Goal: Task Accomplishment & Management: Manage account settings

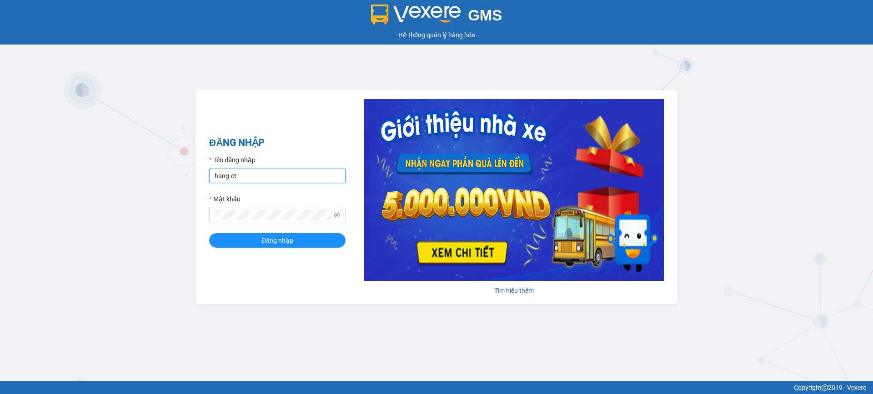
drag, startPoint x: 259, startPoint y: 170, endPoint x: 274, endPoint y: 180, distance: 17.5
click at [259, 170] on input "hang.ct" at bounding box center [277, 176] width 136 height 15
type input "nguyenhoa.ct"
click at [336, 219] on span at bounding box center [337, 215] width 6 height 10
click at [334, 215] on icon "eye-invisible" at bounding box center [337, 214] width 6 height 5
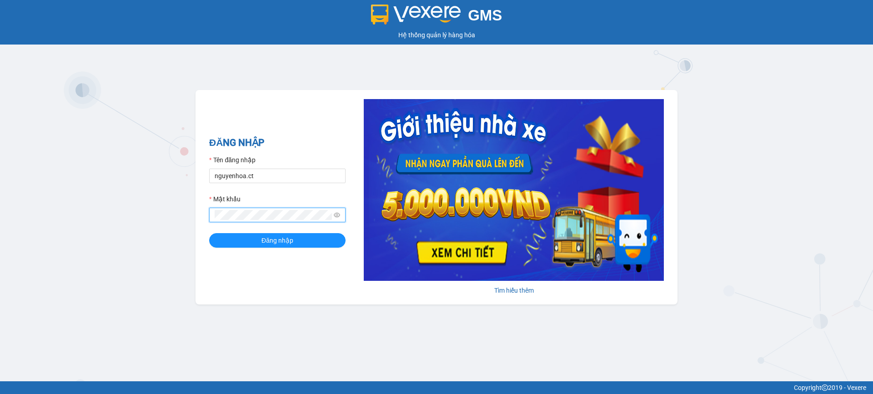
click at [161, 213] on div "GMS Hệ thống quản lý hàng hóa ĐĂNG NHẬP Tên đăng nhập nguyenhoa.ct Mật khẩu Đăn…" at bounding box center [436, 190] width 873 height 381
click at [209, 233] on button "Đăng nhập" at bounding box center [277, 240] width 136 height 15
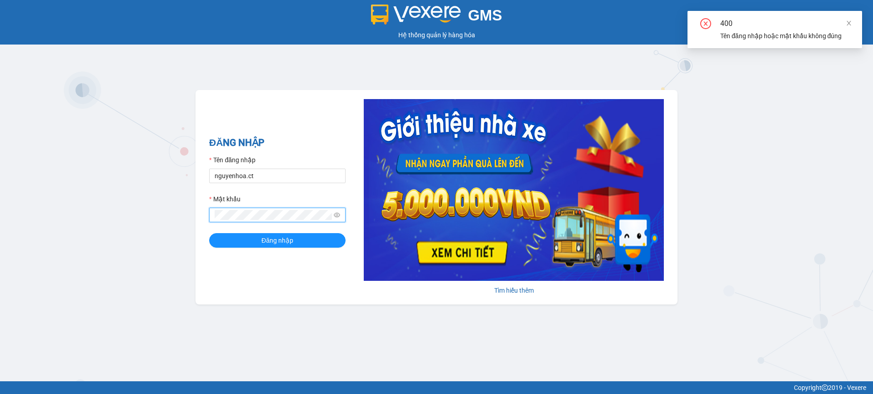
click at [209, 233] on button "Đăng nhập" at bounding box center [277, 240] width 136 height 15
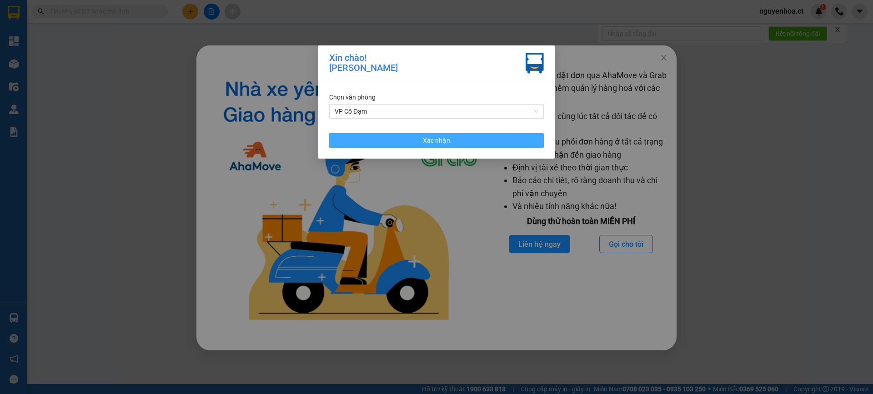
drag, startPoint x: 483, startPoint y: 142, endPoint x: 486, endPoint y: 138, distance: 5.2
click at [483, 141] on button "Xác nhận" at bounding box center [436, 140] width 215 height 15
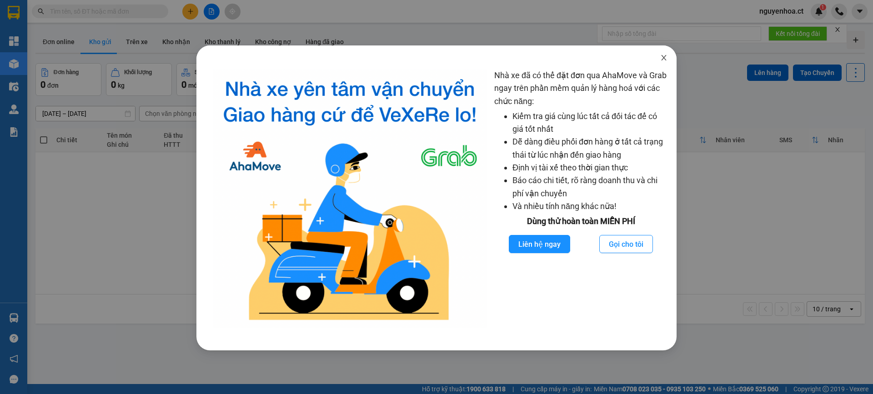
click at [667, 57] on icon "close" at bounding box center [663, 57] width 7 height 7
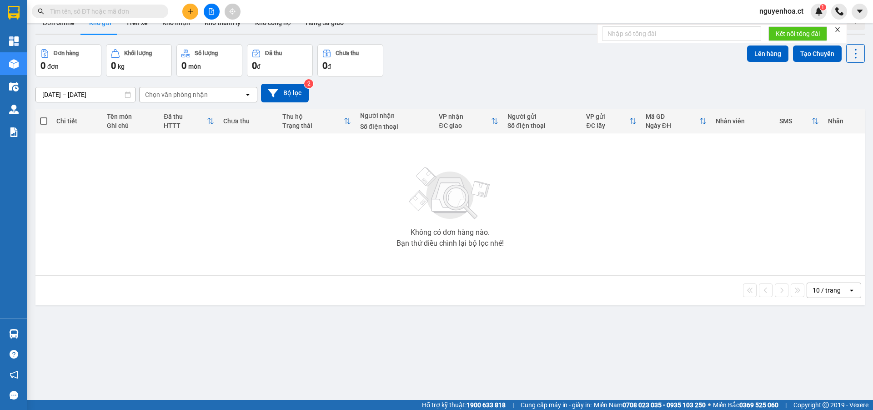
scroll to position [42, 0]
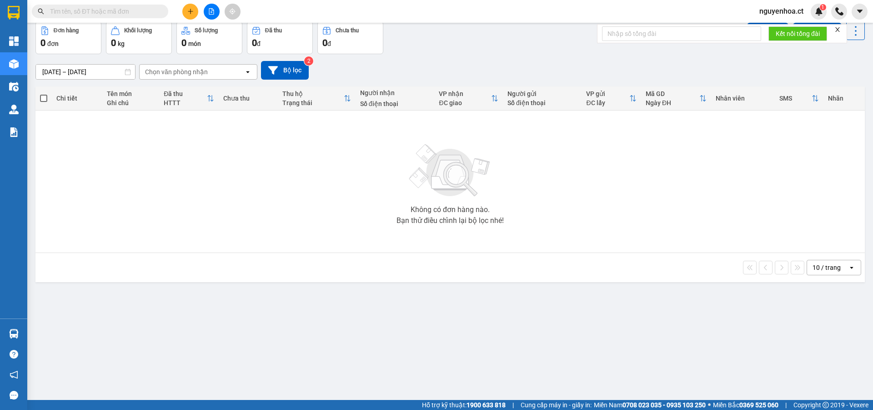
click at [195, 377] on div "ver 1.8.137 Đơn online Kho gửi Trên xe Kho nhận Kho thanh lý Kho công nợ Hàng đ…" at bounding box center [450, 190] width 837 height 410
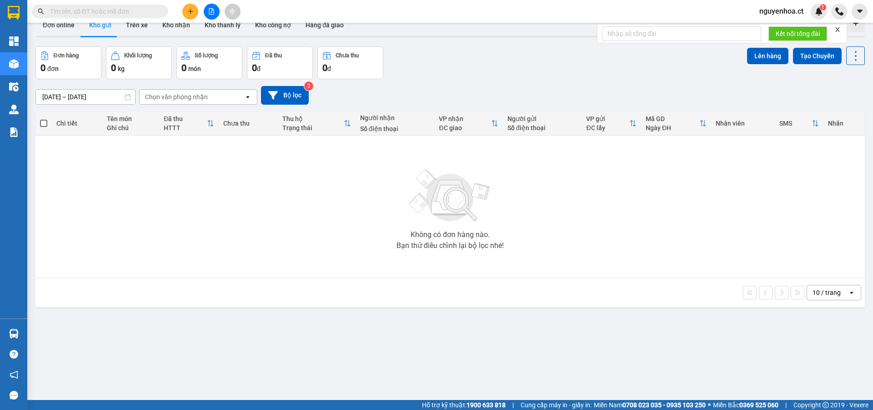
scroll to position [0, 0]
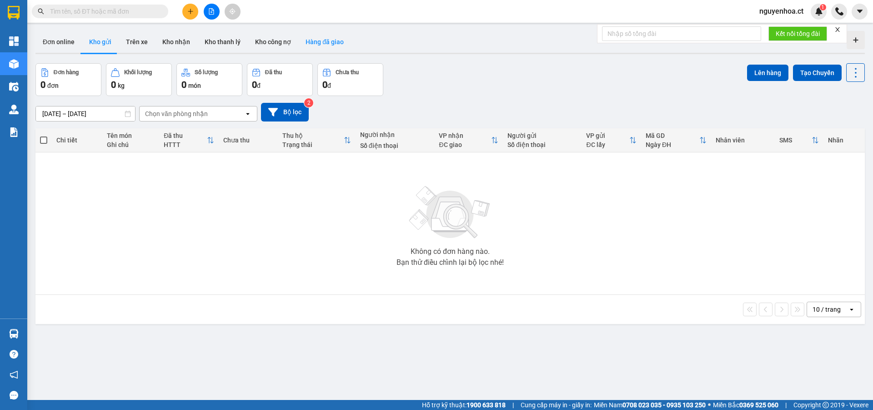
click at [321, 45] on button "Hàng đã giao" at bounding box center [324, 42] width 53 height 22
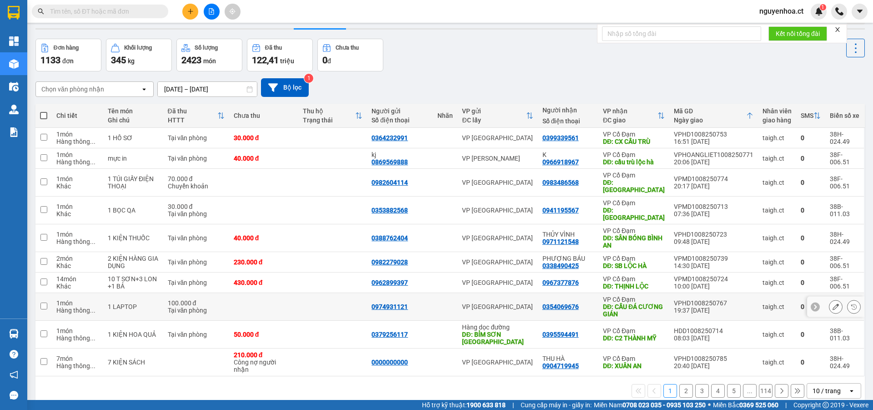
scroll to position [42, 0]
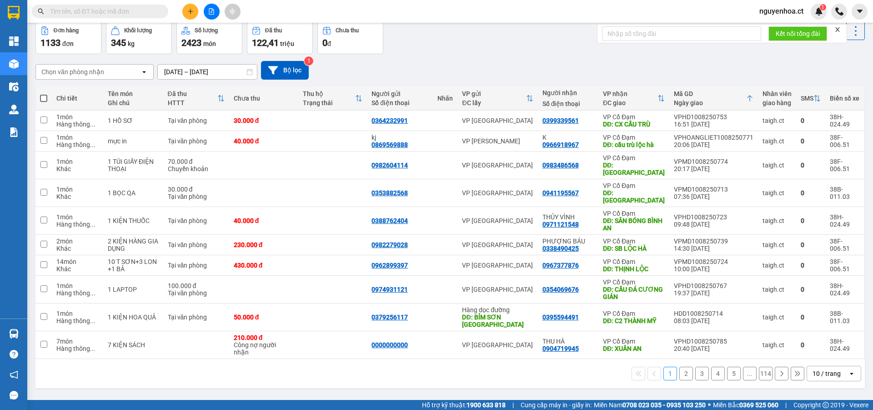
click at [778, 366] on button at bounding box center [782, 373] width 14 height 14
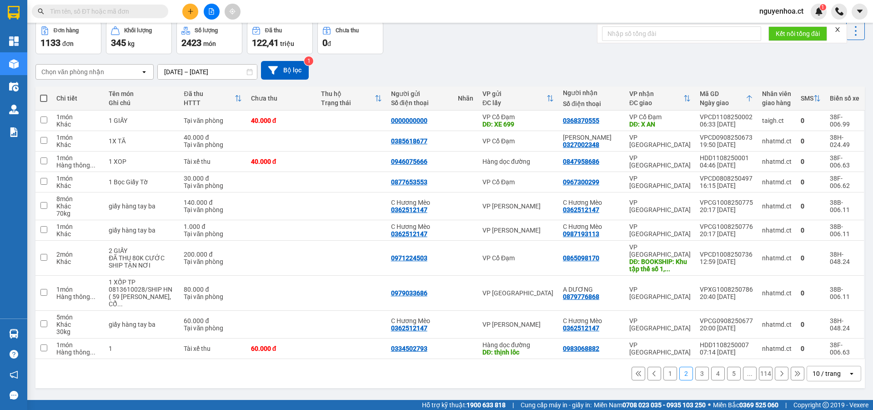
click at [113, 75] on div "Chọn văn phòng nhận" at bounding box center [88, 72] width 105 height 15
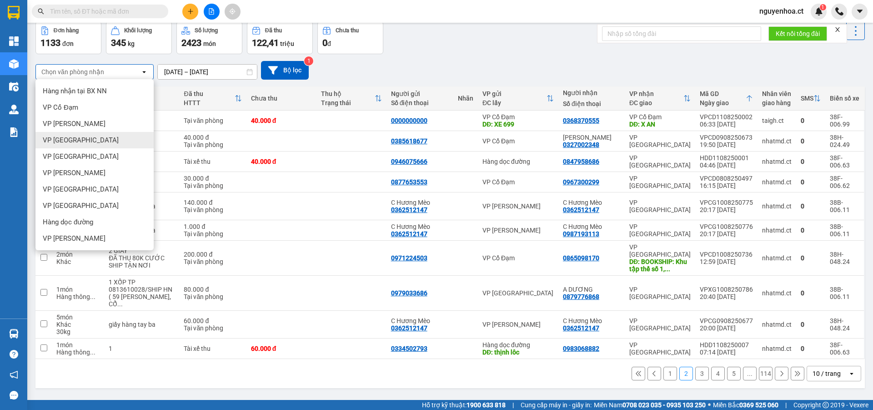
click at [73, 141] on span "VP [GEOGRAPHIC_DATA]" at bounding box center [81, 139] width 76 height 9
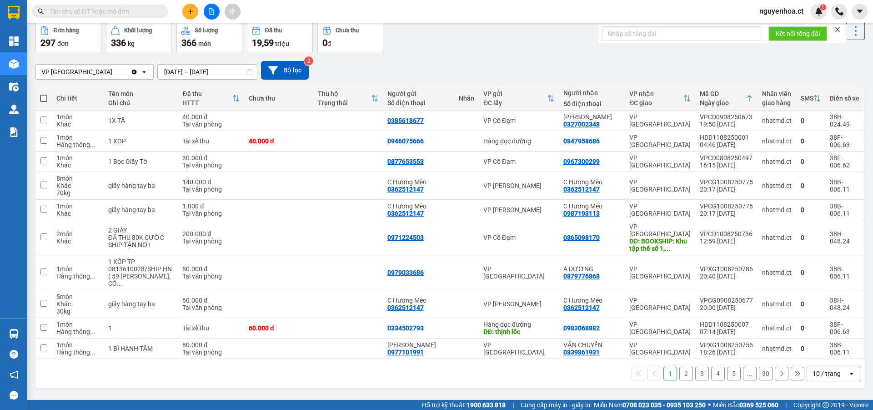
click at [225, 70] on input "[DATE] – [DATE]" at bounding box center [207, 72] width 99 height 15
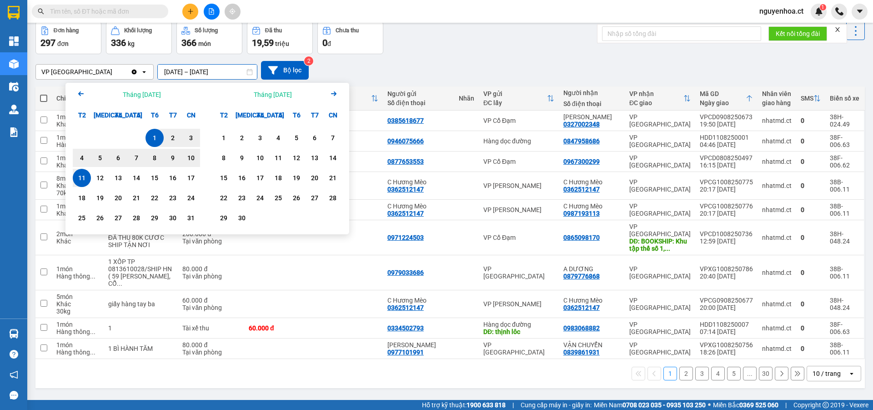
scroll to position [0, 0]
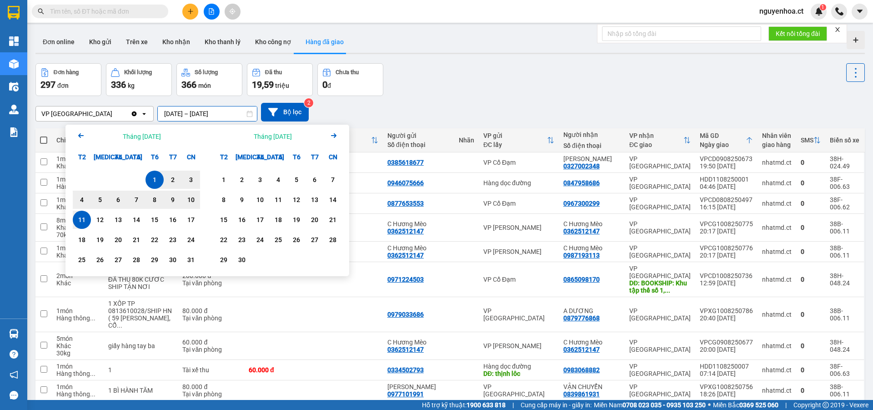
click at [433, 93] on div "Đơn hàng 297 đơn Khối lượng 336 kg Số lượng 366 món Đã thu 19,59 triệu Chưa thu…" at bounding box center [449, 79] width 829 height 33
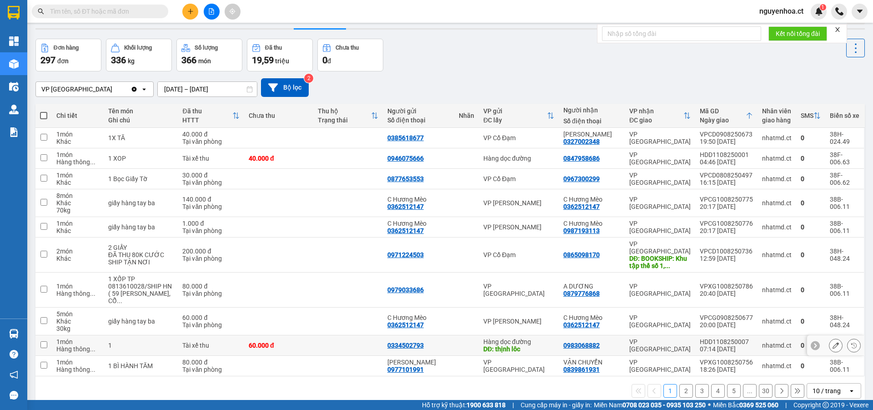
scroll to position [42, 0]
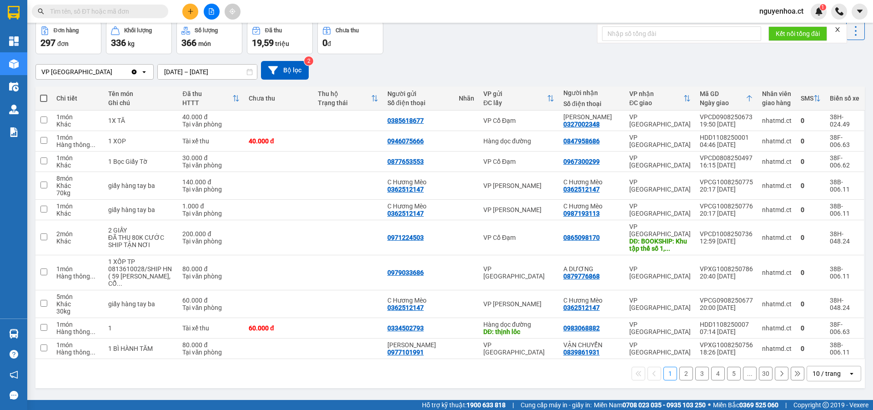
click at [679, 366] on button "2" at bounding box center [686, 373] width 14 height 14
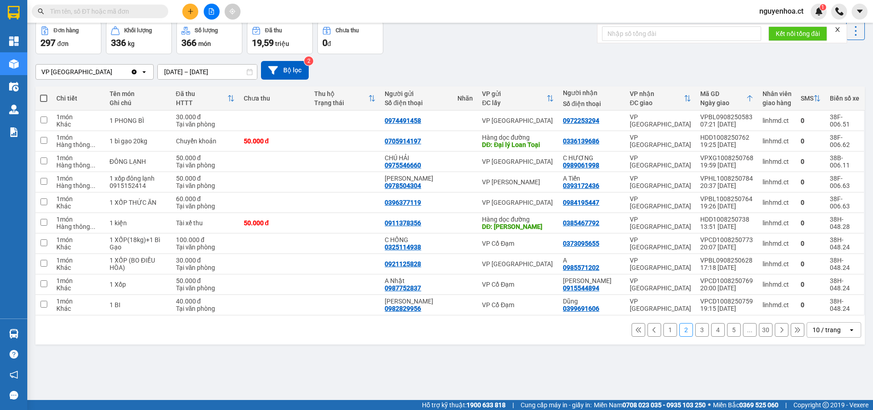
click at [695, 331] on button "3" at bounding box center [702, 330] width 14 height 14
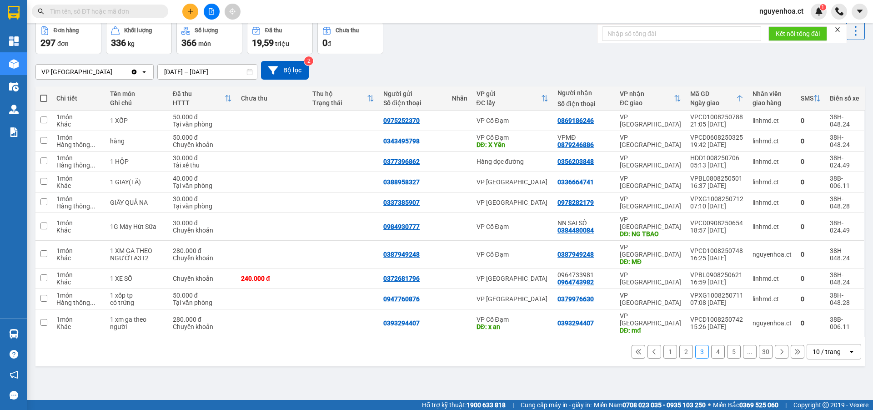
click at [711, 345] on button "4" at bounding box center [718, 352] width 14 height 14
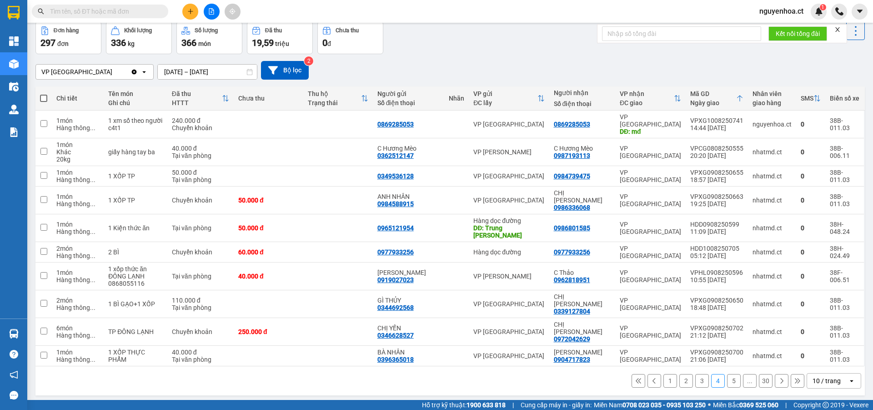
click at [728, 374] on button "5" at bounding box center [734, 381] width 14 height 14
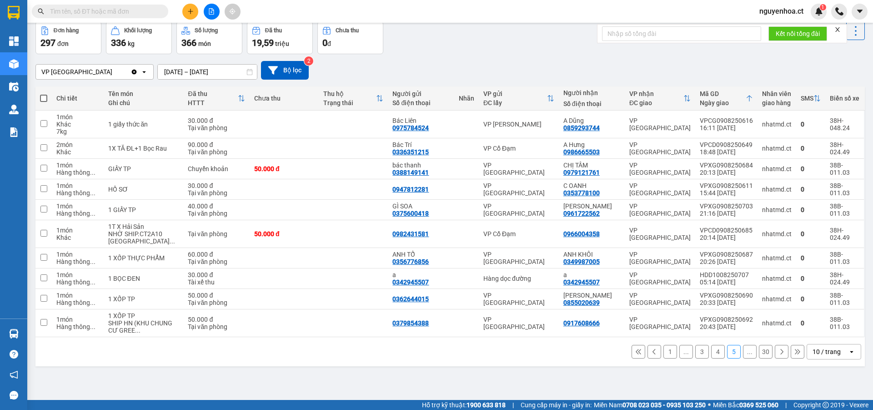
drag, startPoint x: 758, startPoint y: 355, endPoint x: 790, endPoint y: 350, distance: 32.3
click at [794, 350] on icon at bounding box center [797, 351] width 6 height 6
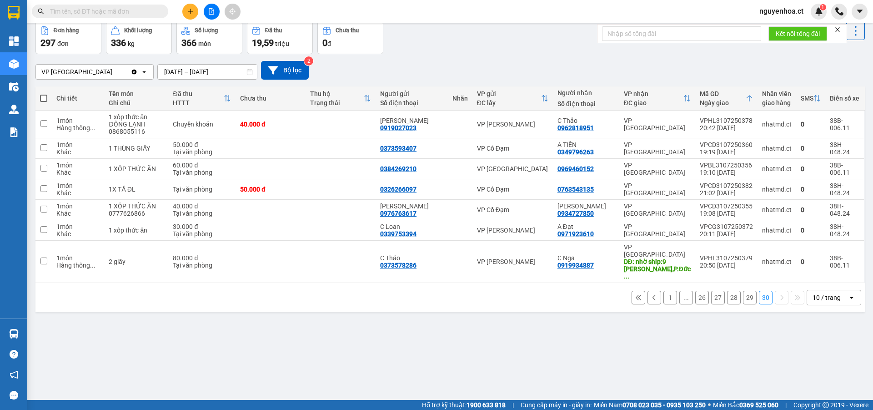
click at [743, 291] on button "29" at bounding box center [750, 298] width 14 height 14
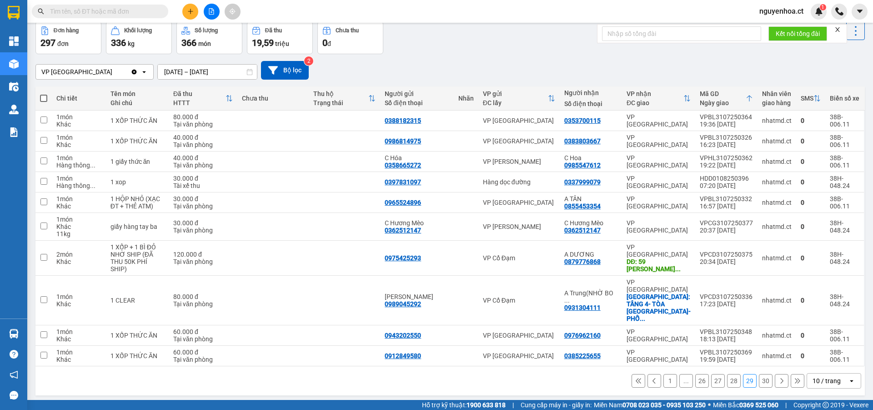
click at [729, 374] on button "28" at bounding box center [734, 381] width 14 height 14
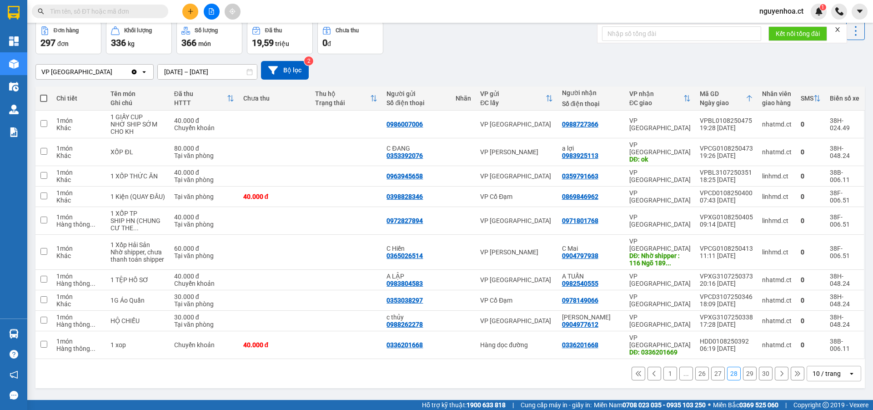
click at [713, 366] on button "27" at bounding box center [718, 373] width 14 height 14
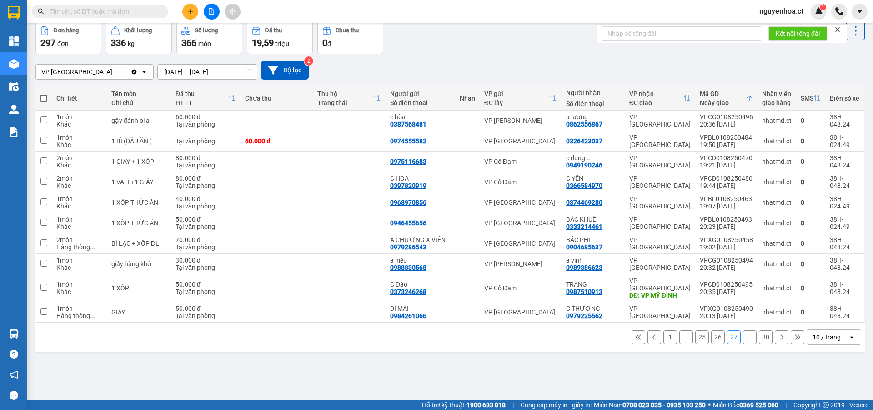
click at [713, 334] on button "26" at bounding box center [718, 337] width 14 height 14
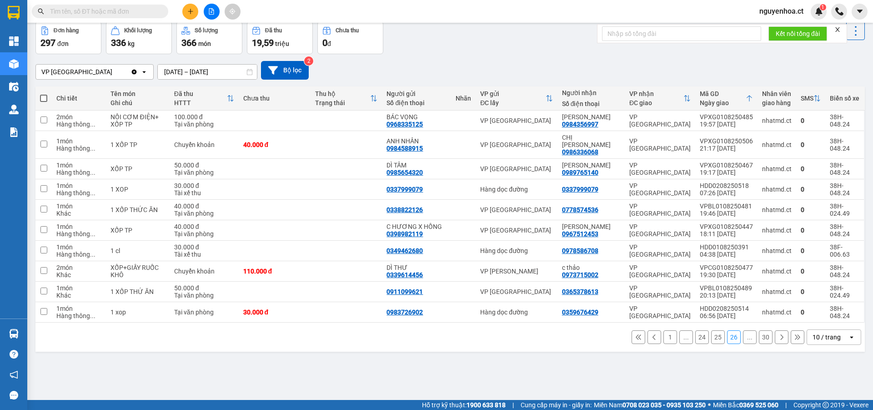
click at [711, 335] on button "25" at bounding box center [718, 337] width 14 height 14
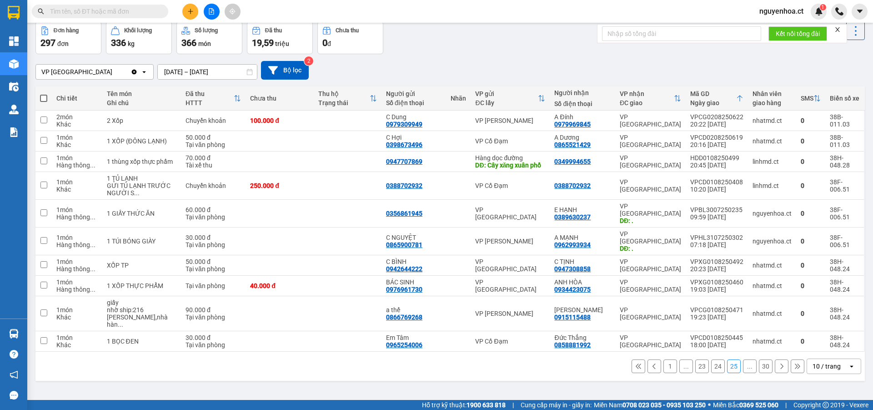
click at [713, 359] on button "24" at bounding box center [718, 366] width 14 height 14
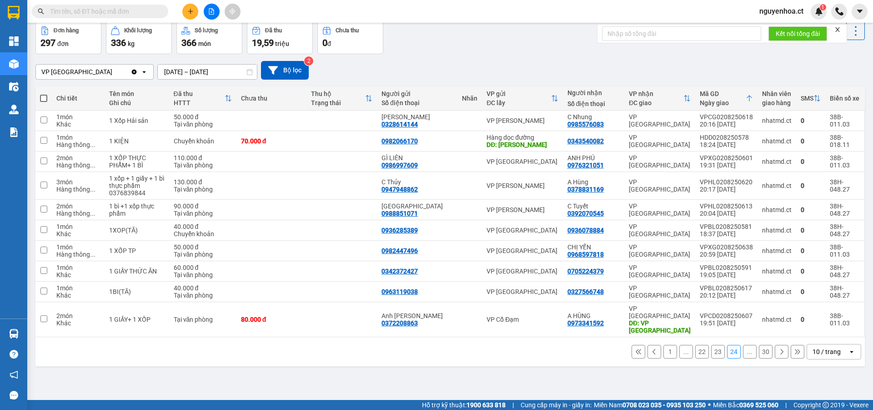
click at [711, 346] on button "23" at bounding box center [718, 352] width 14 height 14
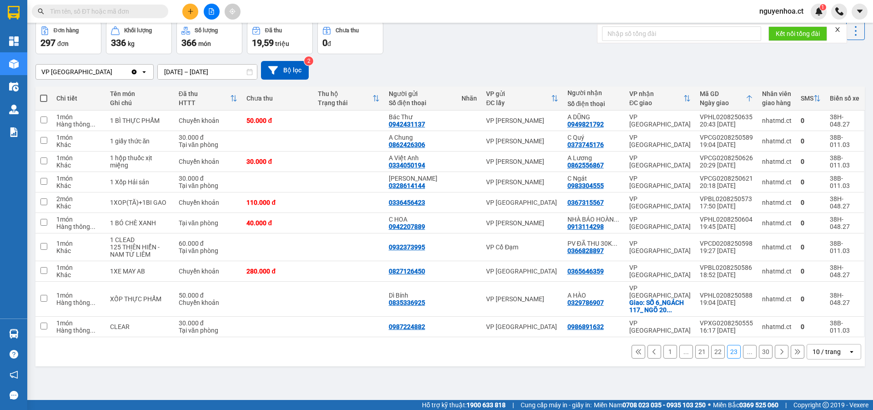
click at [711, 346] on button "22" at bounding box center [718, 352] width 14 height 14
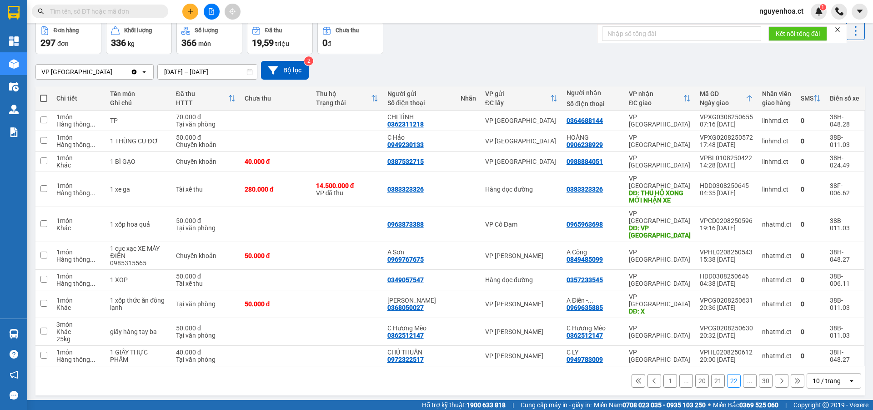
click at [713, 374] on button "21" at bounding box center [718, 381] width 14 height 14
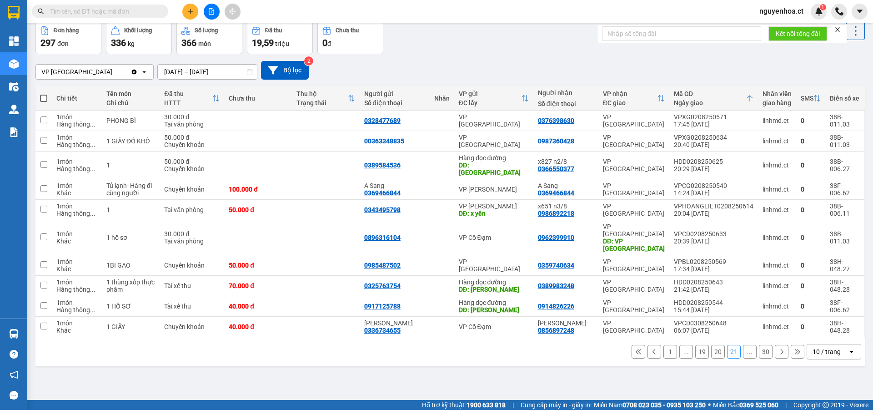
click at [713, 345] on button "20" at bounding box center [718, 352] width 14 height 14
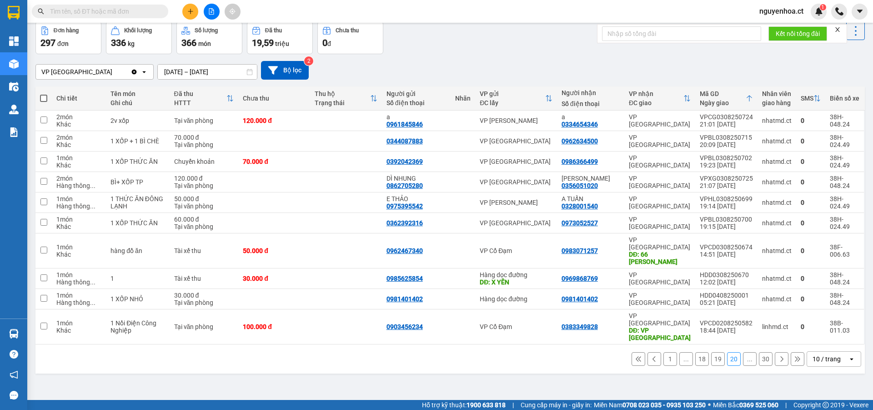
click at [713, 352] on button "19" at bounding box center [718, 359] width 14 height 14
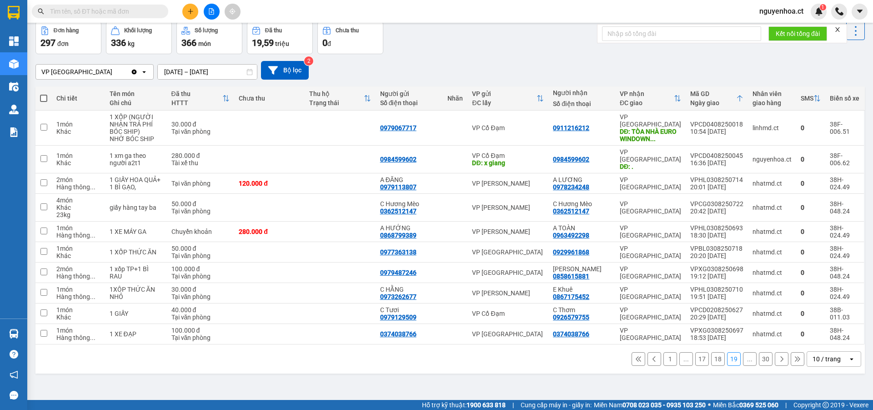
click at [712, 354] on button "18" at bounding box center [718, 359] width 14 height 14
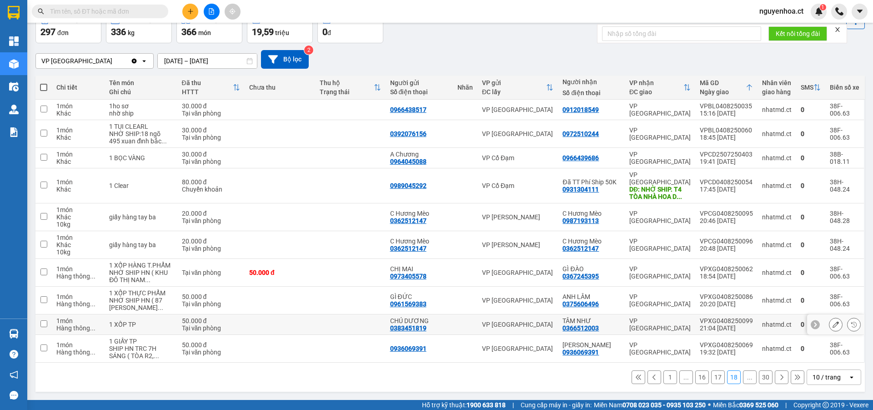
scroll to position [67, 0]
click at [713, 378] on button "17" at bounding box center [718, 377] width 14 height 14
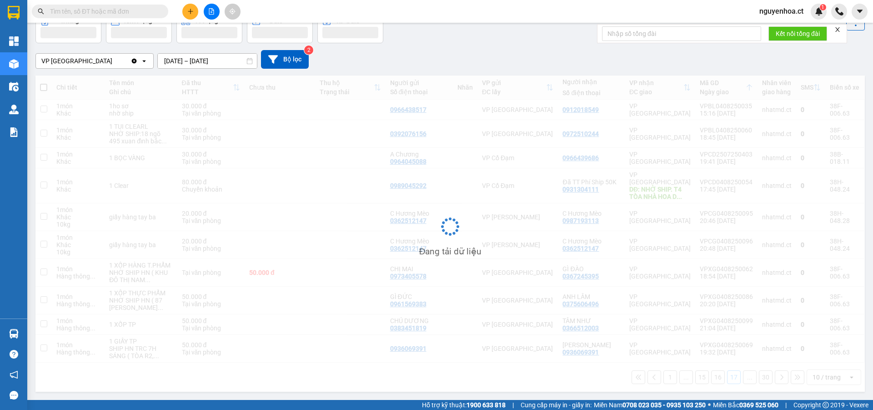
scroll to position [42, 0]
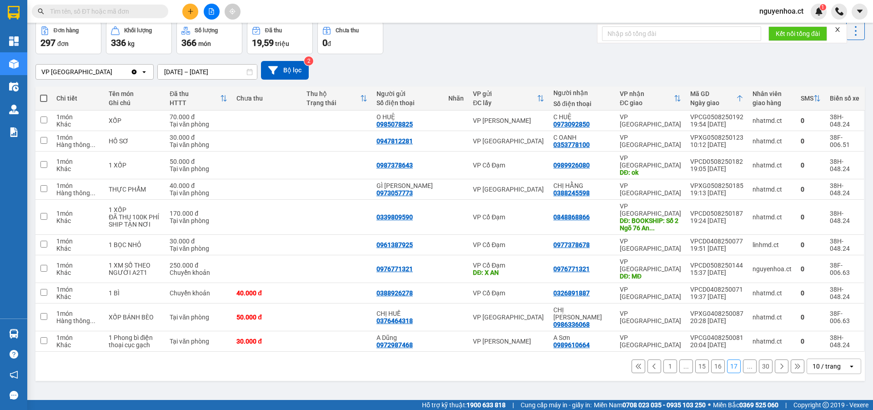
click at [711, 359] on button "16" at bounding box center [718, 366] width 14 height 14
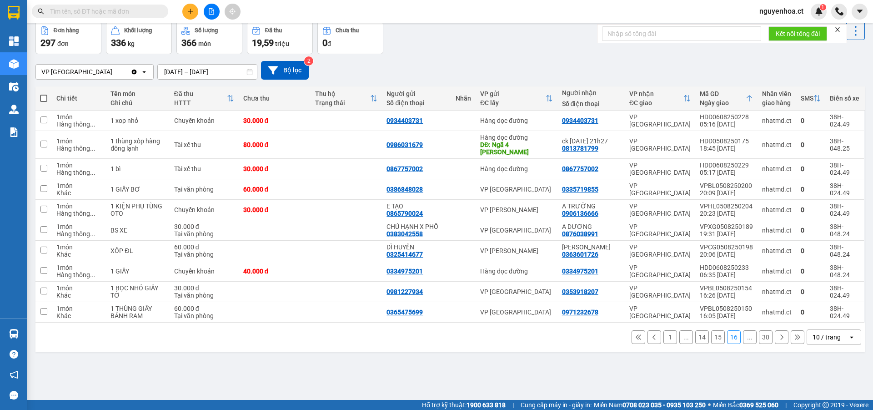
click at [711, 331] on button "15" at bounding box center [718, 337] width 14 height 14
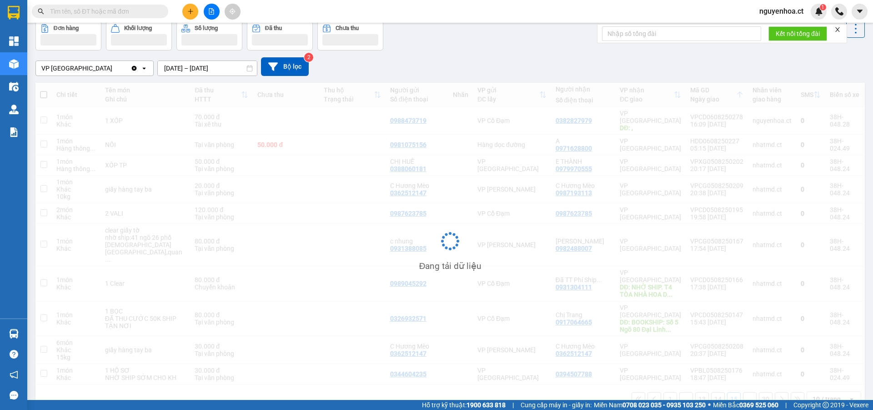
scroll to position [45, 0]
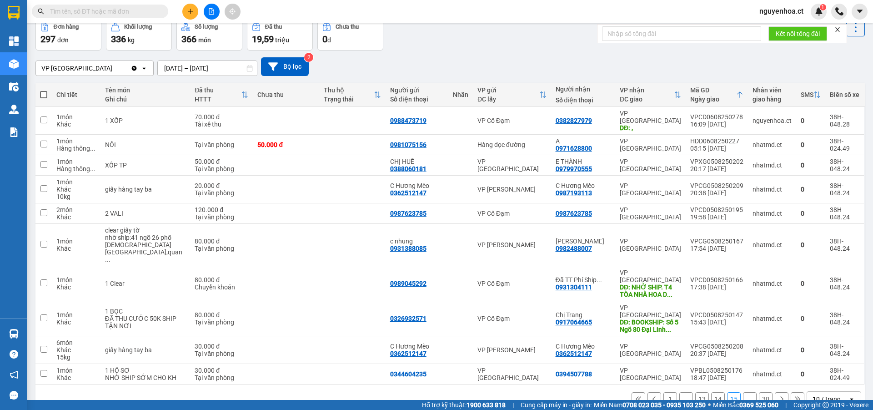
click at [713, 392] on button "14" at bounding box center [718, 399] width 14 height 14
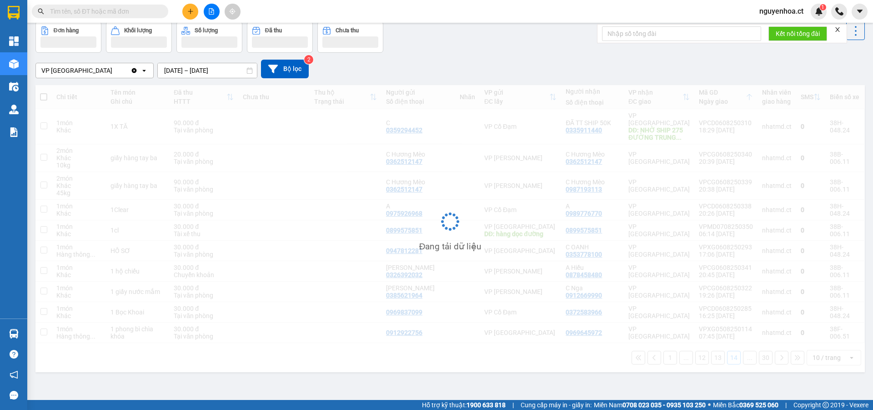
scroll to position [42, 0]
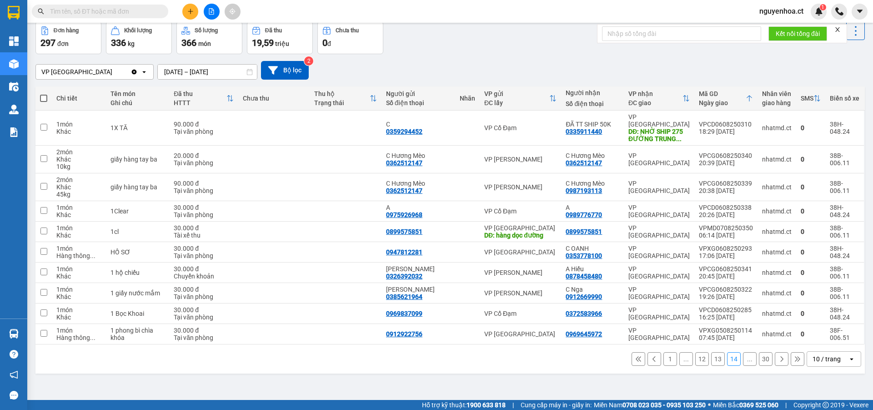
click at [711, 352] on button "13" at bounding box center [718, 359] width 14 height 14
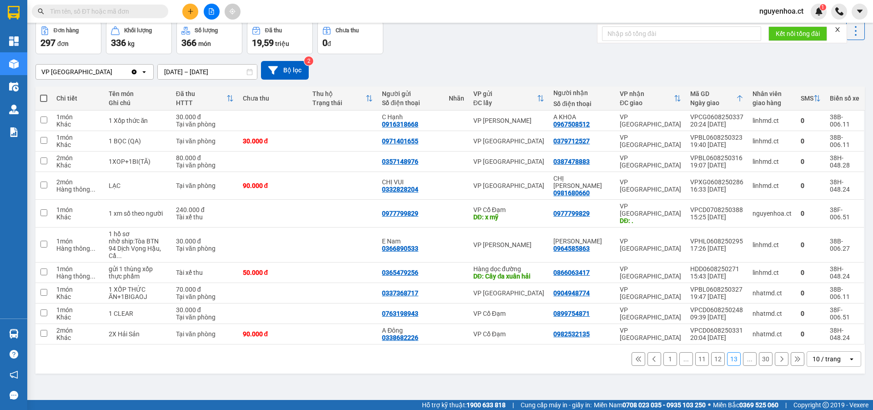
click at [711, 352] on button "12" at bounding box center [718, 359] width 14 height 14
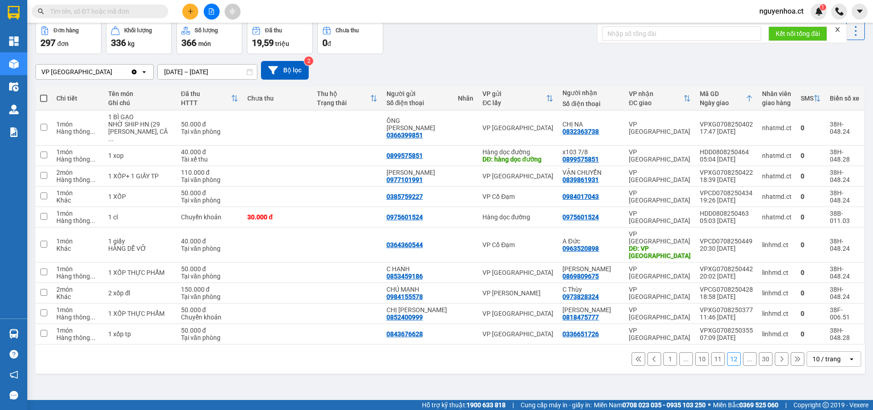
click at [711, 352] on button "11" at bounding box center [718, 359] width 14 height 14
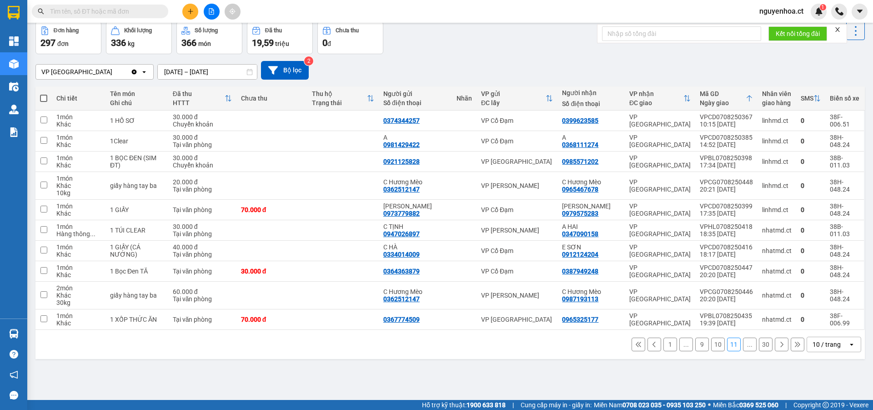
click at [713, 343] on button "10" at bounding box center [718, 344] width 14 height 14
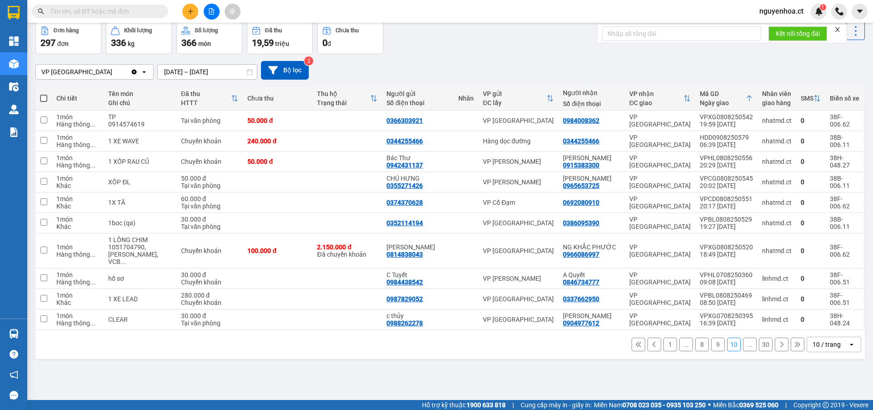
click at [713, 338] on button "9" at bounding box center [718, 344] width 14 height 14
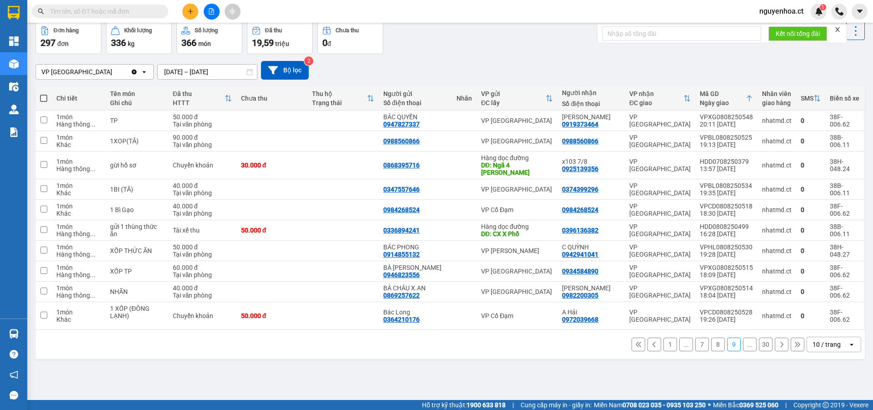
click at [695, 339] on button "7" at bounding box center [702, 344] width 14 height 14
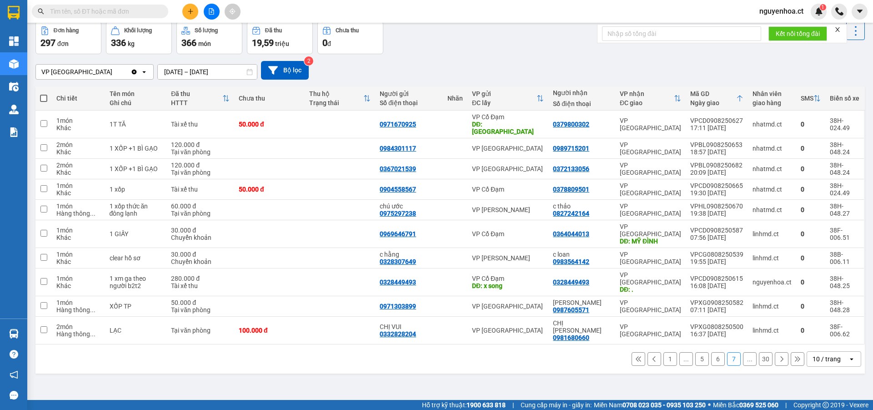
click at [713, 352] on button "6" at bounding box center [718, 359] width 14 height 14
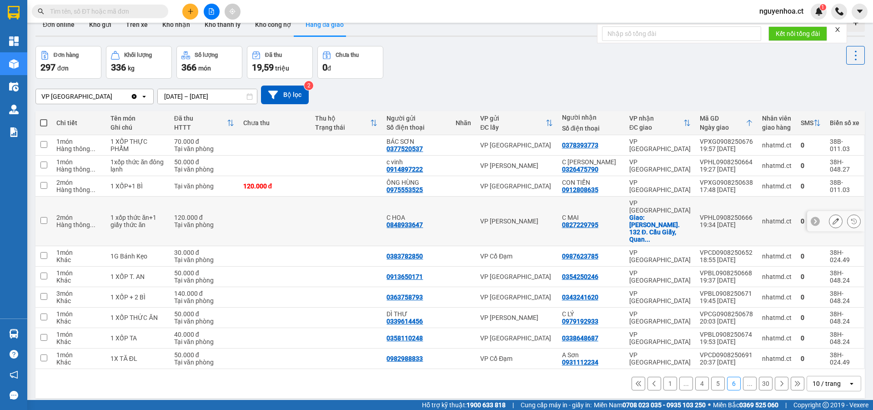
scroll to position [0, 0]
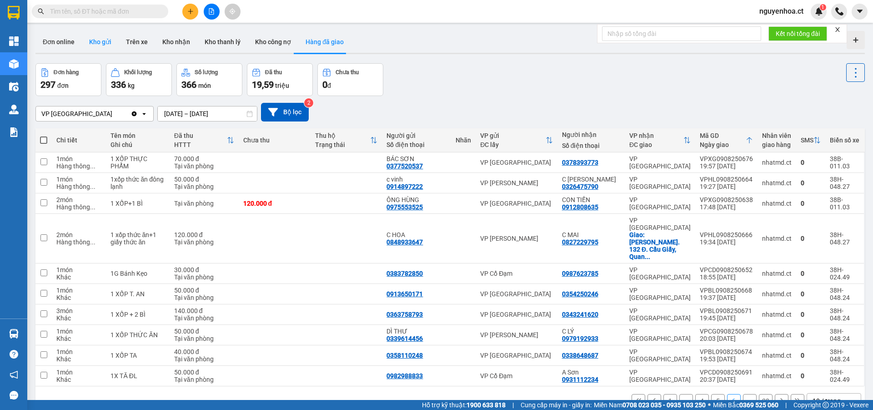
click at [94, 46] on button "Kho gửi" at bounding box center [100, 42] width 37 height 22
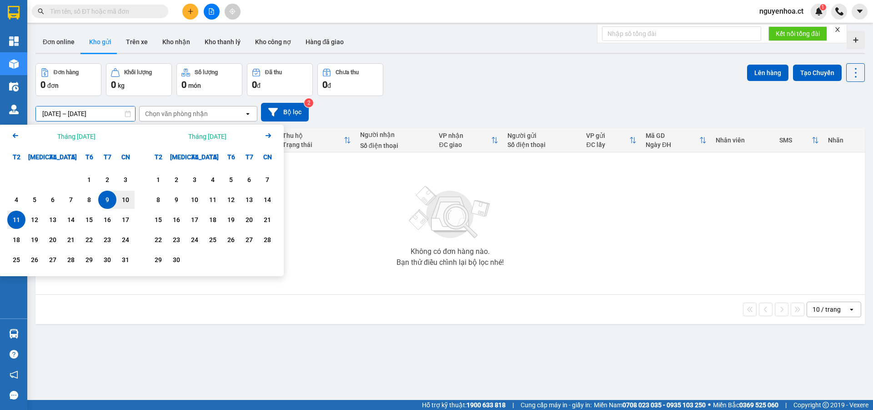
click at [108, 109] on input "09/08/2025 – 11/08/2025" at bounding box center [85, 113] width 99 height 15
drag, startPoint x: 97, startPoint y: 303, endPoint x: 99, endPoint y: 298, distance: 4.9
click at [98, 301] on div "10 / trang open" at bounding box center [449, 309] width 829 height 29
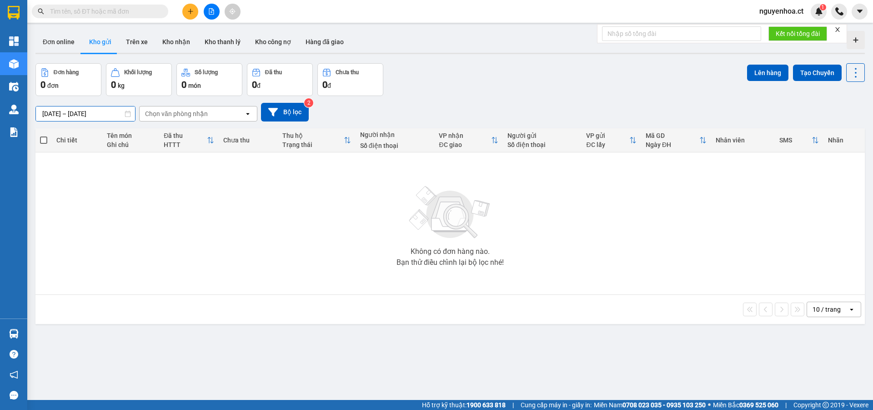
click at [112, 110] on input "09/08/2025 – 11/08/2025" at bounding box center [85, 113] width 99 height 15
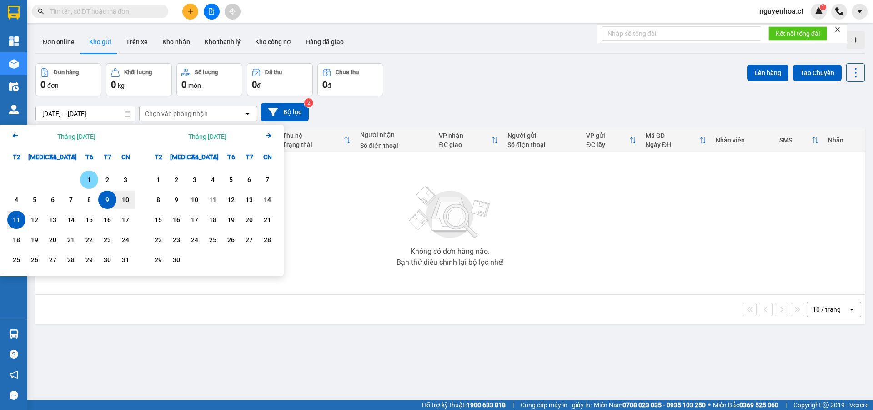
click at [92, 178] on div "1" at bounding box center [89, 179] width 13 height 11
click at [22, 222] on div "11" at bounding box center [16, 219] width 13 height 11
type input "[DATE] – [DATE]"
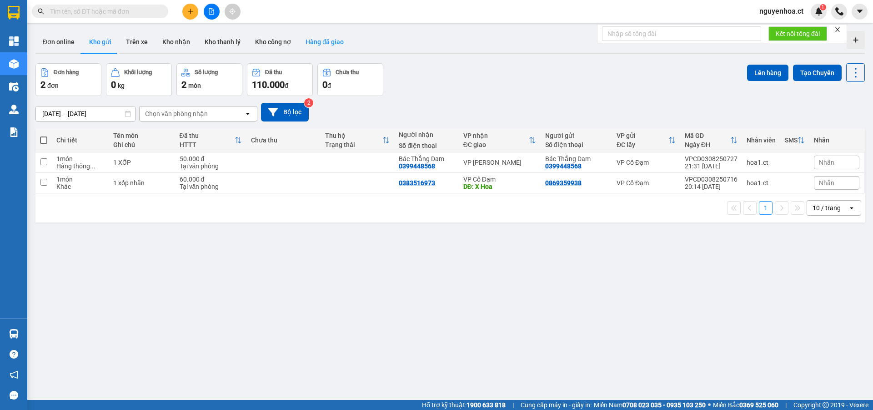
click at [318, 43] on button "Hàng đã giao" at bounding box center [324, 42] width 53 height 22
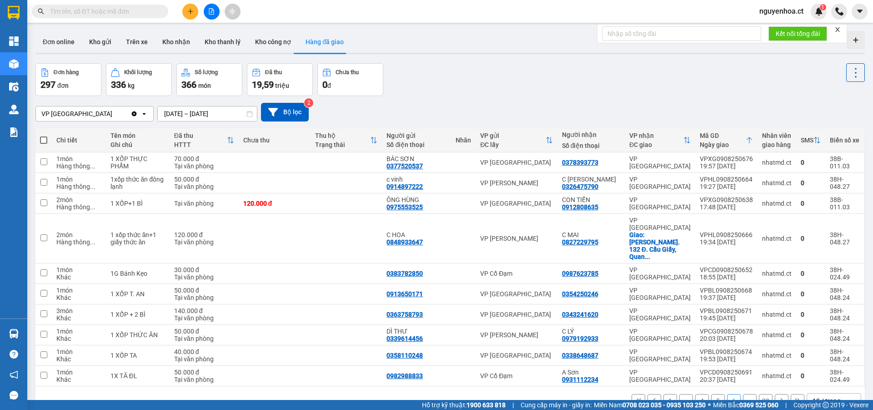
click at [135, 115] on icon "Clear value" at bounding box center [134, 113] width 5 height 5
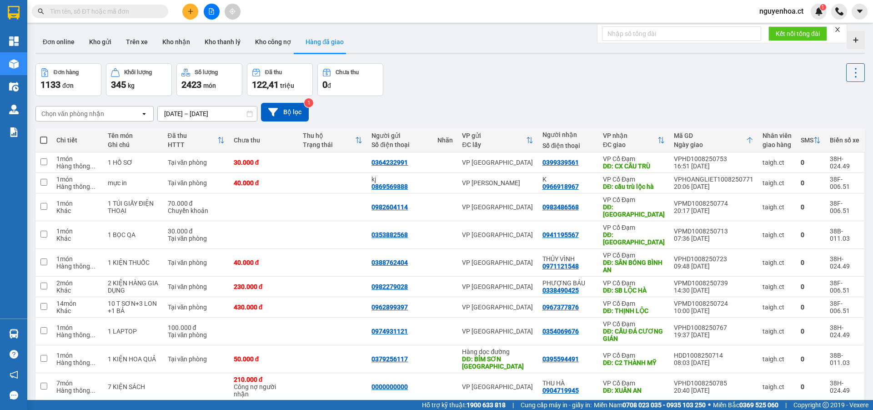
click at [143, 110] on icon "open" at bounding box center [143, 113] width 7 height 7
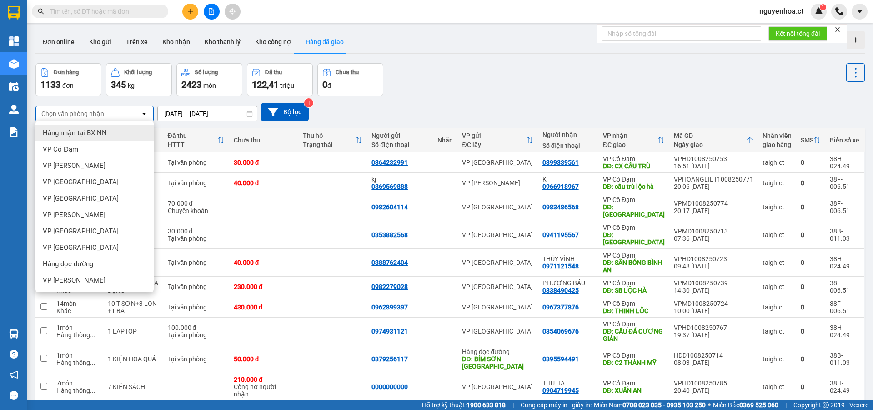
click at [456, 103] on div "Chọn văn phòng nhận open 01/08/2025 – 11/08/2025 Press the down arrow key to in…" at bounding box center [449, 112] width 829 height 19
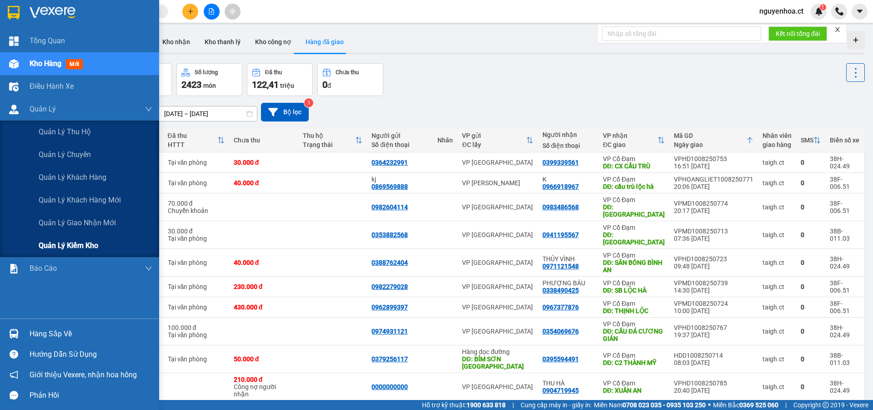
click at [65, 247] on span "Quản lý kiểm kho" at bounding box center [69, 245] width 60 height 11
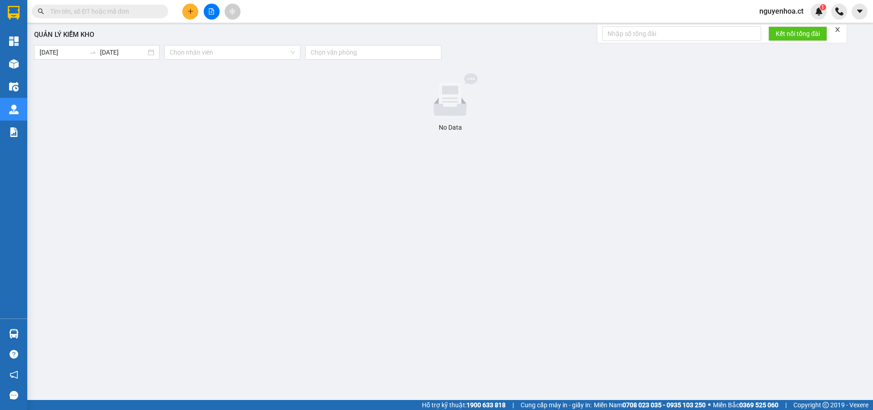
click at [187, 152] on div "Quản lý kiểm kho 11/08/2025 11/08/2025 Chọn nhân viên Chọn văn phòng No Data" at bounding box center [450, 205] width 837 height 356
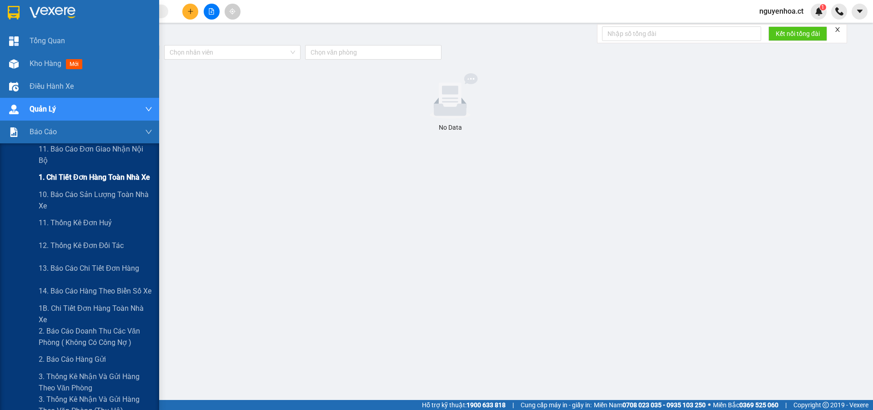
click at [81, 180] on span "1. Chi tiết đơn hàng toàn nhà xe" at bounding box center [94, 176] width 111 height 11
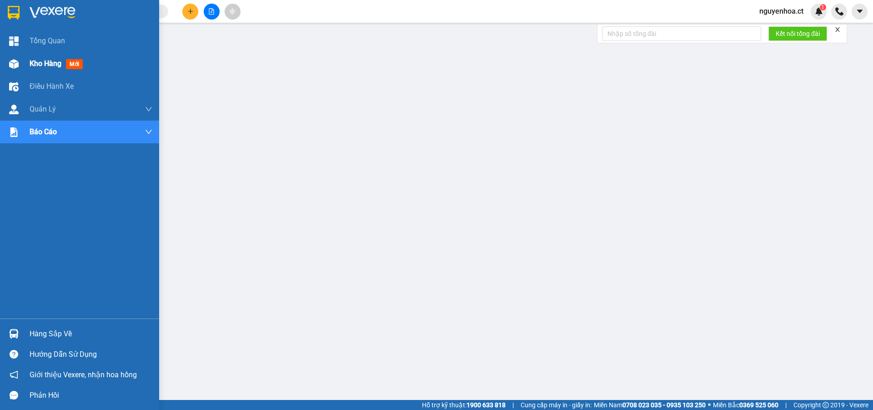
click at [51, 62] on span "Kho hàng" at bounding box center [46, 63] width 32 height 9
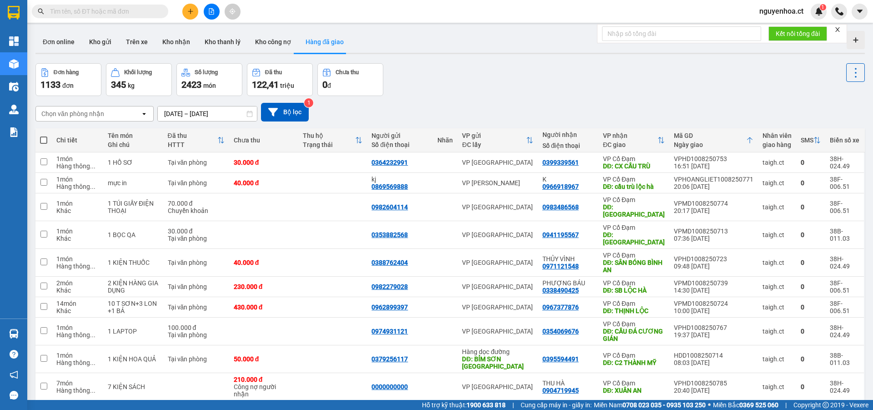
click at [140, 13] on input "text" at bounding box center [103, 11] width 107 height 10
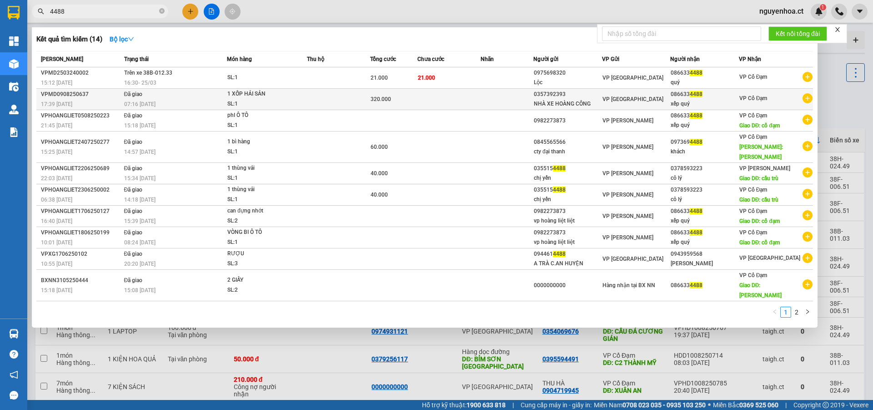
type input "4488"
click at [169, 97] on td "Đã giao 07:16 - 10/08" at bounding box center [174, 99] width 105 height 21
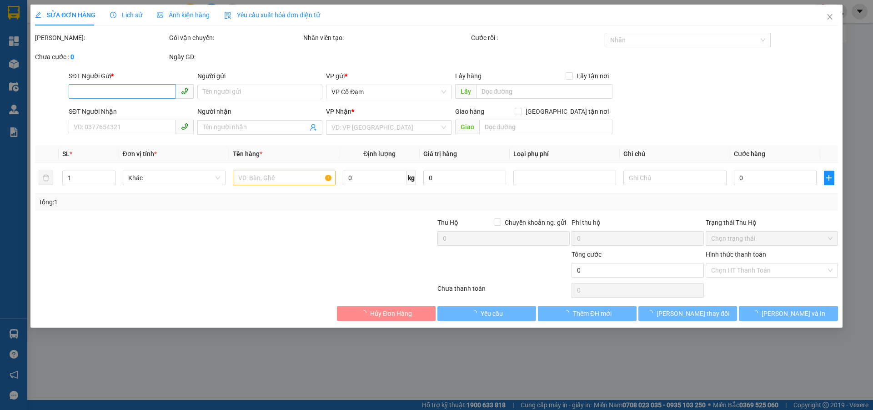
type input "0357392393"
type input "NHÀ XE HOÀNG CÔNG"
type input "0866334488"
type input "xếp quý"
type input "320.000"
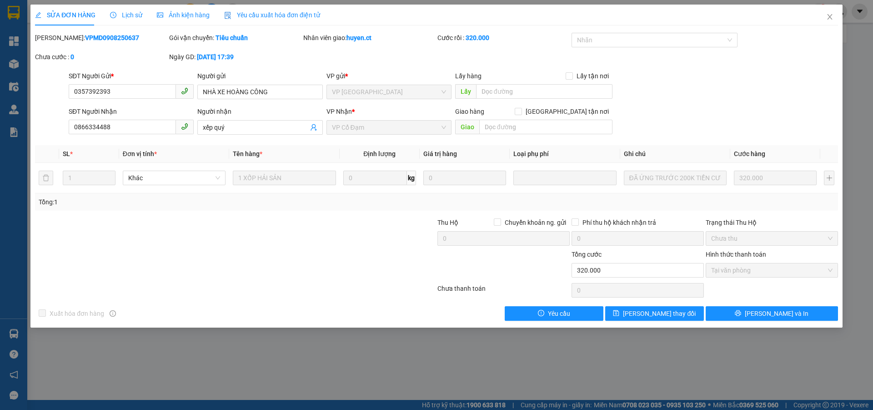
click at [123, 12] on span "Lịch sử" at bounding box center [126, 14] width 32 height 7
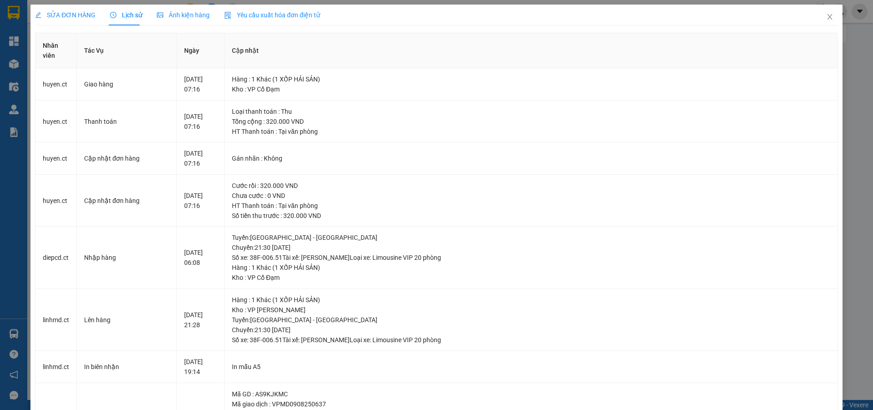
click at [79, 16] on span "SỬA ĐƠN HÀNG" at bounding box center [65, 14] width 60 height 7
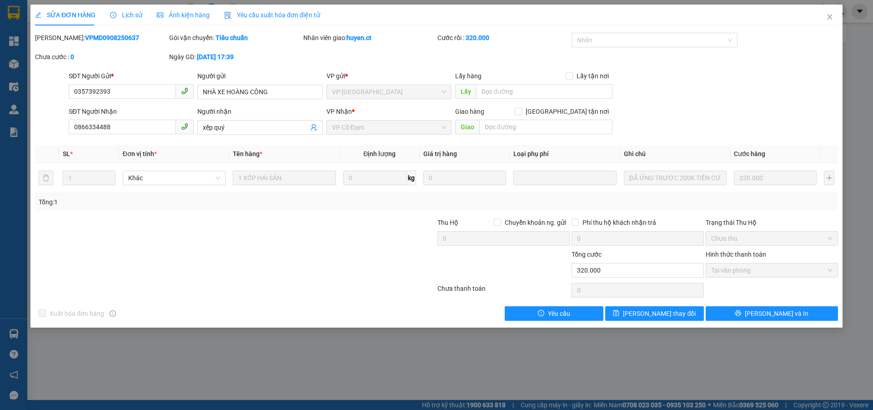
click at [126, 17] on span "Lịch sử" at bounding box center [126, 14] width 32 height 7
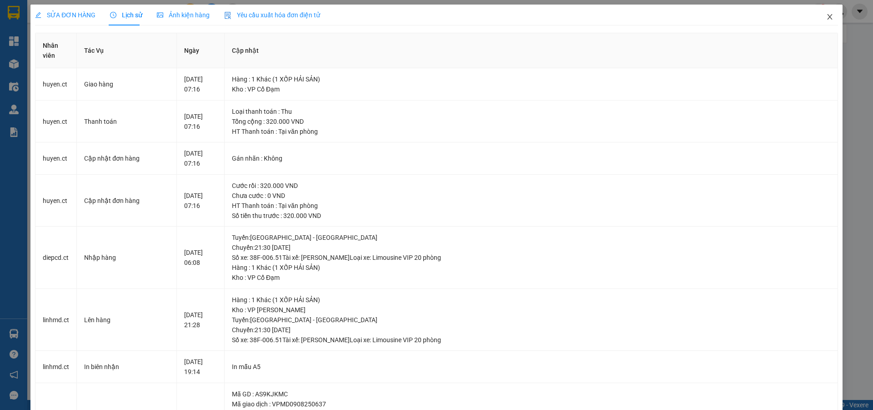
click at [827, 15] on icon "close" at bounding box center [829, 16] width 5 height 5
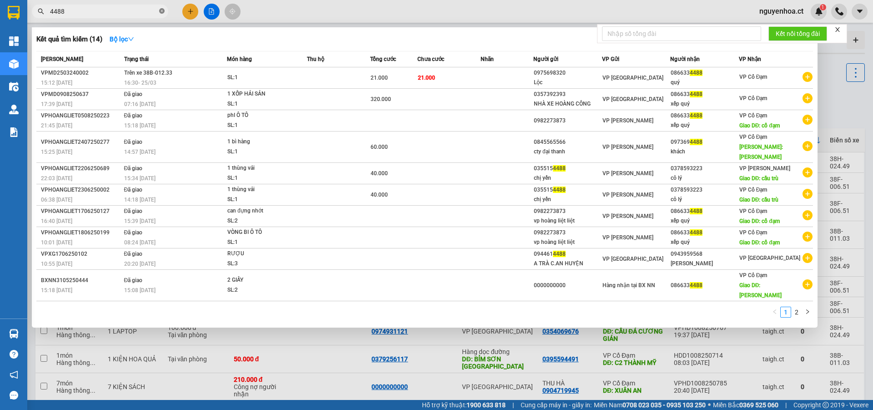
click at [160, 10] on icon "close-circle" at bounding box center [161, 10] width 5 height 5
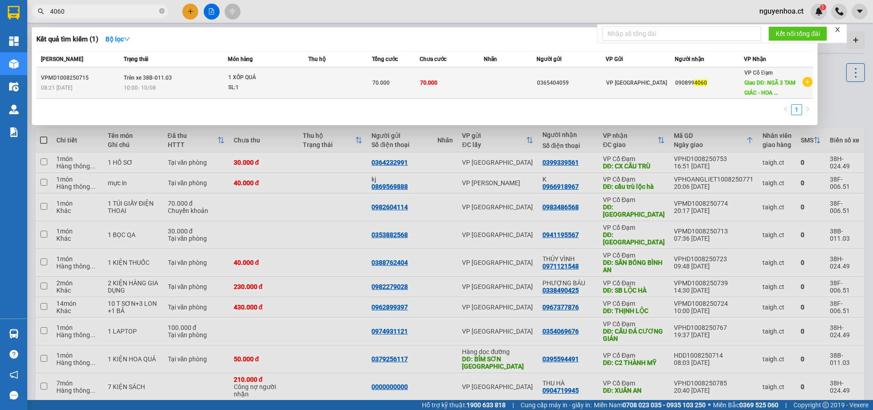
type input "4060"
click at [146, 78] on span "Trên xe 38B-011.03" at bounding box center [148, 78] width 48 height 6
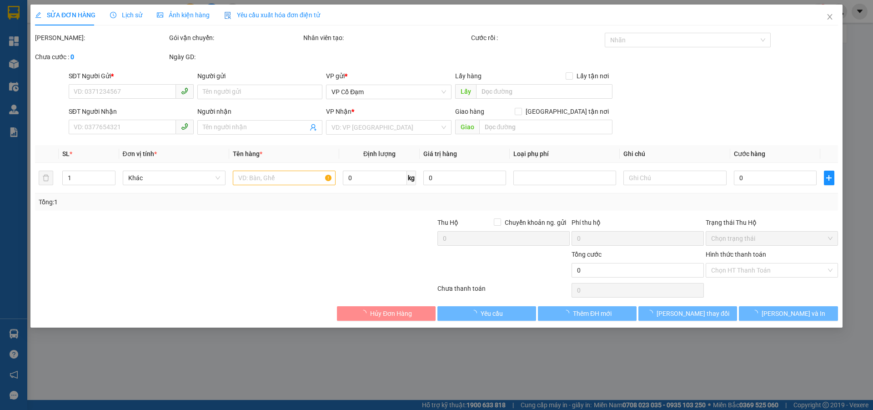
type input "0365404059"
type input "0908994060"
type input "NGÃ 3 TAM GIÁC - HOA LƯ - TP NB"
type input "70.000"
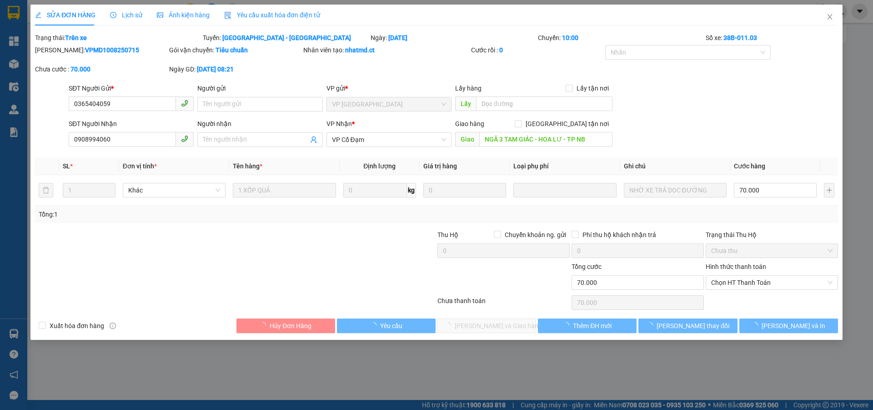
click at [131, 11] on span "Lịch sử" at bounding box center [126, 14] width 32 height 7
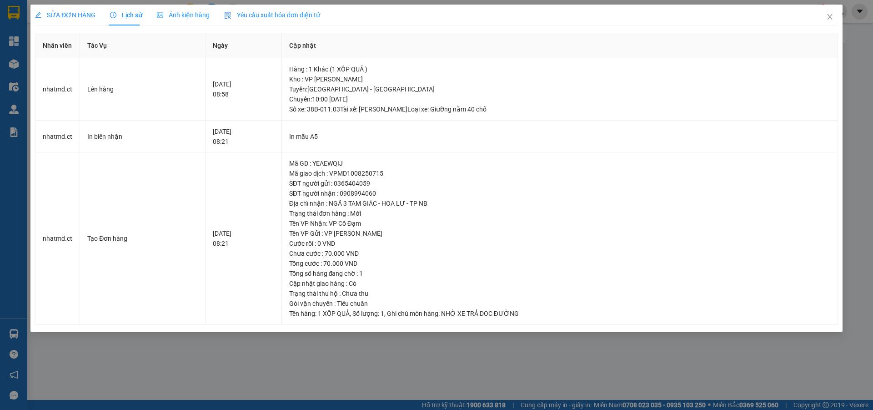
click at [85, 13] on span "SỬA ĐƠN HÀNG" at bounding box center [65, 14] width 60 height 7
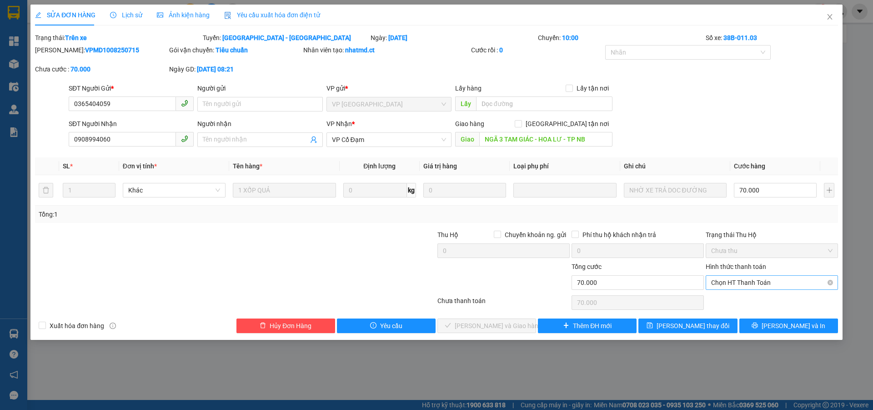
click at [751, 281] on span "Chọn HT Thanh Toán" at bounding box center [771, 283] width 121 height 14
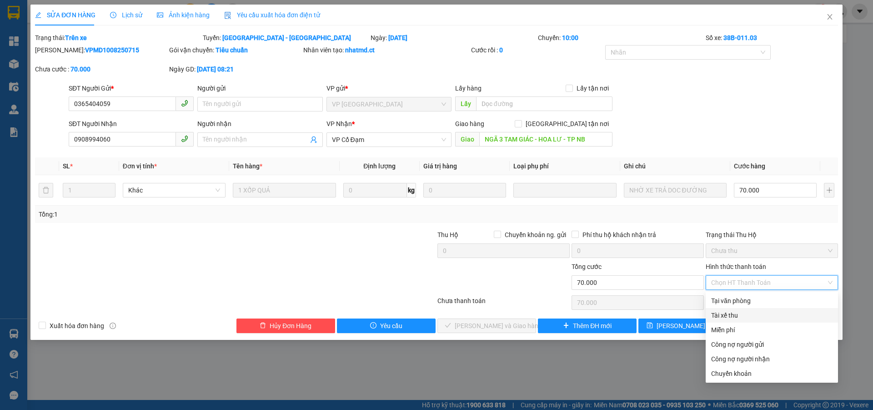
click at [740, 316] on div "Tài xế thu" at bounding box center [771, 315] width 121 height 10
type input "0"
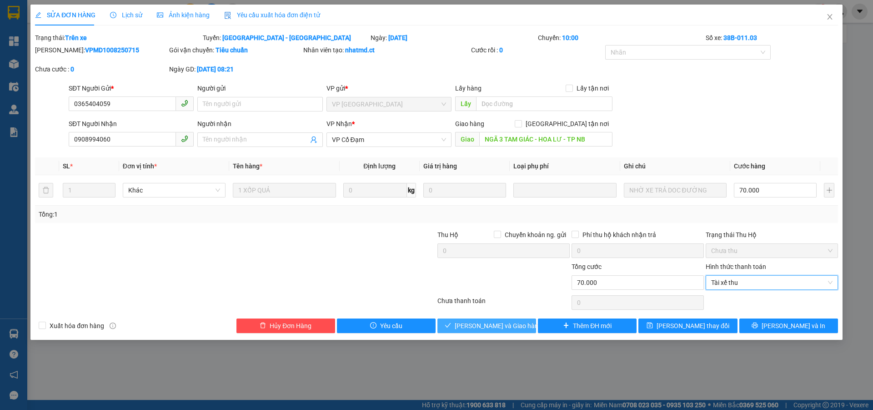
click at [511, 328] on span "[PERSON_NAME] và Giao hàng" at bounding box center [498, 326] width 87 height 10
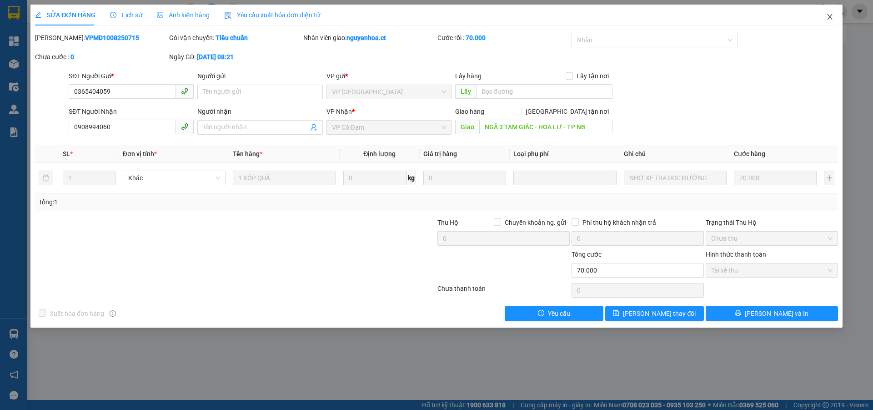
click at [830, 15] on icon "close" at bounding box center [829, 16] width 7 height 7
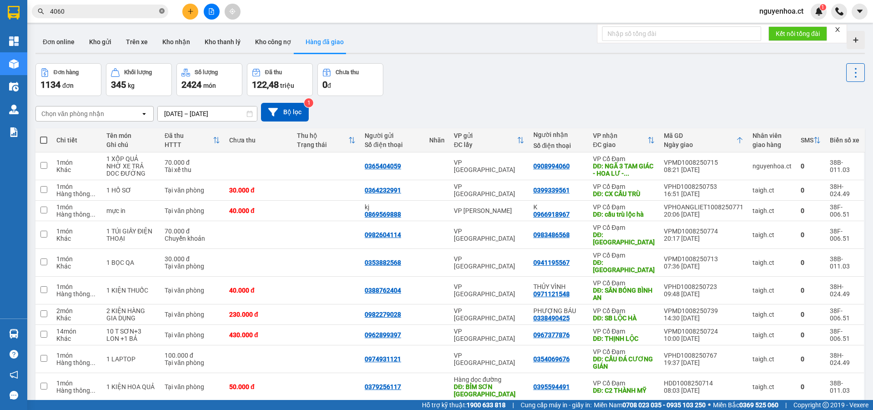
click at [162, 13] on icon "close-circle" at bounding box center [161, 10] width 5 height 5
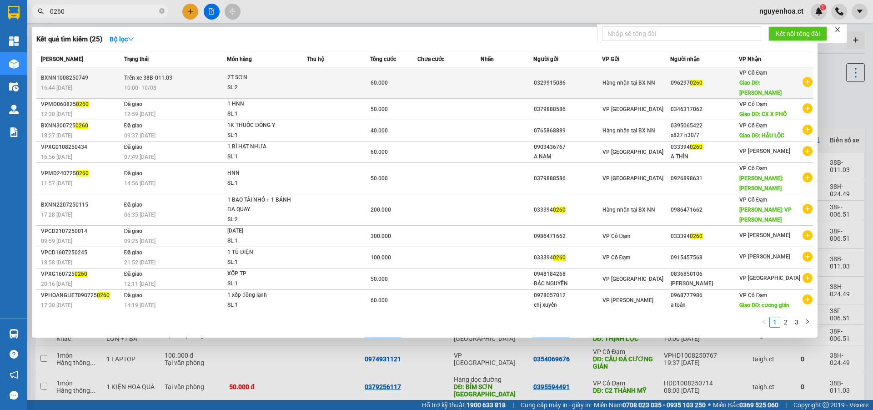
type input "0260"
click at [156, 75] on span "Trên xe 38B-011.03" at bounding box center [148, 78] width 48 height 6
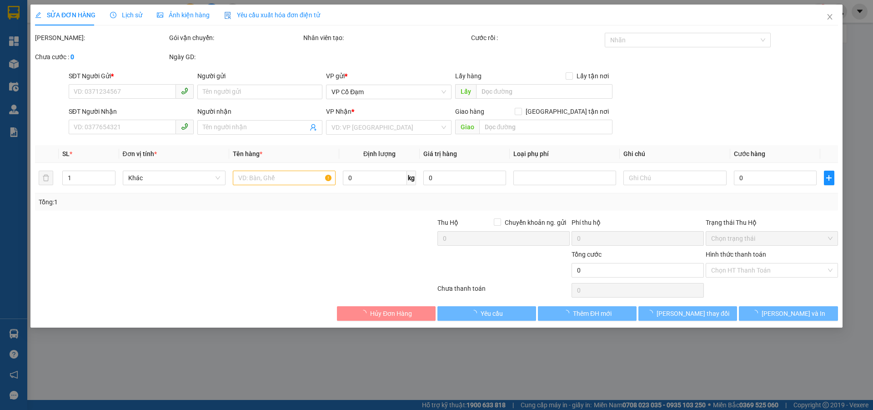
type input "0329915086"
type input "0962970260"
type input "GIA LÁCH"
type input "60.000"
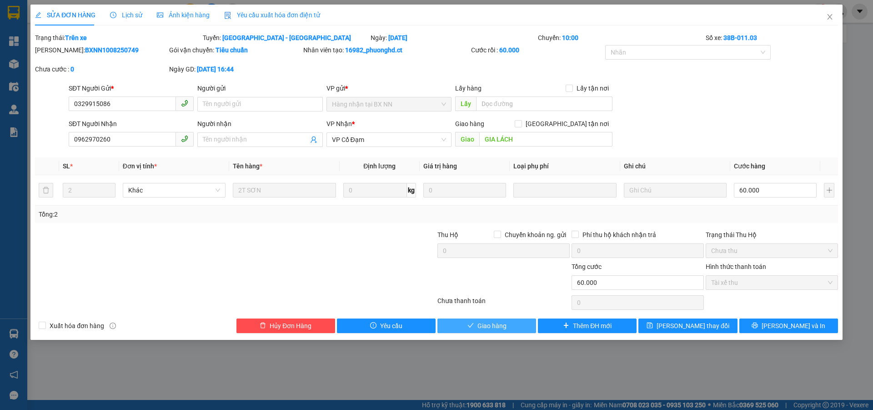
drag, startPoint x: 485, startPoint y: 323, endPoint x: 500, endPoint y: 314, distance: 17.2
click at [492, 319] on button "Giao hàng" at bounding box center [486, 325] width 99 height 15
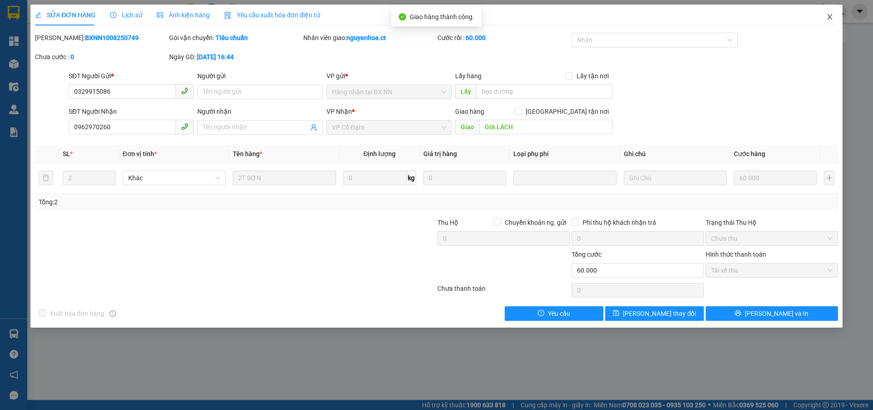
click at [827, 15] on icon "close" at bounding box center [829, 16] width 7 height 7
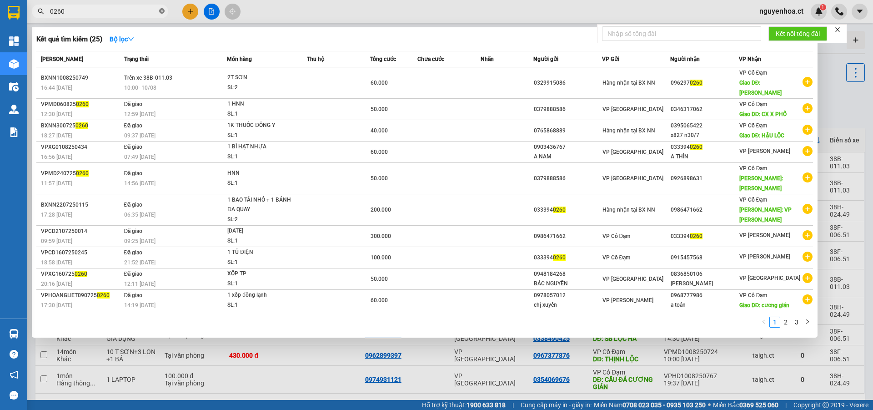
click at [162, 10] on icon "close-circle" at bounding box center [161, 10] width 5 height 5
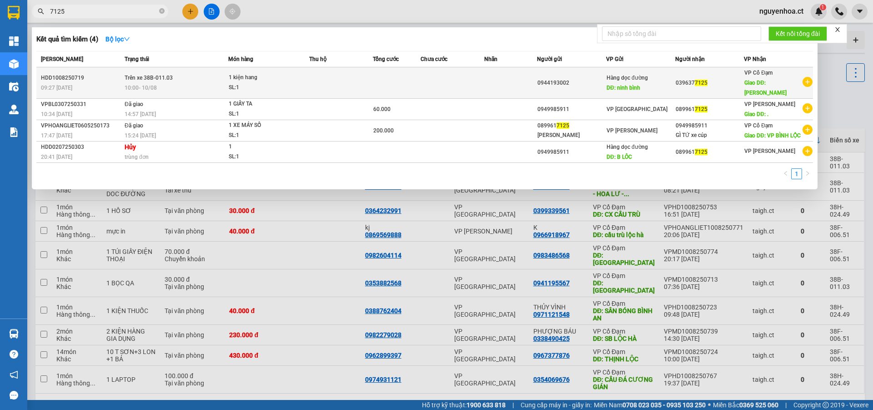
type input "7125"
click at [135, 85] on span "10:00 - 10/08" at bounding box center [141, 88] width 32 height 6
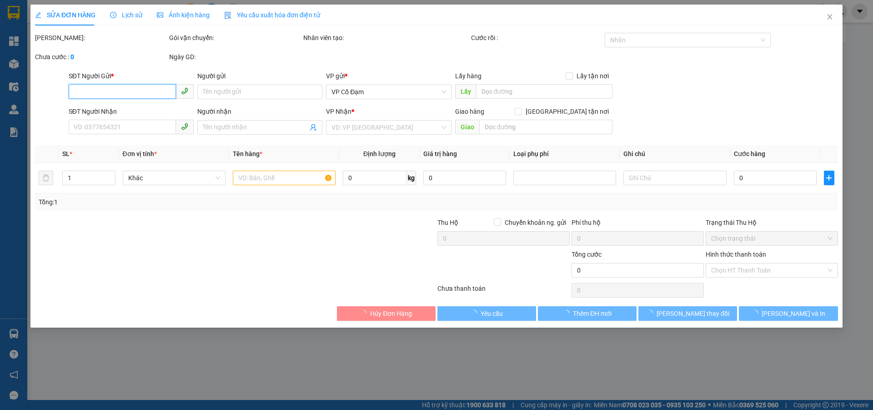
type input "0944193002"
type input "ninh bình"
type input "0396377125"
type input "bình lộc"
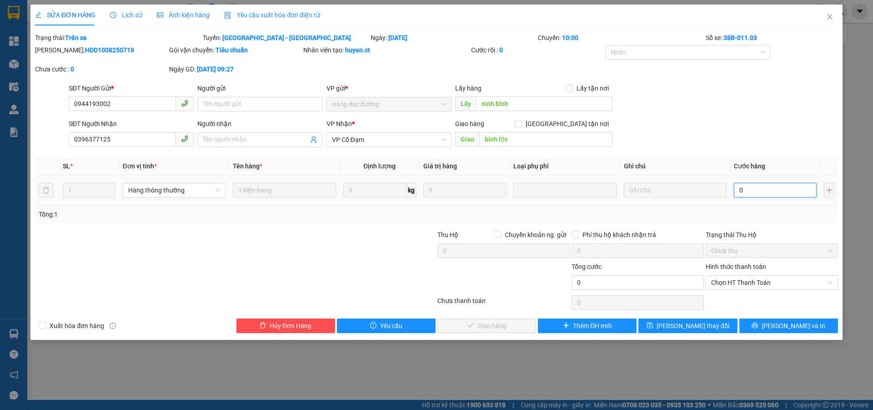
click at [757, 189] on input "0" at bounding box center [775, 190] width 83 height 15
type input "8"
type input "80"
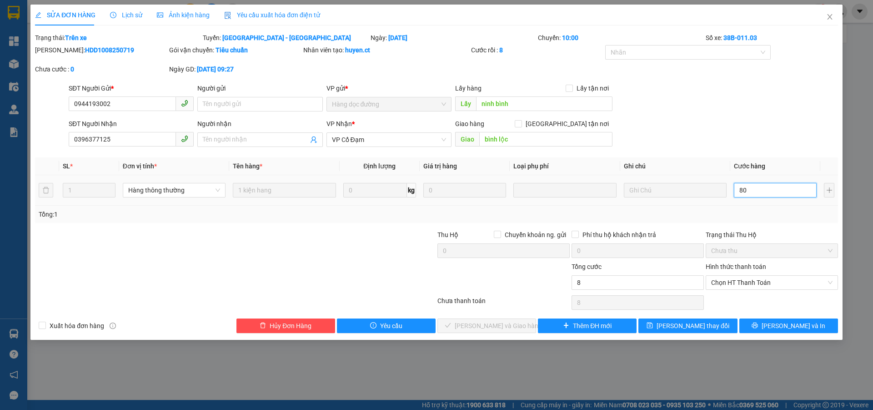
type input "80"
click at [744, 278] on span "Chọn HT Thanh Toán" at bounding box center [771, 283] width 121 height 14
type input "80"
type input "80.000"
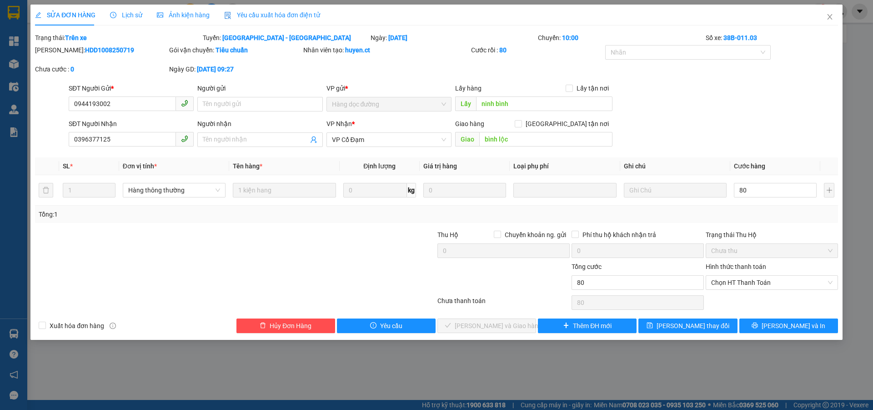
type input "80.000"
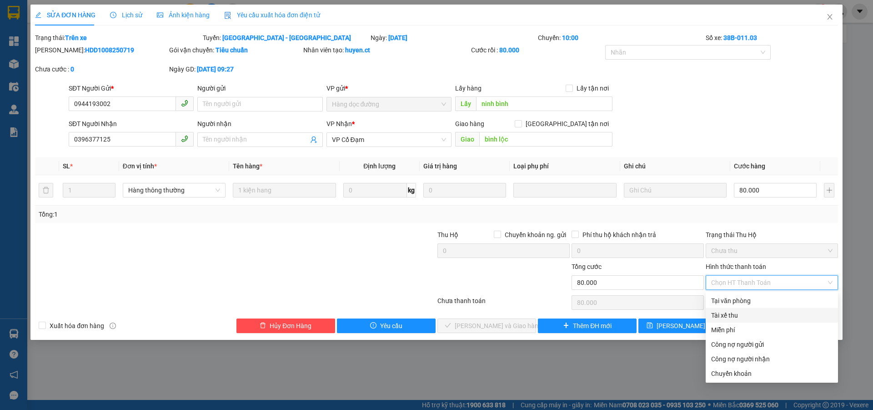
click at [734, 320] on div "Tài xế thu" at bounding box center [771, 315] width 121 height 10
type input "0"
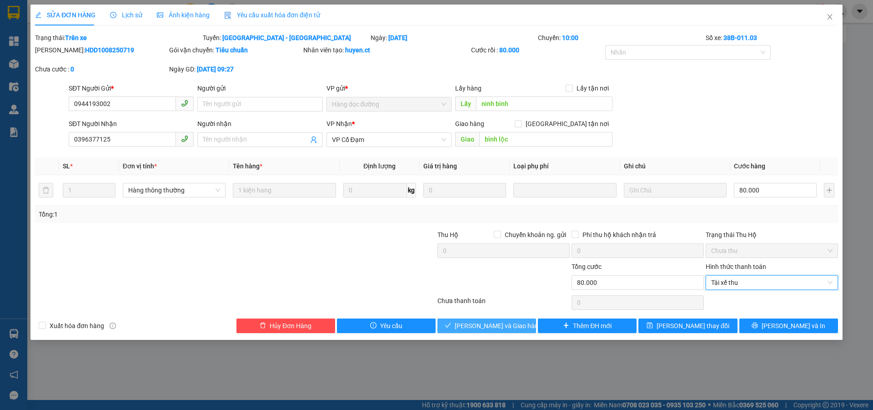
click at [507, 326] on span "[PERSON_NAME] và Giao hàng" at bounding box center [498, 326] width 87 height 10
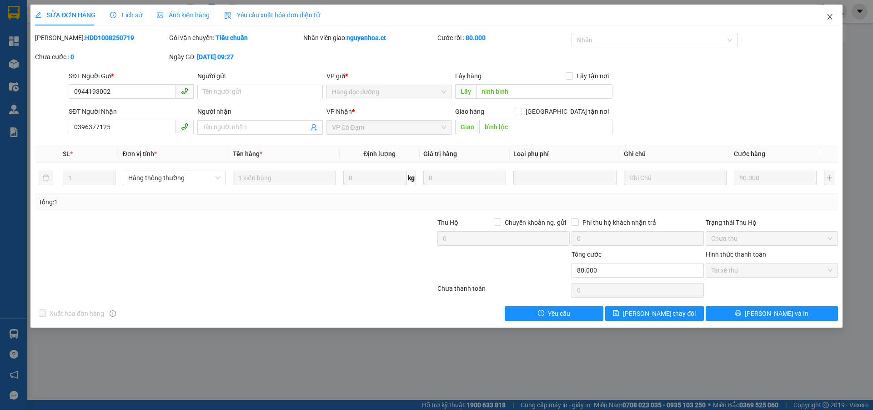
click at [834, 13] on span "Close" at bounding box center [829, 17] width 25 height 25
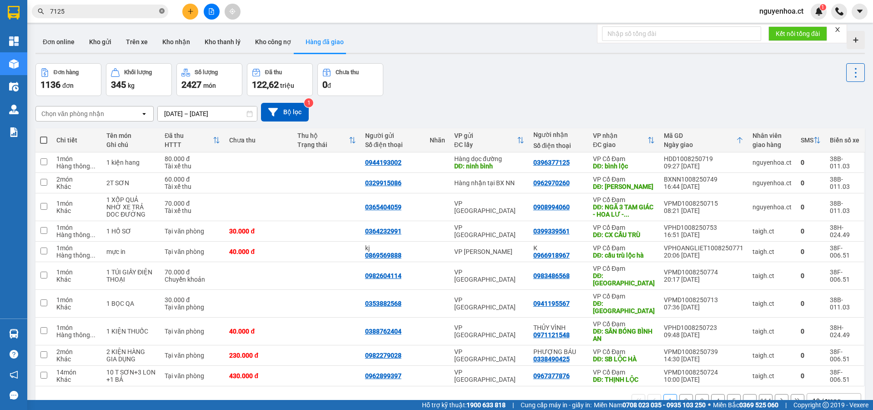
click at [160, 11] on icon "close-circle" at bounding box center [161, 10] width 5 height 5
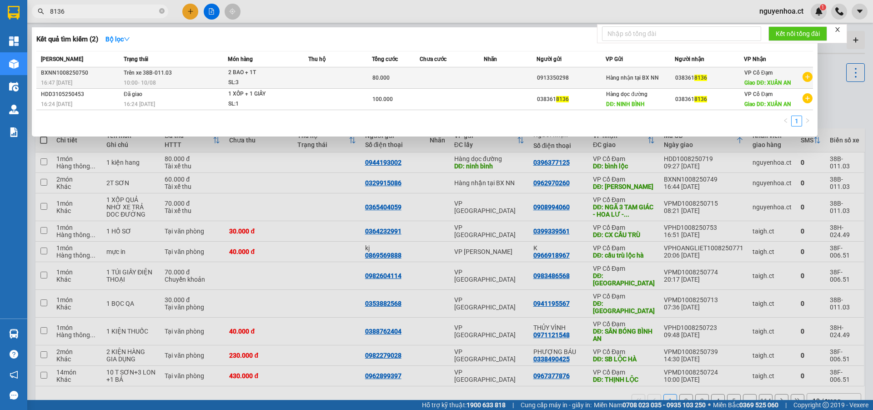
type input "8136"
click at [150, 73] on span "Trên xe 38B-011.03" at bounding box center [148, 73] width 48 height 6
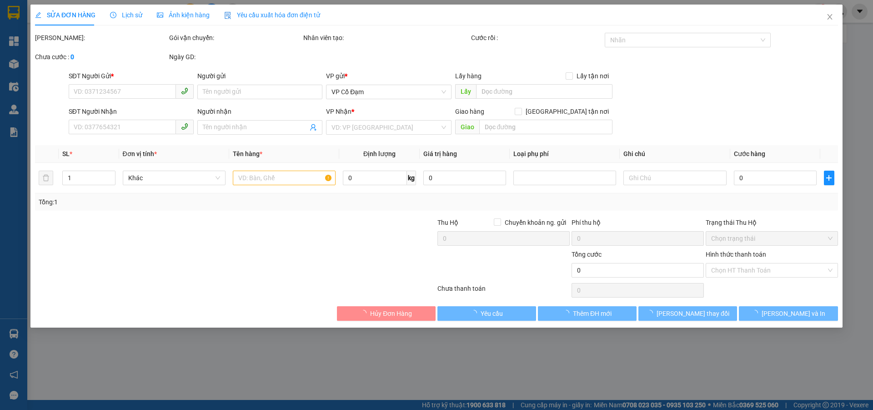
type input "0913350298"
type input "0383618136"
type input "XUÂN AN"
type input "80.000"
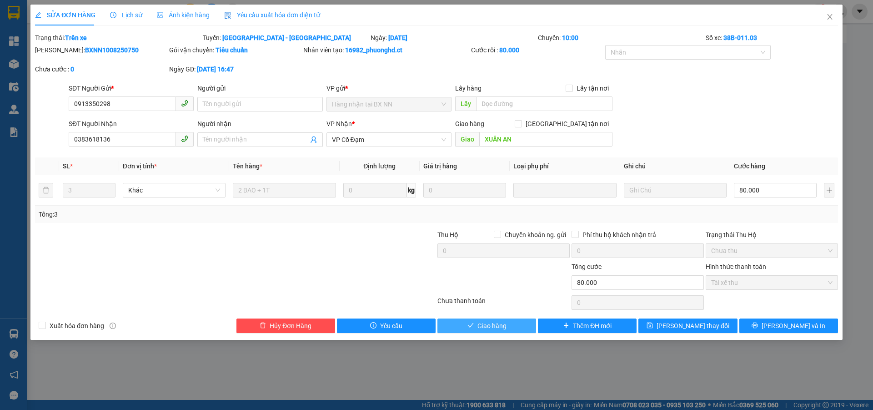
click at [503, 326] on span "Giao hàng" at bounding box center [491, 326] width 29 height 10
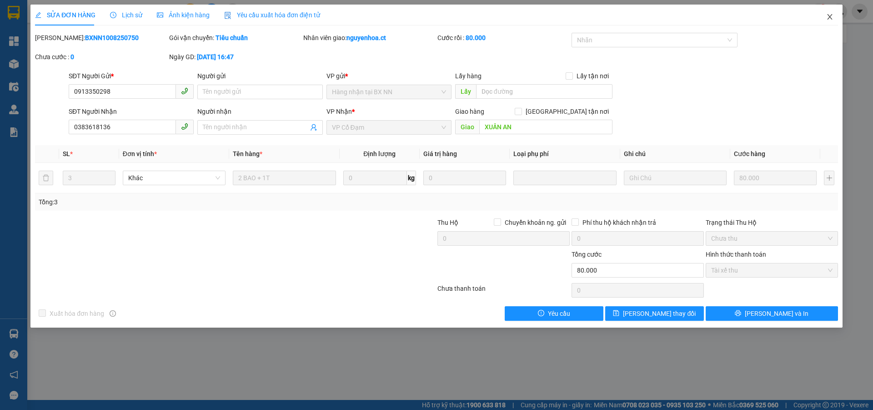
click at [830, 17] on icon "close" at bounding box center [829, 16] width 5 height 5
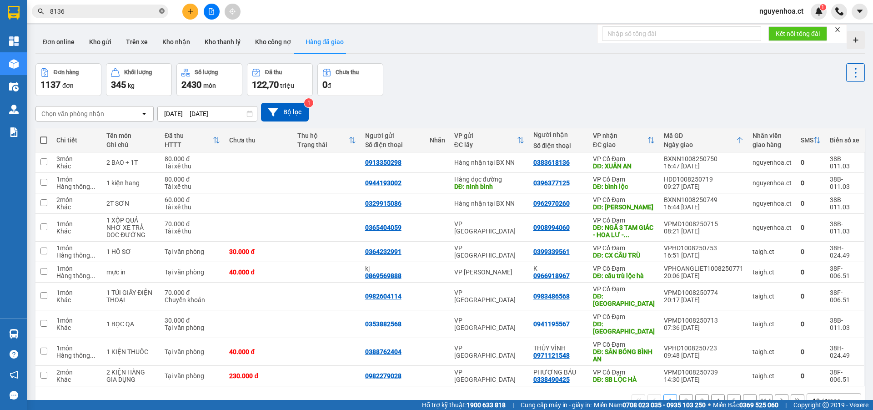
click at [161, 10] on icon "close-circle" at bounding box center [161, 10] width 5 height 5
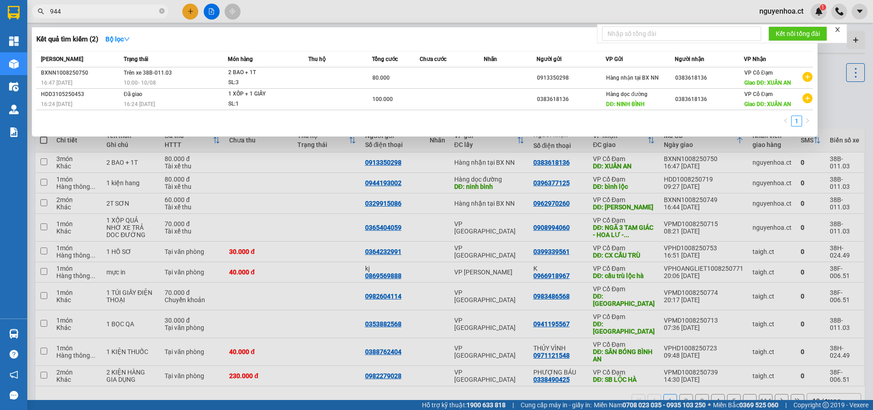
type input "9449"
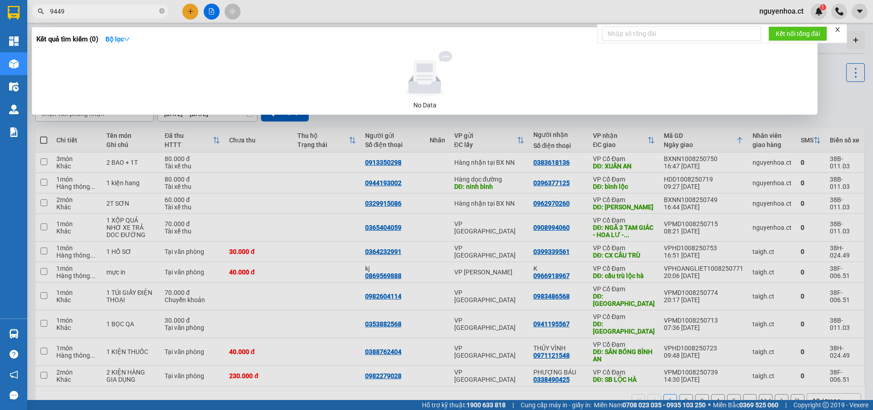
click at [160, 8] on span at bounding box center [161, 11] width 5 height 9
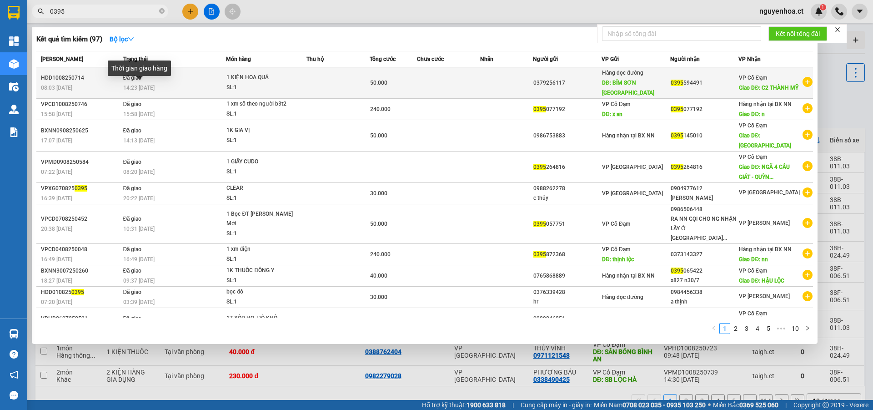
type input "0395"
click at [130, 85] on span "14:23 - 11/08" at bounding box center [138, 88] width 31 height 6
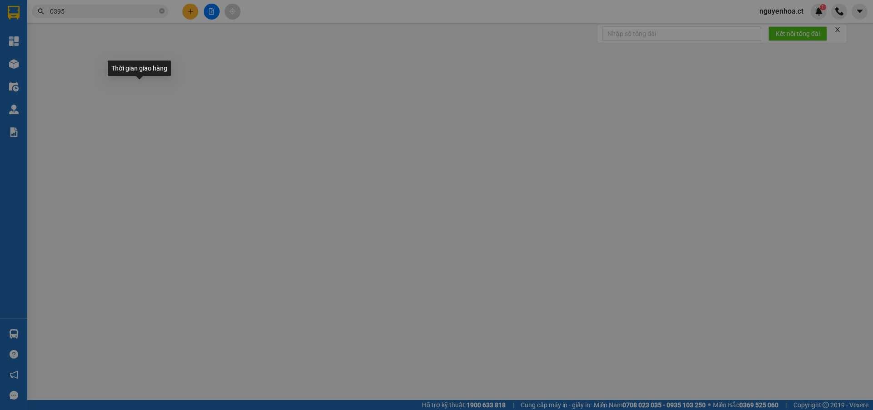
type input "0379256117"
type input "BỈM SƠN THANH HÓA"
type input "0395594491"
type input "C2 THÀNH MỸ"
type input "50.000"
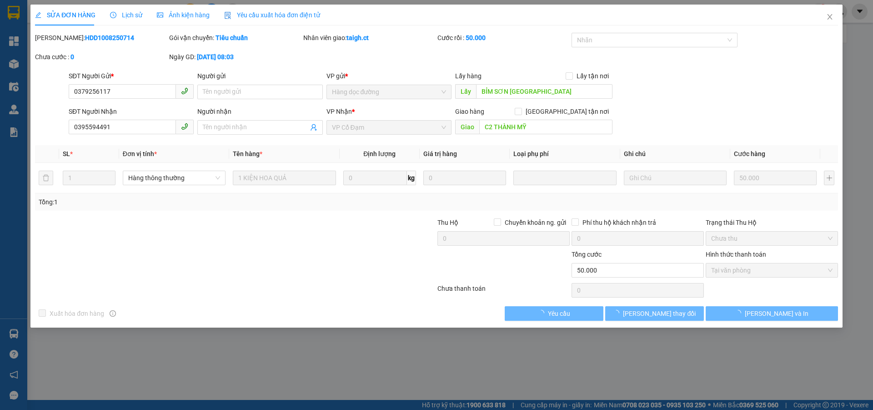
click at [136, 11] on span "Lịch sử" at bounding box center [126, 14] width 32 height 7
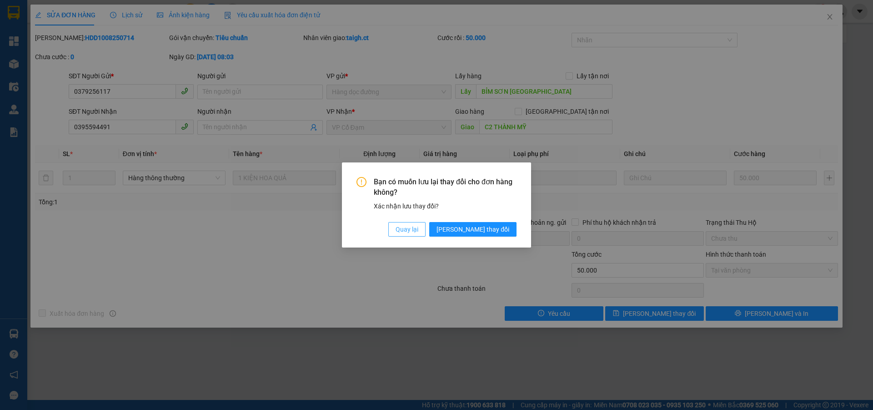
click at [418, 233] on span "Quay lại" at bounding box center [407, 229] width 23 height 10
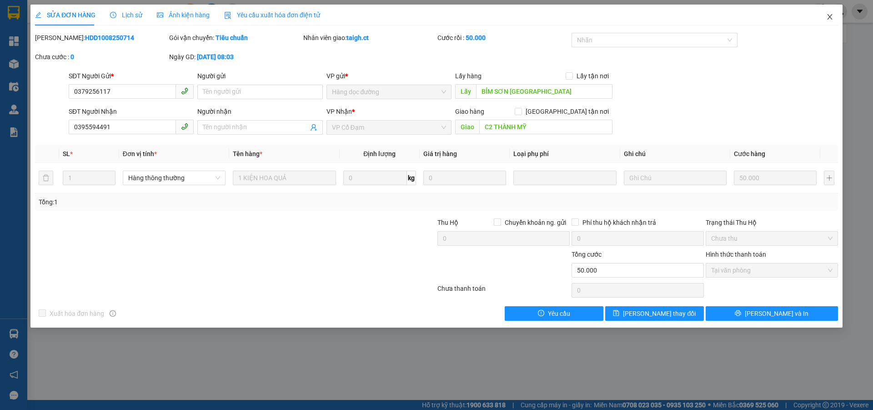
click at [829, 15] on icon "close" at bounding box center [829, 16] width 7 height 7
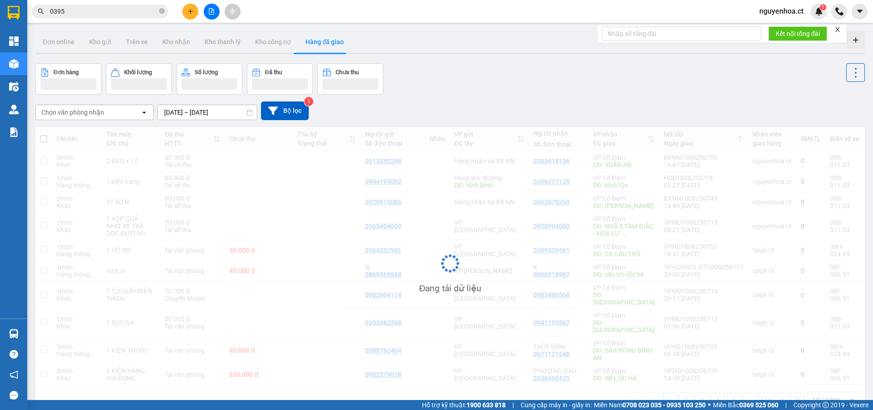
click at [127, 7] on input "0395" at bounding box center [103, 11] width 107 height 10
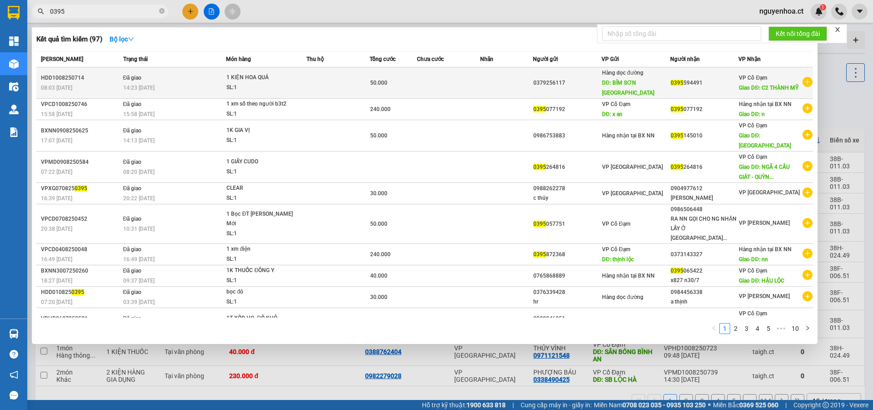
click at [125, 81] on span "Đã giao" at bounding box center [132, 78] width 19 height 6
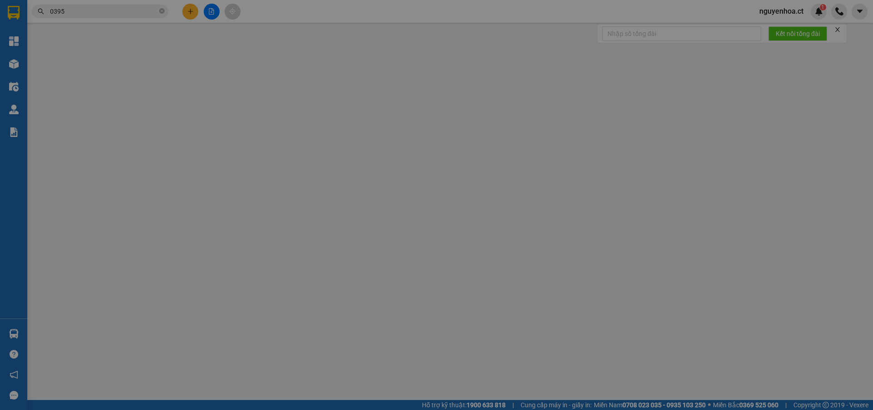
type input "0379256117"
type input "BỈM SƠN THANH HÓA"
type input "0395594491"
type input "C2 THÀNH MỸ"
type input "50.000"
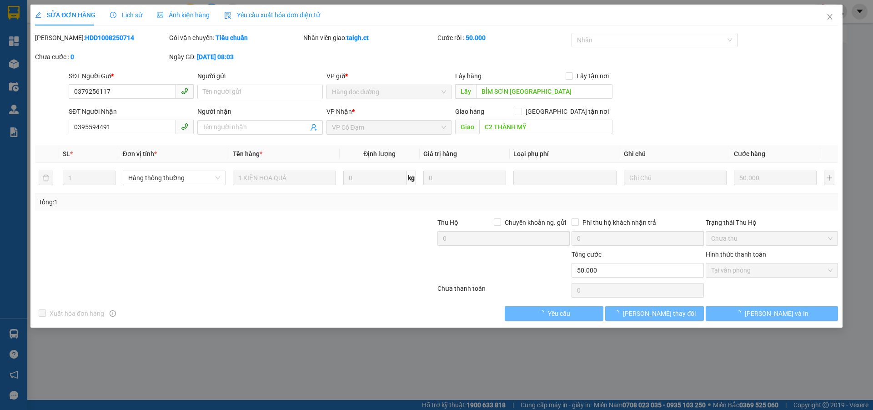
click at [135, 12] on span "Lịch sử" at bounding box center [126, 14] width 32 height 7
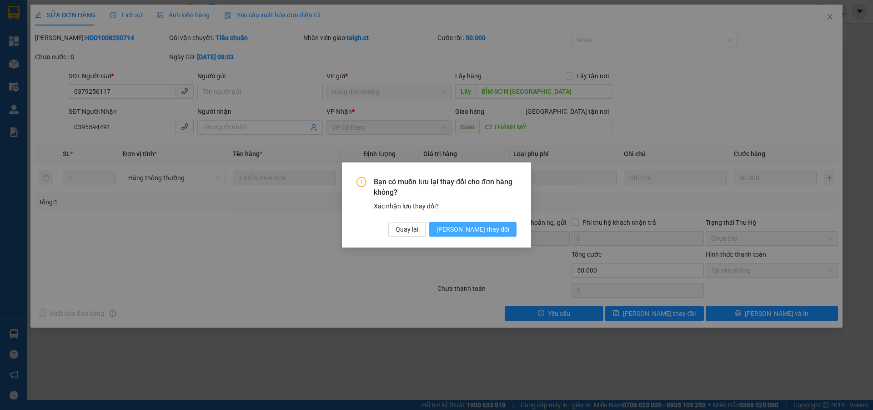
click at [476, 231] on span "[PERSON_NAME] thay đổi" at bounding box center [472, 229] width 73 height 10
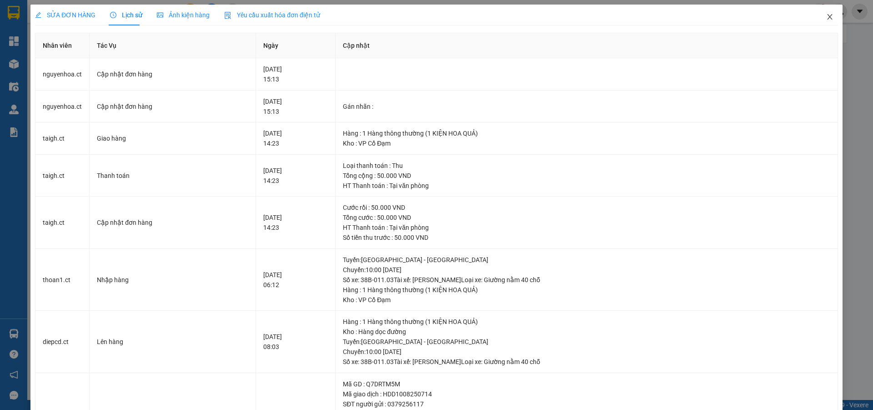
click at [827, 17] on icon "close" at bounding box center [829, 16] width 5 height 5
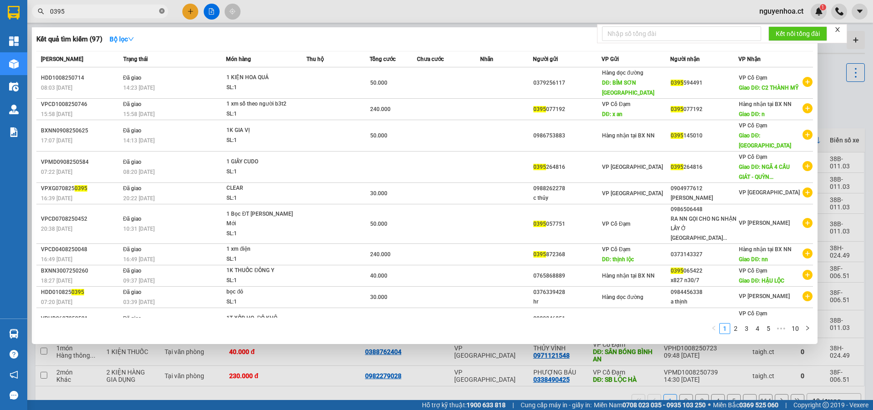
click at [161, 10] on icon "close-circle" at bounding box center [161, 10] width 5 height 5
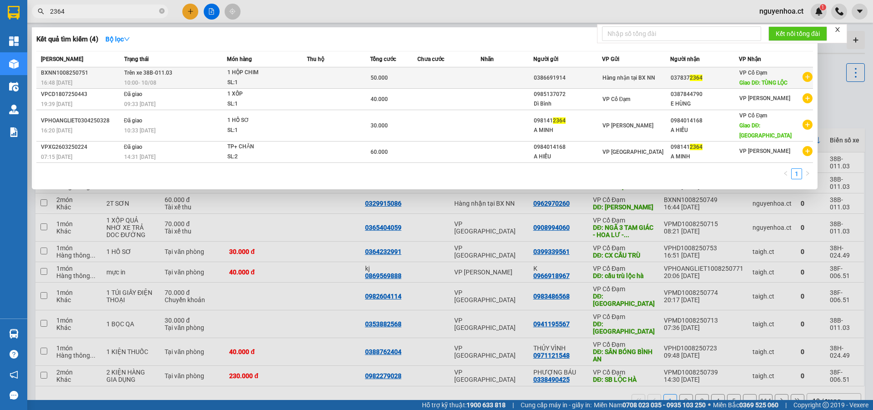
type input "2364"
click at [149, 75] on span "Trên xe 38B-011.03" at bounding box center [148, 73] width 48 height 6
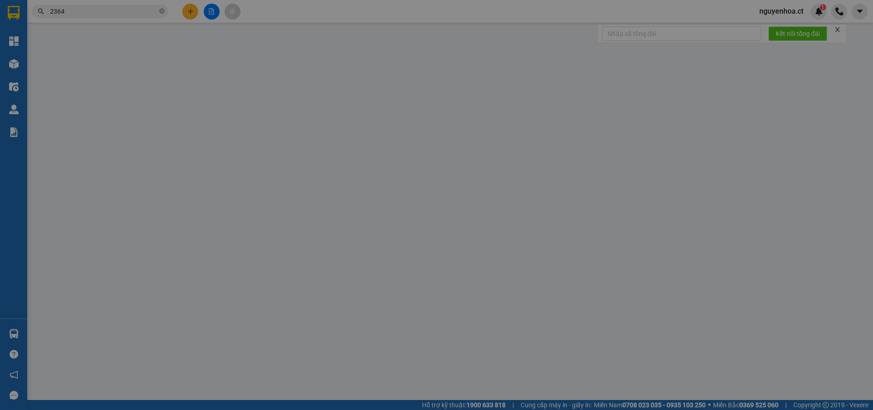
type input "0386691914"
type input "0378372364"
type input "TÙNG LỘC"
type input "50.000"
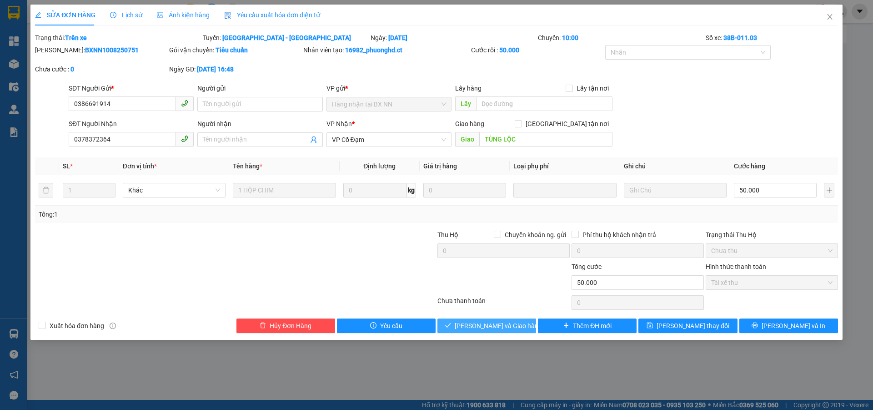
click at [507, 327] on span "[PERSON_NAME] và Giao hàng" at bounding box center [498, 326] width 87 height 10
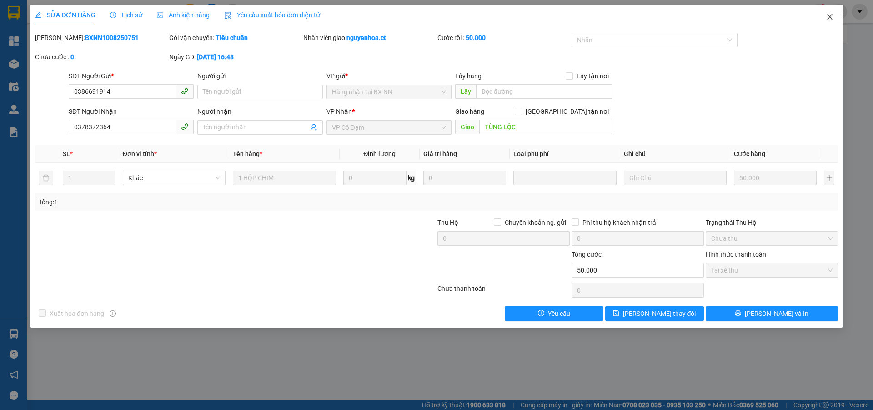
click at [830, 15] on icon "close" at bounding box center [829, 16] width 7 height 7
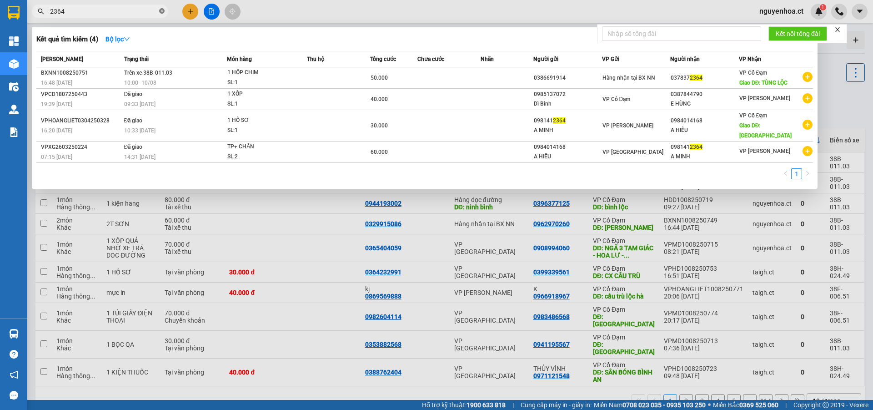
click at [161, 11] on icon "close-circle" at bounding box center [161, 10] width 5 height 5
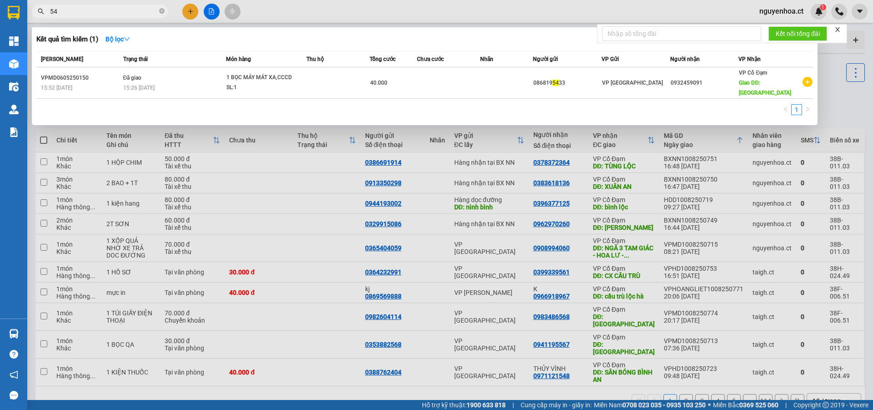
type input "5"
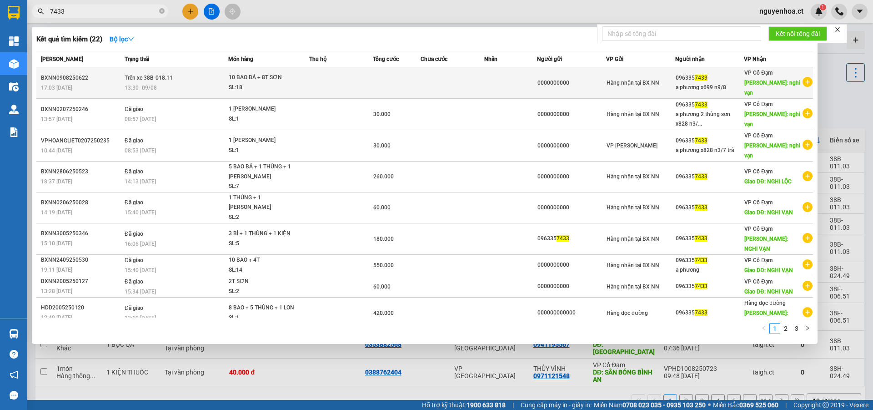
type input "7433"
click at [145, 76] on span "Trên xe 38B-018.11" at bounding box center [149, 78] width 48 height 6
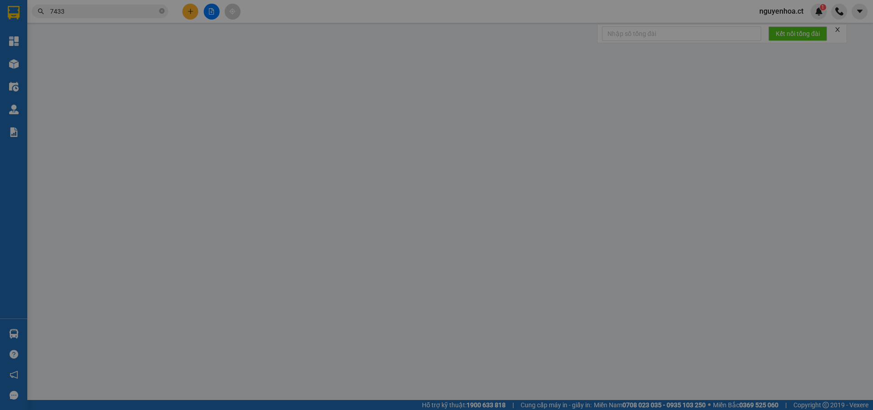
type input "0000000000"
type input "0963357433"
type input "a phương x699 n9/8"
type input "nghi vạn"
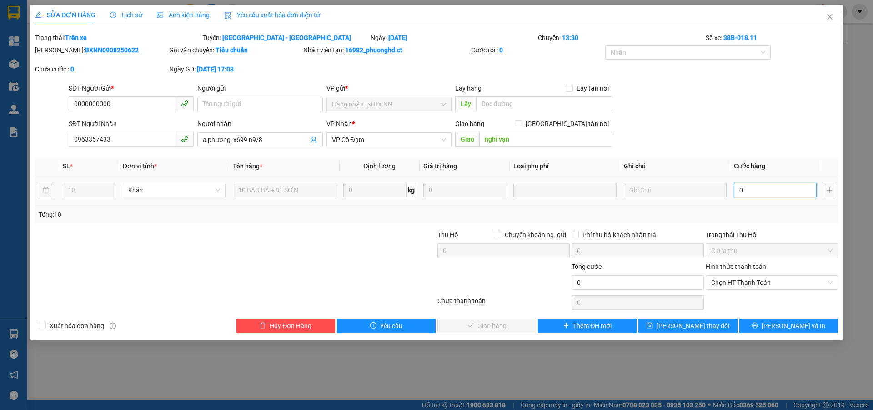
click at [758, 191] on input "0" at bounding box center [775, 190] width 83 height 15
click at [271, 146] on span "a phương x699 n9/8" at bounding box center [259, 139] width 125 height 15
click at [274, 138] on input "a phương x699 n9/8" at bounding box center [255, 140] width 105 height 10
click at [777, 192] on input "0" at bounding box center [775, 190] width 83 height 15
type input "6"
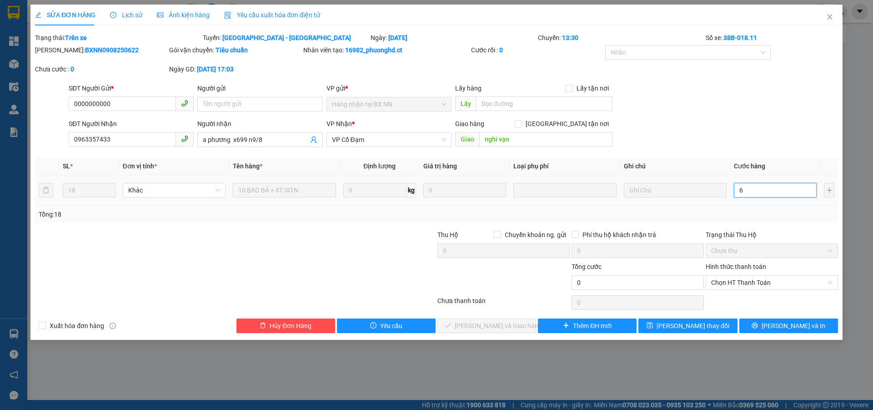
type input "6"
type input "64"
type input "640"
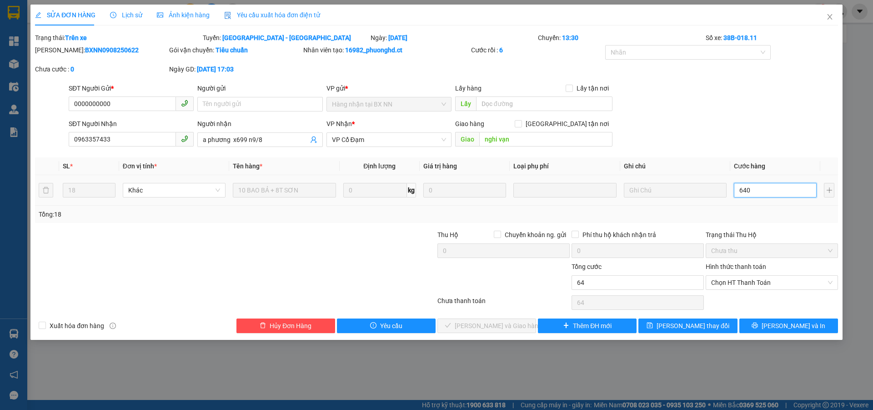
type input "640"
type input "640.000"
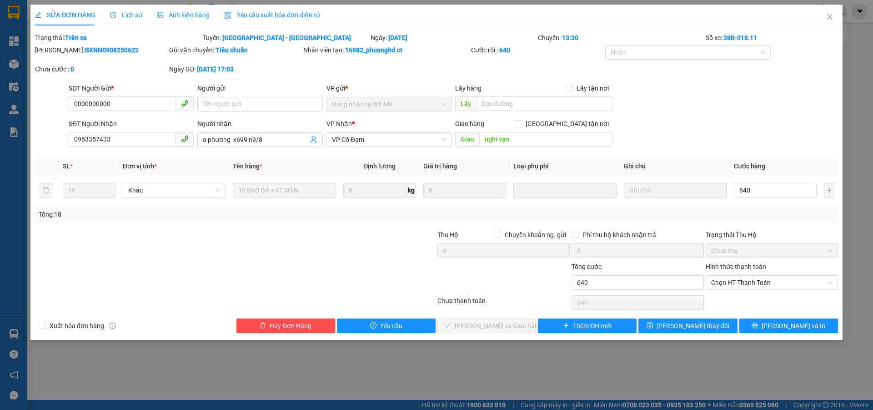
type input "640.000"
click at [746, 291] on div "Hình thức thanh toán Chọn HT Thanh Toán" at bounding box center [772, 277] width 132 height 32
click at [748, 281] on span "Chọn HT Thanh Toán" at bounding box center [771, 283] width 121 height 14
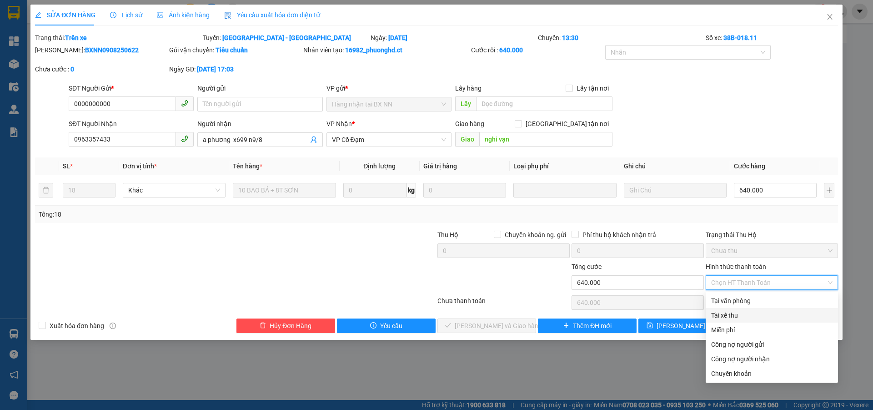
click at [738, 319] on div "Tài xế thu" at bounding box center [771, 315] width 121 height 10
type input "0"
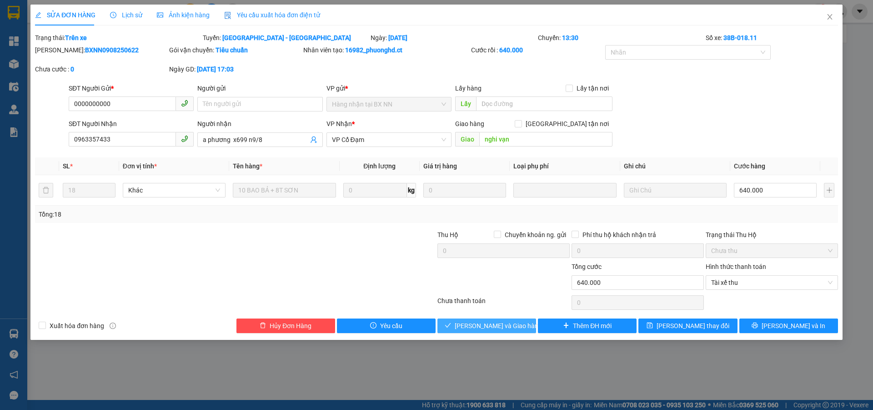
click at [496, 325] on span "[PERSON_NAME] và Giao hàng" at bounding box center [498, 326] width 87 height 10
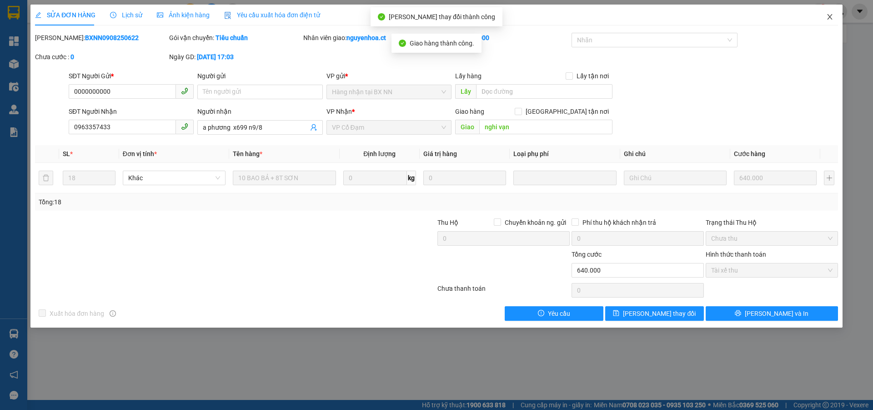
click at [831, 17] on icon "close" at bounding box center [829, 16] width 7 height 7
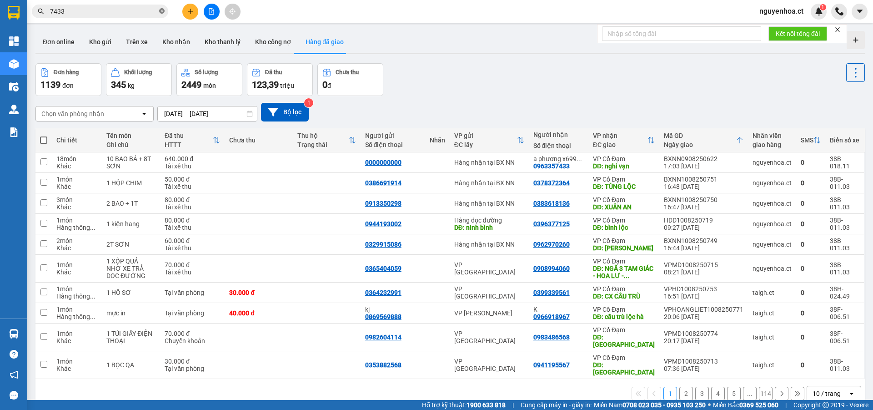
click at [162, 10] on icon "close-circle" at bounding box center [161, 10] width 5 height 5
click at [119, 14] on input "text" at bounding box center [103, 11] width 107 height 10
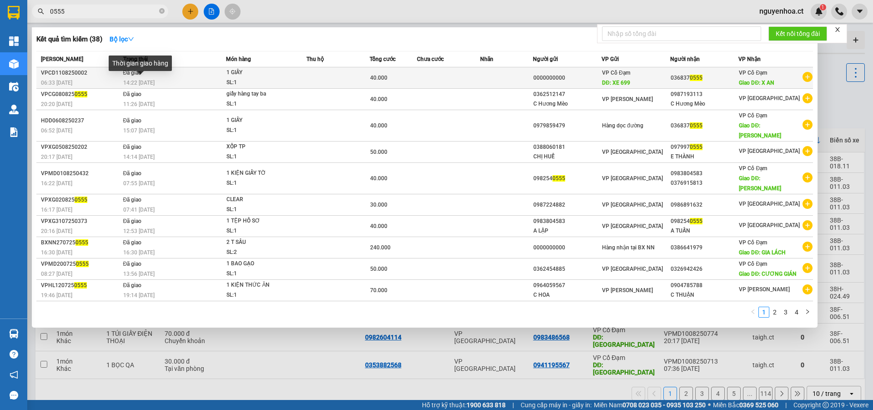
type input "0555"
click at [140, 80] on span "14:22 - 11/08" at bounding box center [138, 83] width 31 height 6
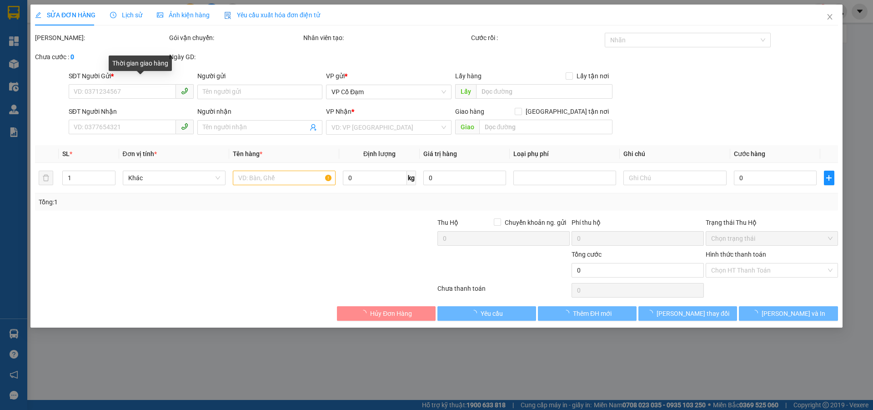
type input "0000000000"
type input "XE 699"
type input "0368370555"
type input "X AN"
type input "40.000"
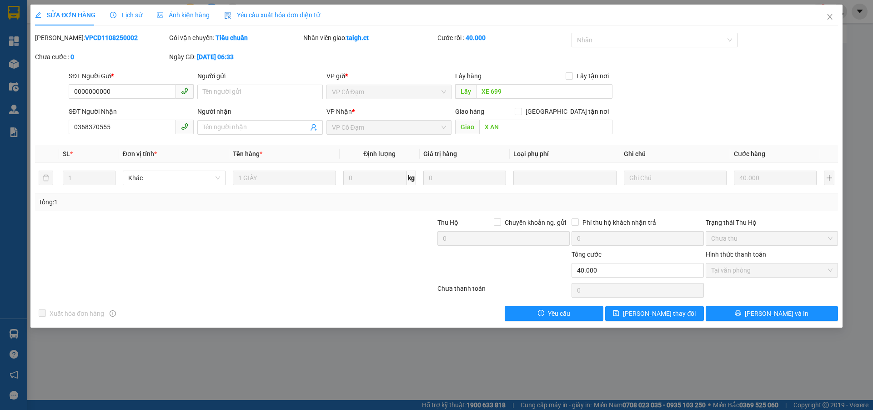
click at [131, 12] on span "Lịch sử" at bounding box center [126, 14] width 32 height 7
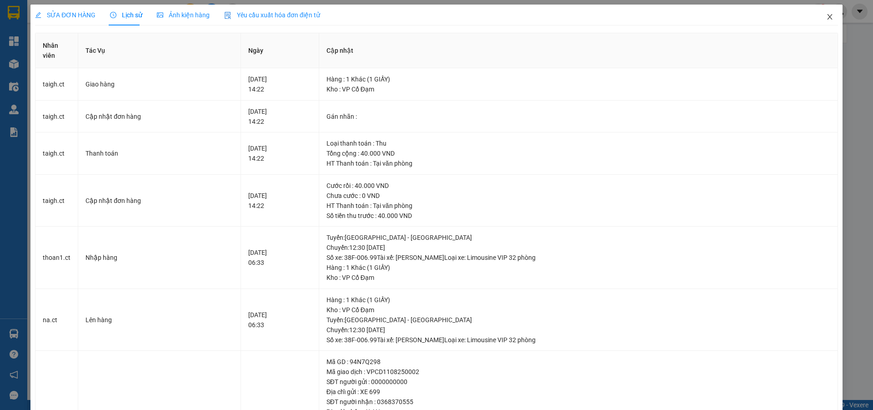
click at [826, 15] on icon "close" at bounding box center [829, 16] width 7 height 7
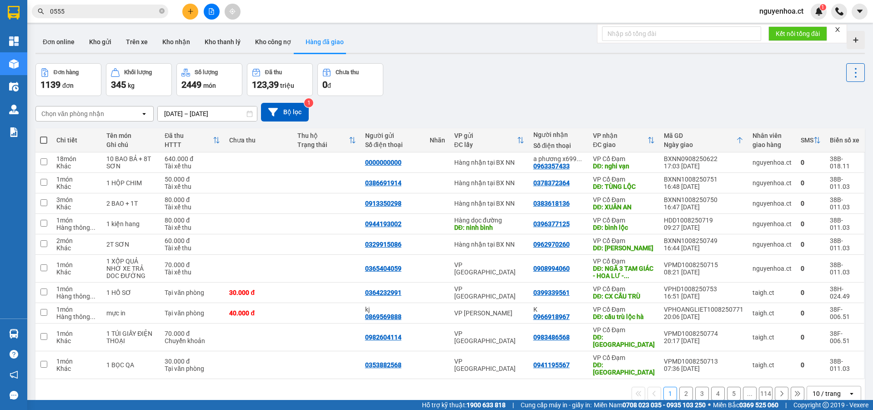
click at [159, 12] on icon "close-circle" at bounding box center [161, 10] width 5 height 5
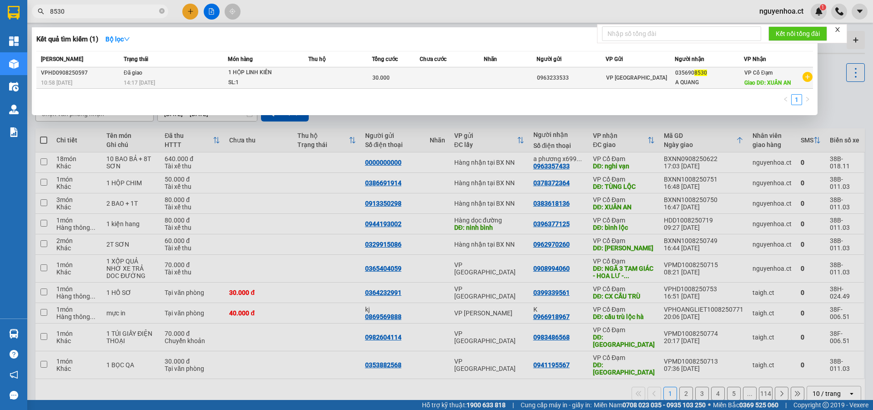
type input "8530"
click at [138, 80] on span "14:17 - 10/08" at bounding box center [139, 83] width 31 height 6
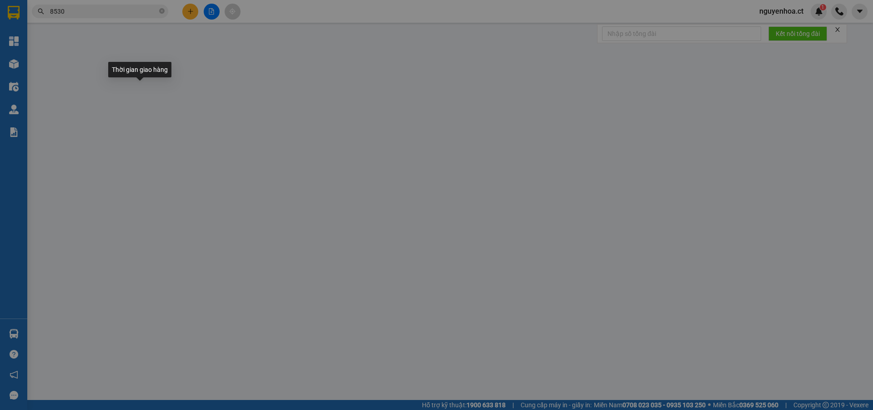
type input "0963233533"
type input "0356908530"
type input "A QUANG"
type input "XUÂN AN"
type input "30.000"
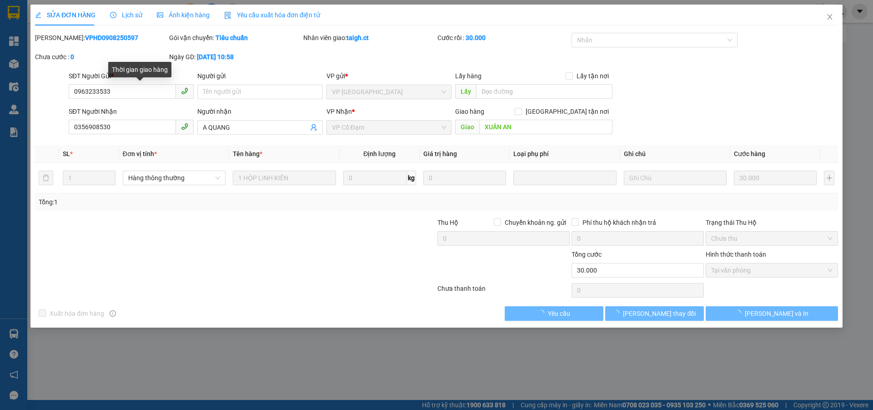
click at [130, 13] on span "Lịch sử" at bounding box center [126, 14] width 32 height 7
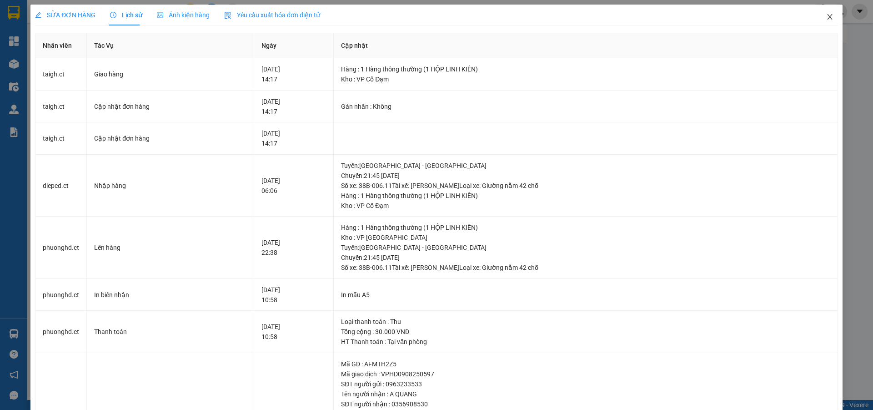
click at [826, 14] on icon "close" at bounding box center [829, 16] width 7 height 7
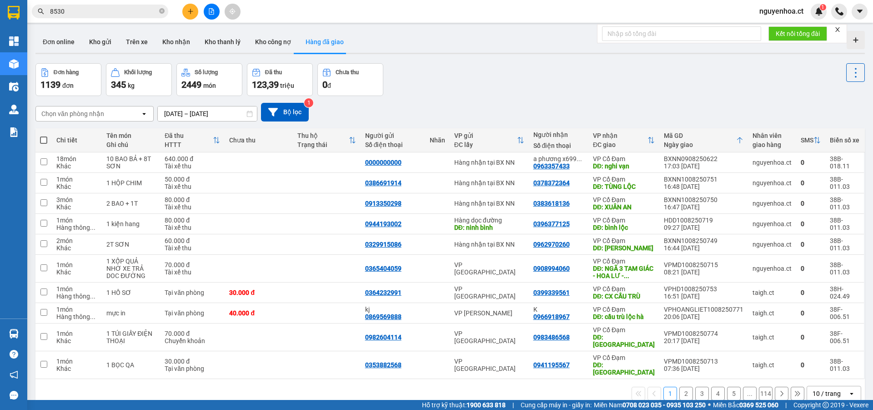
click at [163, 10] on icon "close-circle" at bounding box center [161, 10] width 5 height 5
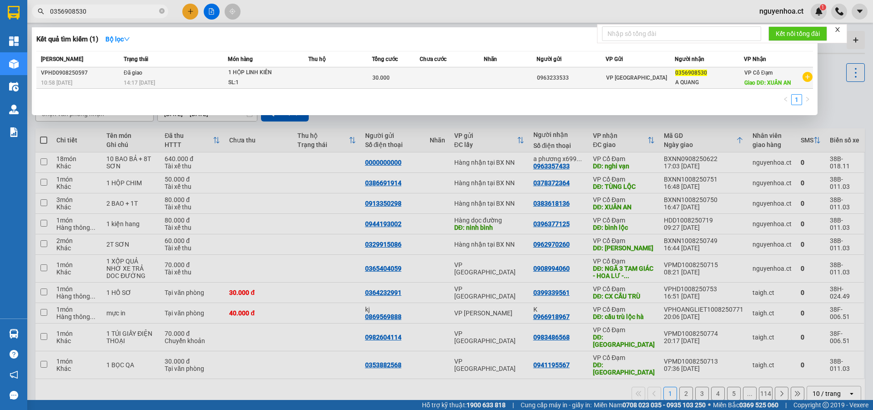
type input "0356908530"
click at [169, 75] on td "Đã giao 14:17 - 10/08" at bounding box center [174, 77] width 106 height 21
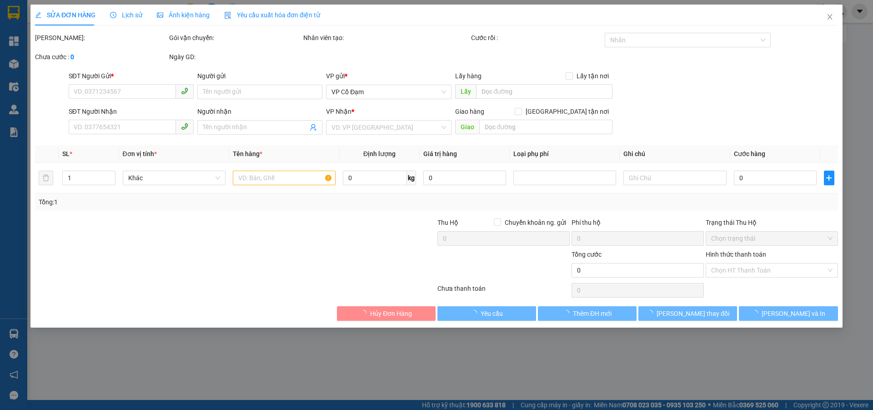
type input "0963233533"
type input "0356908530"
type input "A QUANG"
type input "XUÂN AN"
type input "30.000"
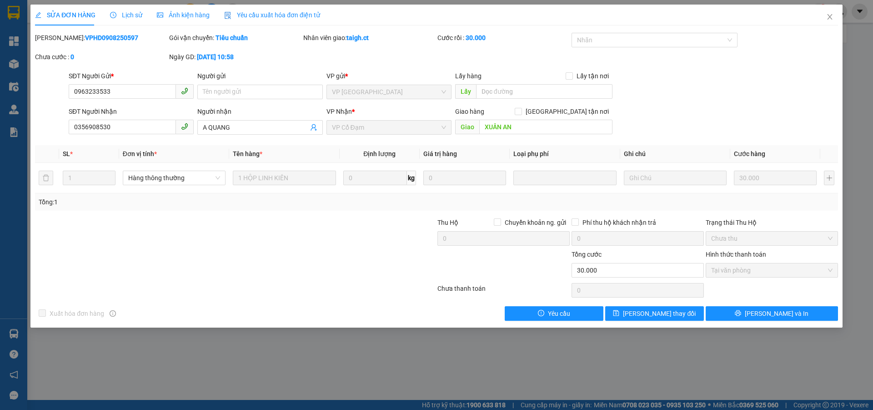
click at [126, 14] on span "Lịch sử" at bounding box center [126, 14] width 32 height 7
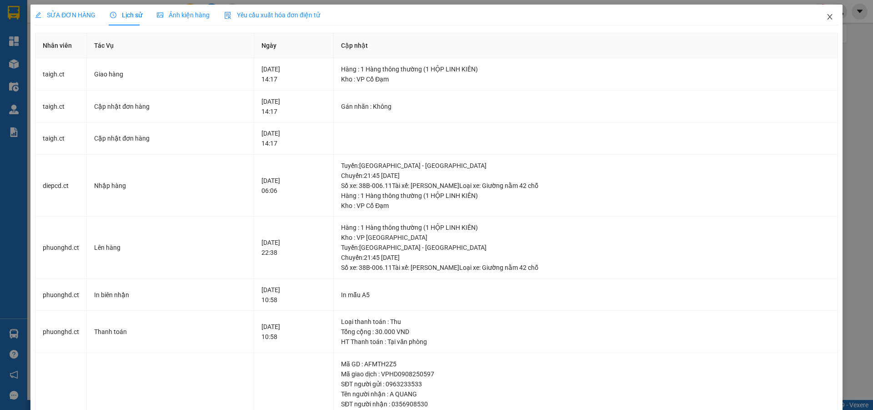
click at [827, 16] on icon "close" at bounding box center [829, 16] width 5 height 5
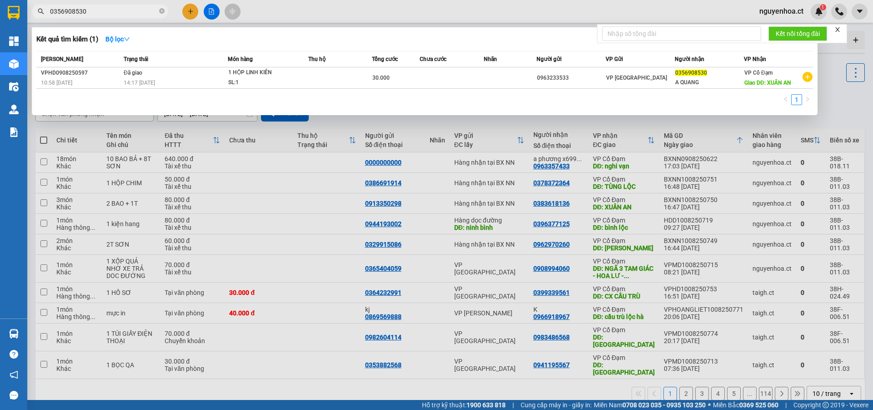
click at [128, 11] on input "0356908530" at bounding box center [103, 11] width 107 height 10
click at [192, 10] on div at bounding box center [436, 205] width 873 height 410
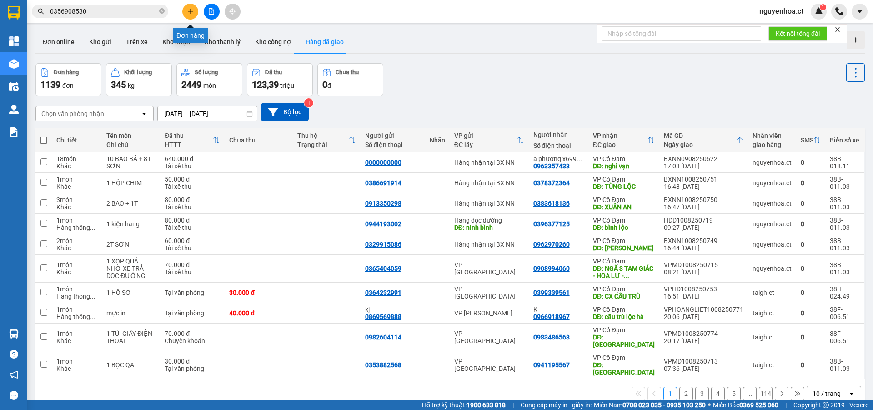
click at [190, 6] on button at bounding box center [190, 12] width 16 height 16
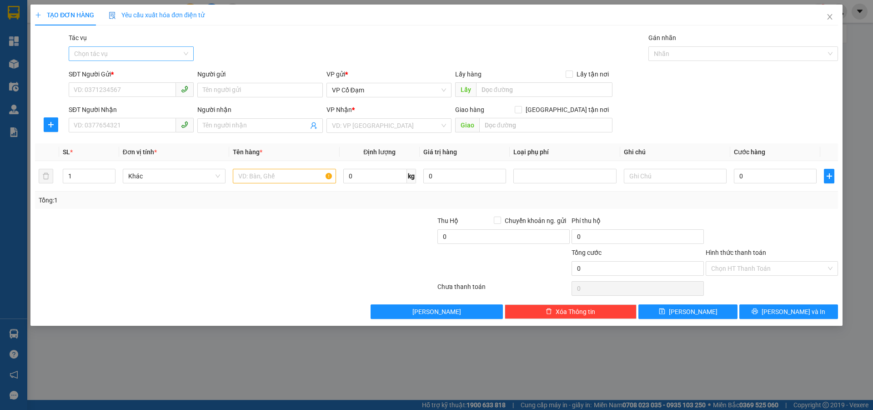
click at [117, 51] on input "Tác vụ" at bounding box center [128, 54] width 108 height 14
click at [114, 74] on div "Nhập hàng lên xe" at bounding box center [131, 72] width 114 height 10
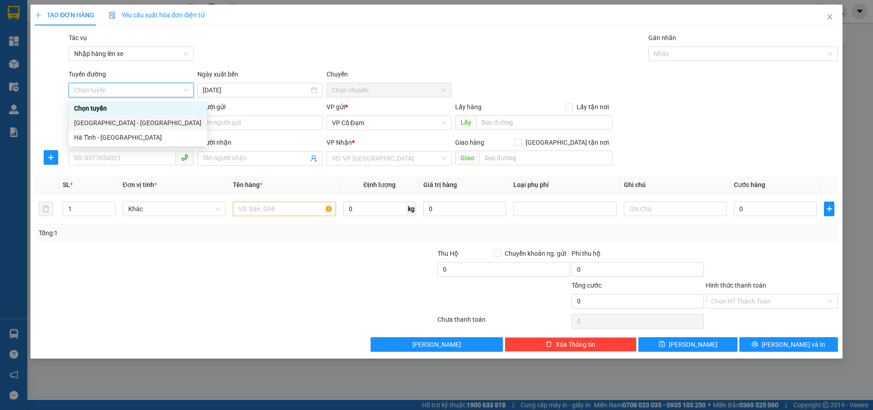
drag, startPoint x: 108, startPoint y: 121, endPoint x: 120, endPoint y: 116, distance: 12.2
click at [108, 121] on div "[GEOGRAPHIC_DATA] - [GEOGRAPHIC_DATA]" at bounding box center [137, 123] width 127 height 10
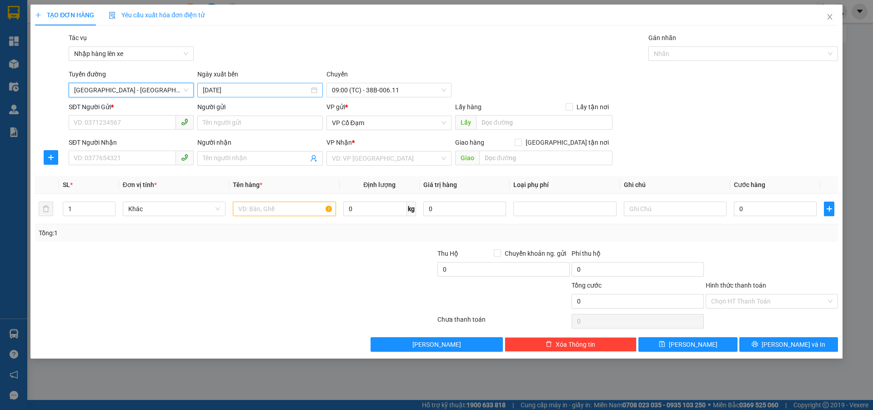
click at [242, 94] on input "[DATE]" at bounding box center [256, 90] width 106 height 10
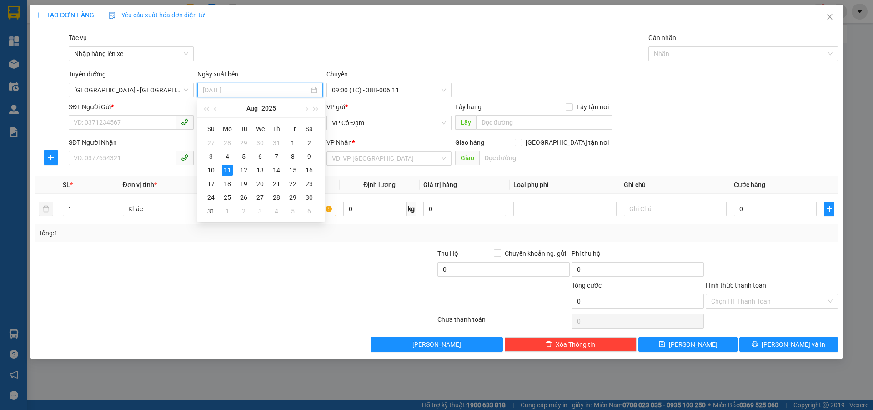
drag, startPoint x: 211, startPoint y: 168, endPoint x: 320, endPoint y: 120, distance: 118.6
click at [213, 167] on div "10" at bounding box center [210, 170] width 11 height 11
type input "[DATE]"
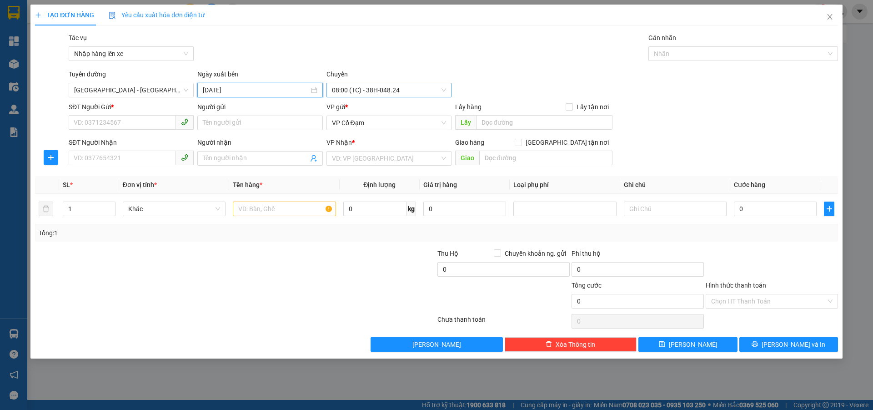
click at [385, 90] on span "08:00 (TC) - 38H-048.24" at bounding box center [389, 90] width 114 height 14
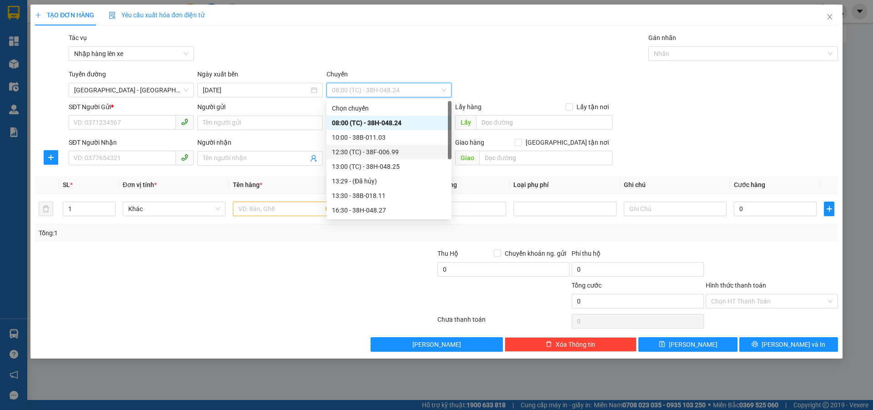
click at [387, 153] on div "12:30 (TC) - 38F-006.99" at bounding box center [389, 152] width 114 height 10
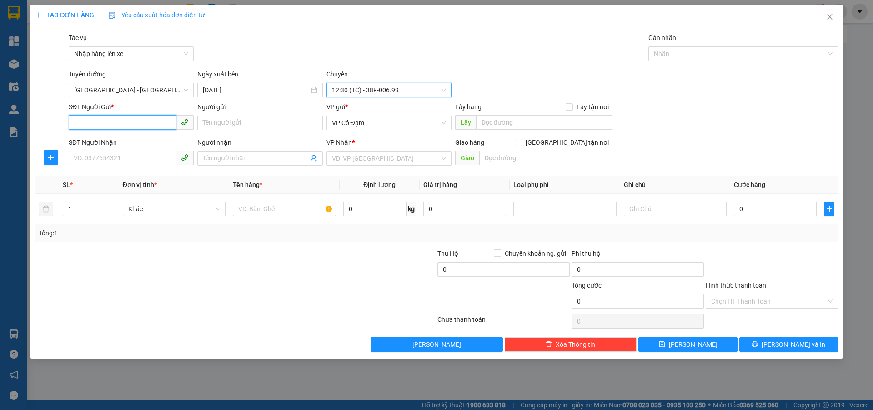
click at [127, 125] on input "SĐT Người Gửi *" at bounding box center [122, 122] width 107 height 15
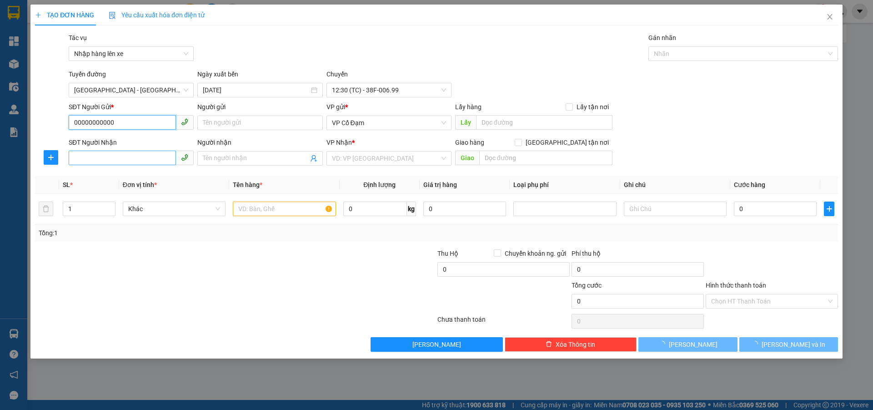
type input "00000000000"
click at [112, 155] on input "SĐT Người Nhận" at bounding box center [122, 157] width 107 height 15
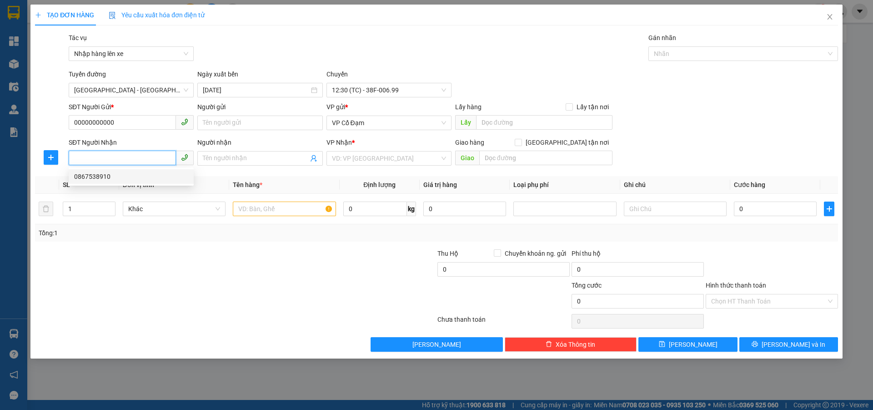
click at [109, 158] on input "SĐT Người Nhận" at bounding box center [122, 157] width 107 height 15
click at [366, 120] on span "VP Cổ Đạm" at bounding box center [389, 123] width 114 height 14
type input "0356908530"
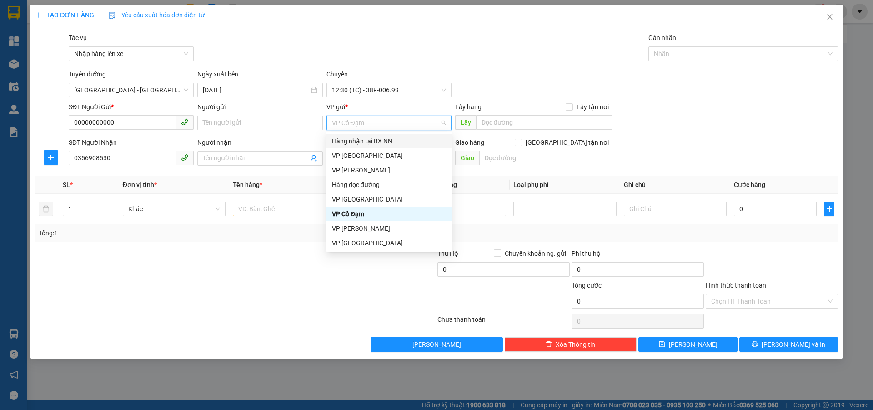
click at [372, 142] on div "Hàng nhận tại BX NN" at bounding box center [389, 141] width 114 height 10
drag, startPoint x: 364, startPoint y: 200, endPoint x: 417, endPoint y: 164, distance: 64.3
click at [365, 199] on div "VP [GEOGRAPHIC_DATA]" at bounding box center [389, 199] width 114 height 10
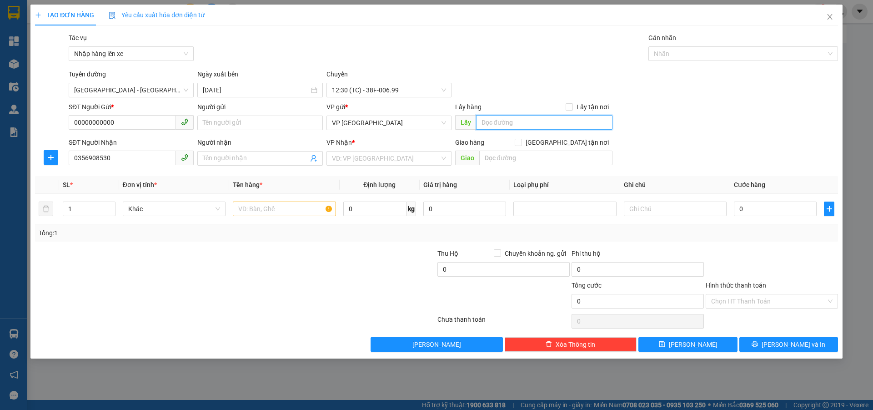
click at [498, 116] on input "text" at bounding box center [544, 122] width 136 height 15
drag, startPoint x: 323, startPoint y: 247, endPoint x: 330, endPoint y: 219, distance: 29.1
click at [322, 245] on div "Transit Pickup Surcharge Ids Transit Deliver Surcharge Ids Transit Deliver Surc…" at bounding box center [436, 192] width 803 height 319
click at [360, 163] on input "search" at bounding box center [386, 158] width 108 height 14
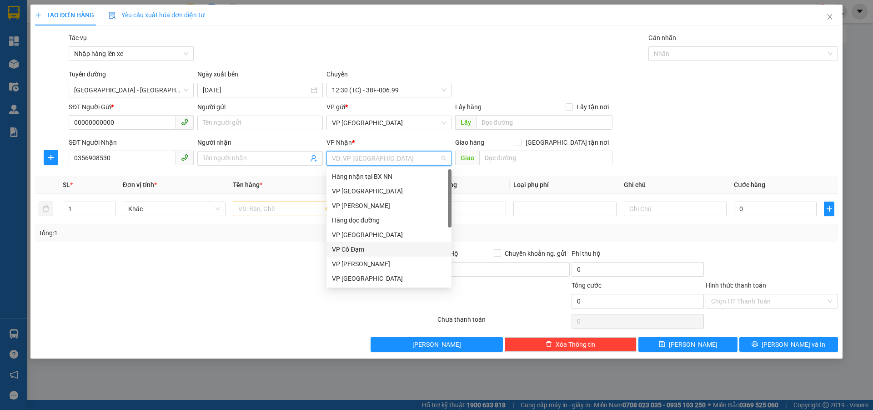
click at [359, 245] on div "VP Cổ Đạm" at bounding box center [388, 249] width 125 height 15
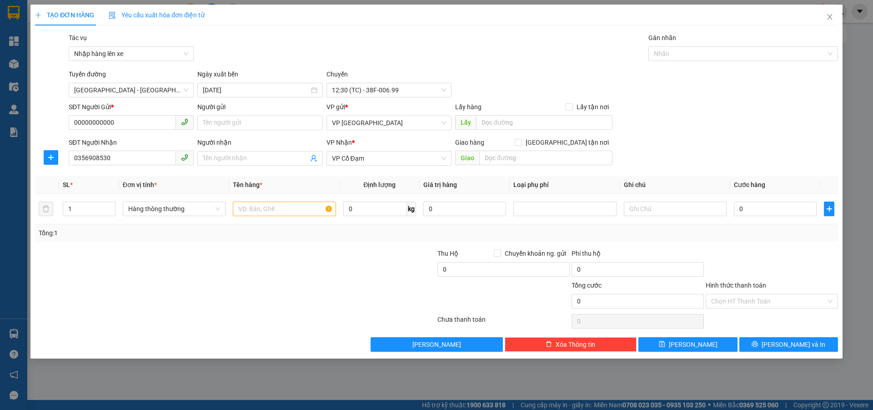
click at [495, 150] on div "Giao hàng Giao tận nơi" at bounding box center [533, 144] width 157 height 14
click at [501, 158] on input "text" at bounding box center [545, 157] width 133 height 15
type input "X GIANG"
click at [247, 205] on input "text" at bounding box center [284, 208] width 103 height 15
type input "1 K ốc vít"
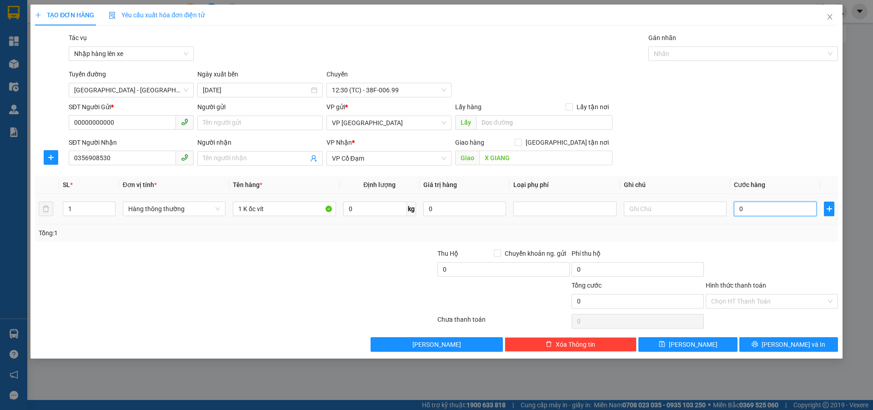
click at [756, 212] on input "0" at bounding box center [775, 208] width 83 height 15
type input "3"
type input "30"
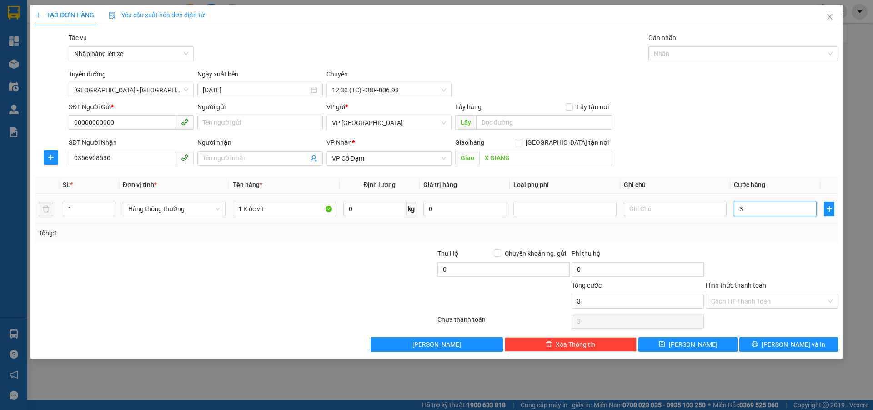
type input "30"
type input "30.000"
click at [757, 302] on input "Hình thức thanh toán" at bounding box center [768, 301] width 115 height 14
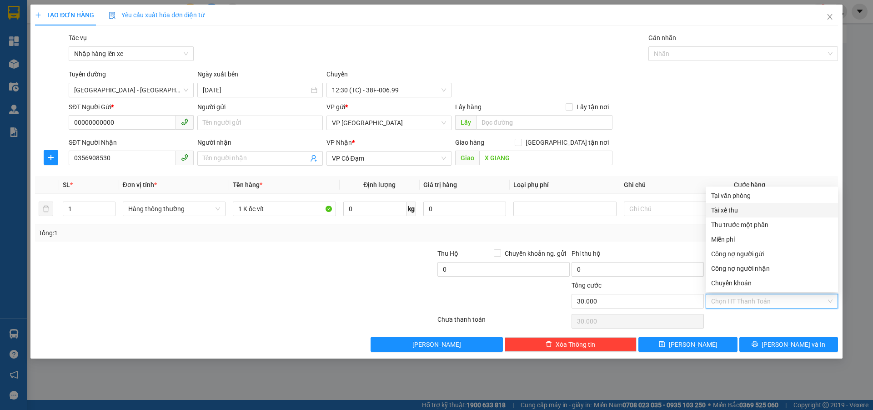
click at [749, 210] on div "Tài xế thu" at bounding box center [771, 210] width 121 height 10
type input "0"
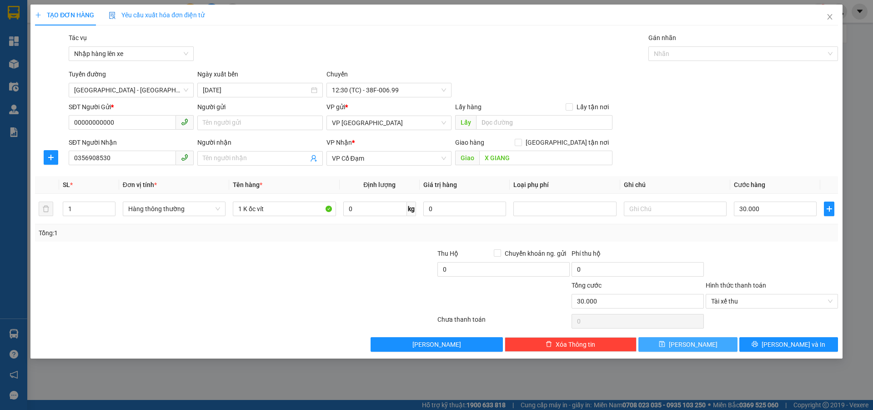
click at [665, 347] on icon "save" at bounding box center [662, 344] width 6 height 6
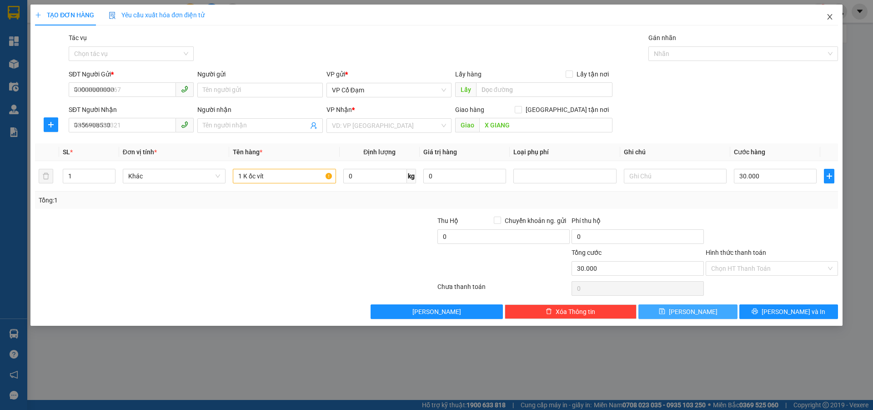
type input "0"
click at [830, 15] on icon "close" at bounding box center [829, 16] width 7 height 7
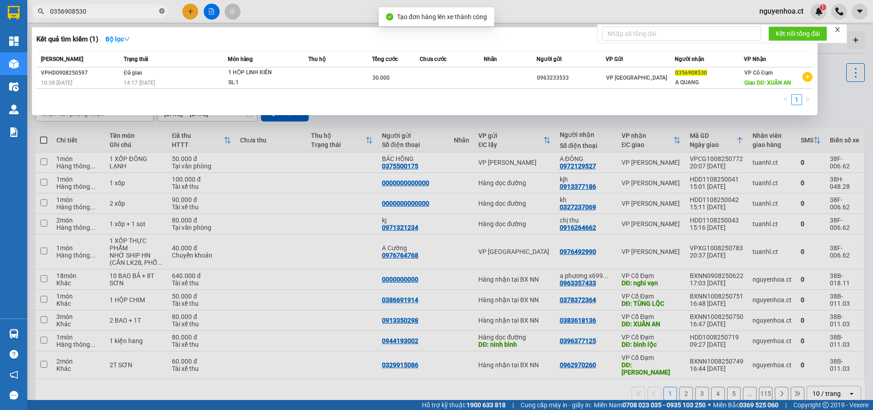
click at [160, 10] on icon "close-circle" at bounding box center [161, 10] width 5 height 5
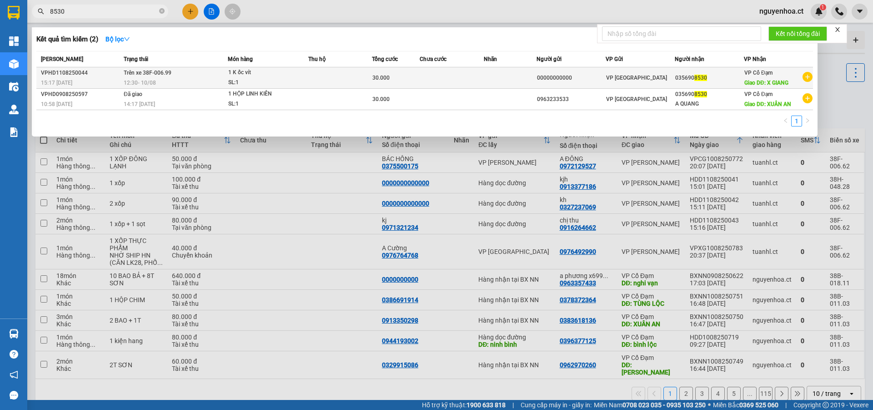
type input "8530"
click at [151, 76] on span "Trên xe 38F-006.99" at bounding box center [148, 73] width 48 height 6
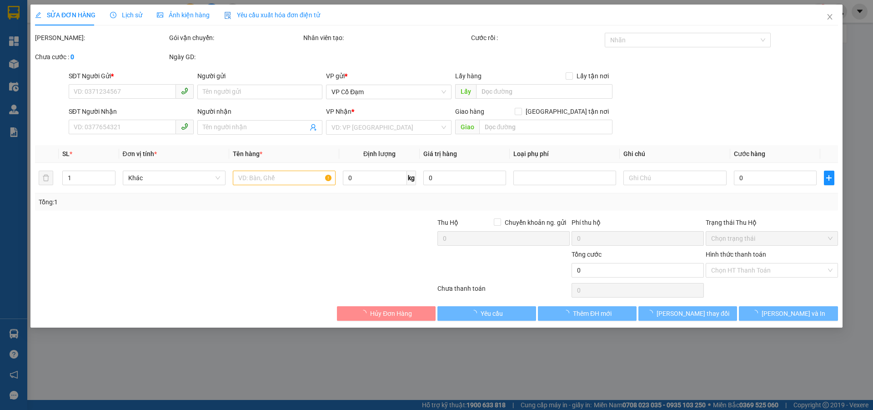
type input "00000000000"
type input "0356908530"
type input "X GIANG"
type input "30.000"
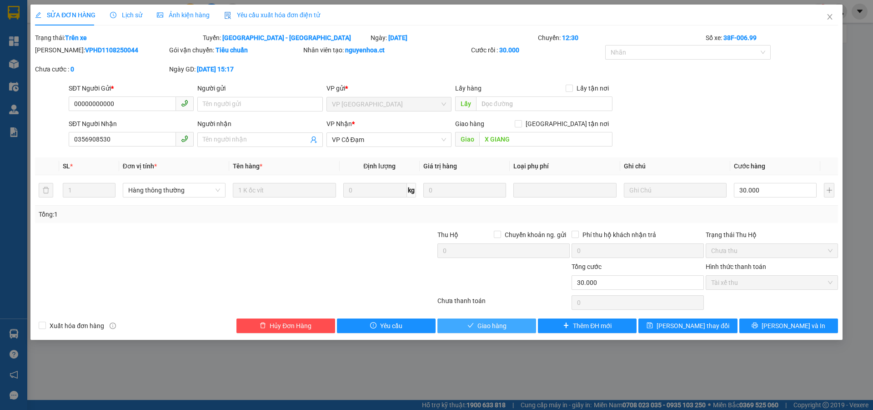
click at [509, 327] on button "Giao hàng" at bounding box center [486, 325] width 99 height 15
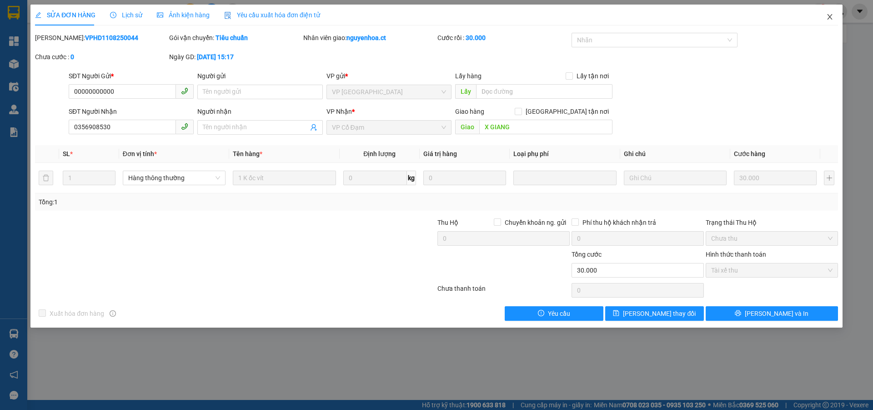
click at [829, 15] on icon "close" at bounding box center [829, 16] width 7 height 7
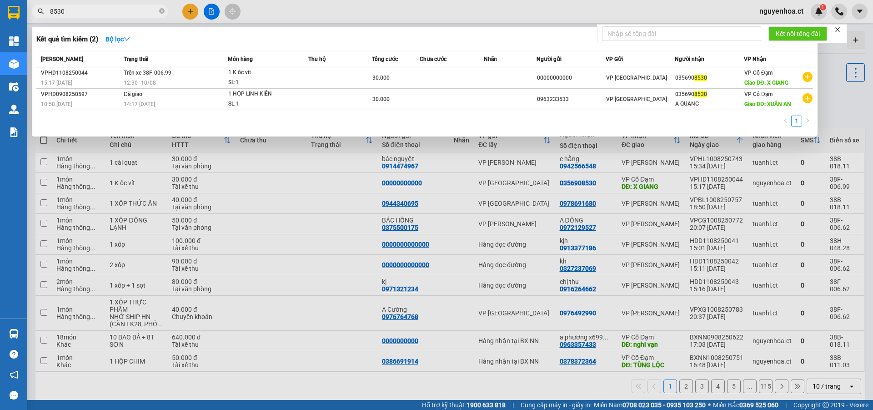
click at [158, 11] on span "8530" at bounding box center [100, 12] width 136 height 14
click at [163, 10] on icon "close-circle" at bounding box center [161, 10] width 5 height 5
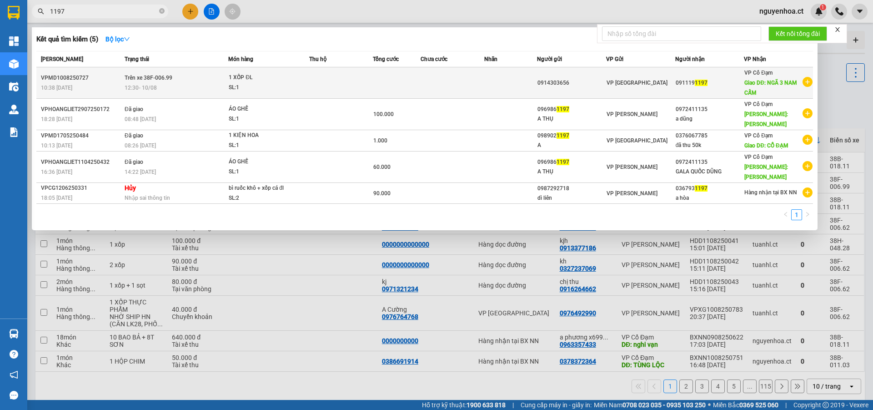
type input "1197"
click at [172, 85] on div "12:30 - 10/08" at bounding box center [176, 88] width 103 height 10
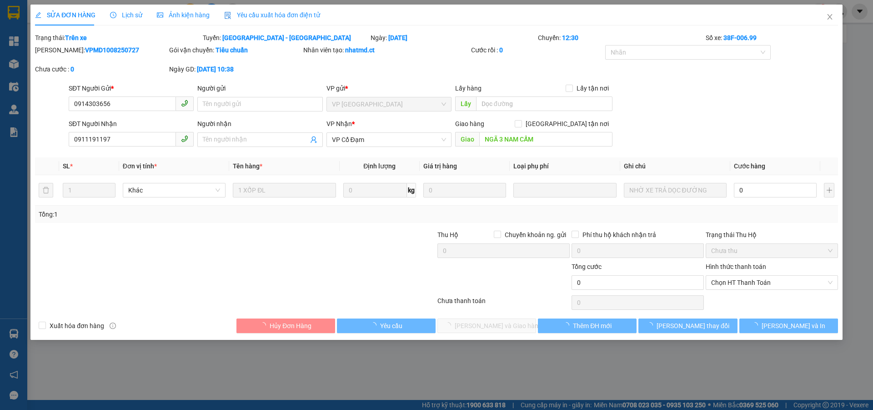
type input "0914303656"
type input "0911191197"
type input "NGÃ 3 NAM CẤM"
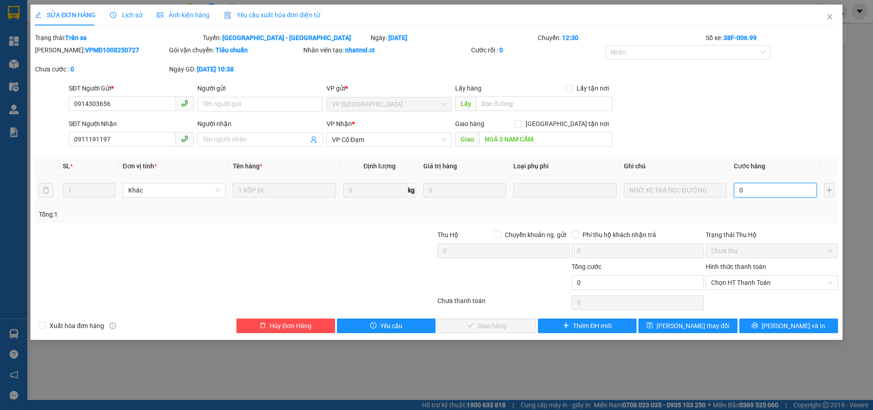
click at [753, 189] on input "0" at bounding box center [775, 190] width 83 height 15
type input "1"
type input "10"
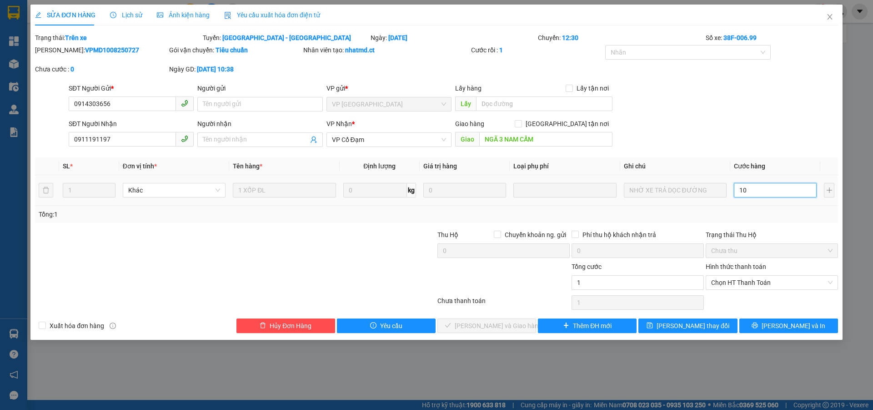
type input "10"
type input "100"
click at [734, 283] on span "Chọn HT Thanh Toán" at bounding box center [771, 283] width 121 height 14
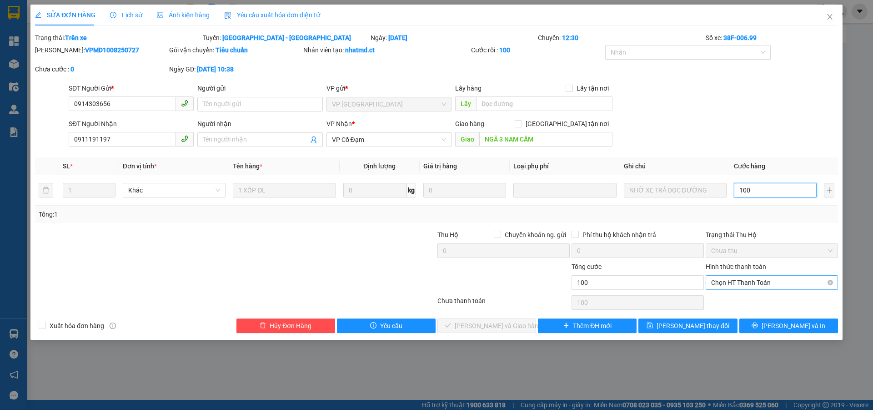
type input "100"
type input "100.000"
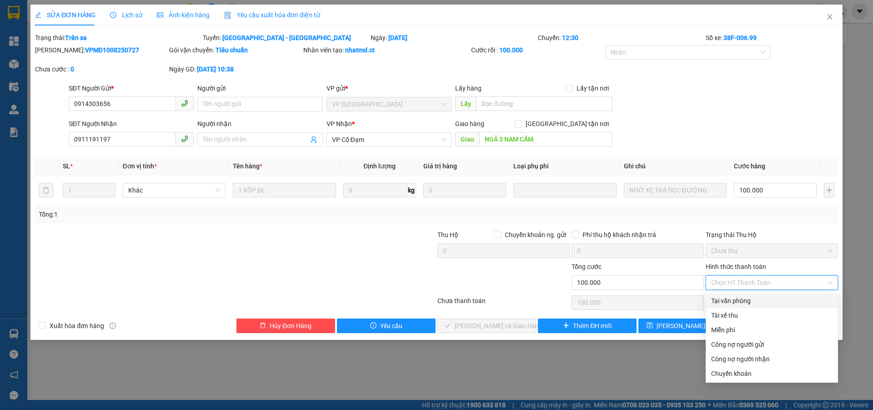
click at [729, 309] on div "Tài xế thu" at bounding box center [772, 315] width 132 height 15
type input "0"
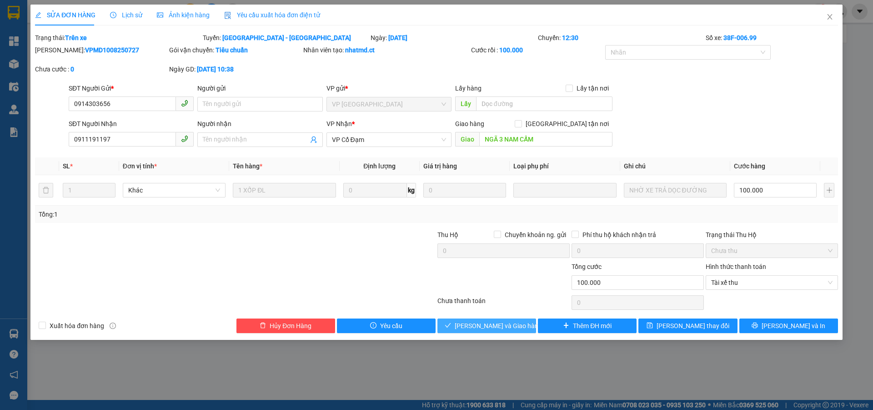
drag, startPoint x: 502, startPoint y: 324, endPoint x: 501, endPoint y: 316, distance: 7.3
click at [502, 324] on span "[PERSON_NAME] và Giao hàng" at bounding box center [498, 326] width 87 height 10
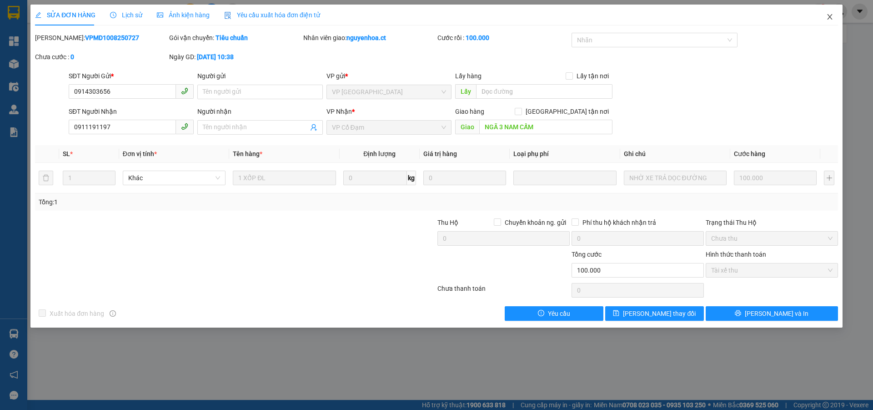
drag, startPoint x: 826, startPoint y: 16, endPoint x: 686, endPoint y: 12, distance: 140.6
click at [829, 14] on icon "close" at bounding box center [829, 16] width 7 height 7
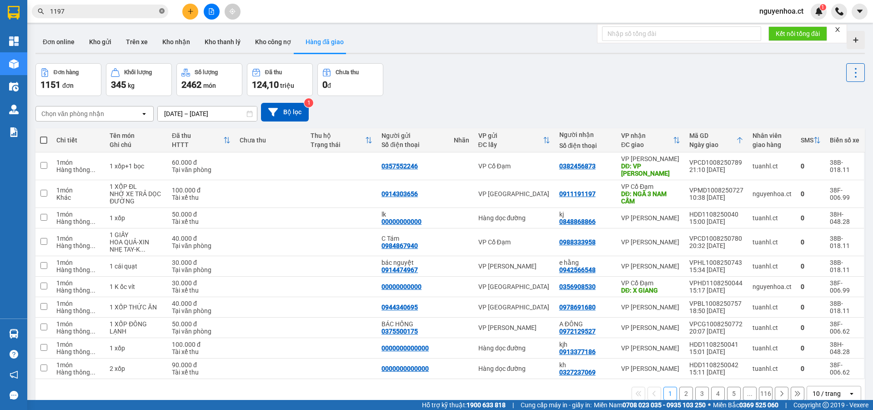
click at [160, 10] on icon "close-circle" at bounding box center [161, 10] width 5 height 5
drag, startPoint x: 155, startPoint y: 9, endPoint x: 155, endPoint y: 4, distance: 5.0
click at [155, 9] on input "text" at bounding box center [103, 11] width 107 height 10
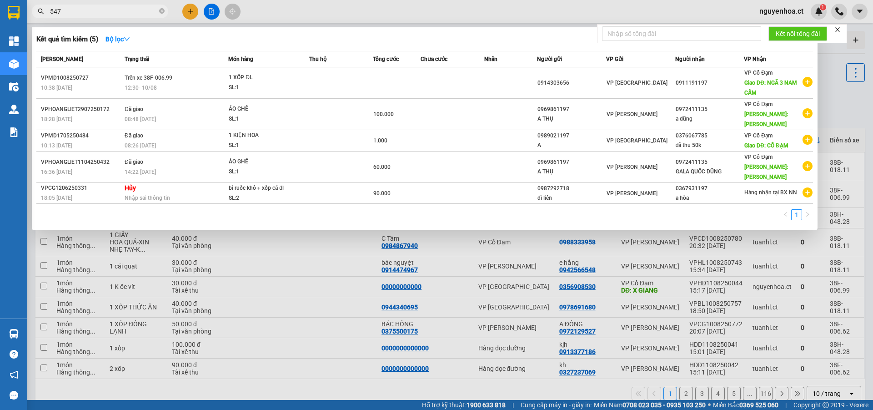
type input "5470"
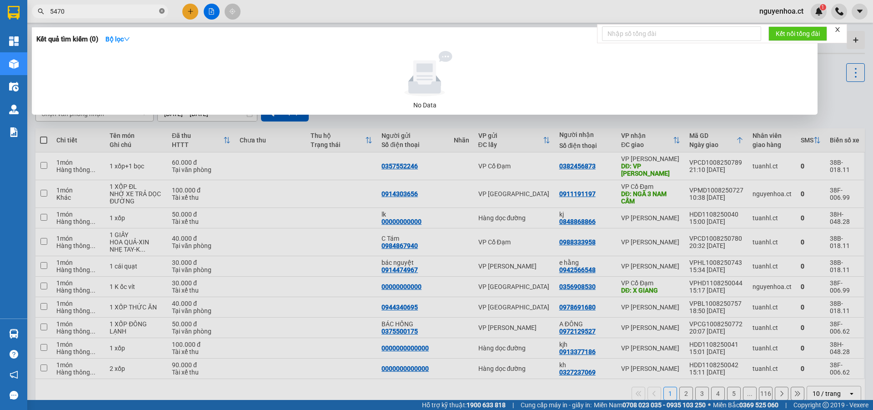
click at [163, 11] on icon "close-circle" at bounding box center [161, 10] width 5 height 5
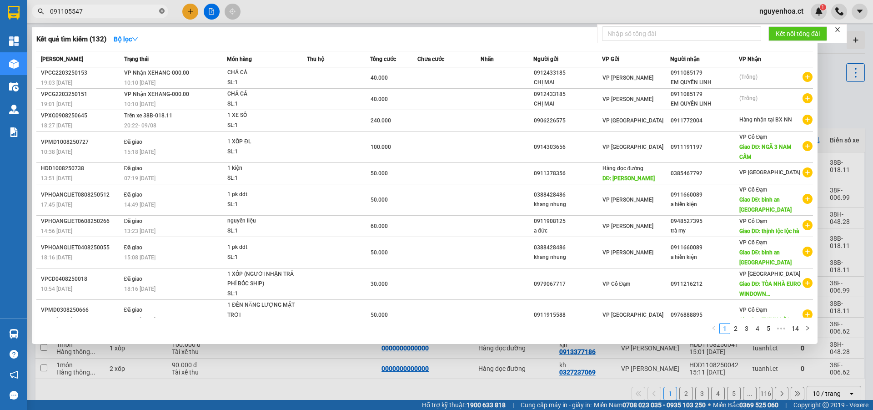
type input "0911055470"
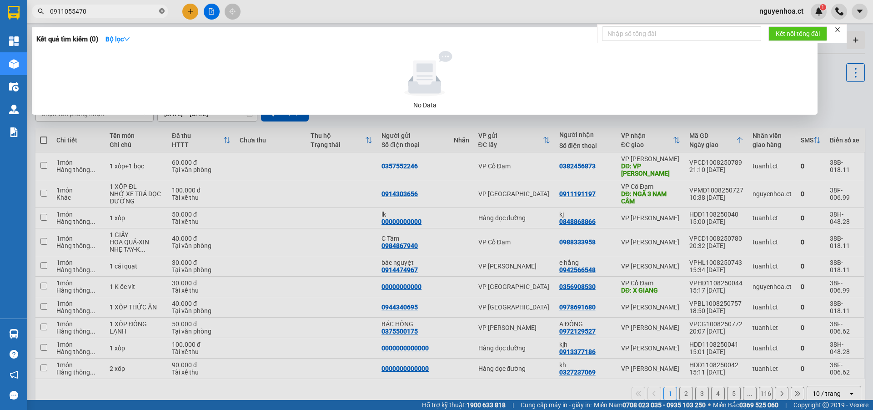
click at [163, 12] on icon "close-circle" at bounding box center [161, 10] width 5 height 5
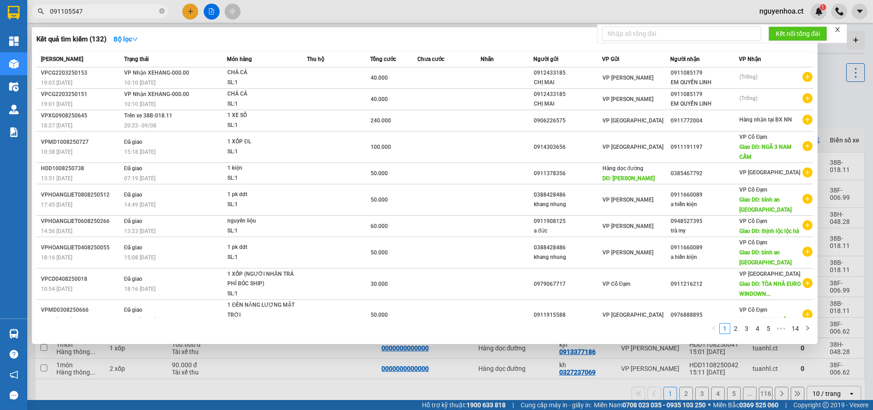
type input "0911055470"
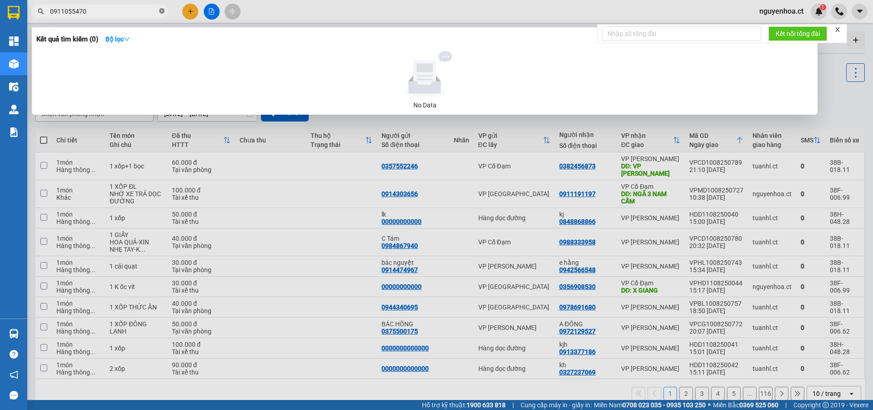
click at [164, 12] on icon "close-circle" at bounding box center [161, 10] width 5 height 5
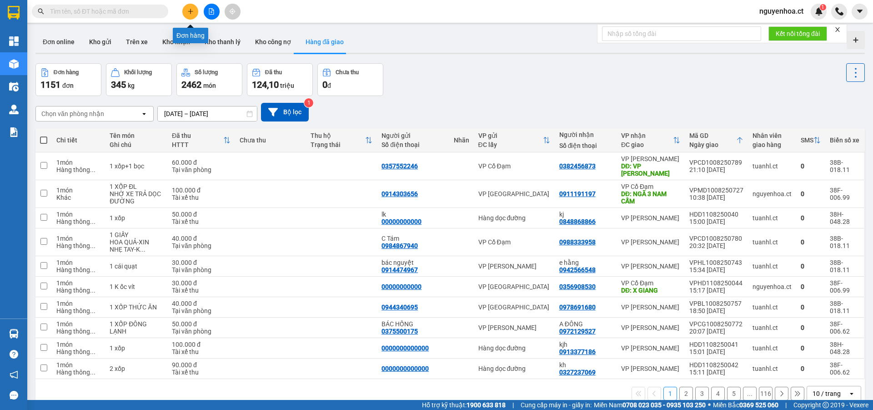
click at [192, 9] on icon "plus" at bounding box center [190, 11] width 6 height 6
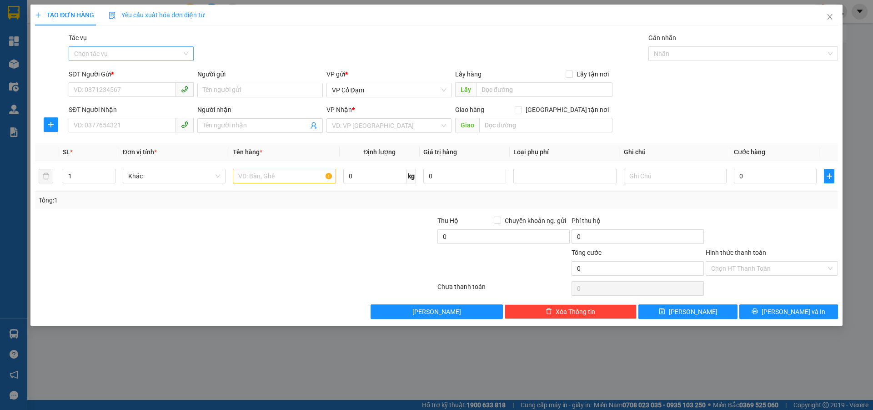
click at [128, 50] on input "Tác vụ" at bounding box center [128, 54] width 108 height 14
click at [119, 74] on div "Nhập hàng lên xe" at bounding box center [131, 72] width 114 height 10
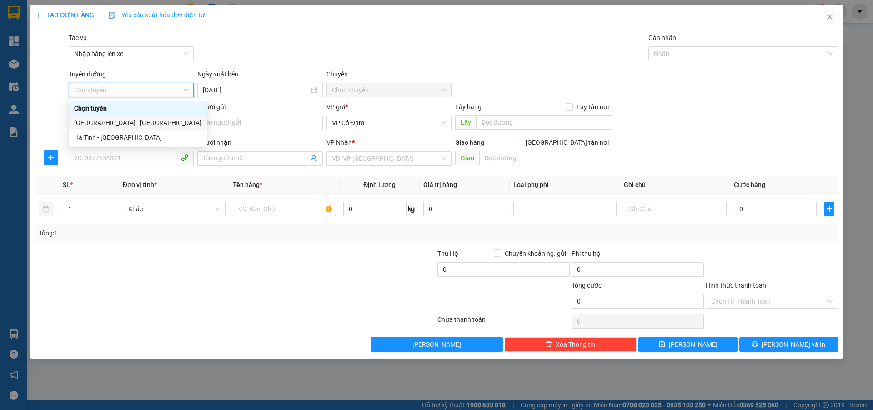
click at [125, 122] on div "[GEOGRAPHIC_DATA] - [GEOGRAPHIC_DATA]" at bounding box center [137, 123] width 127 height 10
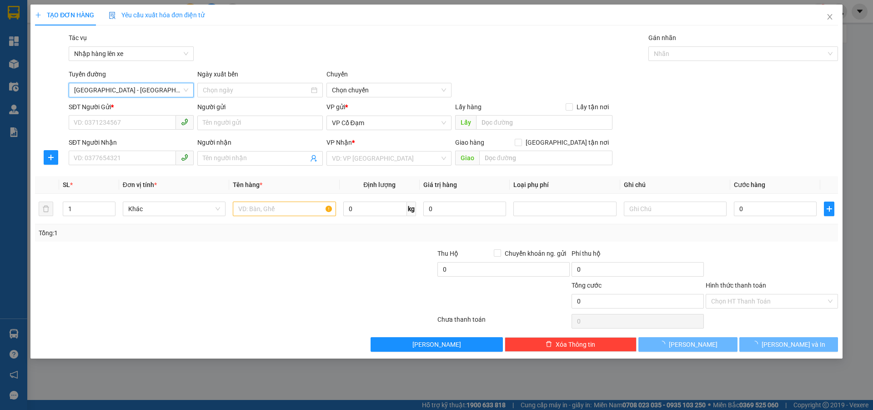
type input "[DATE]"
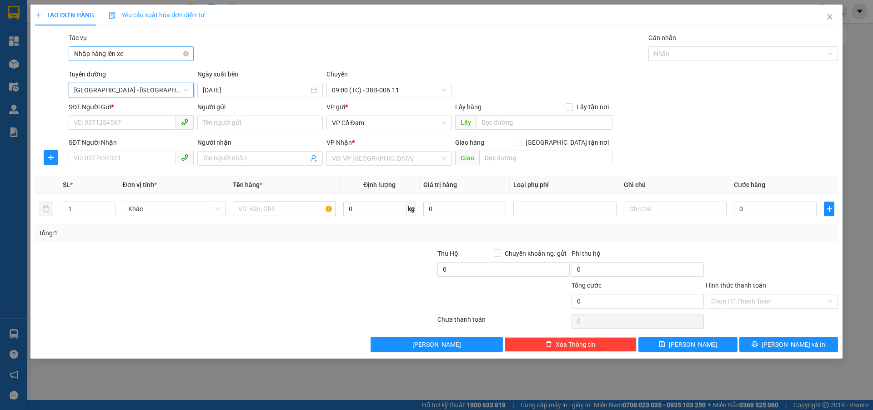
click at [132, 47] on span "Nhập hàng lên xe" at bounding box center [131, 54] width 114 height 14
click at [115, 71] on div "Nhập hàng lên xe" at bounding box center [131, 72] width 114 height 10
click at [124, 85] on span "[GEOGRAPHIC_DATA] - [GEOGRAPHIC_DATA]" at bounding box center [131, 90] width 114 height 14
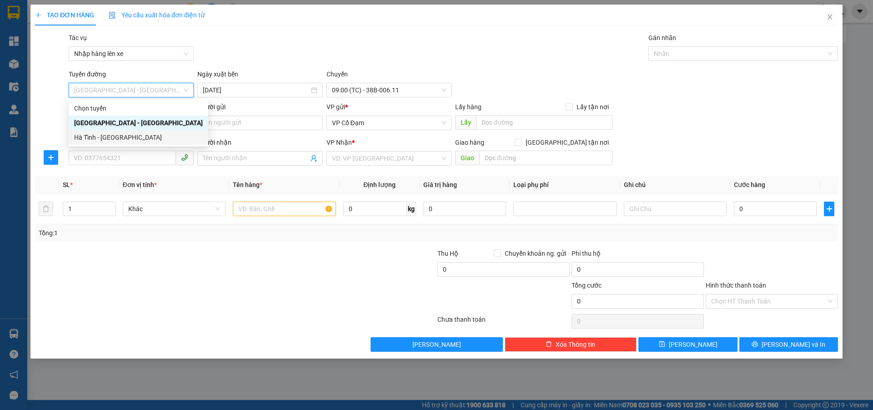
click at [110, 138] on div "Hà Tĩnh - [GEOGRAPHIC_DATA]" at bounding box center [138, 137] width 129 height 10
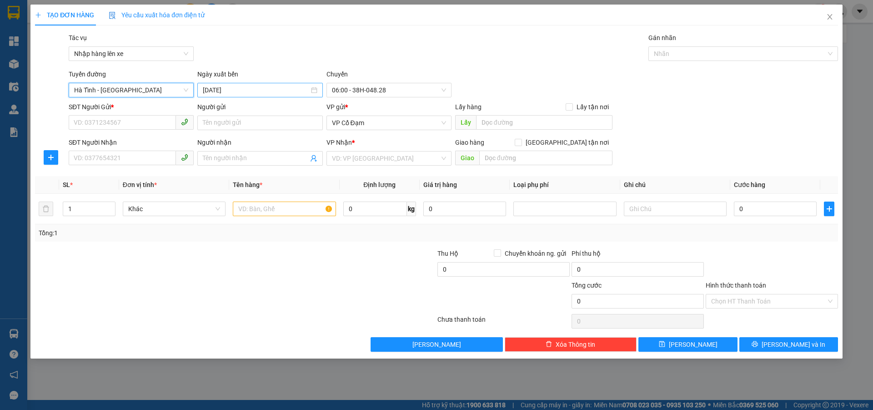
click at [236, 88] on input "[DATE]" at bounding box center [256, 90] width 106 height 10
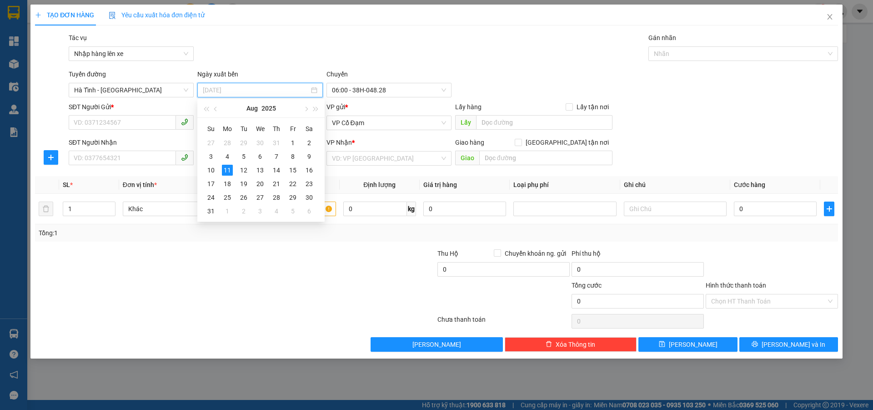
drag, startPoint x: 306, startPoint y: 152, endPoint x: 325, endPoint y: 125, distance: 32.9
click at [306, 152] on div "9" at bounding box center [309, 156] width 11 height 11
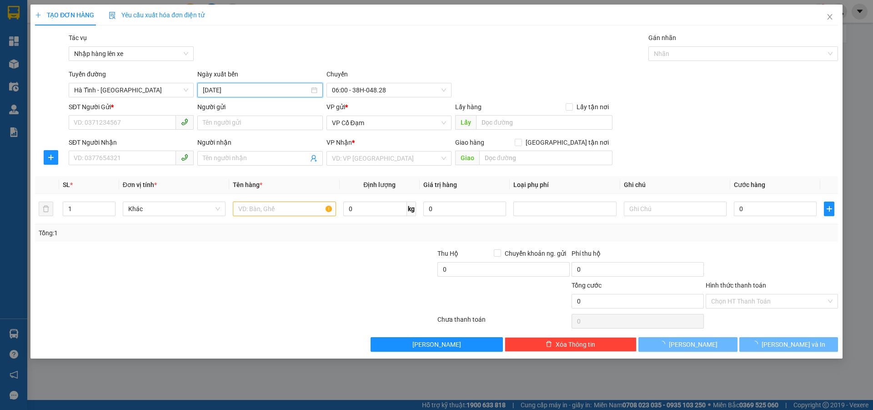
type input "[DATE]"
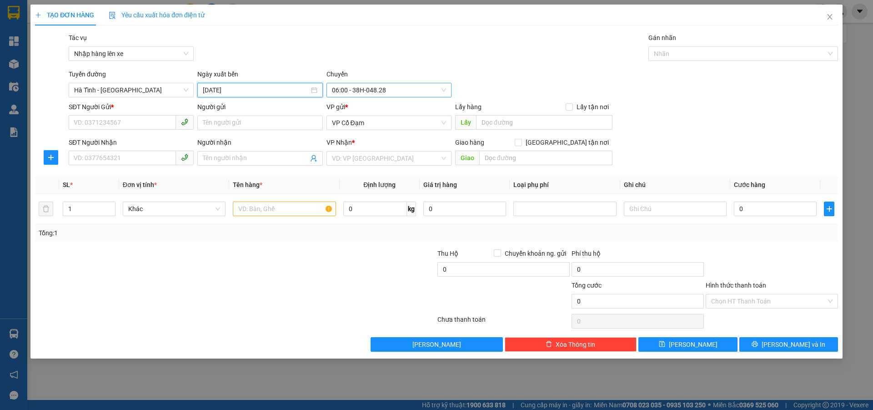
click at [357, 86] on span "06:00 - 38H-048.28" at bounding box center [389, 90] width 114 height 14
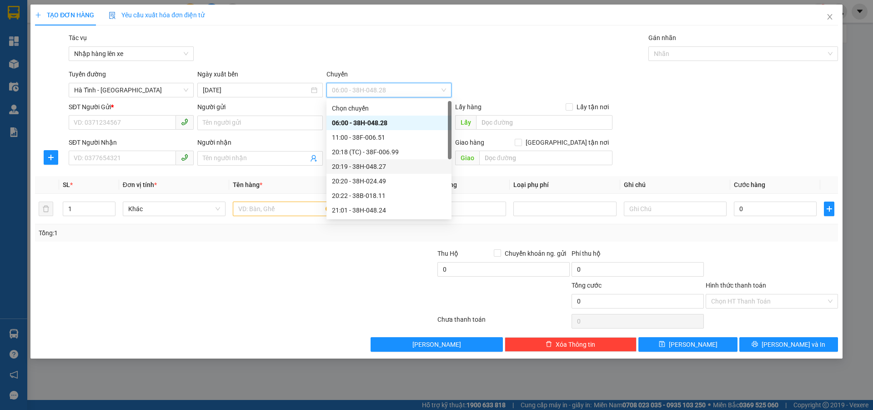
click at [375, 162] on div "20:19 - 38H-048.27" at bounding box center [389, 166] width 114 height 10
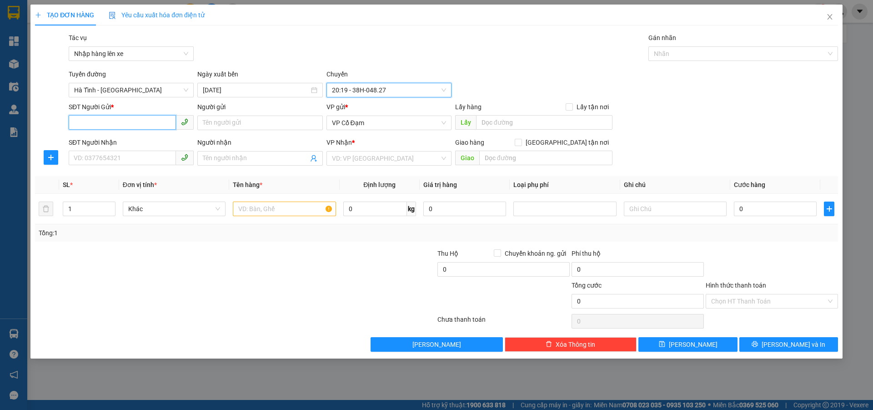
click at [161, 122] on input "SĐT Người Gửi *" at bounding box center [122, 122] width 107 height 15
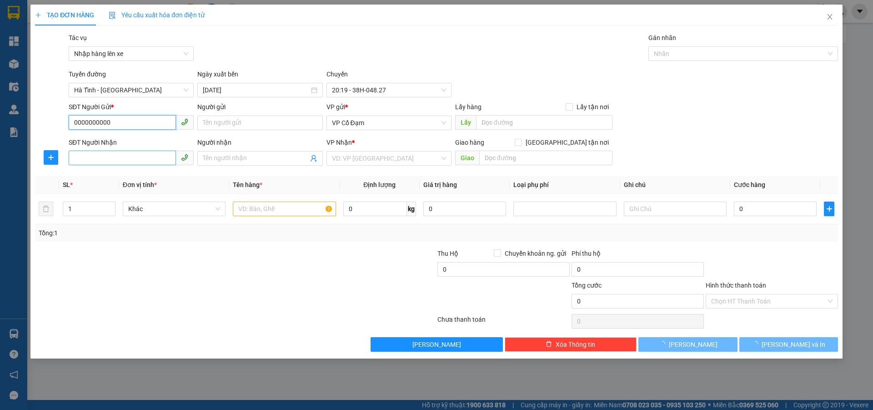
type input "0000000000"
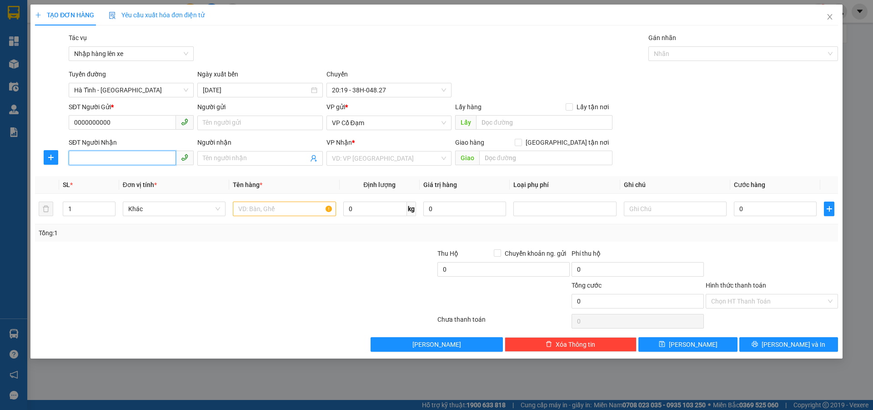
click at [131, 154] on body "Kết quả tìm kiếm ( 0 ) Bộ lọc No Data nguyenhoa.ct 1 Tổng Quan Kho hàng mới Điề…" at bounding box center [436, 205] width 873 height 410
type input "0911055470"
click at [500, 122] on input "text" at bounding box center [544, 122] width 136 height 15
type input "thiên lộc"
click at [401, 161] on input "search" at bounding box center [386, 158] width 108 height 14
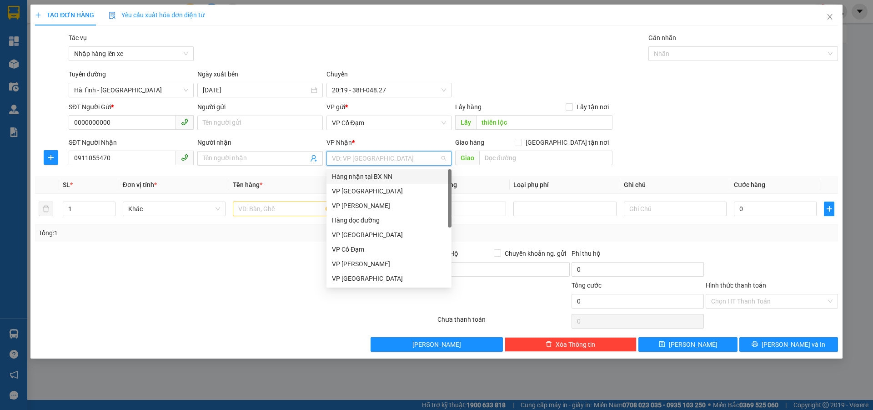
drag, startPoint x: 375, startPoint y: 176, endPoint x: 399, endPoint y: 172, distance: 24.4
click at [377, 175] on div "Hàng nhận tại BX NN" at bounding box center [389, 176] width 114 height 10
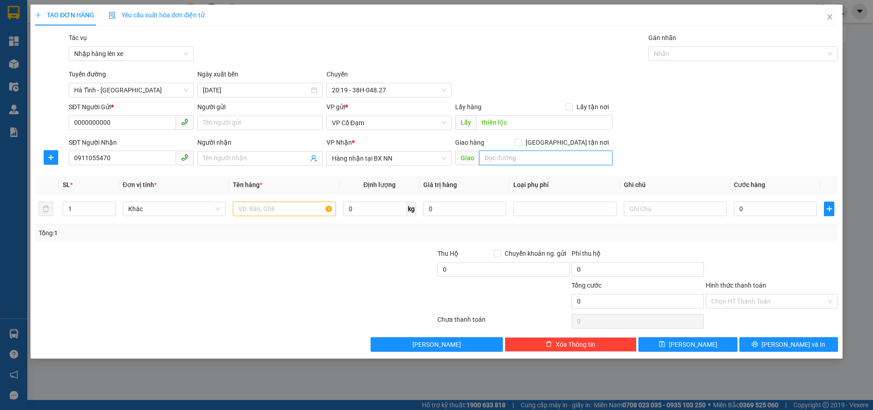
click at [498, 161] on input "text" at bounding box center [545, 157] width 133 height 15
type input "nn"
click at [294, 210] on input "text" at bounding box center [284, 208] width 103 height 15
drag, startPoint x: 96, startPoint y: 211, endPoint x: 97, endPoint y: 206, distance: 5.1
click at [97, 211] on input "1" at bounding box center [89, 209] width 52 height 14
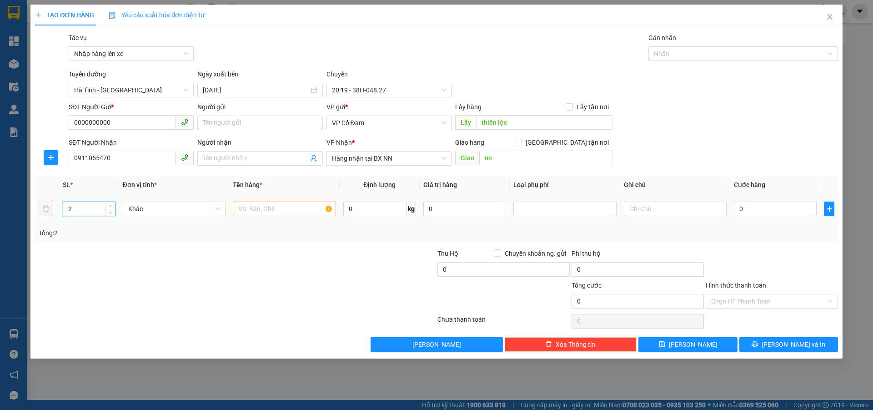
type input "2"
click at [247, 206] on input "text" at bounding box center [284, 208] width 103 height 15
type input "1 bỳ + 1 xốp"
click at [773, 207] on input "0" at bounding box center [775, 208] width 83 height 15
type input "1"
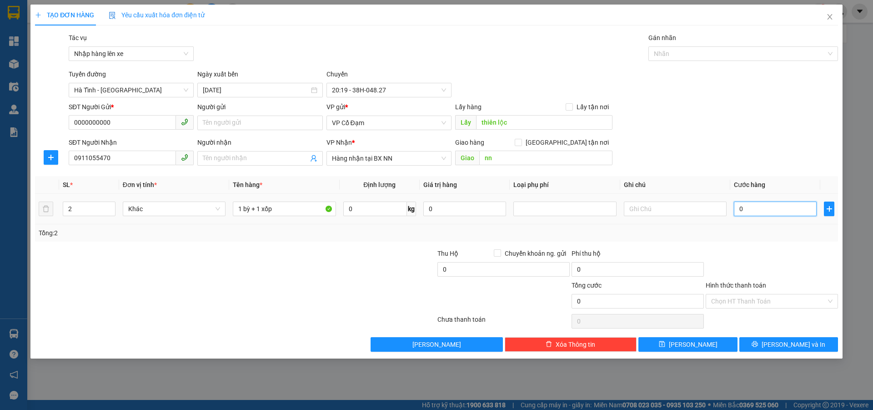
type input "1"
type input "10"
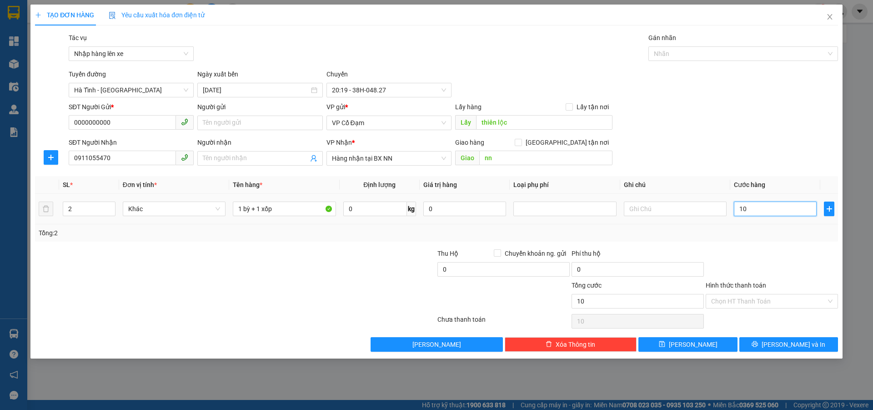
type input "100"
type input "1.000"
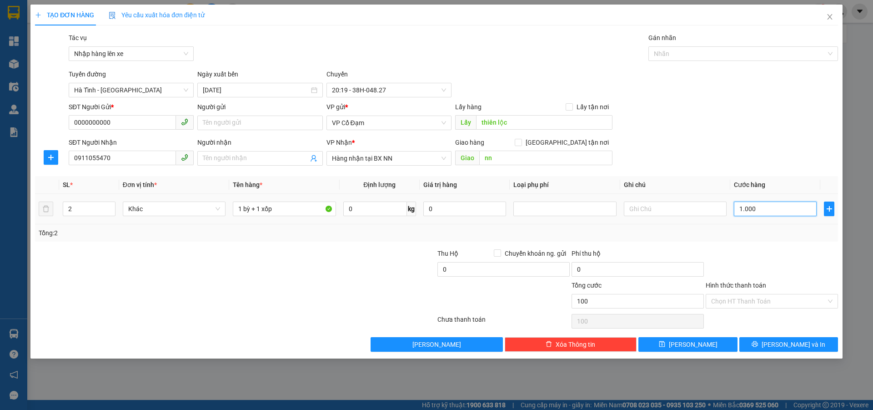
type input "1.000"
type input "100"
click at [747, 298] on input "Hình thức thanh toán" at bounding box center [768, 301] width 115 height 14
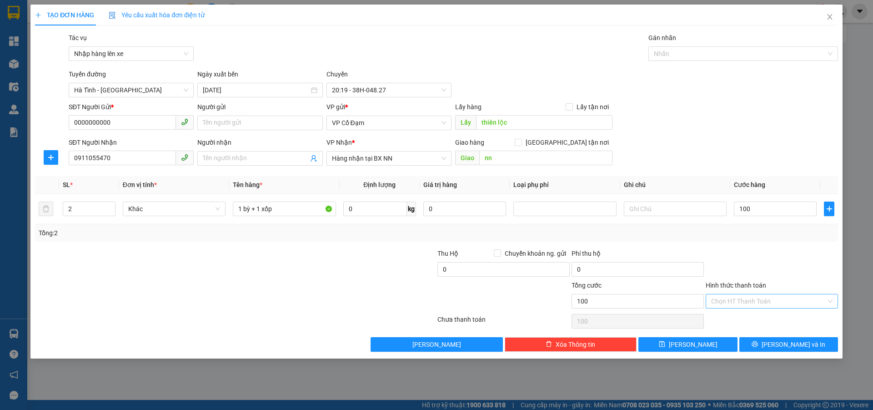
type input "100.000"
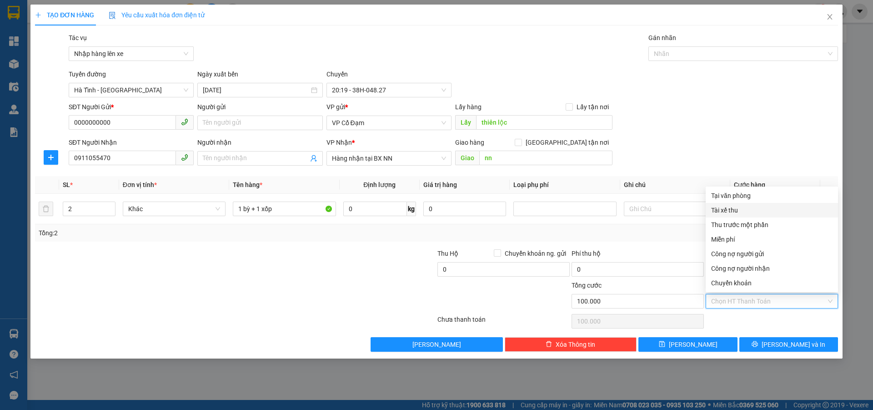
click at [746, 209] on div "Tài xế thu" at bounding box center [771, 210] width 121 height 10
type input "0"
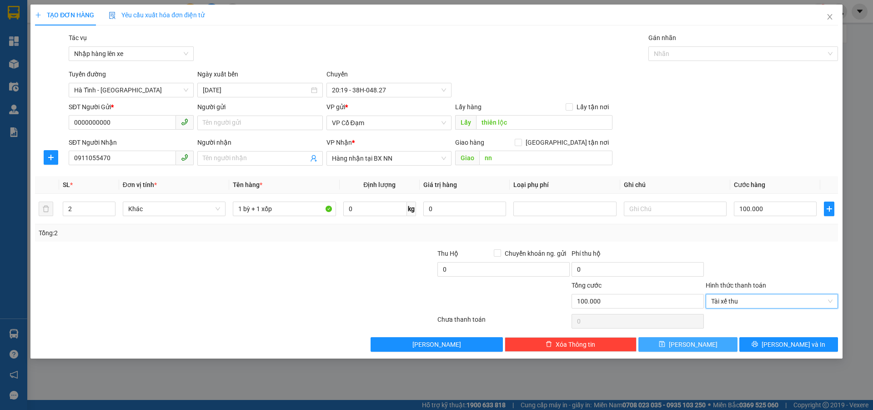
click at [700, 346] on button "[PERSON_NAME]" at bounding box center [687, 344] width 99 height 15
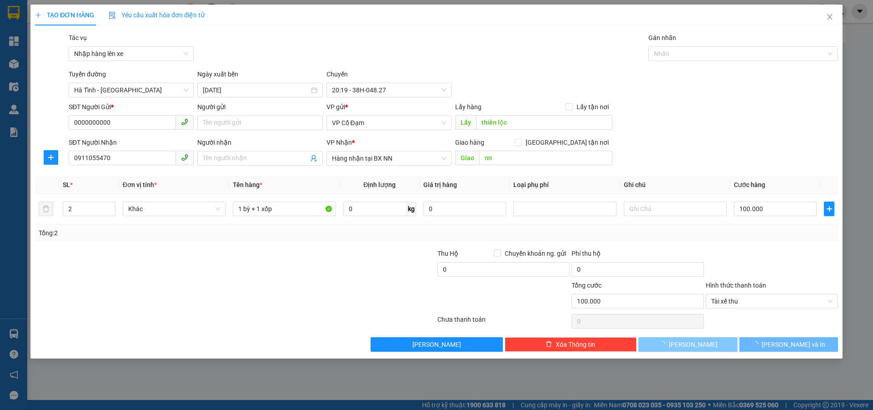
type input "1"
type input "0"
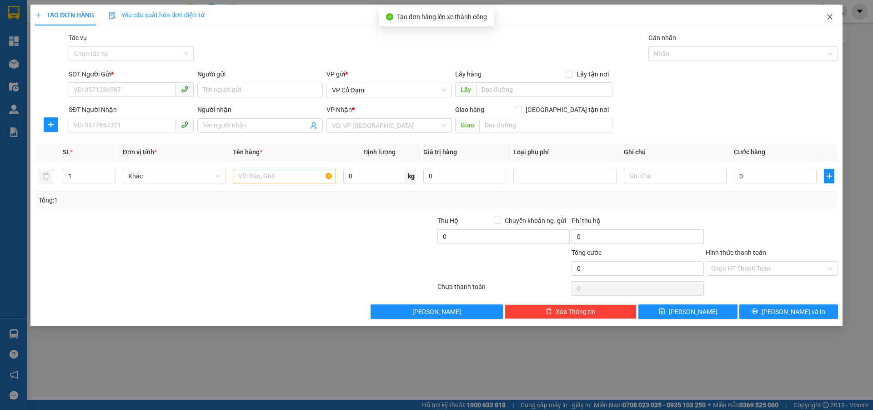
click at [830, 15] on icon "close" at bounding box center [829, 16] width 7 height 7
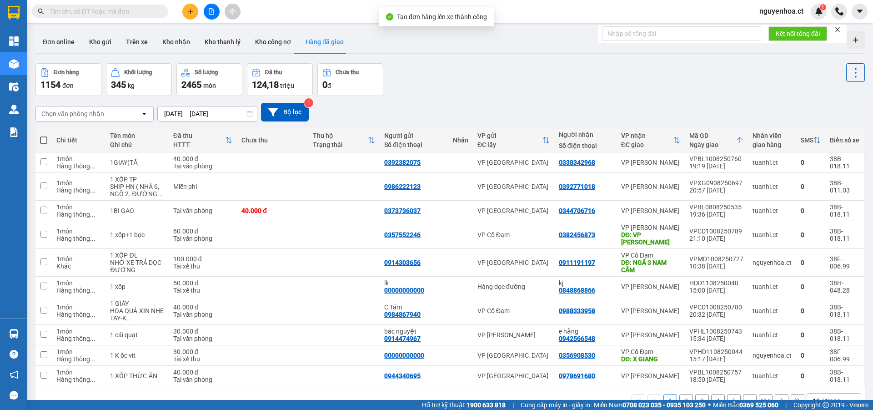
click at [146, 9] on input "text" at bounding box center [103, 11] width 107 height 10
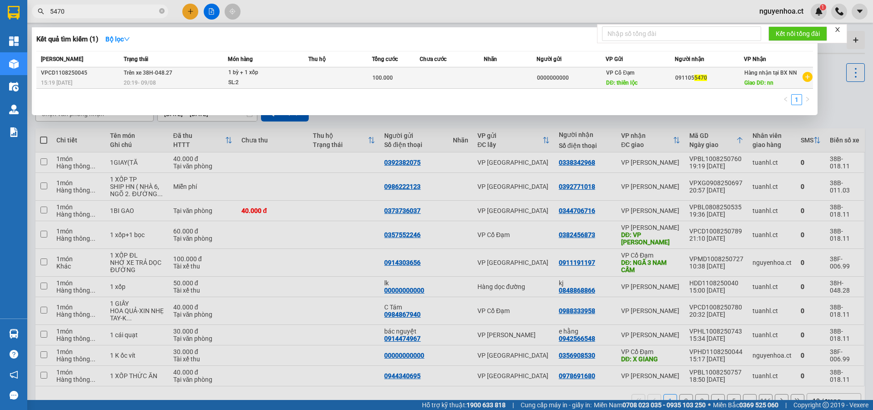
type input "5470"
click at [144, 80] on span "20:19 - 09/08" at bounding box center [140, 83] width 32 height 6
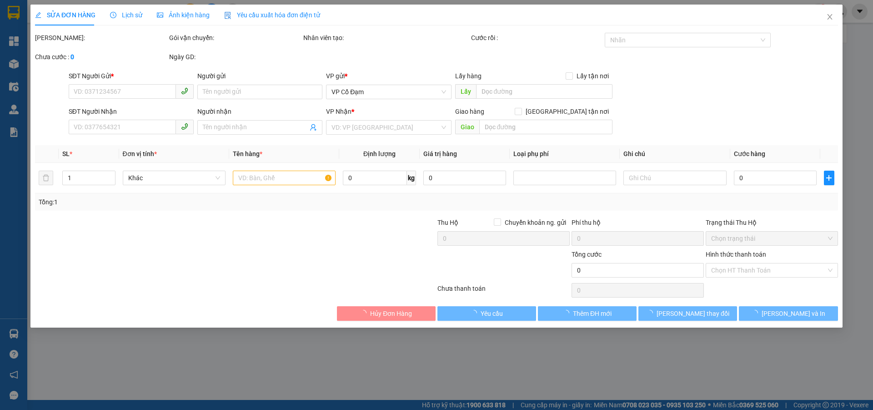
type input "0000000000"
type input "thiên lộc"
type input "0911055470"
type input "nn"
type input "100.000"
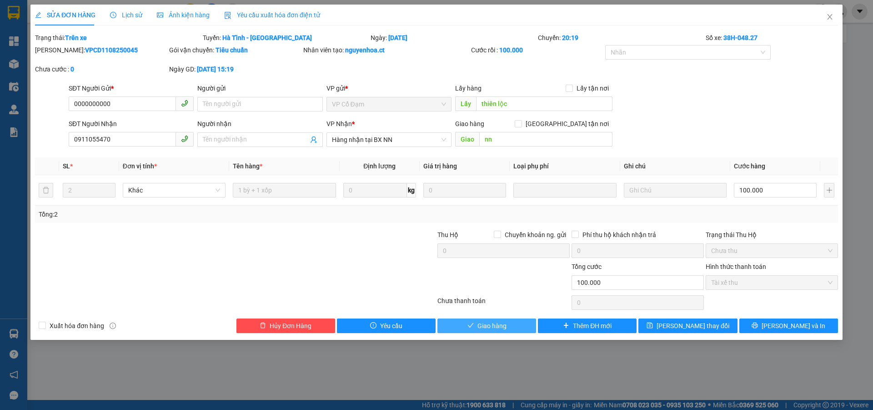
click at [497, 329] on span "Giao hàng" at bounding box center [491, 326] width 29 height 10
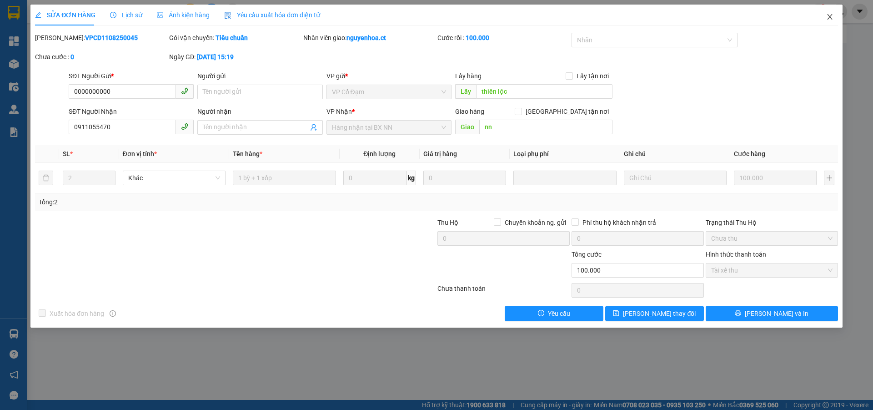
click at [829, 17] on icon "close" at bounding box center [829, 16] width 5 height 5
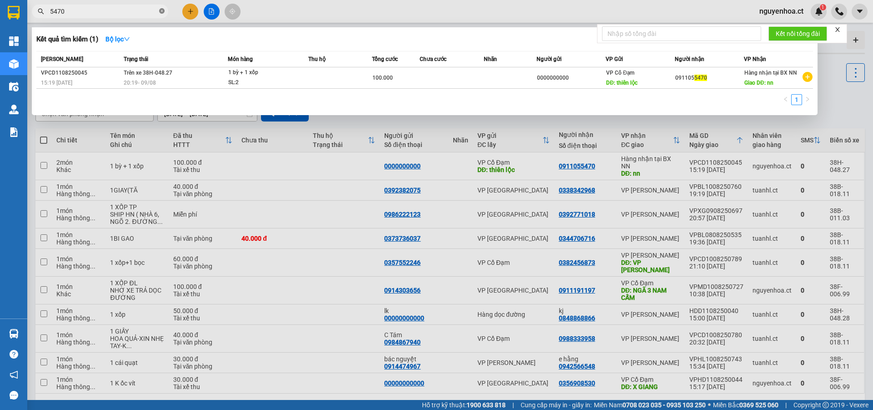
click at [163, 11] on icon "close-circle" at bounding box center [161, 10] width 5 height 5
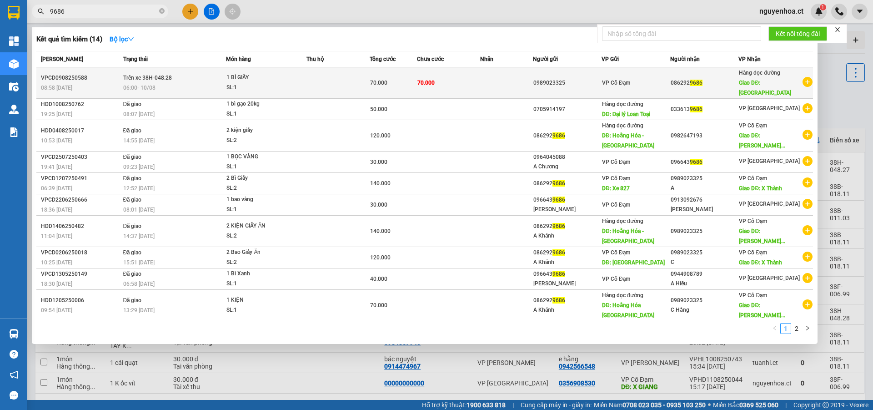
type input "9686"
click at [167, 83] on div "06:00 - 10/08" at bounding box center [174, 88] width 103 height 10
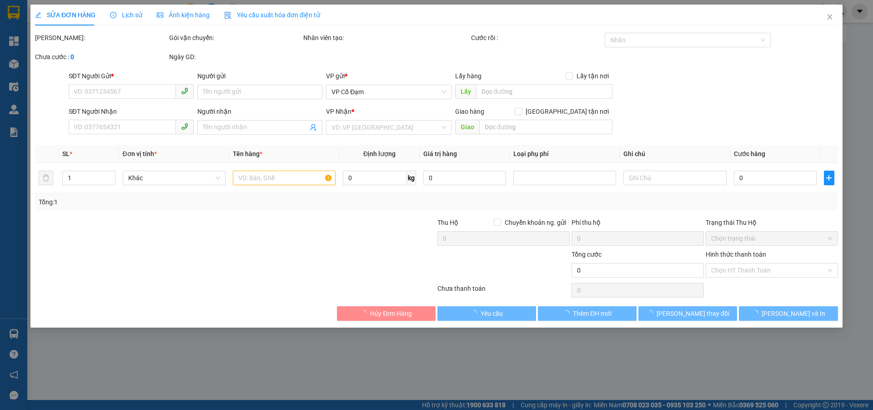
type input "0989023325"
type input "0862929686"
type input "THANH HÓA"
type input "70.000"
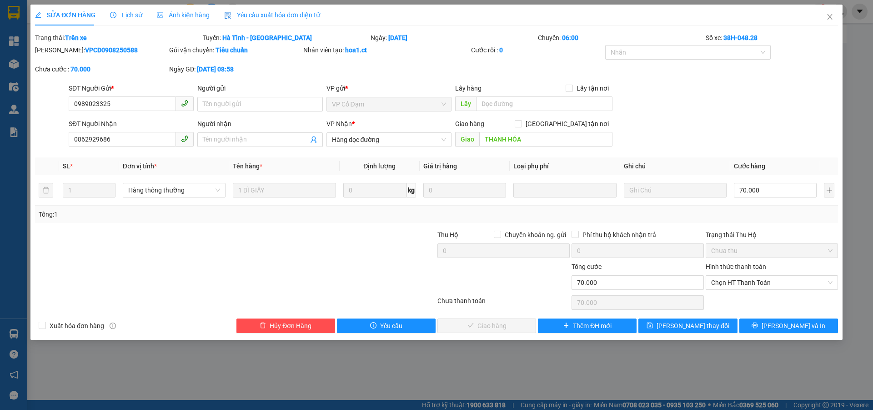
click at [134, 11] on span "Lịch sử" at bounding box center [126, 14] width 32 height 7
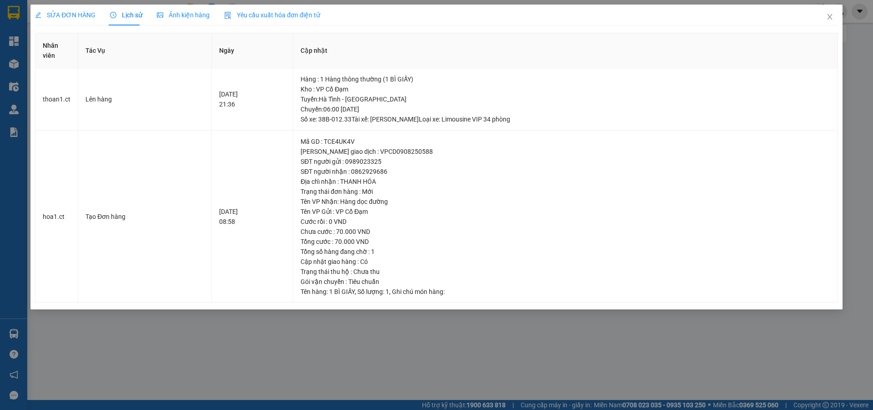
click at [67, 14] on span "SỬA ĐƠN HÀNG" at bounding box center [65, 14] width 60 height 7
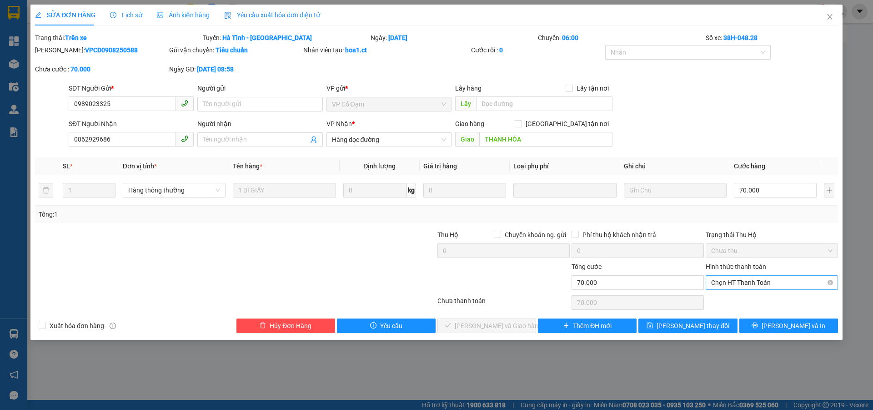
click at [767, 282] on span "Chọn HT Thanh Toán" at bounding box center [771, 283] width 121 height 14
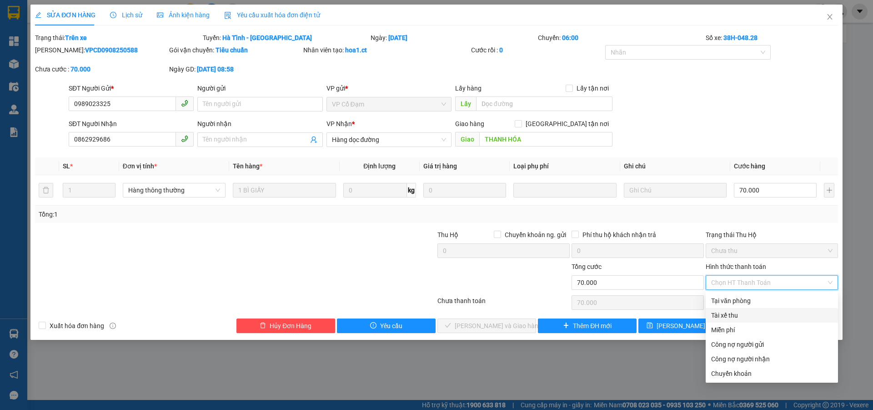
click at [741, 309] on div "Tài xế thu" at bounding box center [772, 315] width 132 height 15
type input "0"
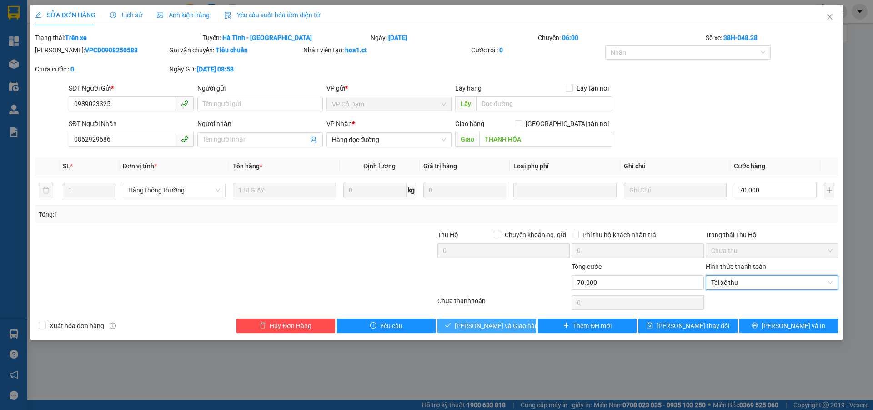
click at [496, 328] on span "[PERSON_NAME] và Giao hàng" at bounding box center [498, 326] width 87 height 10
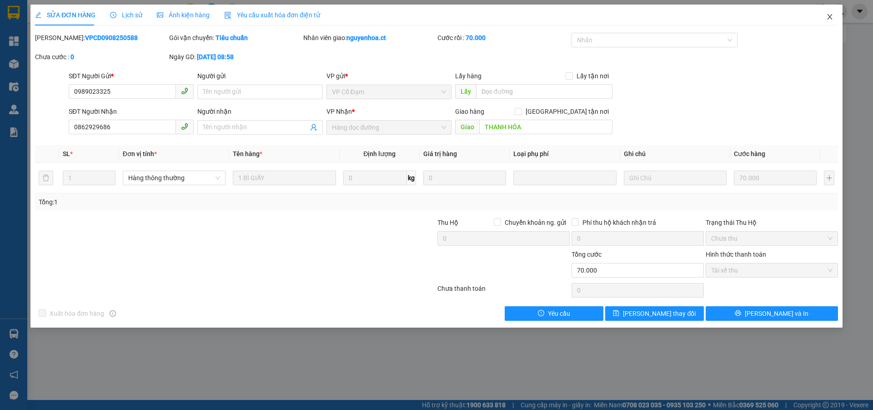
click at [831, 11] on span "Close" at bounding box center [829, 17] width 25 height 25
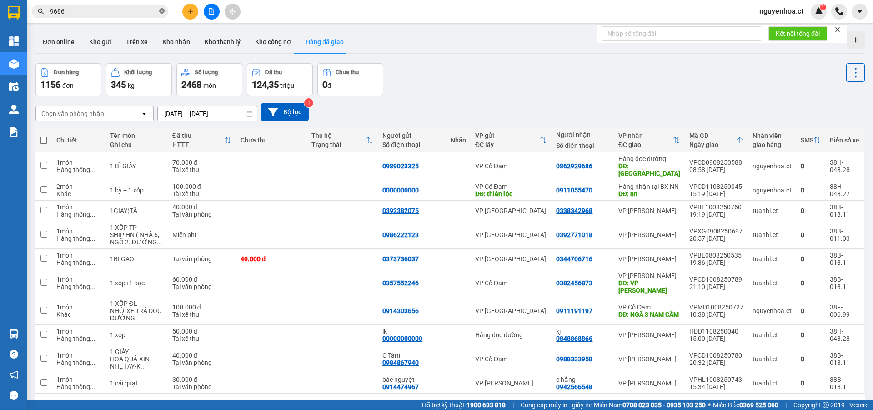
click at [161, 11] on icon "close-circle" at bounding box center [161, 10] width 5 height 5
click at [141, 10] on input "text" at bounding box center [103, 11] width 107 height 10
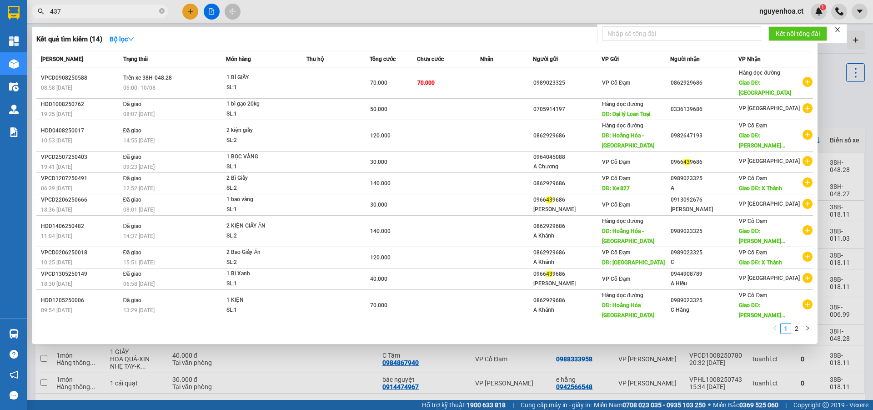
type input "4379"
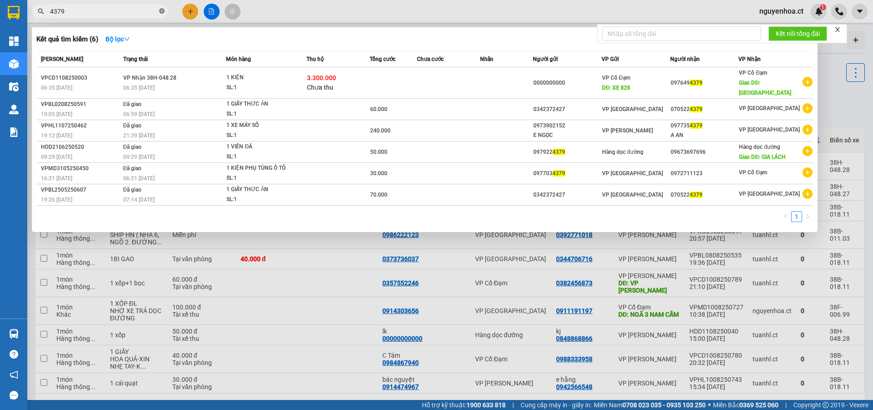
click at [162, 8] on span at bounding box center [161, 11] width 5 height 9
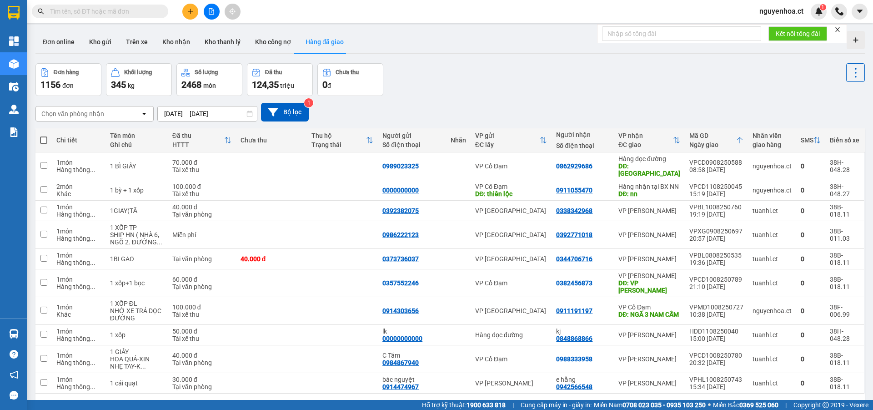
click at [141, 13] on input "text" at bounding box center [103, 11] width 107 height 10
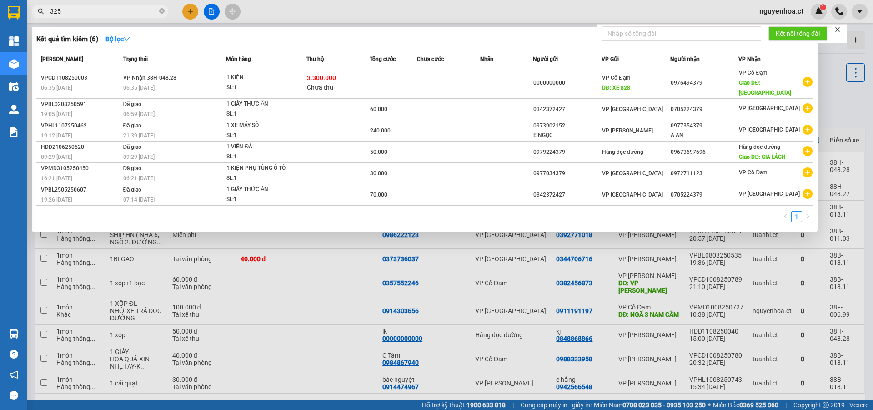
type input "3255"
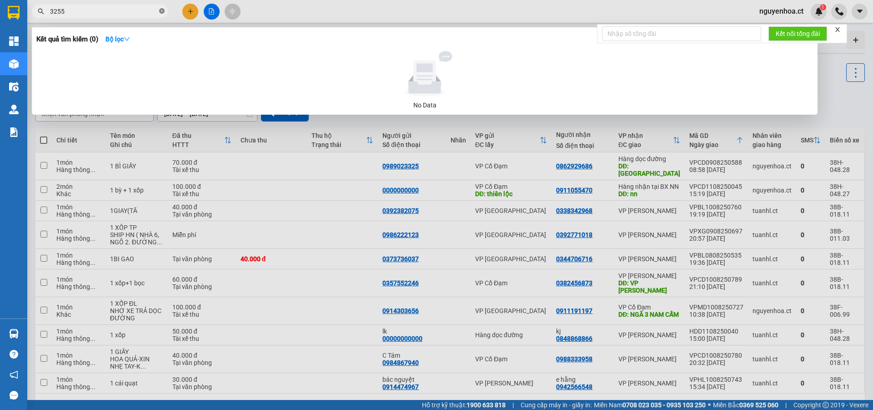
click at [162, 11] on icon "close-circle" at bounding box center [161, 10] width 5 height 5
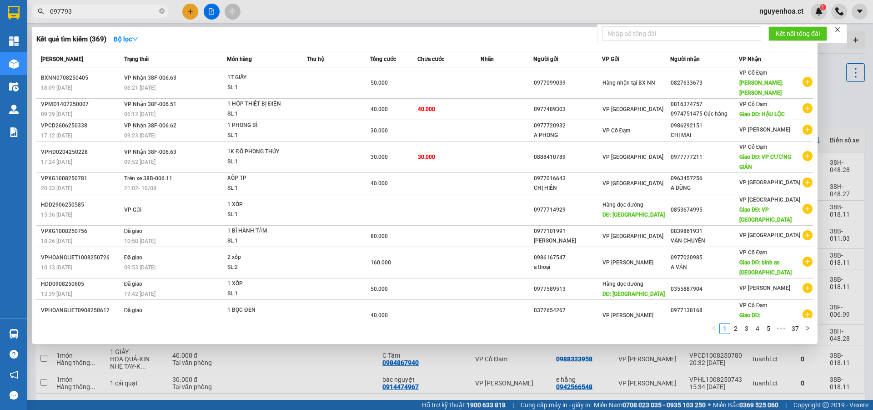
type input "0977933"
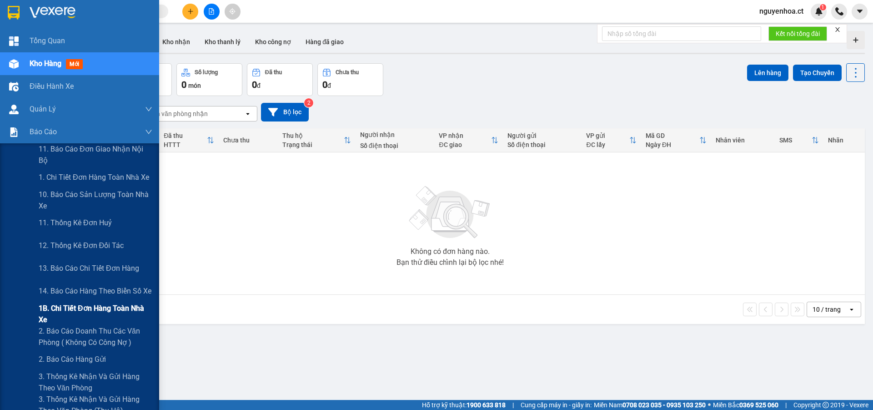
click at [60, 310] on span "1B. Chi tiết đơn hàng toàn nhà xe" at bounding box center [96, 313] width 114 height 23
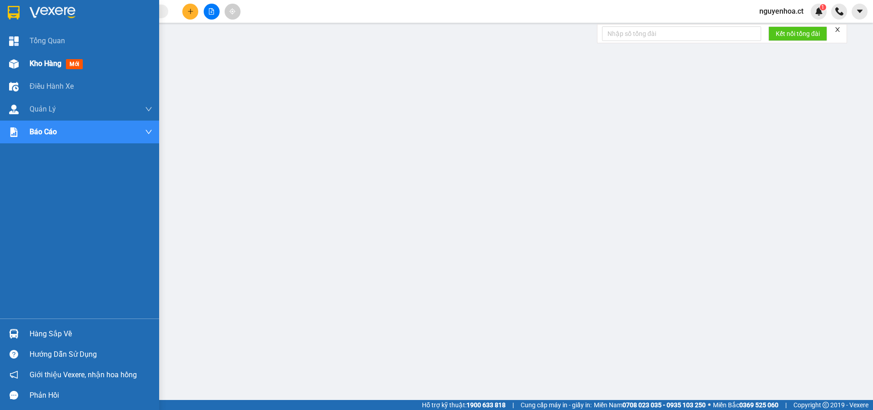
click at [43, 58] on div "Kho hàng mới" at bounding box center [58, 63] width 57 height 11
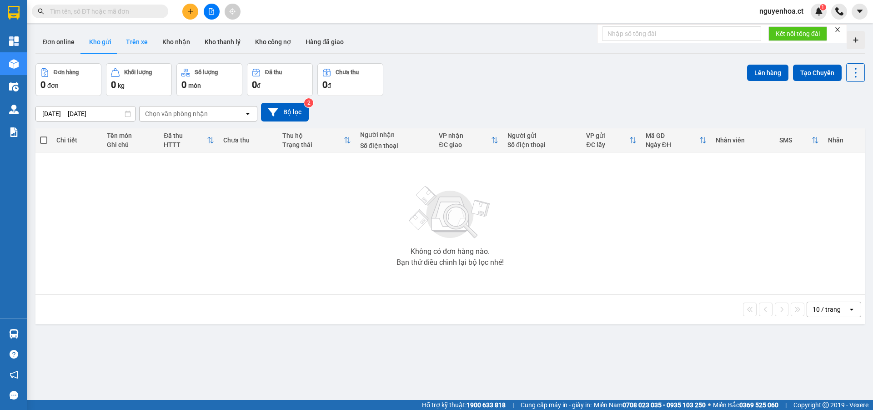
click at [138, 39] on button "Trên xe" at bounding box center [137, 42] width 36 height 22
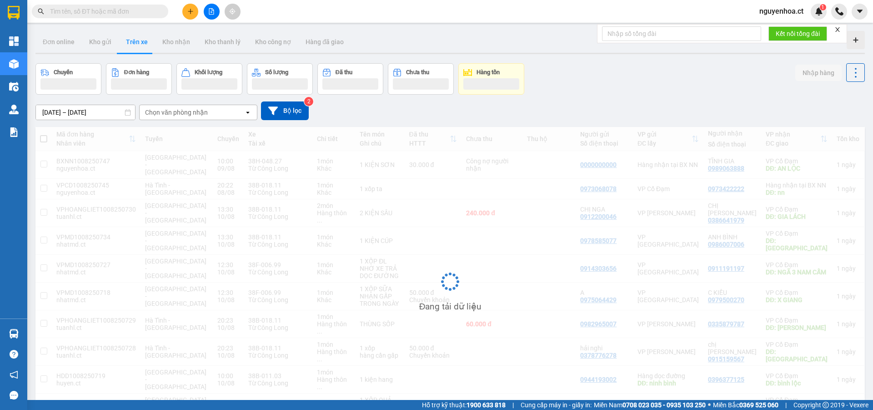
click at [109, 109] on input "[DATE] – [DATE]" at bounding box center [85, 112] width 99 height 15
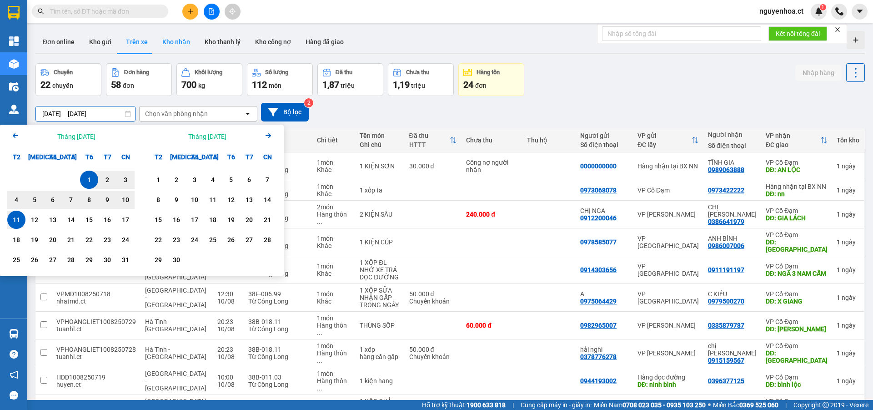
click at [180, 39] on button "Kho nhận" at bounding box center [176, 42] width 42 height 22
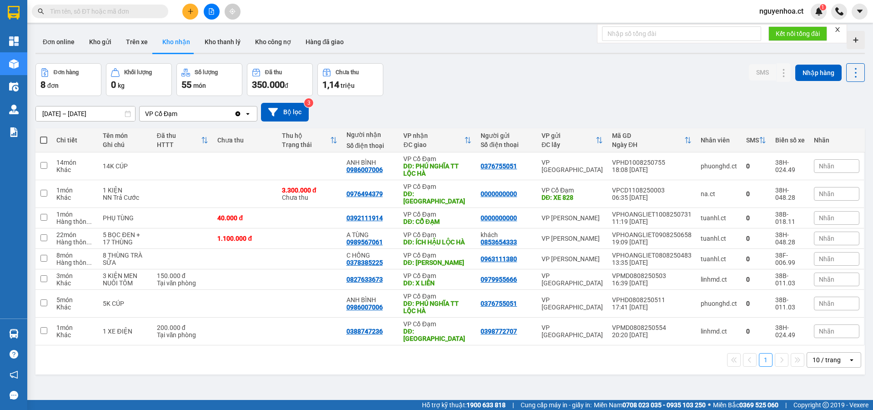
click at [91, 109] on input "09/08/2025 – 11/08/2025" at bounding box center [85, 113] width 99 height 15
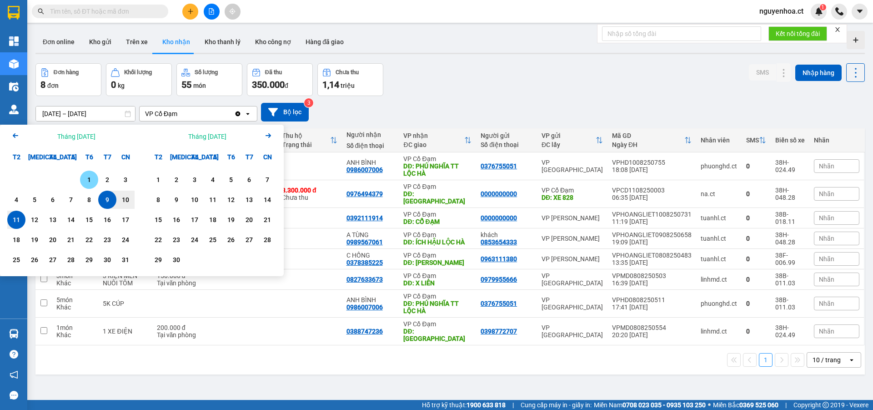
click at [87, 179] on div "1" at bounding box center [89, 179] width 13 height 11
drag, startPoint x: 8, startPoint y: 222, endPoint x: 79, endPoint y: 177, distance: 84.0
click at [9, 221] on div "11" at bounding box center [16, 219] width 18 height 18
type input "[DATE] – [DATE]"
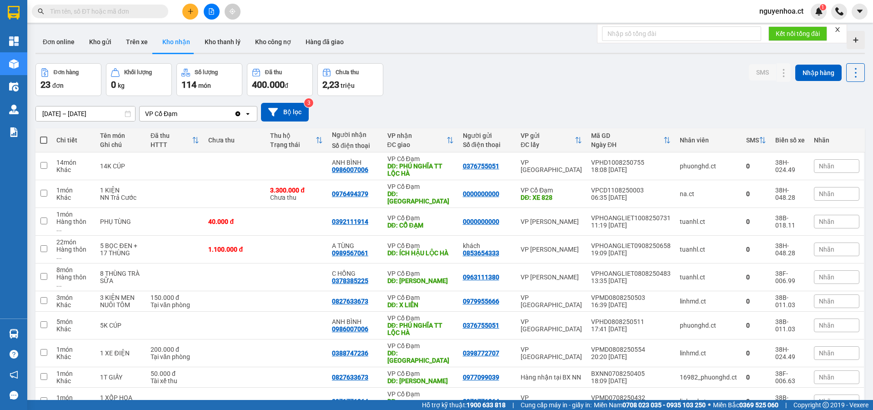
click at [238, 114] on icon "Clear value" at bounding box center [237, 113] width 7 height 7
click at [133, 44] on button "Trên xe" at bounding box center [137, 42] width 36 height 22
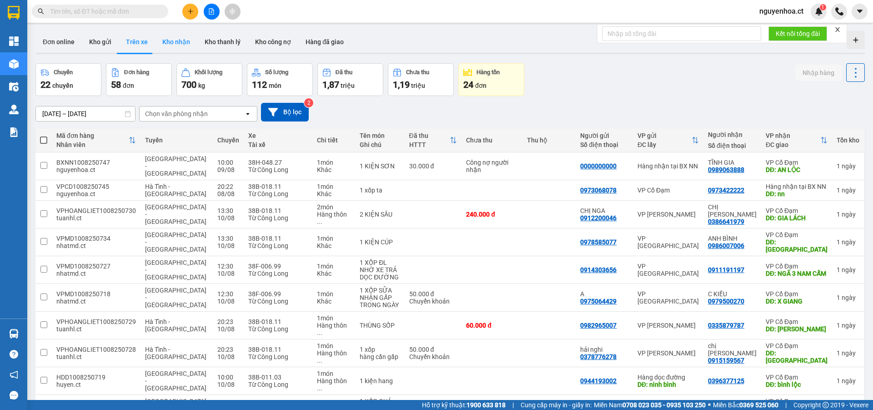
click at [175, 41] on button "Kho nhận" at bounding box center [176, 42] width 42 height 22
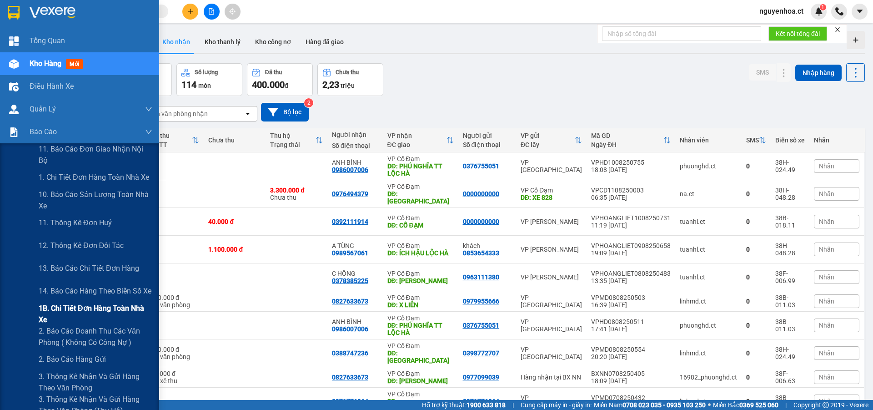
click at [56, 314] on span "1B. Chi tiết đơn hàng toàn nhà xe" at bounding box center [96, 313] width 114 height 23
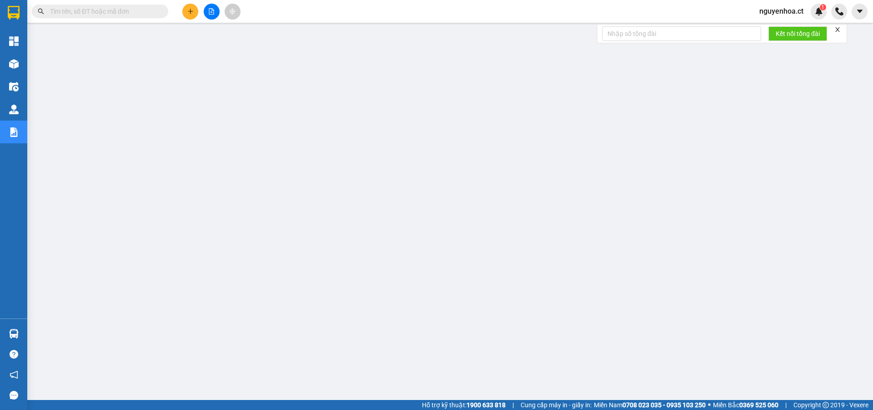
click at [160, 10] on span at bounding box center [161, 11] width 5 height 10
click at [155, 11] on input "text" at bounding box center [103, 11] width 107 height 10
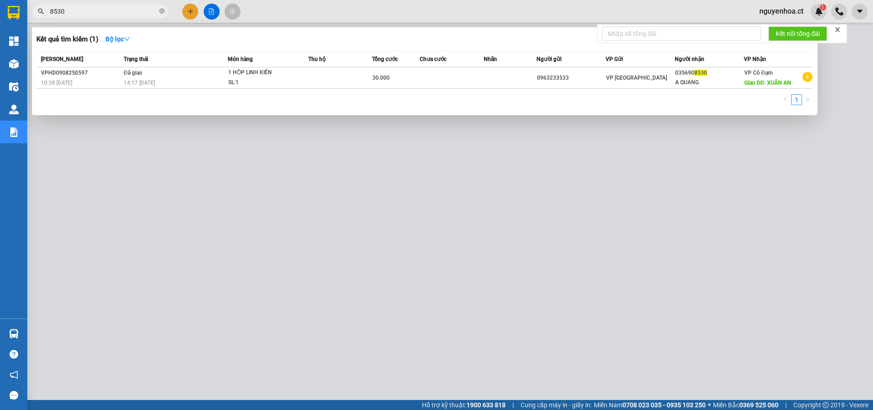
type input "8530"
drag, startPoint x: 161, startPoint y: 11, endPoint x: 176, endPoint y: 1, distance: 18.7
click at [162, 11] on icon "close-circle" at bounding box center [161, 10] width 5 height 5
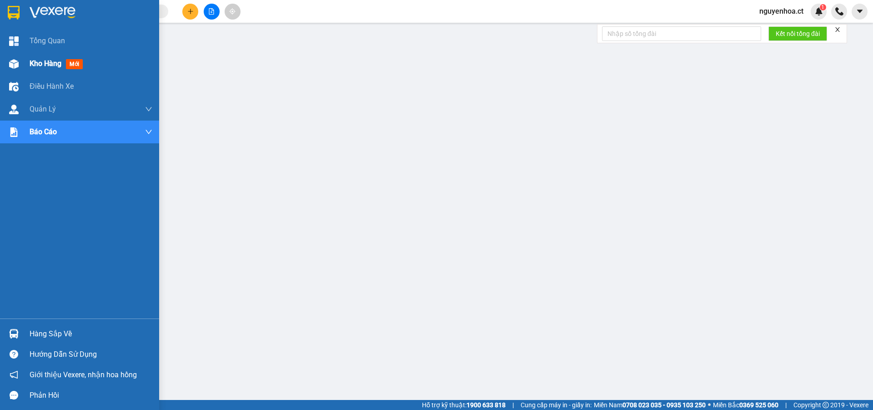
click at [41, 62] on span "Kho hàng" at bounding box center [46, 63] width 32 height 9
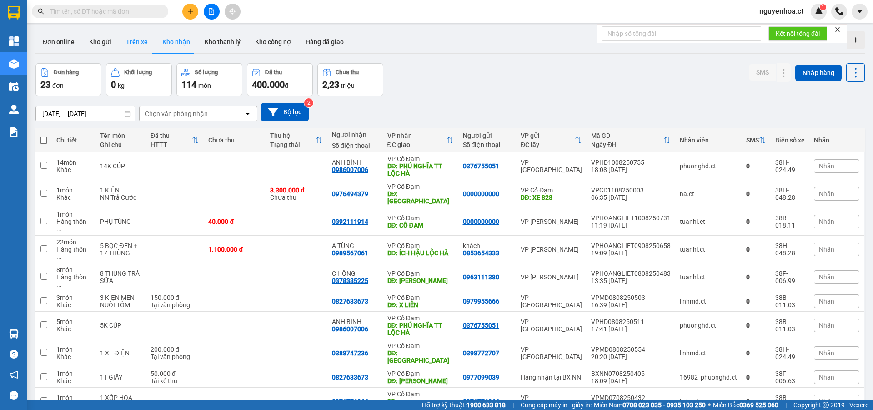
click at [125, 40] on button "Trên xe" at bounding box center [137, 42] width 36 height 22
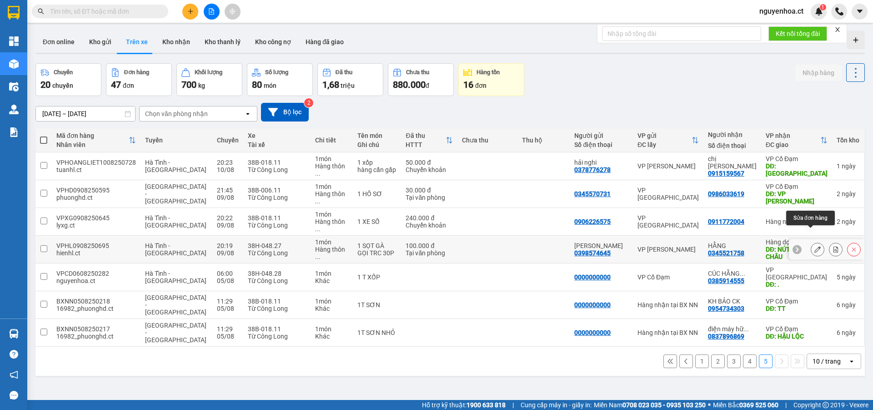
click at [814, 246] on icon at bounding box center [817, 249] width 6 height 6
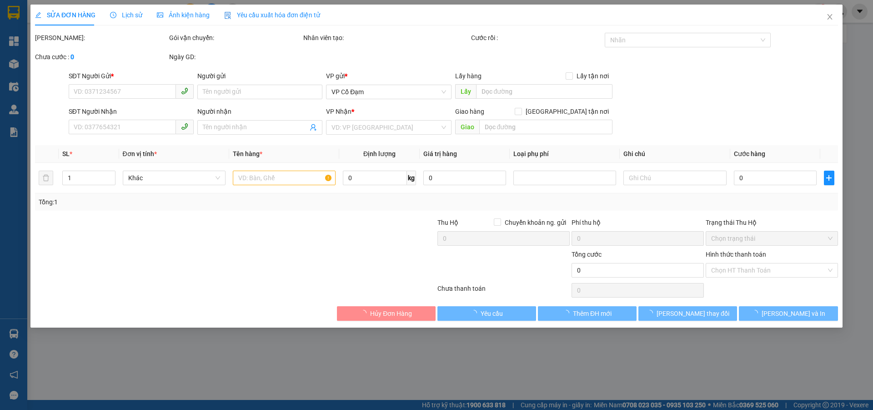
type input "0398574645"
type input "[PERSON_NAME]"
type input "0345521758"
type input "HẰNG"
type input "NÚT GIAO DIỄN CHÂU"
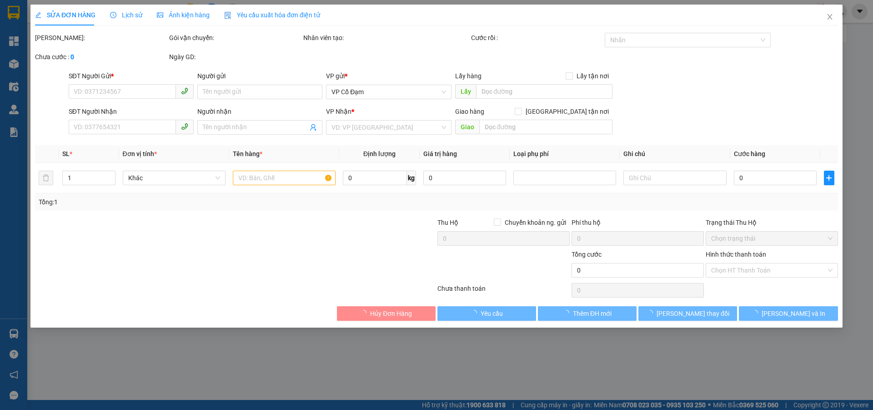
type input "100.000"
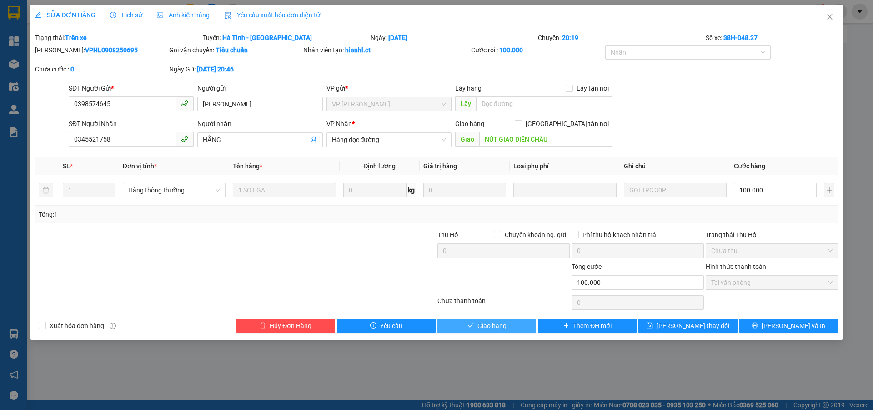
drag, startPoint x: 517, startPoint y: 326, endPoint x: 658, endPoint y: 296, distance: 144.6
click at [517, 326] on button "Giao hàng" at bounding box center [486, 325] width 99 height 15
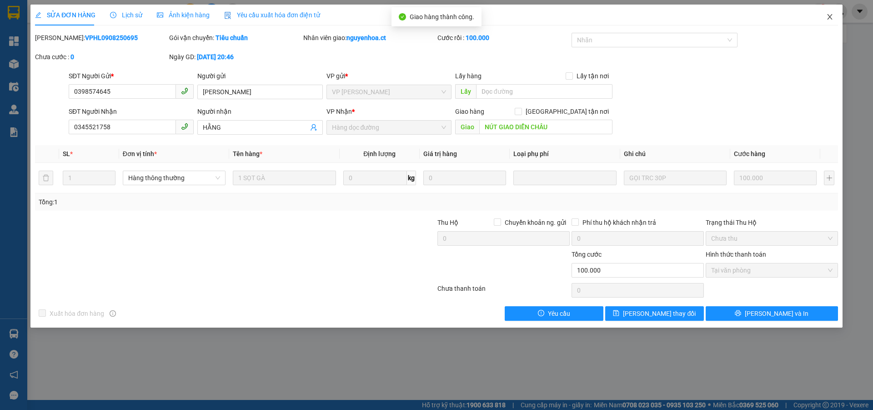
click at [827, 16] on icon "close" at bounding box center [829, 16] width 7 height 7
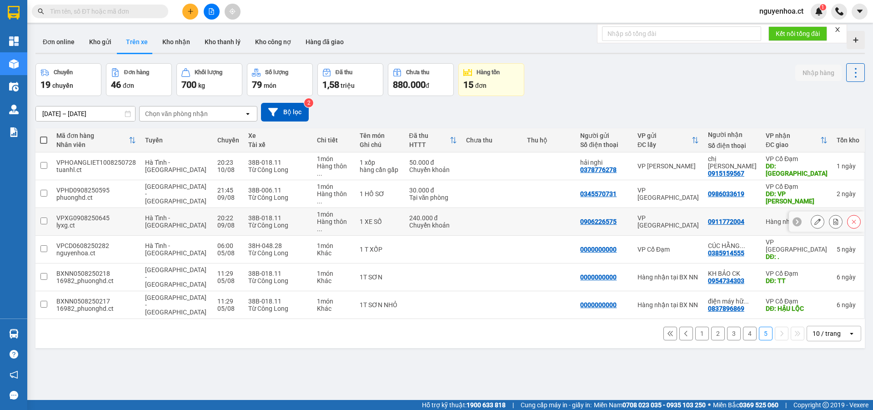
click at [814, 218] on icon at bounding box center [817, 221] width 6 height 6
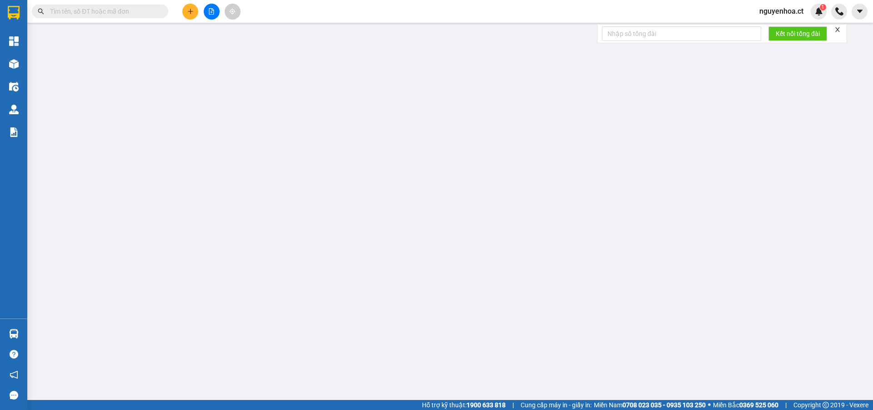
type input "0906226575"
type input "0911772004"
type input "240.000"
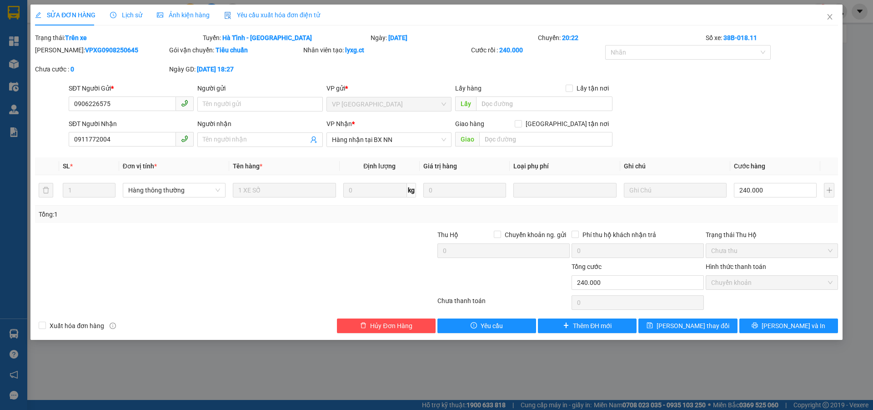
click at [137, 16] on span "Lịch sử" at bounding box center [126, 14] width 32 height 7
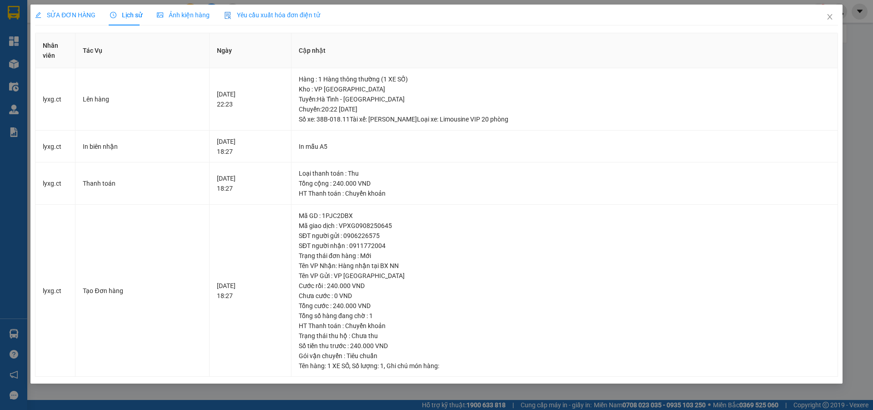
click at [71, 15] on span "SỬA ĐƠN HÀNG" at bounding box center [65, 14] width 60 height 7
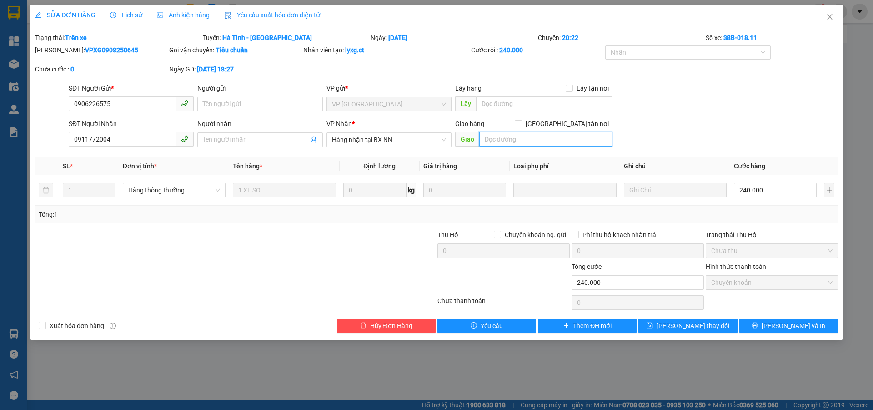
click at [518, 142] on input "text" at bounding box center [545, 139] width 133 height 15
type input "."
drag, startPoint x: 690, startPoint y: 327, endPoint x: 168, endPoint y: 366, distance: 522.9
click at [690, 327] on span "[PERSON_NAME] thay đổi" at bounding box center [692, 326] width 73 height 10
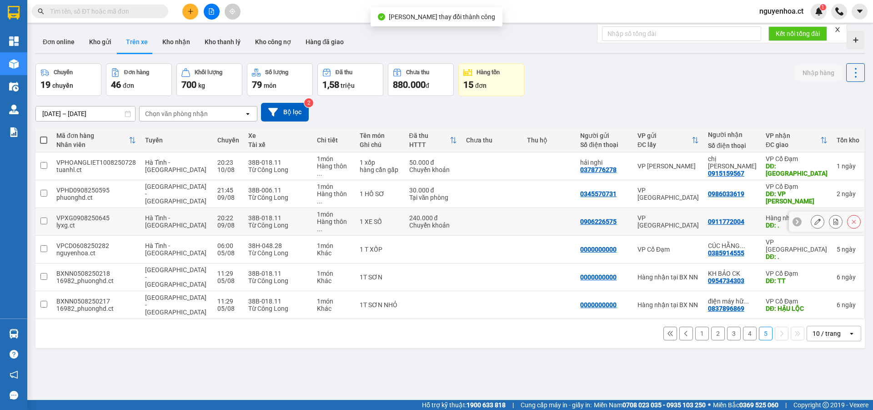
click at [811, 214] on button at bounding box center [817, 222] width 13 height 16
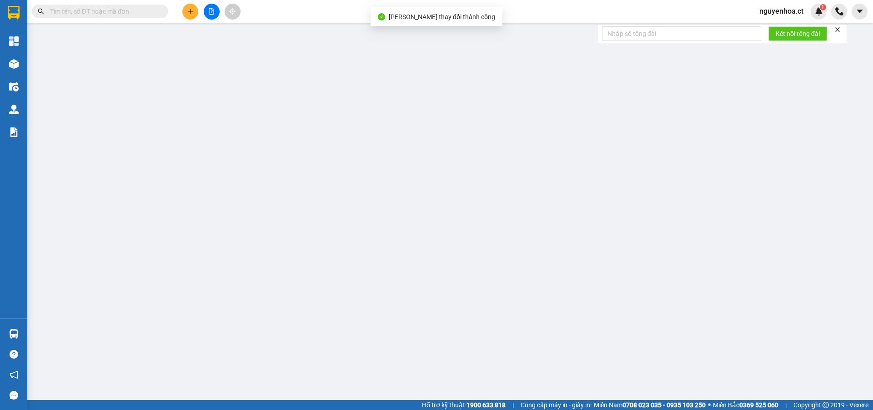
type input "0906226575"
type input "0911772004"
type input "."
type input "240.000"
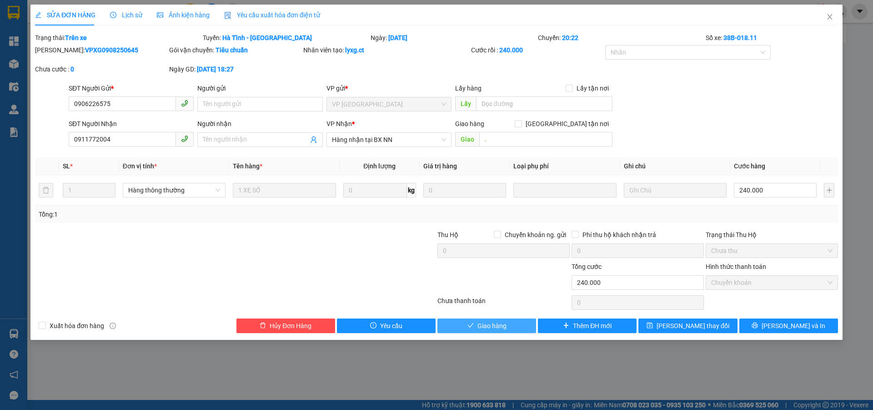
click at [493, 324] on span "Giao hàng" at bounding box center [491, 326] width 29 height 10
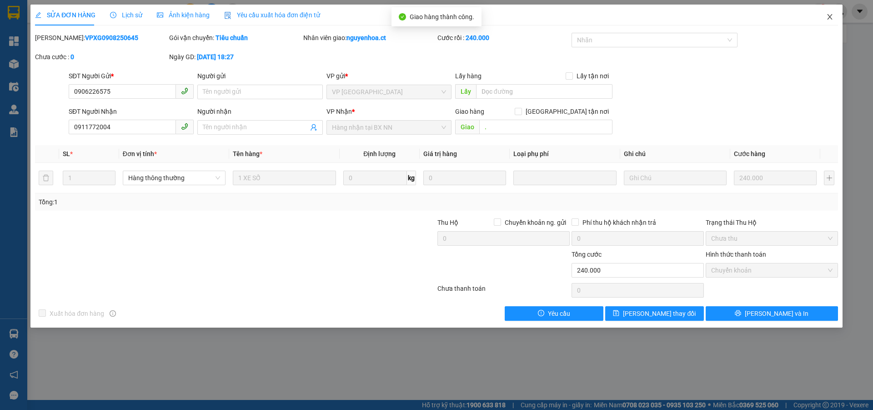
click at [829, 14] on icon "close" at bounding box center [829, 16] width 7 height 7
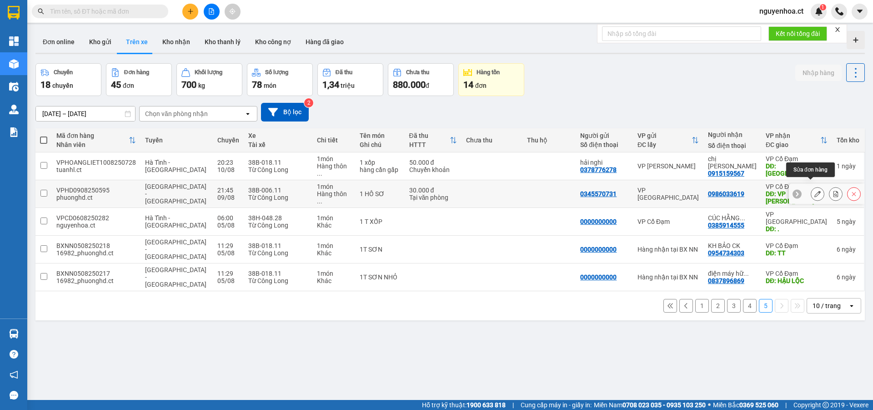
click at [814, 190] on icon at bounding box center [817, 193] width 6 height 6
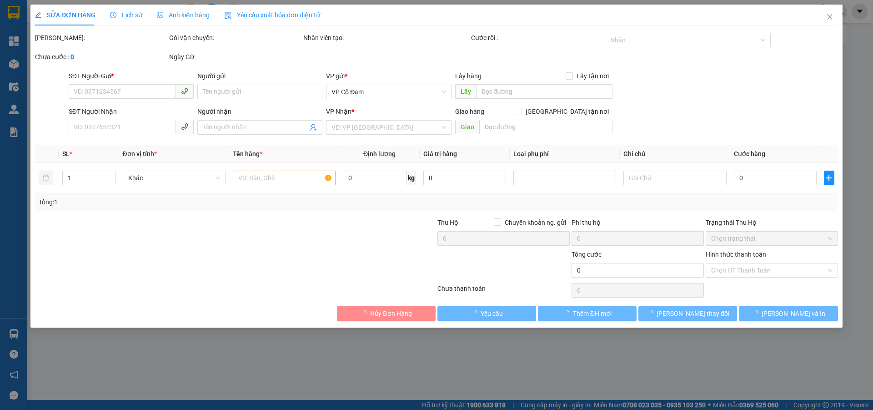
type input "0345570731"
type input "0986033619"
type input "VP XUÂN GIANG"
type input "30.000"
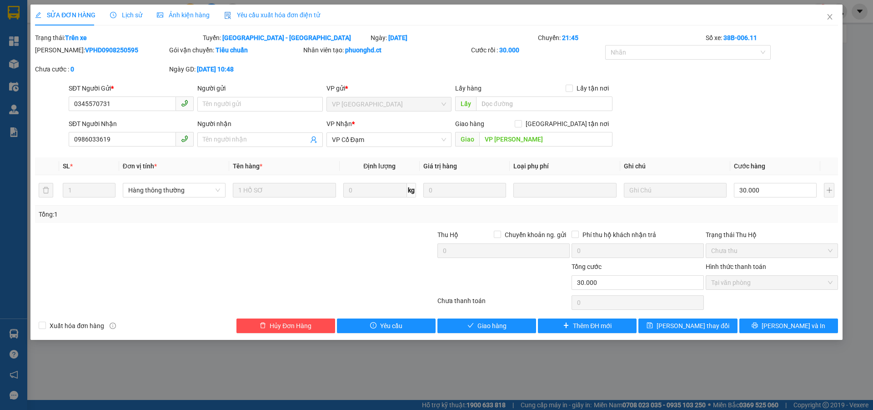
click at [132, 15] on span "Lịch sử" at bounding box center [126, 14] width 32 height 7
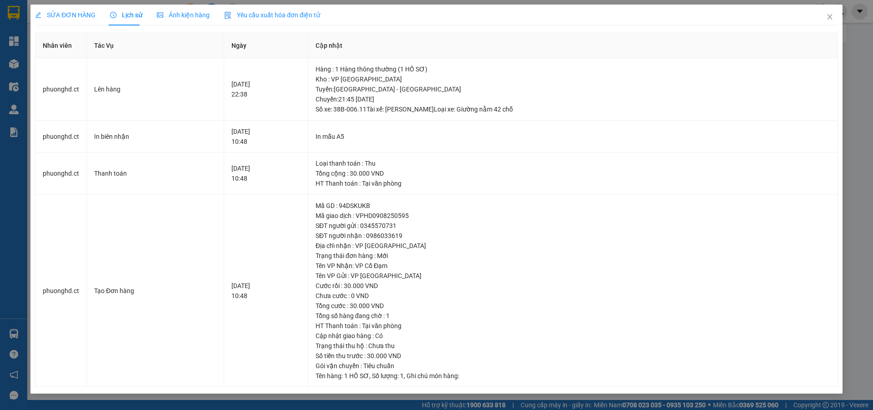
click at [88, 14] on span "SỬA ĐƠN HÀNG" at bounding box center [65, 14] width 60 height 7
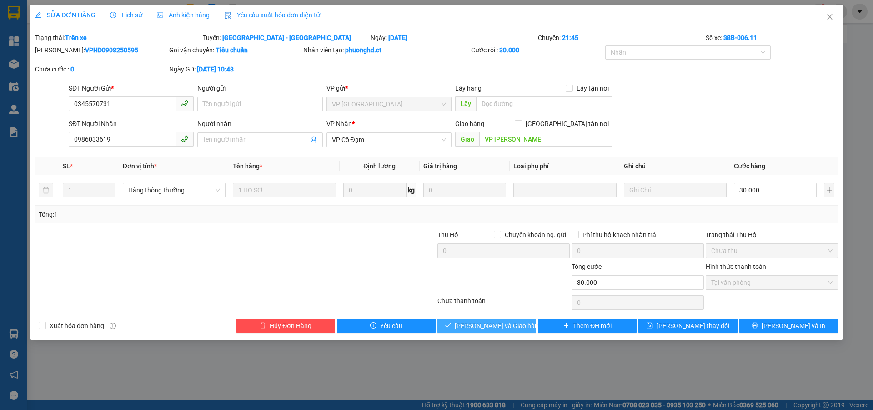
drag, startPoint x: 482, startPoint y: 326, endPoint x: 683, endPoint y: 224, distance: 226.1
click at [482, 325] on span "[PERSON_NAME] và Giao hàng" at bounding box center [498, 326] width 87 height 10
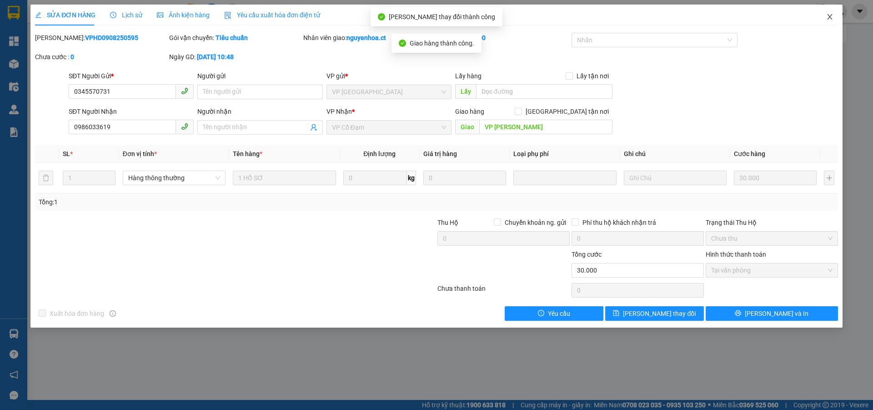
click at [831, 16] on icon "close" at bounding box center [829, 16] width 7 height 7
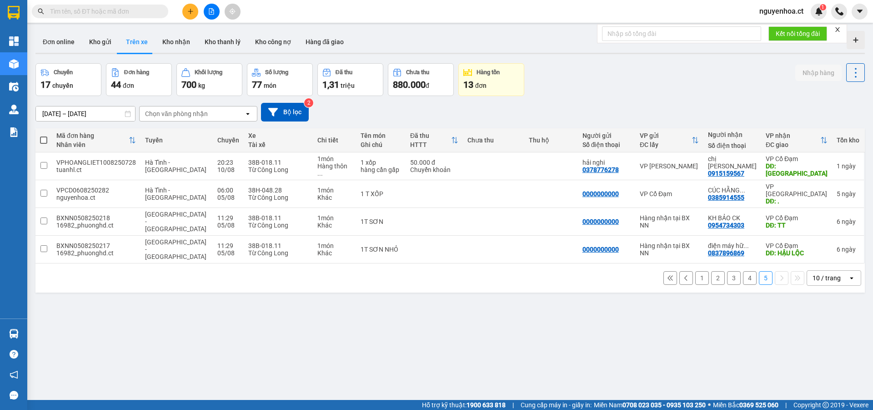
drag, startPoint x: 745, startPoint y: 249, endPoint x: 746, endPoint y: 243, distance: 5.6
click at [745, 271] on button "4" at bounding box center [750, 278] width 14 height 14
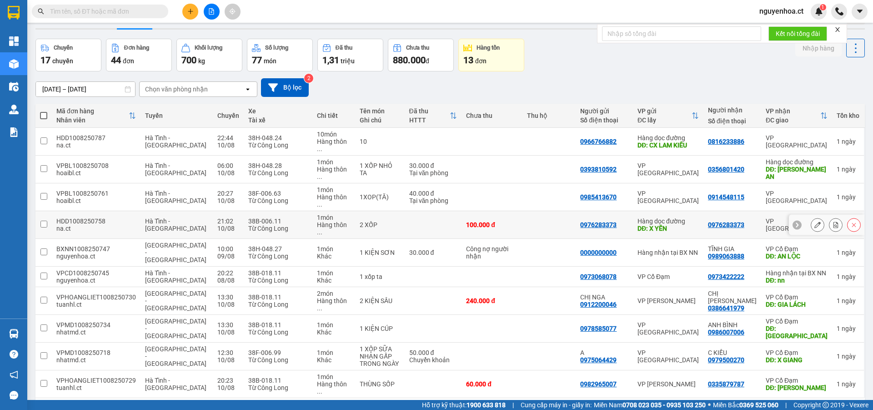
scroll to position [42, 0]
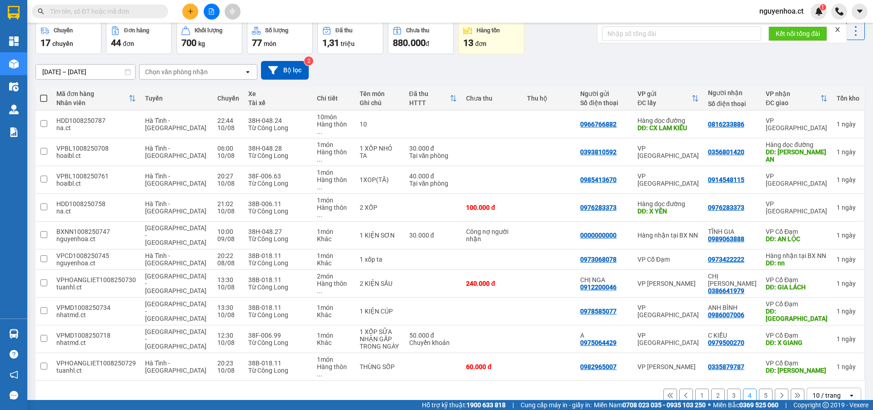
click at [759, 388] on button "5" at bounding box center [766, 395] width 14 height 14
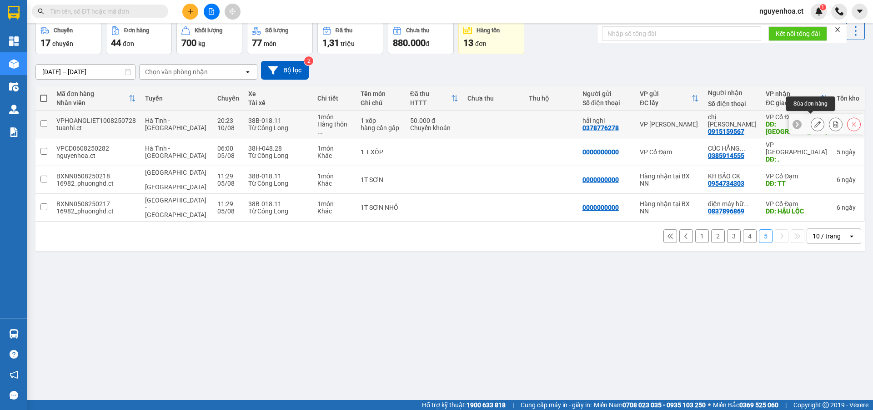
click at [814, 121] on icon at bounding box center [817, 124] width 6 height 6
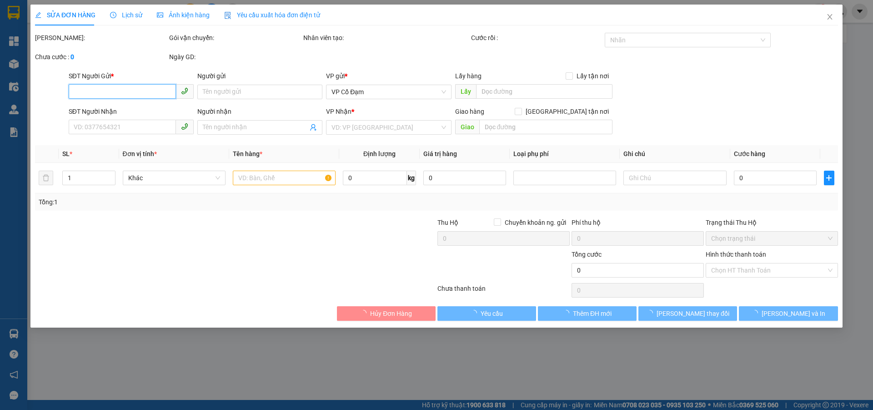
type input "0378776278"
type input "hải nghi"
type input "0915159567"
type input "chị [PERSON_NAME]"
type input "[PERSON_NAME]"
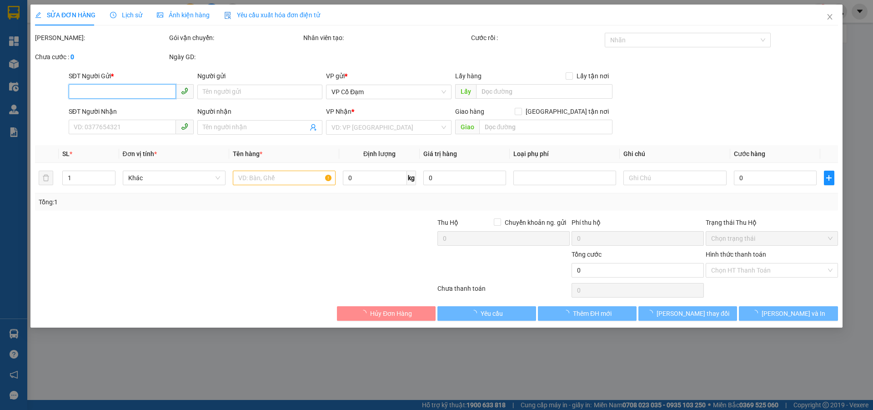
type input "50.000"
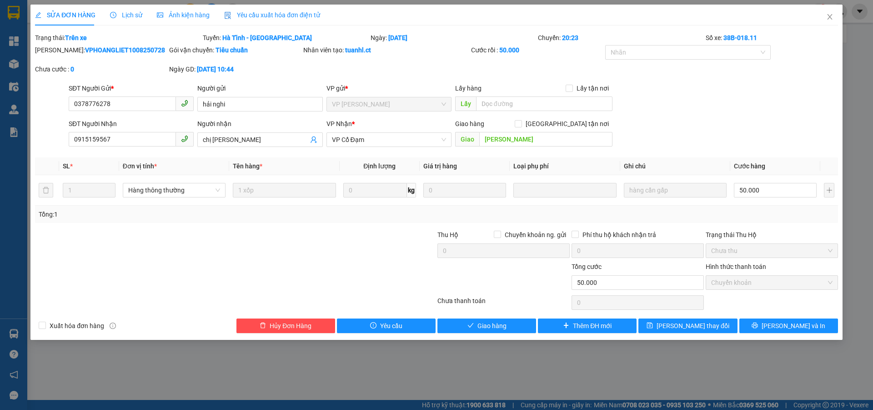
click at [127, 11] on span "Lịch sử" at bounding box center [126, 14] width 32 height 7
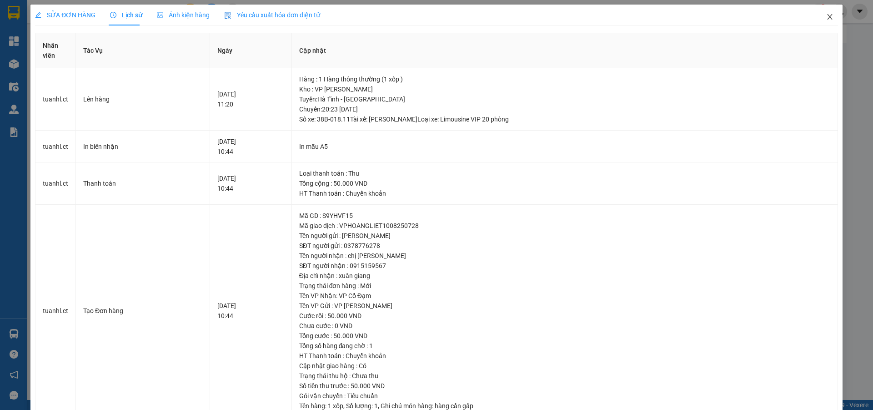
click at [826, 15] on icon "close" at bounding box center [829, 16] width 7 height 7
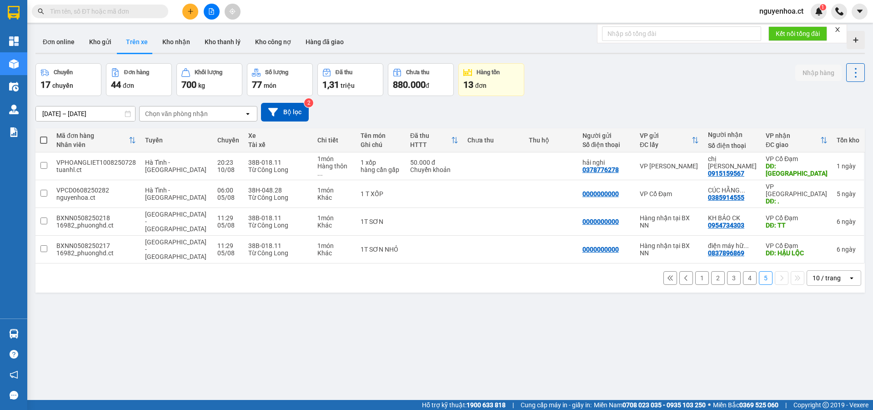
click at [743, 271] on button "4" at bounding box center [750, 278] width 14 height 14
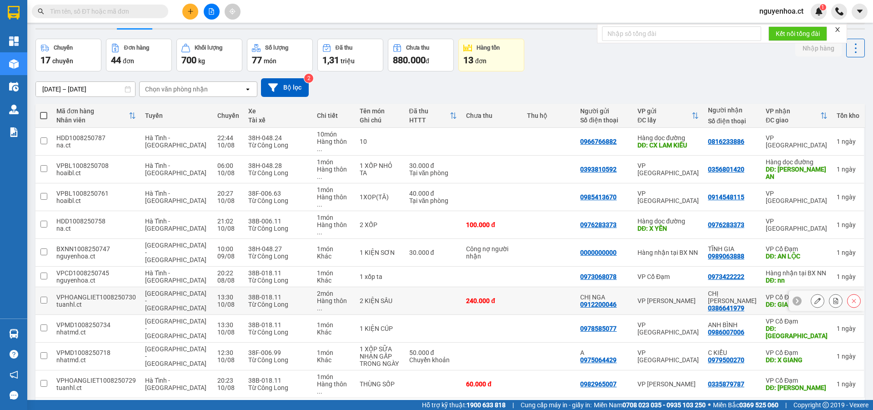
scroll to position [42, 0]
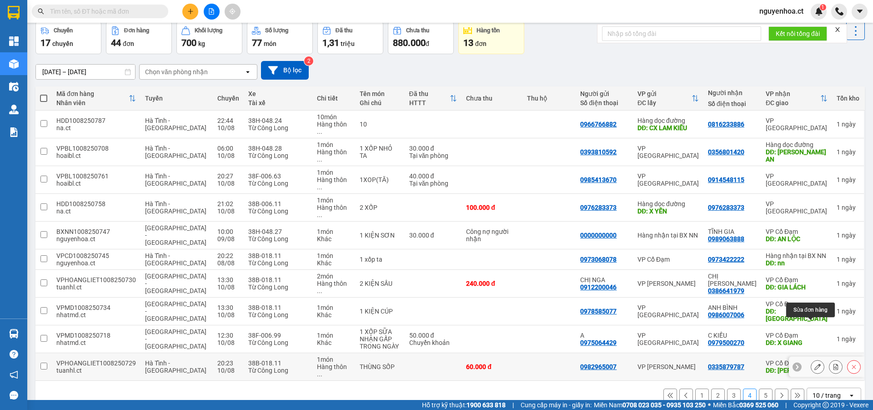
click at [814, 363] on icon at bounding box center [817, 366] width 6 height 6
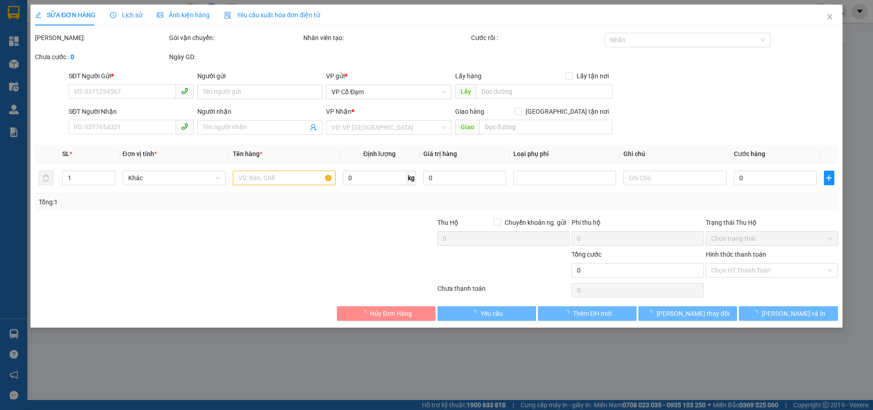
type input "0982965007"
type input "0335879787"
type input "[PERSON_NAME]"
type input "60.000"
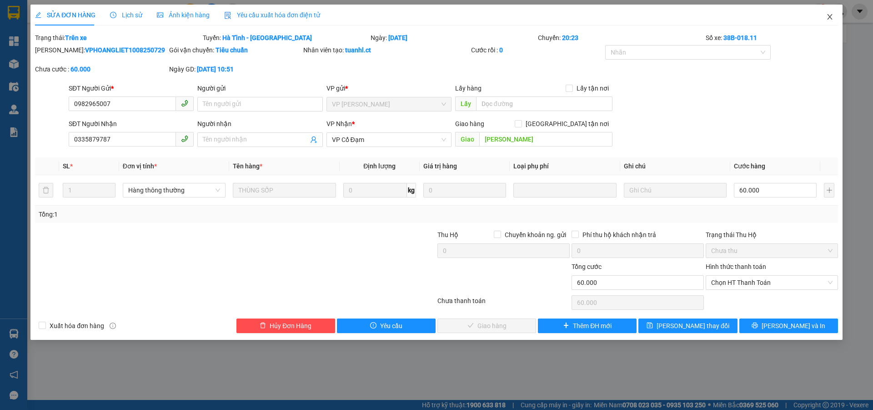
click at [832, 15] on icon "close" at bounding box center [829, 16] width 7 height 7
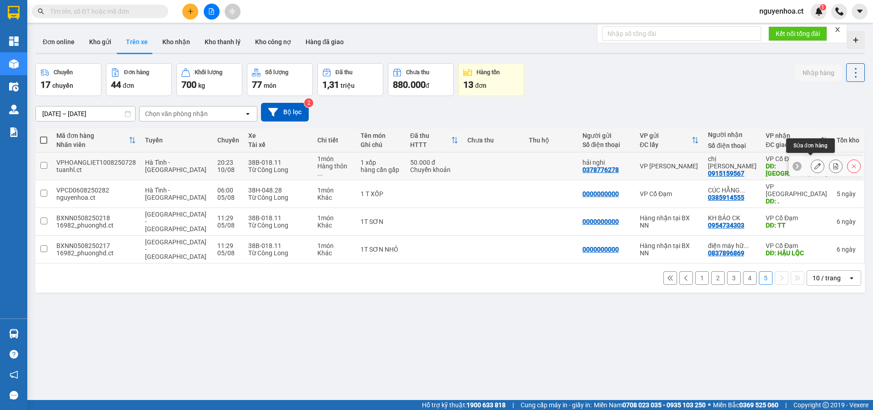
click at [814, 163] on icon at bounding box center [817, 166] width 6 height 6
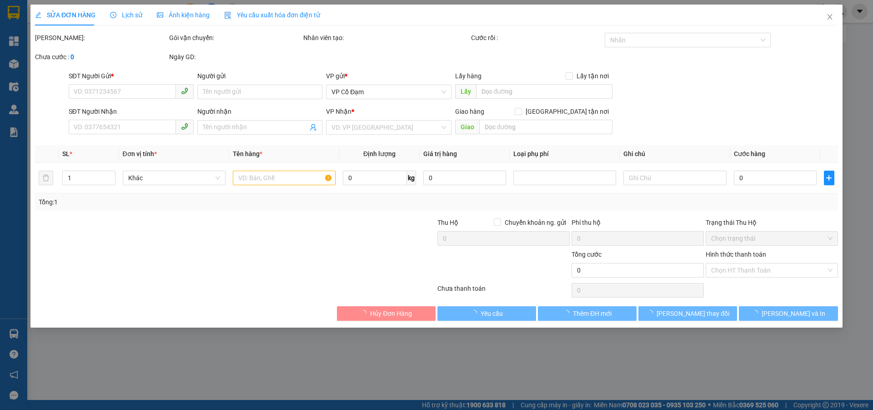
type input "0378776278"
type input "hải nghi"
type input "0915159567"
type input "chị [PERSON_NAME]"
type input "[PERSON_NAME]"
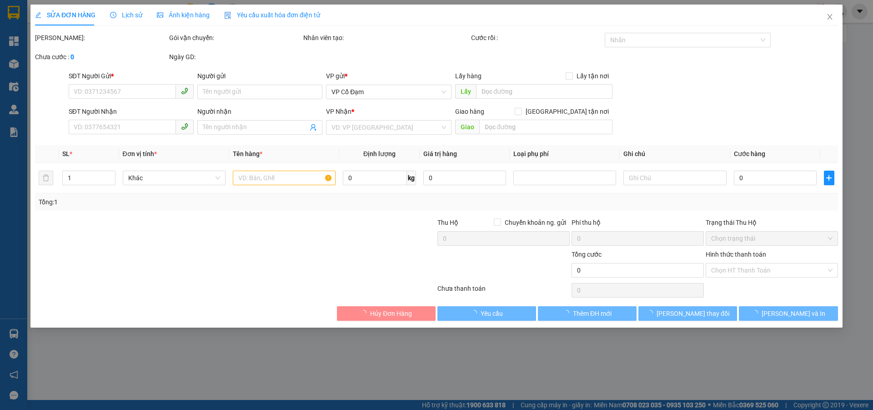
type input "50.000"
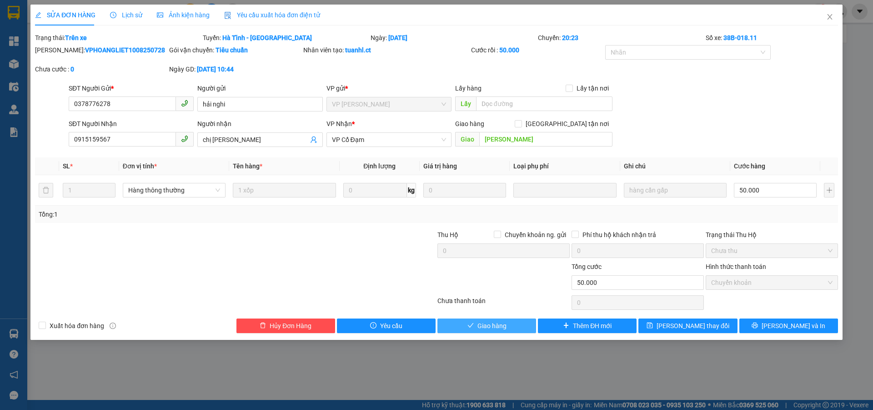
click at [491, 327] on span "Giao hàng" at bounding box center [491, 326] width 29 height 10
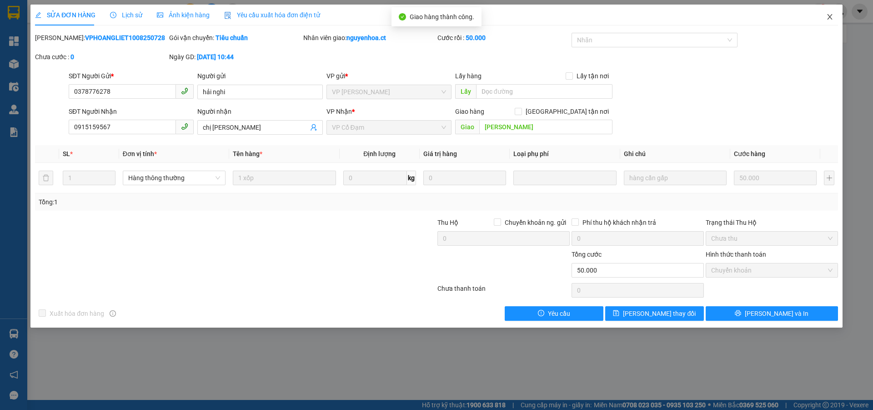
click at [832, 14] on icon "close" at bounding box center [829, 16] width 7 height 7
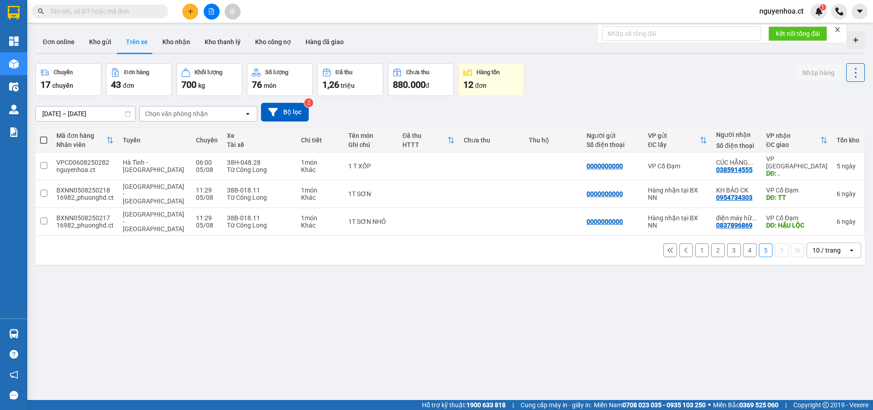
click at [743, 243] on button "4" at bounding box center [750, 250] width 14 height 14
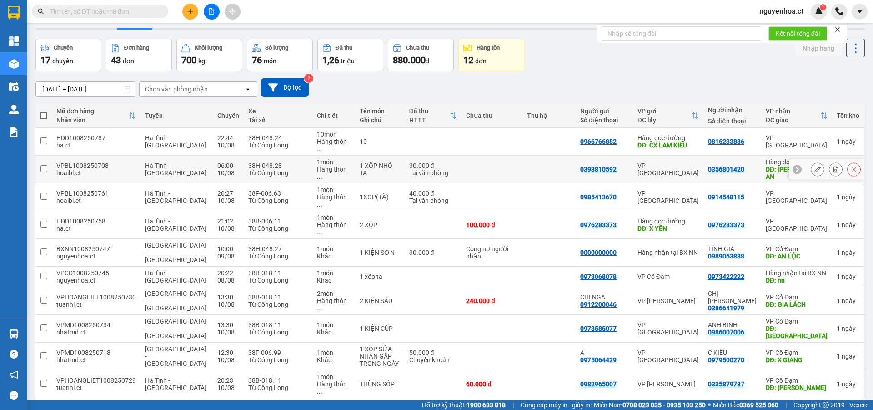
scroll to position [42, 0]
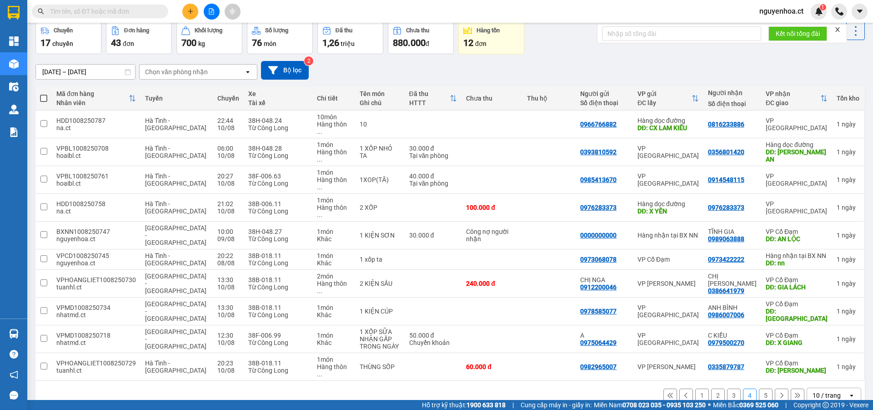
click at [761, 388] on button "5" at bounding box center [766, 395] width 14 height 14
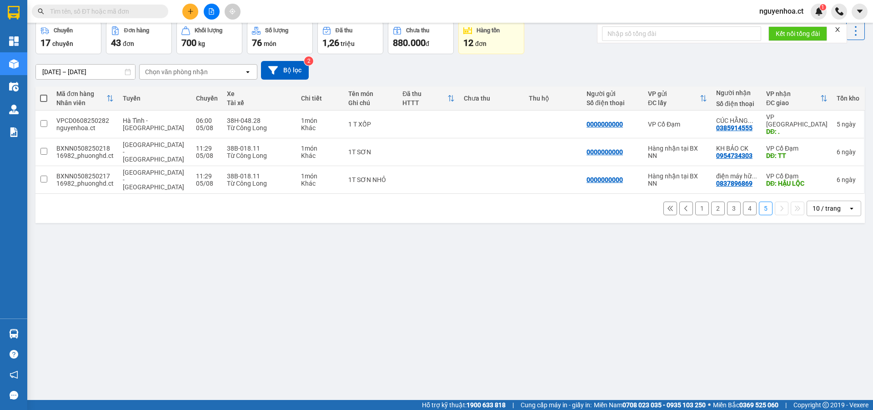
click at [744, 201] on button "4" at bounding box center [750, 208] width 14 height 14
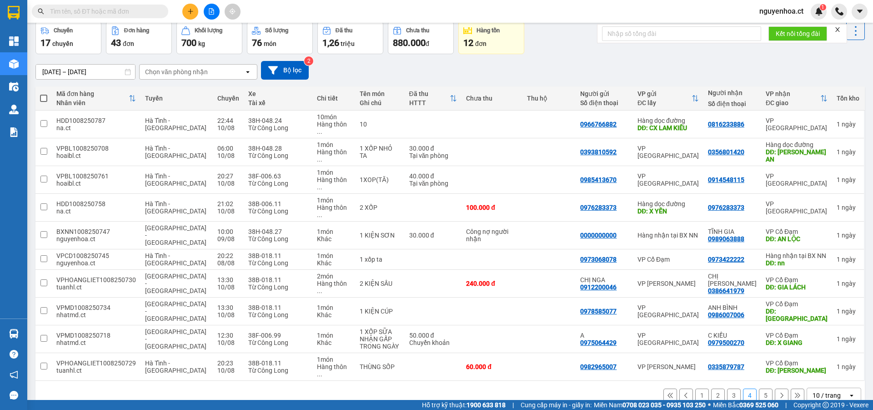
click at [759, 388] on button "5" at bounding box center [766, 395] width 14 height 14
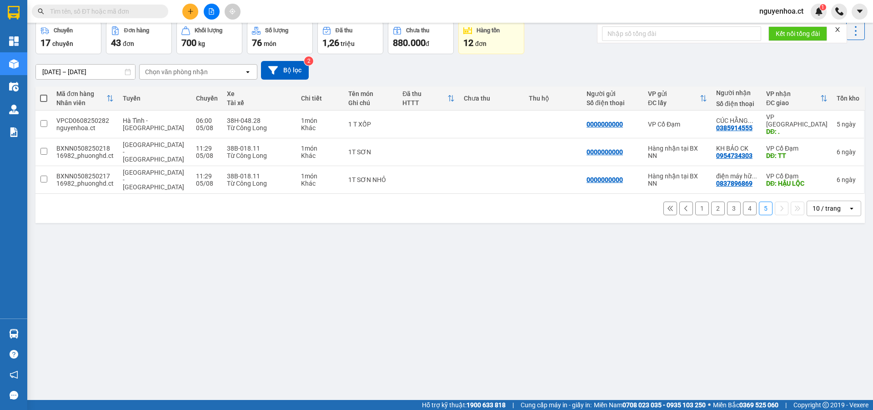
click at [745, 201] on button "4" at bounding box center [750, 208] width 14 height 14
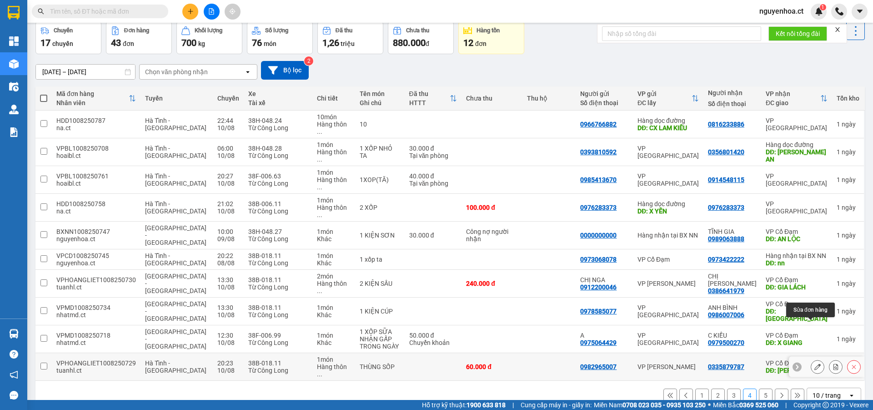
click at [814, 363] on icon at bounding box center [817, 366] width 6 height 6
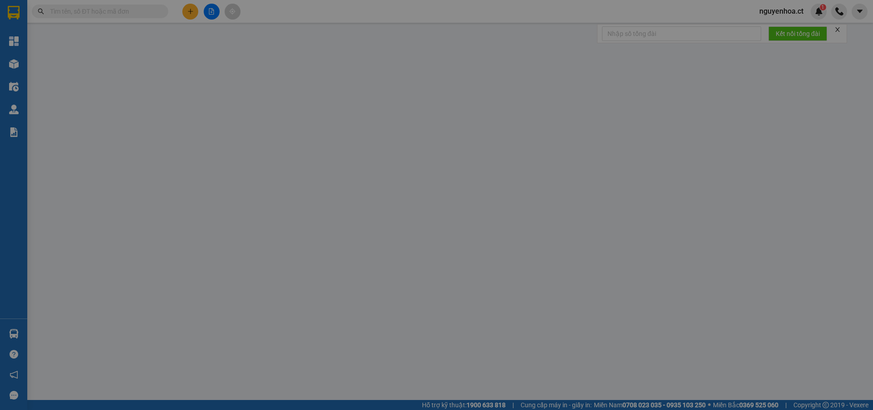
type input "0982965007"
type input "0335879787"
type input "[PERSON_NAME]"
type input "60.000"
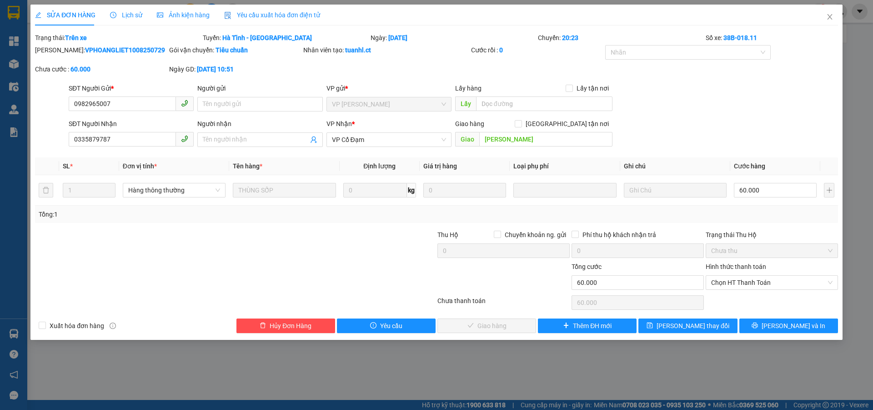
click at [128, 9] on div "Lịch sử" at bounding box center [126, 15] width 32 height 21
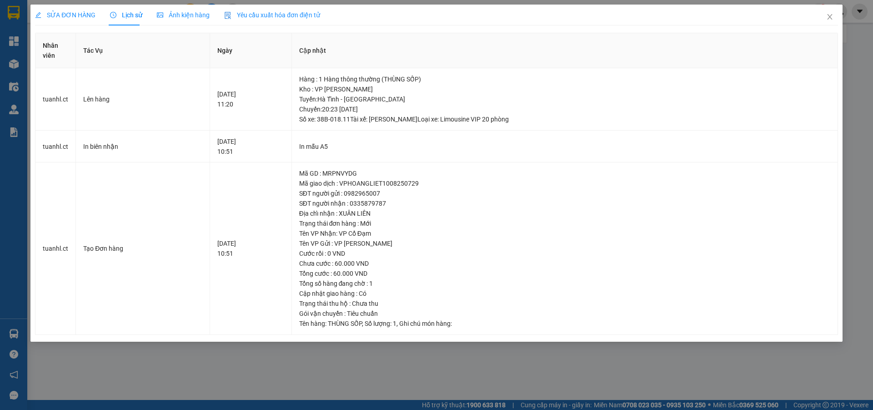
click at [69, 10] on div "SỬA ĐƠN HÀNG" at bounding box center [65, 15] width 60 height 21
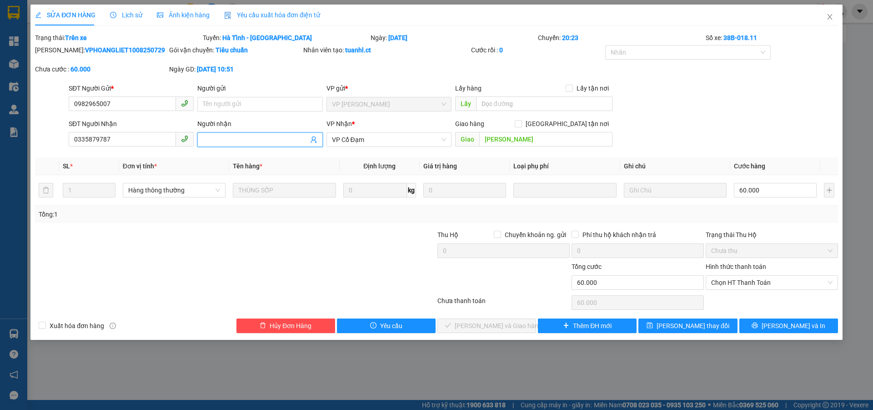
click at [263, 140] on input "Người nhận" at bounding box center [255, 140] width 105 height 10
type input "C"
type input "c"
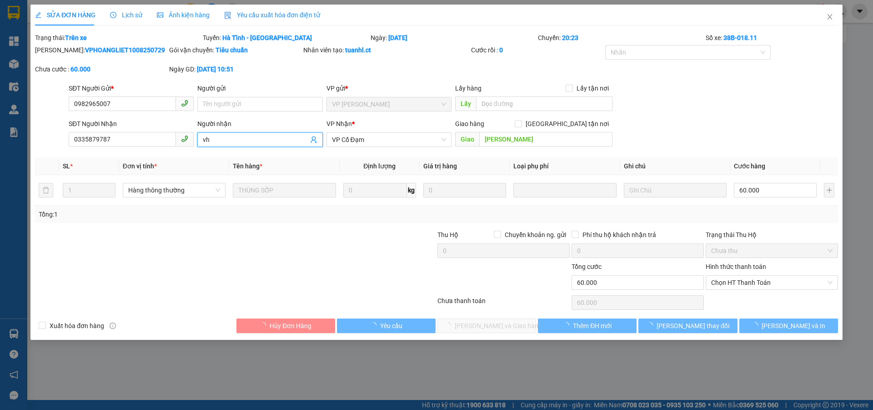
type input "v"
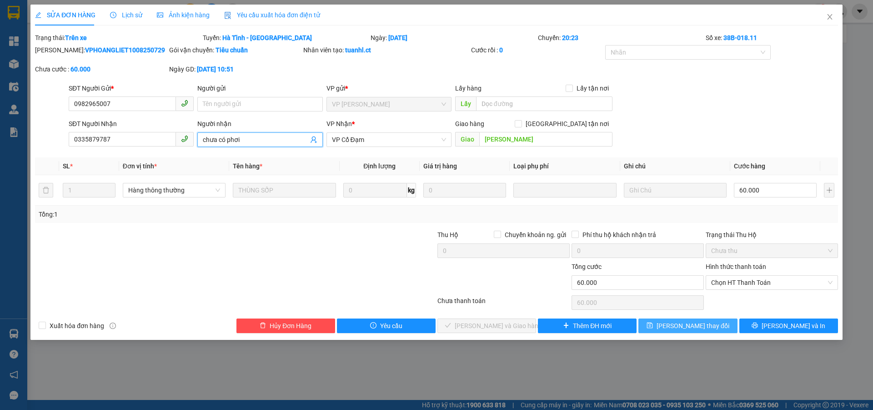
type input "chưa có phơi"
click at [684, 319] on button "[PERSON_NAME] thay đổi" at bounding box center [687, 325] width 99 height 15
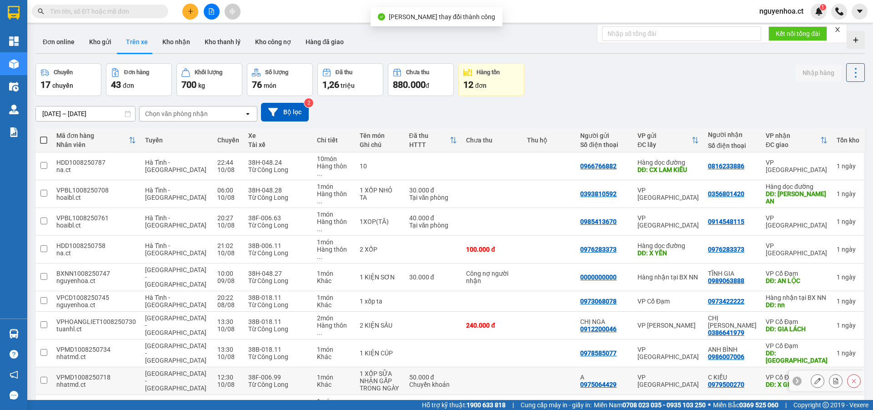
scroll to position [42, 0]
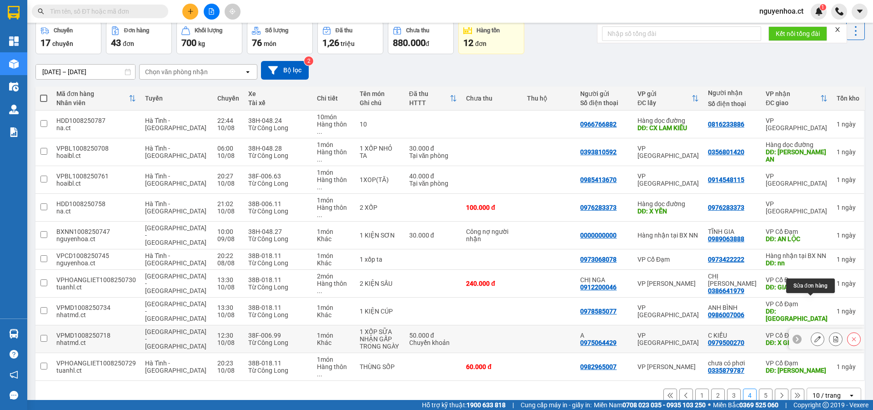
click at [811, 331] on button at bounding box center [817, 339] width 13 height 16
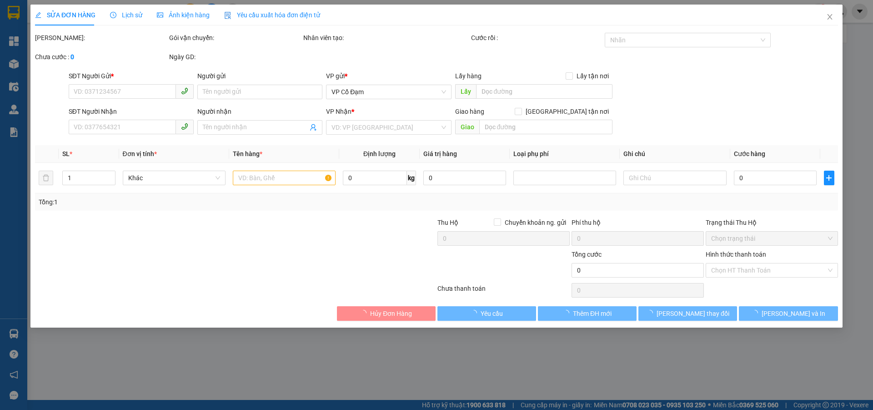
type input "0975064429"
type input "A"
type input "0979500270"
type input "C KIỀU"
type input "X GIANG"
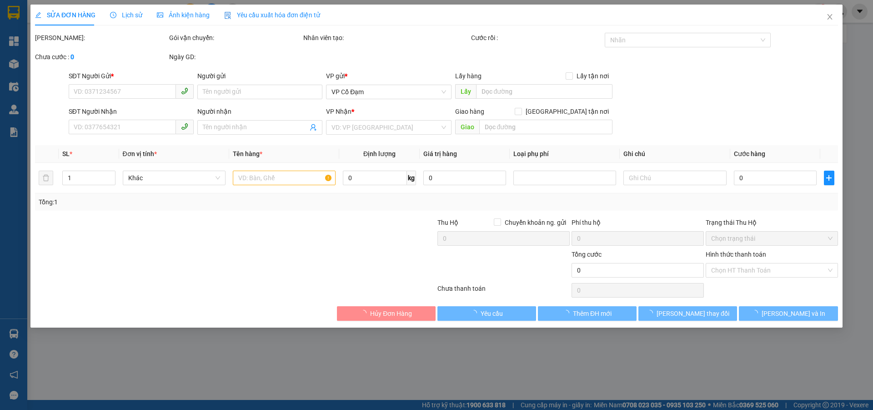
type input "50.000"
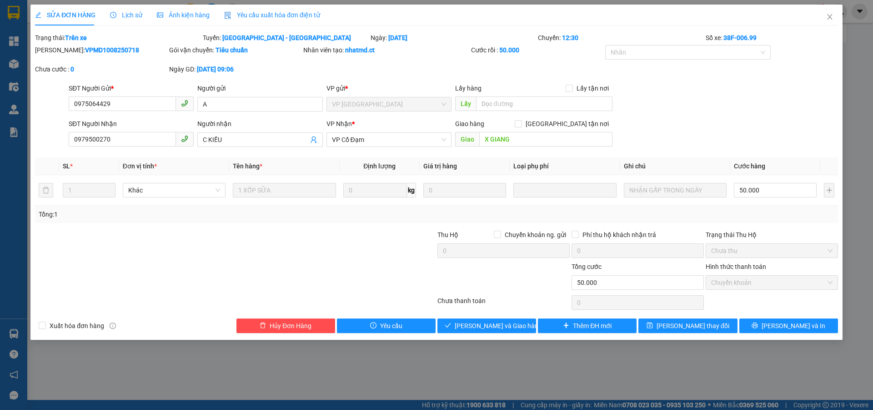
click at [131, 12] on span "Lịch sử" at bounding box center [126, 14] width 32 height 7
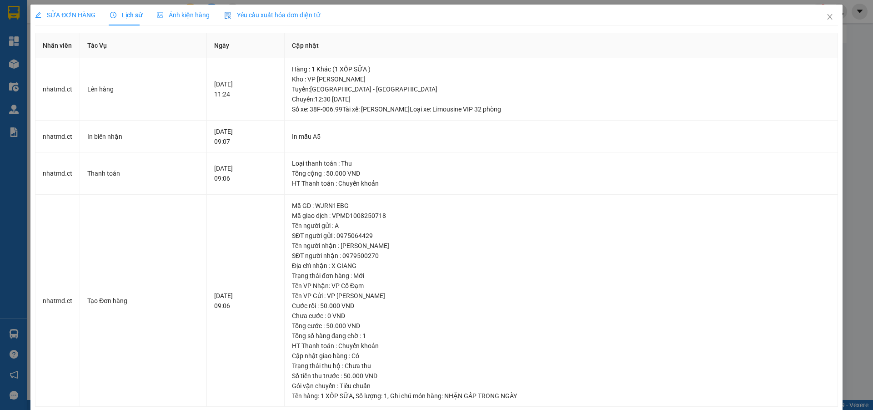
click at [60, 10] on div "SỬA ĐƠN HÀNG" at bounding box center [65, 15] width 60 height 21
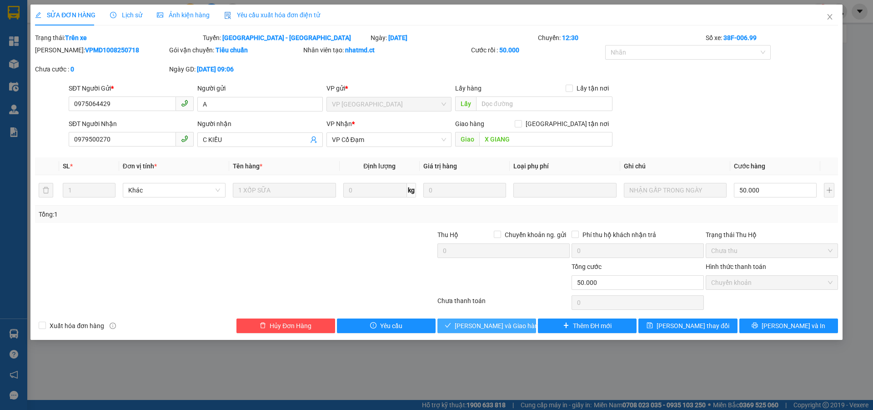
click at [488, 323] on span "[PERSON_NAME] và Giao hàng" at bounding box center [498, 326] width 87 height 10
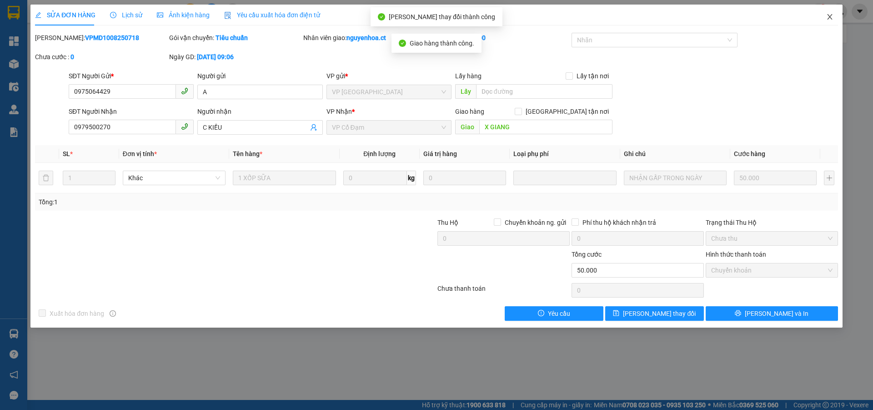
click at [831, 15] on icon "close" at bounding box center [829, 16] width 7 height 7
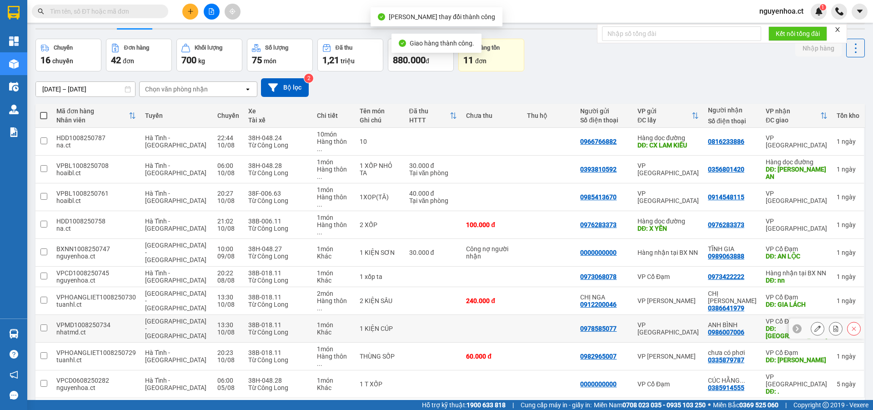
scroll to position [42, 0]
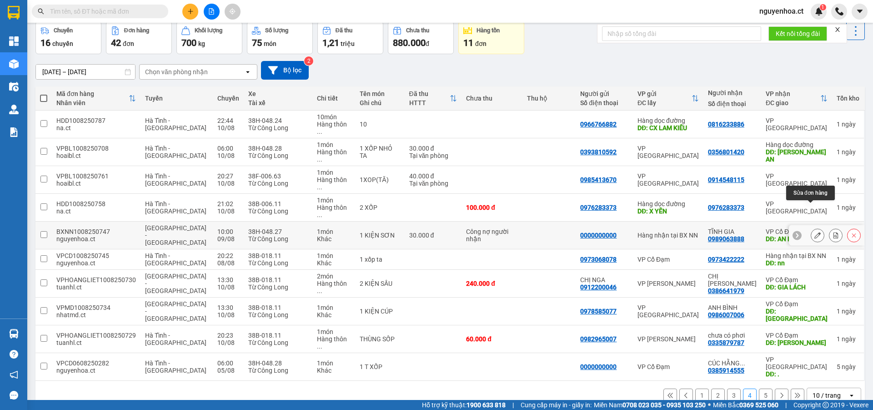
click at [814, 232] on icon at bounding box center [817, 235] width 6 height 6
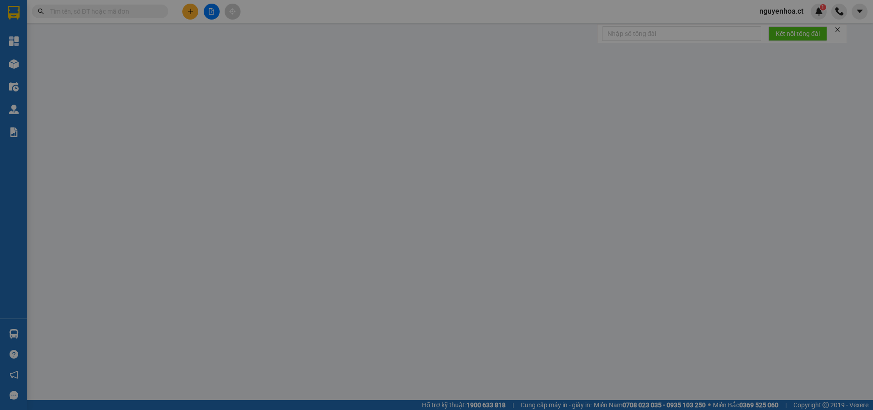
type input "0000000000"
type input "0989063888"
type input "TĨNH GIA"
type input "AN LỘC"
type input "30.000"
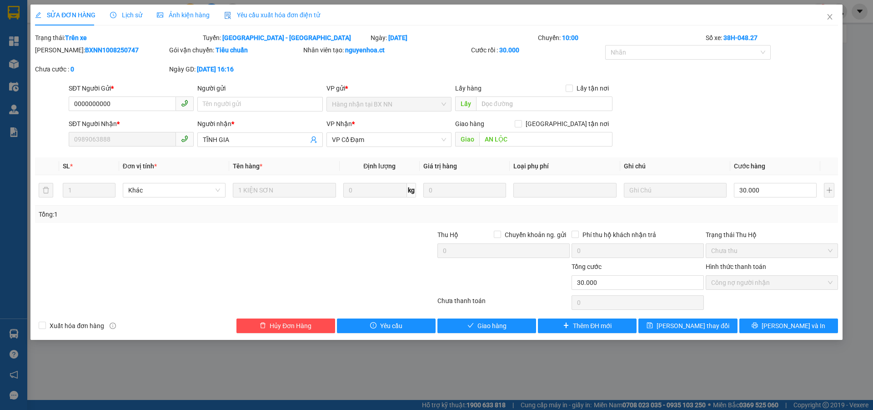
click at [135, 14] on span "Lịch sử" at bounding box center [126, 14] width 32 height 7
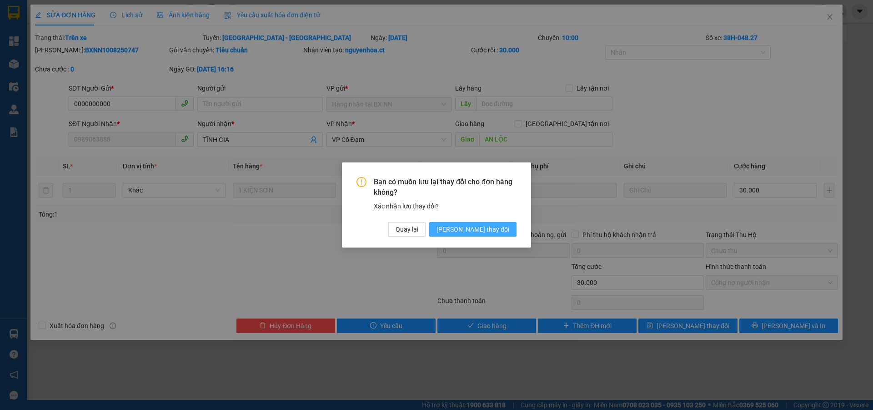
click at [480, 228] on span "[PERSON_NAME] thay đổi" at bounding box center [472, 229] width 73 height 10
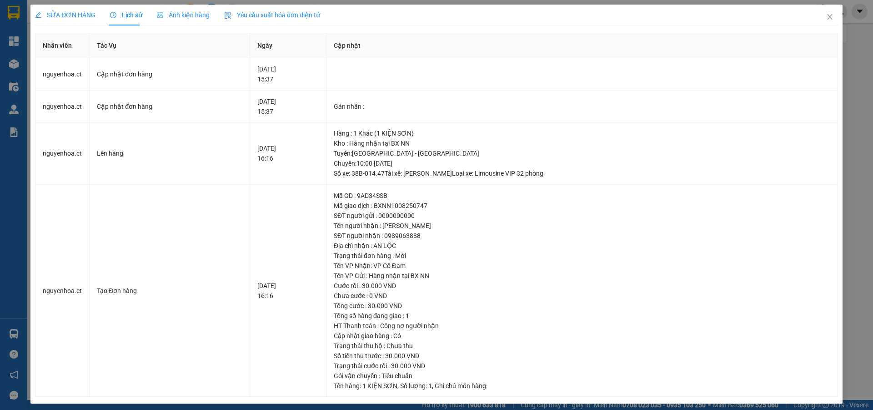
click at [83, 13] on span "SỬA ĐƠN HÀNG" at bounding box center [65, 14] width 60 height 7
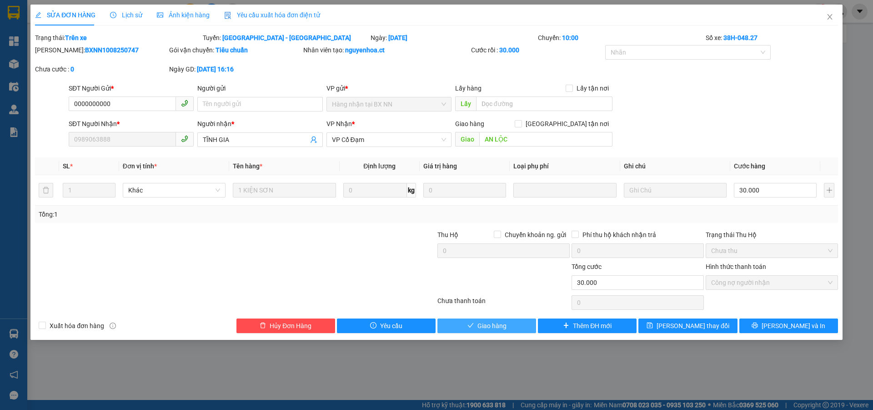
click at [484, 326] on span "Giao hàng" at bounding box center [491, 326] width 29 height 10
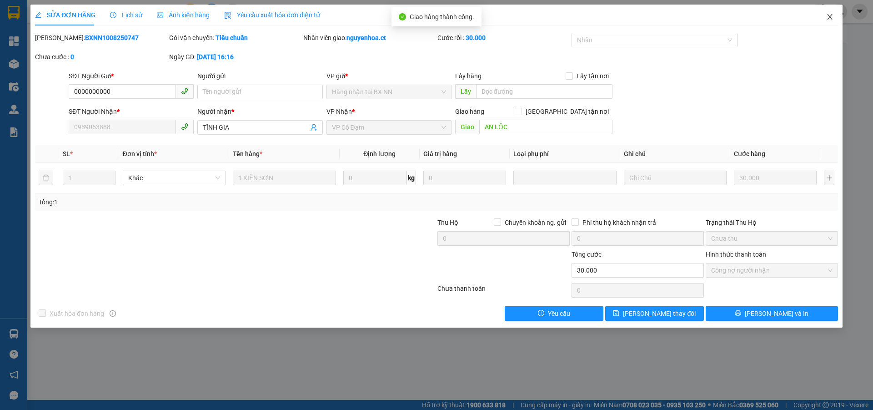
click at [832, 15] on icon "close" at bounding box center [829, 16] width 5 height 5
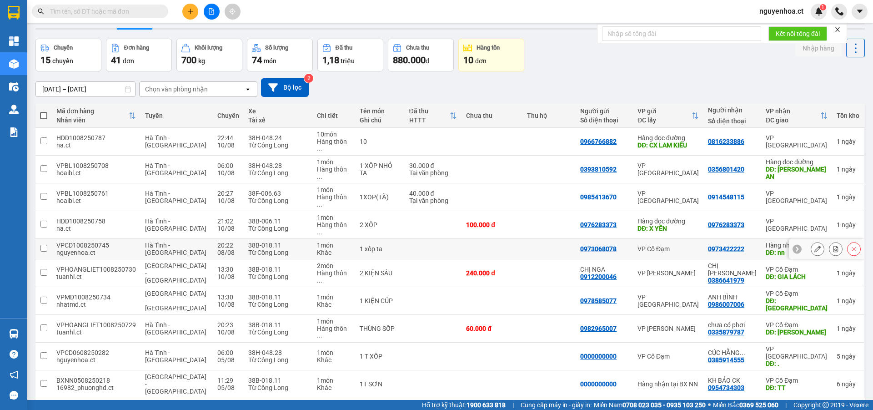
scroll to position [42, 0]
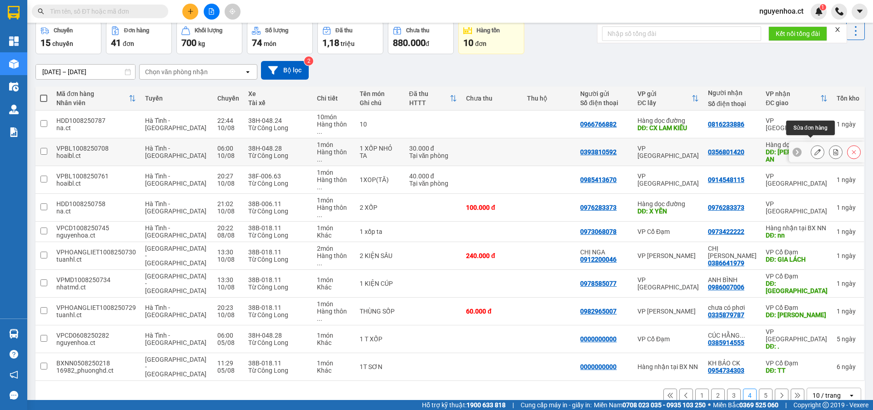
click at [814, 149] on icon at bounding box center [817, 152] width 6 height 6
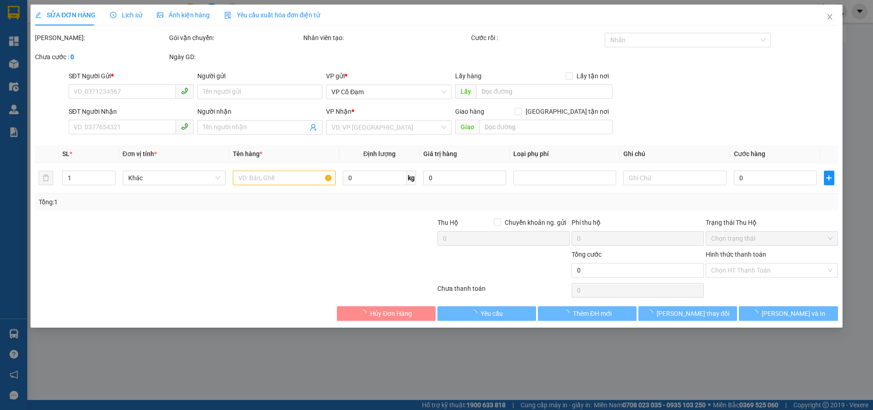
type input "0393810592"
type input "0356801420"
type input "QUỲNH LƯU NGHỆ AN"
type input "30.000"
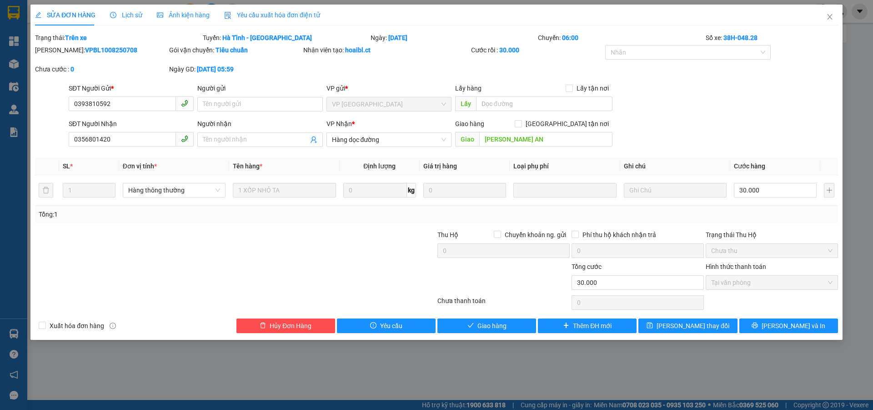
click at [134, 14] on span "Lịch sử" at bounding box center [126, 14] width 32 height 7
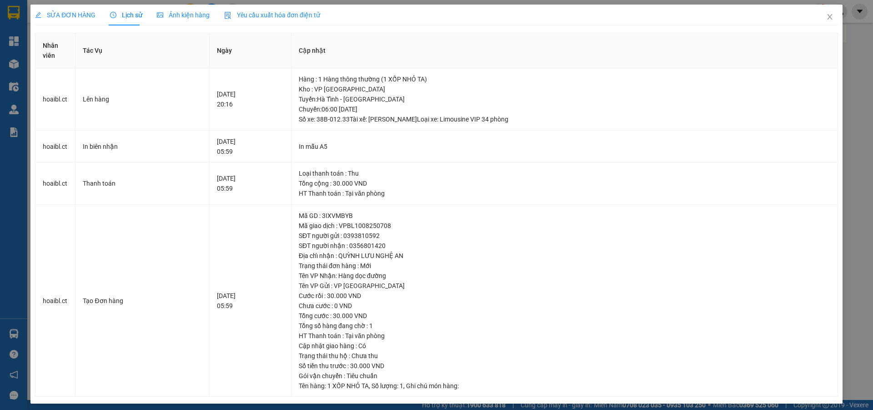
click at [82, 15] on span "SỬA ĐƠN HÀNG" at bounding box center [65, 14] width 60 height 7
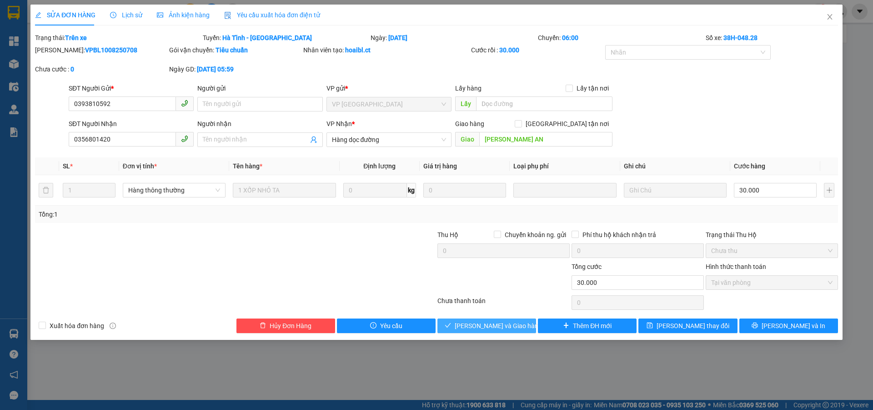
drag, startPoint x: 486, startPoint y: 327, endPoint x: 521, endPoint y: 303, distance: 42.2
click at [486, 326] on span "[PERSON_NAME] và Giao hàng" at bounding box center [498, 326] width 87 height 10
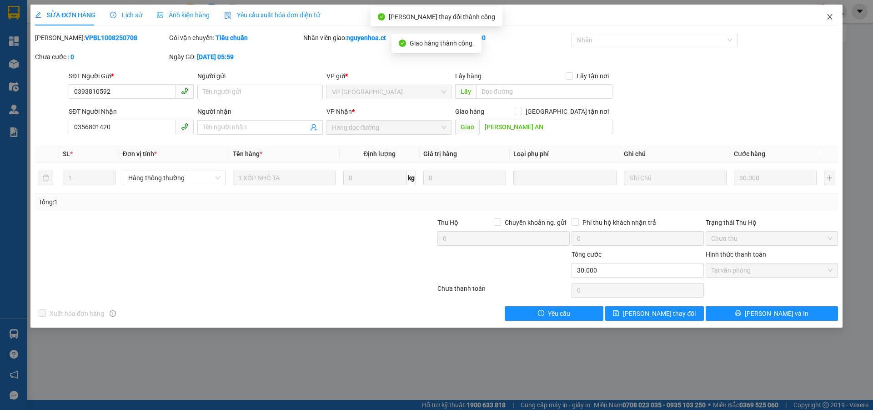
click at [828, 15] on icon "close" at bounding box center [829, 16] width 5 height 5
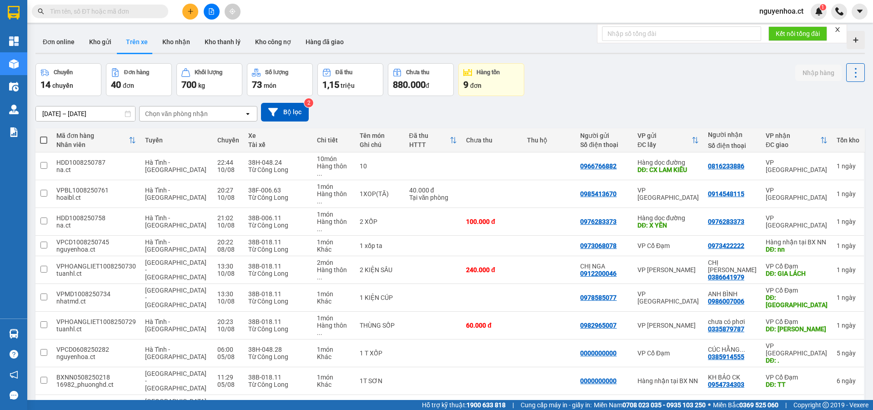
click at [153, 12] on input "text" at bounding box center [103, 11] width 107 height 10
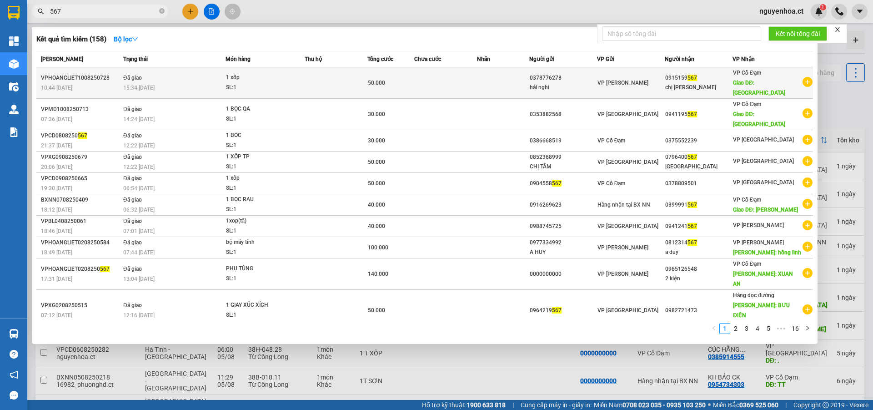
type input "567"
click at [165, 74] on td "Đã giao 15:34 - 11/08" at bounding box center [173, 82] width 105 height 31
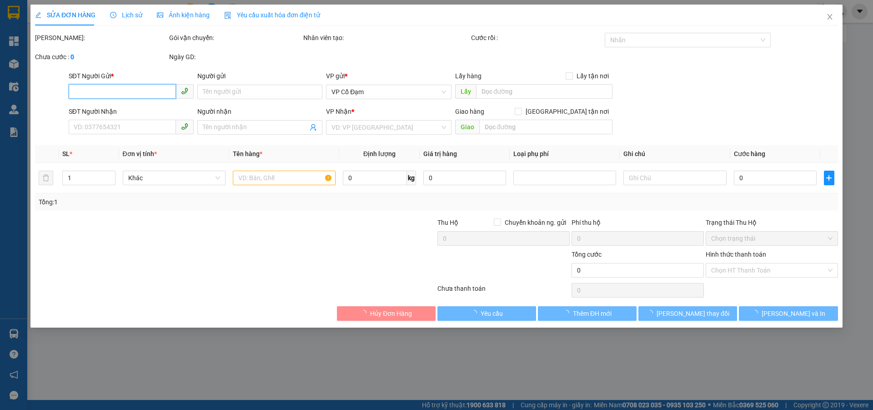
type input "0378776278"
type input "hải nghi"
type input "0915159567"
type input "chị [PERSON_NAME]"
type input "[PERSON_NAME]"
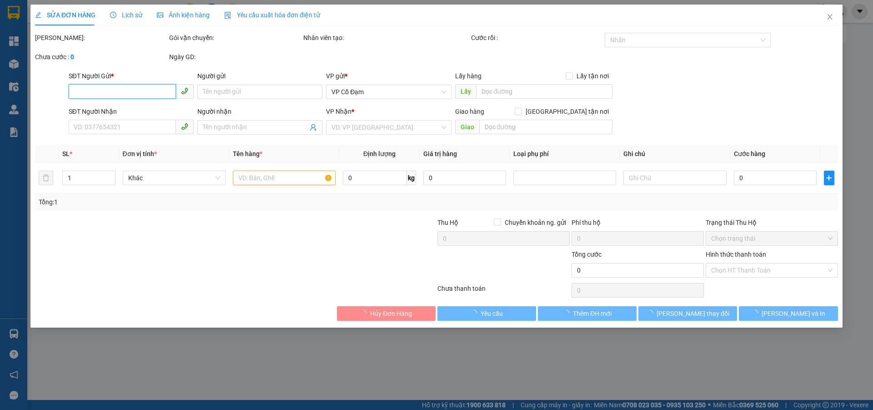
type input "50.000"
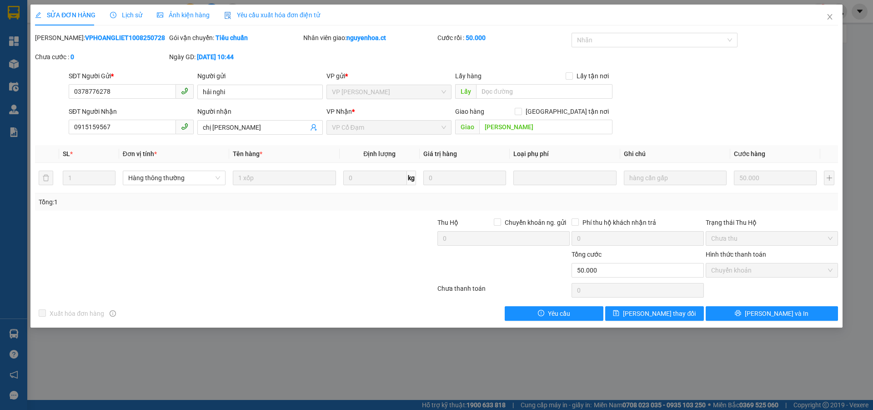
click at [133, 10] on div "Lịch sử" at bounding box center [126, 15] width 32 height 10
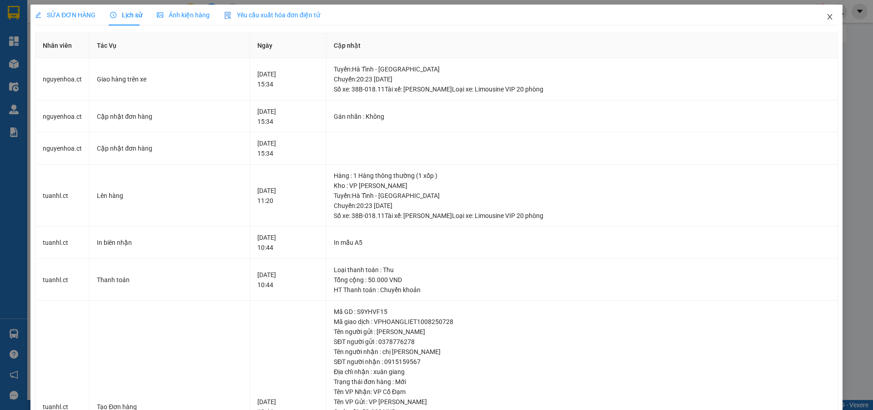
click at [826, 14] on icon "close" at bounding box center [829, 16] width 7 height 7
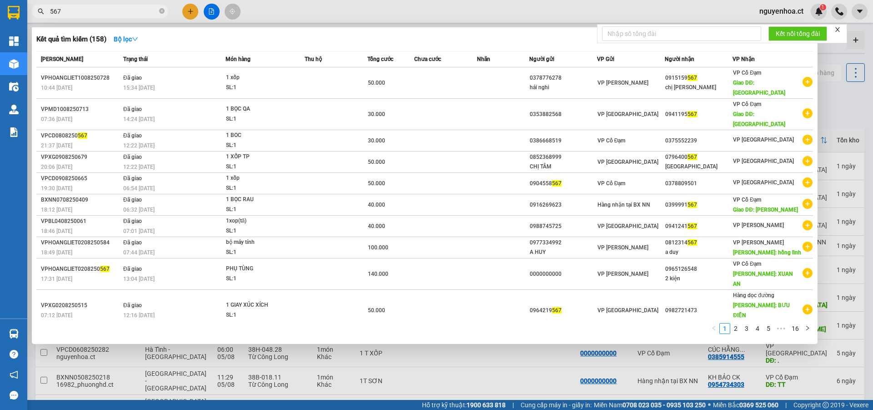
click at [165, 12] on span "567" at bounding box center [100, 12] width 136 height 14
click at [162, 8] on span at bounding box center [161, 11] width 5 height 10
click at [162, 10] on icon "close-circle" at bounding box center [161, 10] width 5 height 5
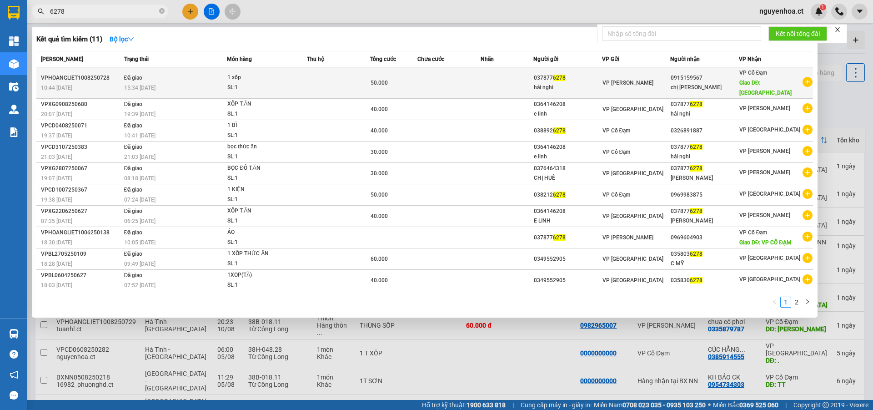
type input "6278"
click at [163, 83] on div "15:34 [DATE]" at bounding box center [175, 88] width 103 height 10
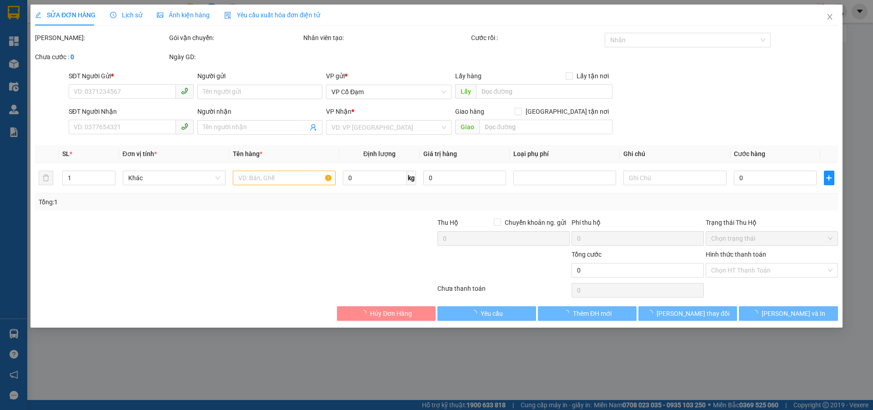
type input "0378776278"
type input "hải nghi"
type input "0915159567"
type input "chị [PERSON_NAME]"
type input "[PERSON_NAME]"
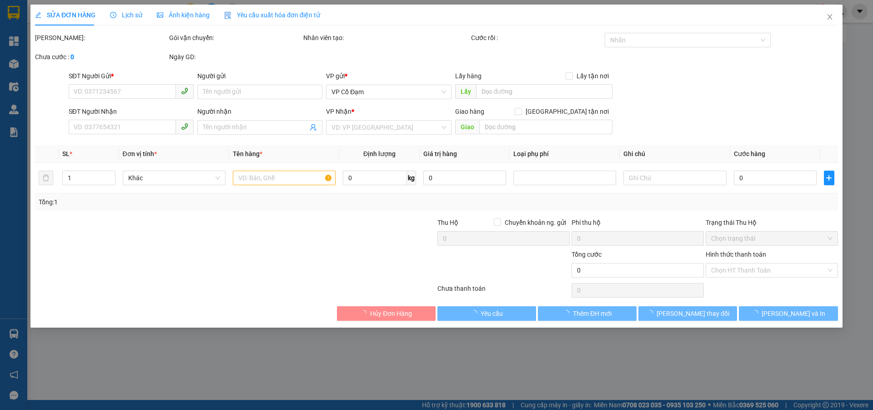
type input "50.000"
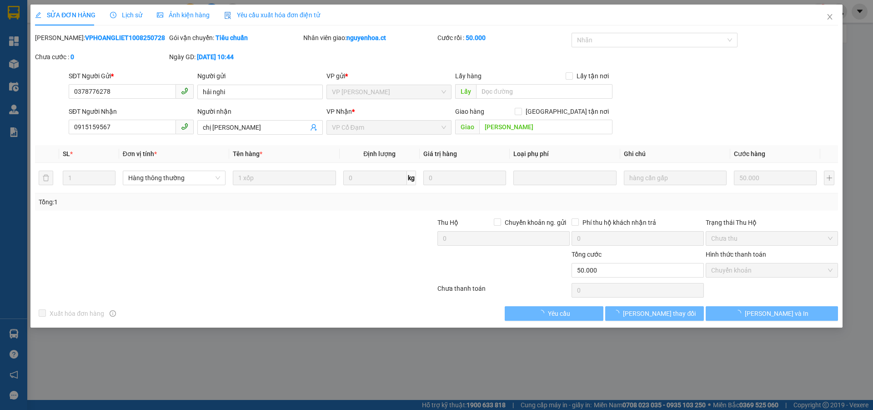
click at [132, 11] on span "Lịch sử" at bounding box center [126, 14] width 32 height 7
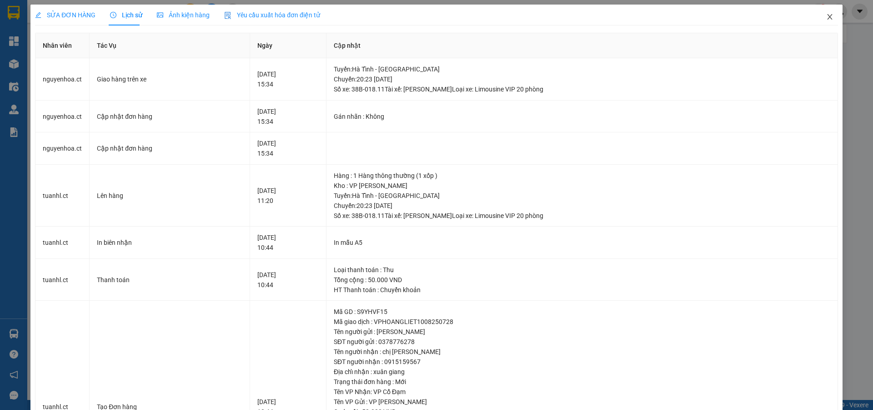
click at [826, 17] on icon "close" at bounding box center [829, 16] width 7 height 7
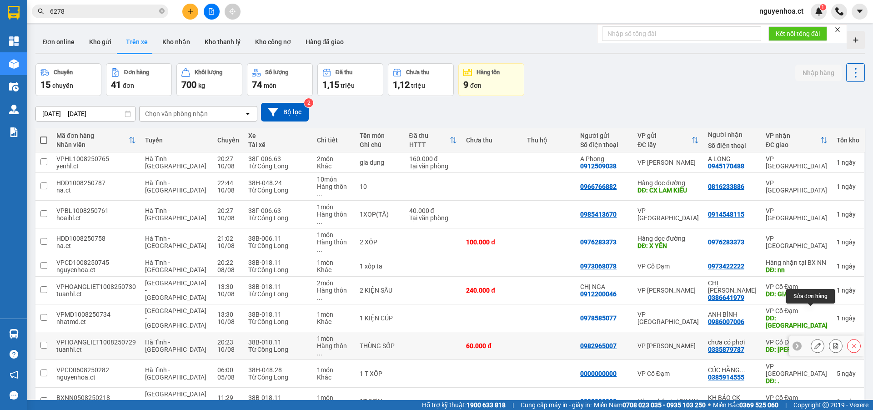
click at [814, 342] on icon at bounding box center [817, 345] width 6 height 6
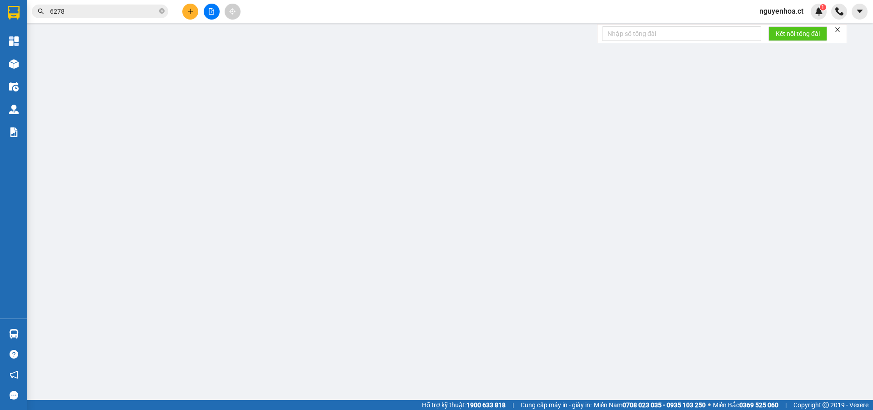
type input "0982965007"
type input "0335879787"
type input "chưa có phơi"
type input "[PERSON_NAME]"
type input "60.000"
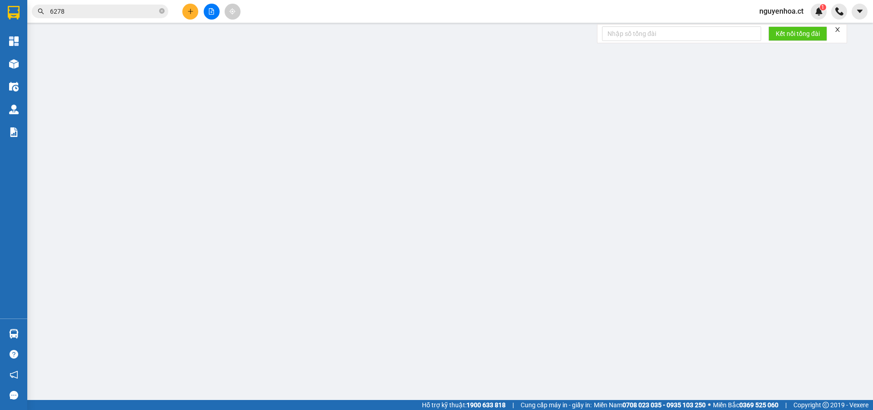
type input "60.000"
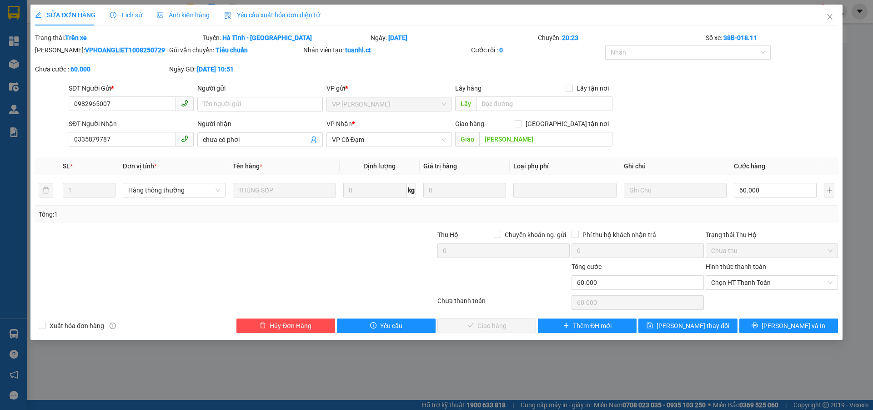
click at [131, 14] on span "Lịch sử" at bounding box center [126, 14] width 32 height 7
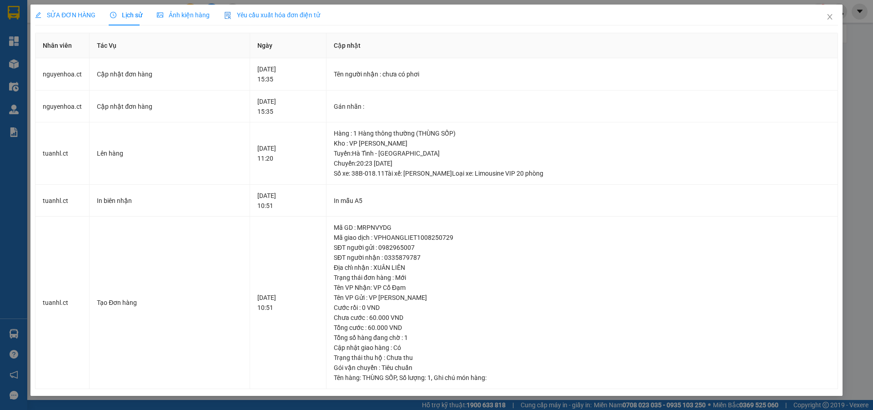
click at [86, 15] on span "SỬA ĐƠN HÀNG" at bounding box center [65, 14] width 60 height 7
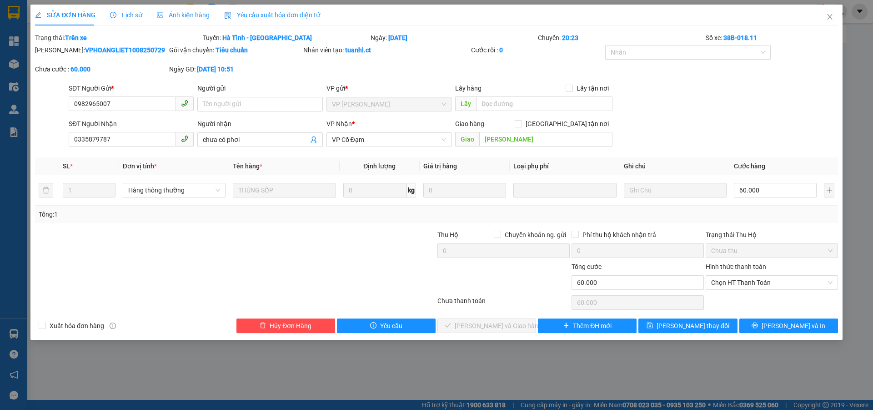
click at [120, 11] on span "Lịch sử" at bounding box center [126, 14] width 32 height 7
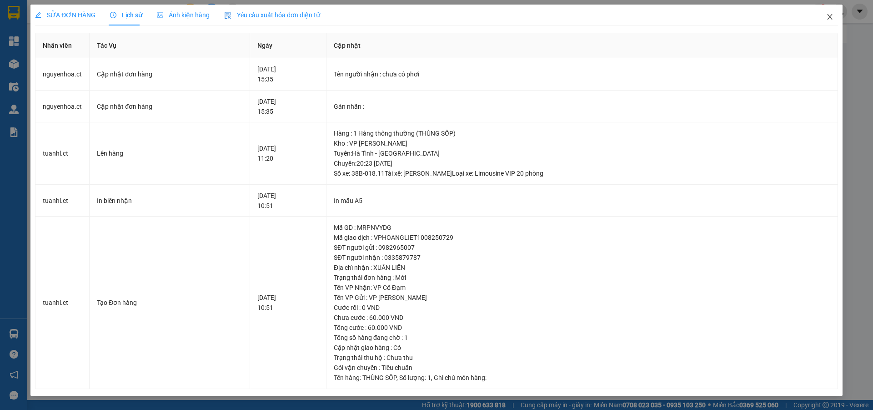
click at [834, 20] on span "Close" at bounding box center [829, 17] width 25 height 25
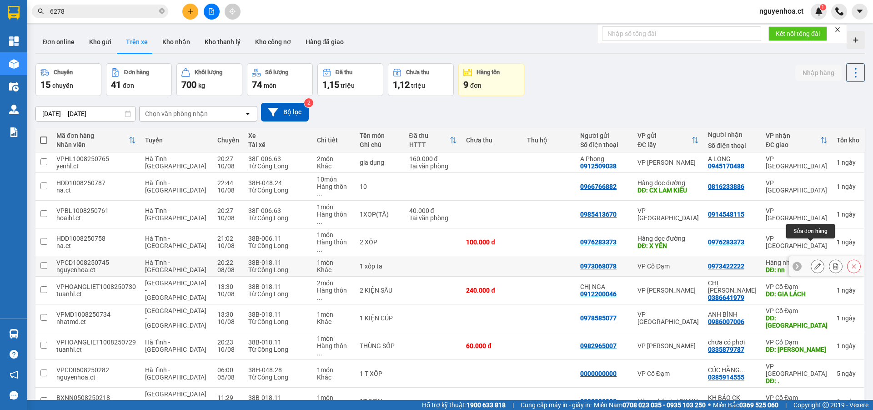
click at [814, 263] on icon at bounding box center [817, 266] width 6 height 6
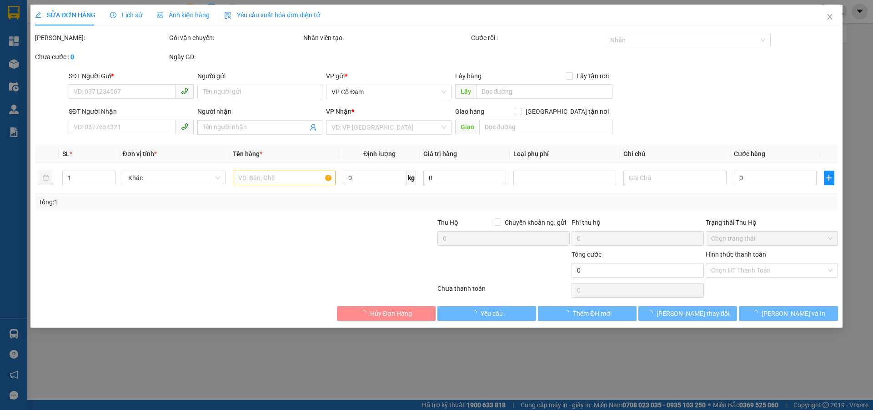
type input "0973068078"
type input "0973422222"
type input "nn"
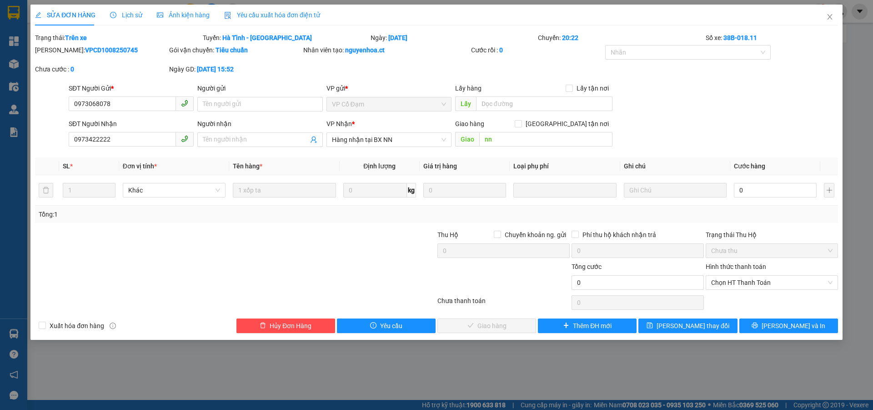
click at [132, 12] on span "Lịch sử" at bounding box center [126, 14] width 32 height 7
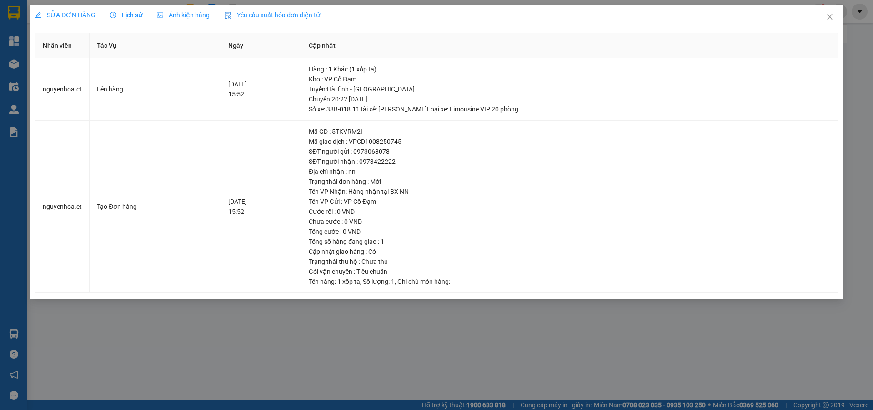
click at [71, 11] on span "SỬA ĐƠN HÀNG" at bounding box center [65, 14] width 60 height 7
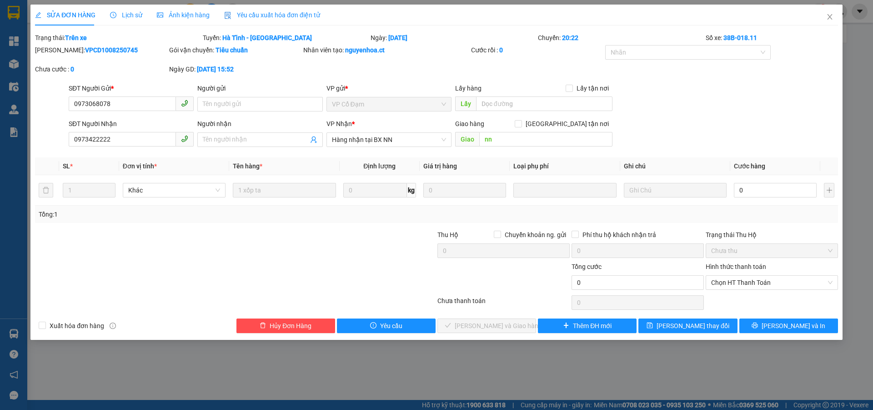
click at [127, 17] on span "Lịch sử" at bounding box center [126, 14] width 32 height 7
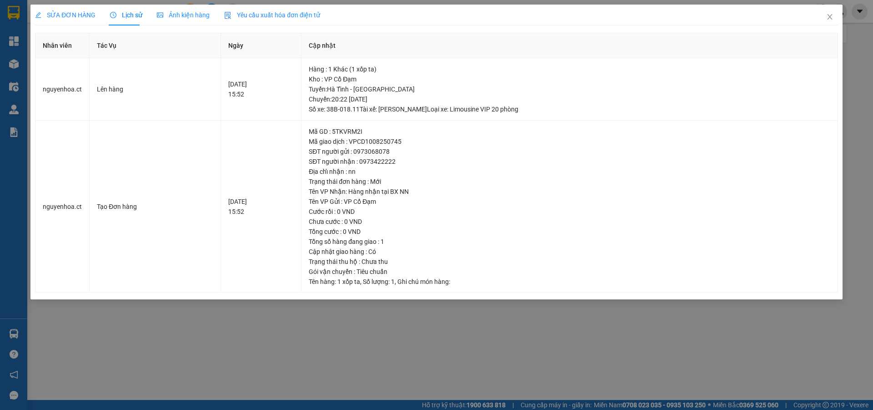
click at [74, 14] on span "SỬA ĐƠN HÀNG" at bounding box center [65, 14] width 60 height 7
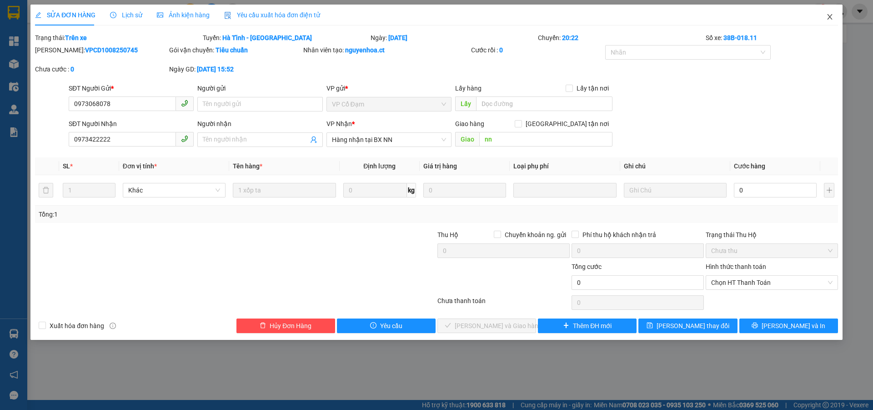
click at [833, 12] on span "Close" at bounding box center [829, 17] width 25 height 25
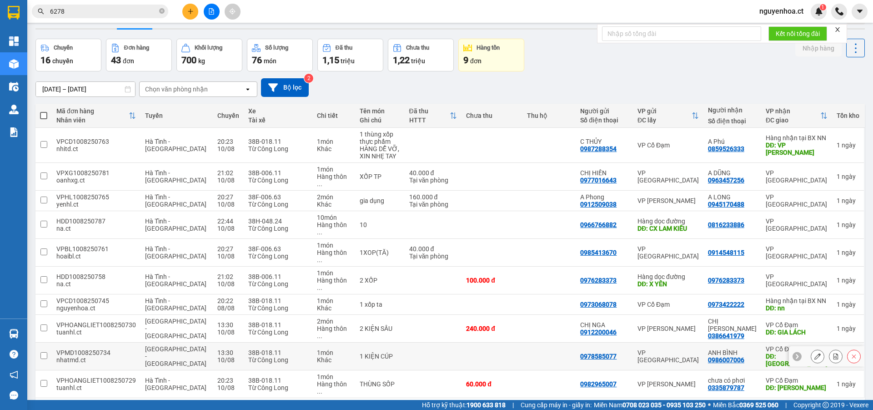
scroll to position [42, 0]
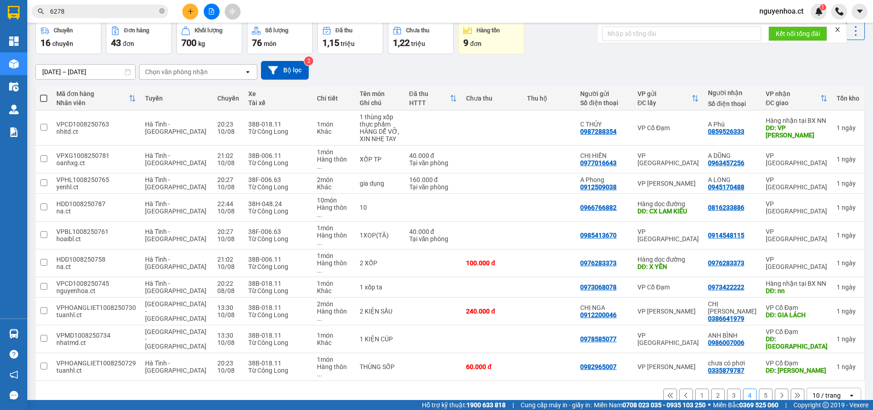
click at [759, 388] on button "5" at bounding box center [766, 395] width 14 height 14
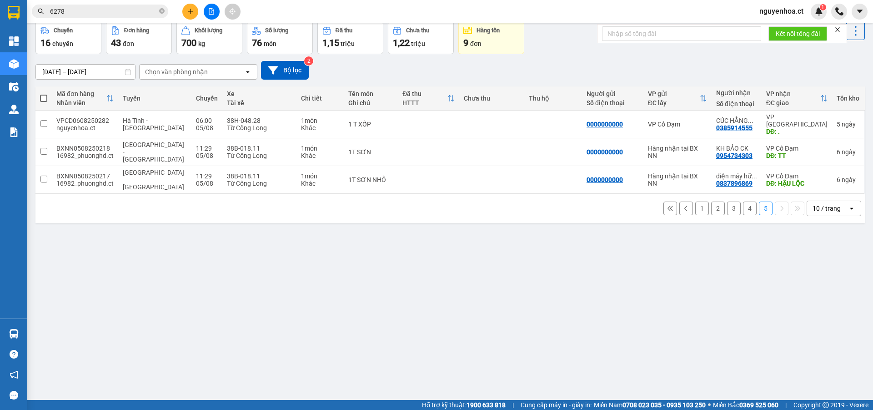
click at [746, 201] on button "4" at bounding box center [750, 208] width 14 height 14
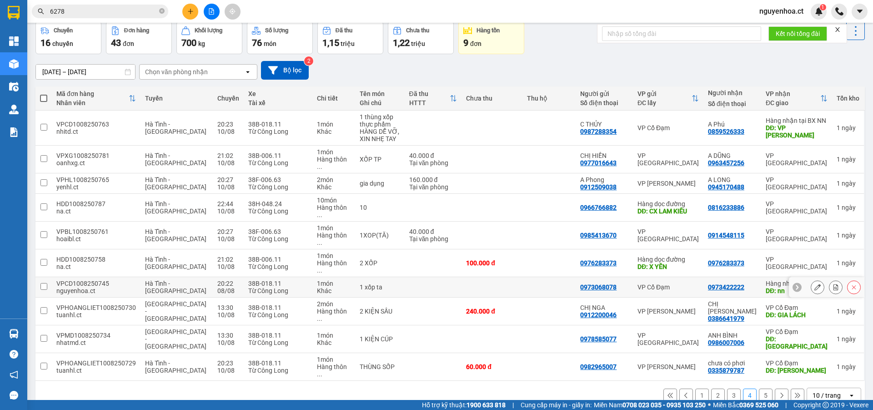
click at [814, 279] on button at bounding box center [817, 287] width 13 height 16
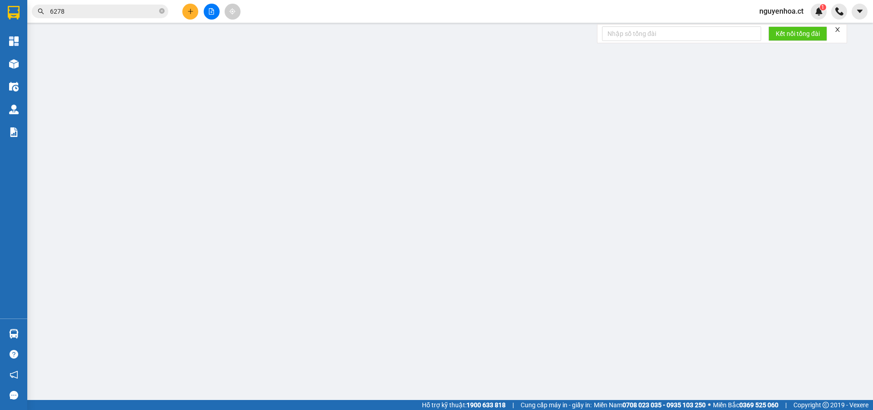
type input "0973068078"
type input "0973422222"
type input "nn"
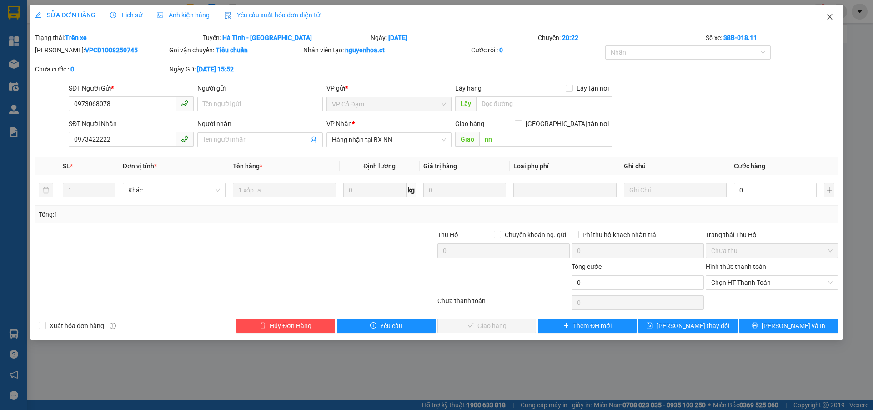
click at [830, 15] on icon "close" at bounding box center [829, 16] width 7 height 7
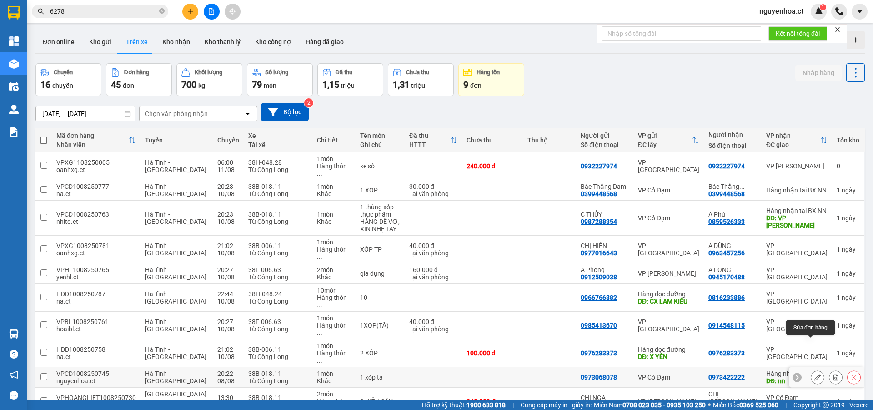
click at [814, 374] on icon at bounding box center [817, 377] width 6 height 6
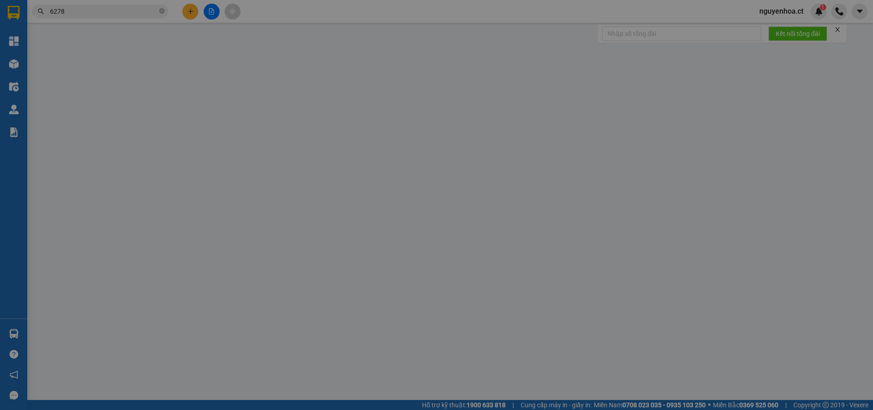
type input "0973068078"
type input "0973422222"
type input "nn"
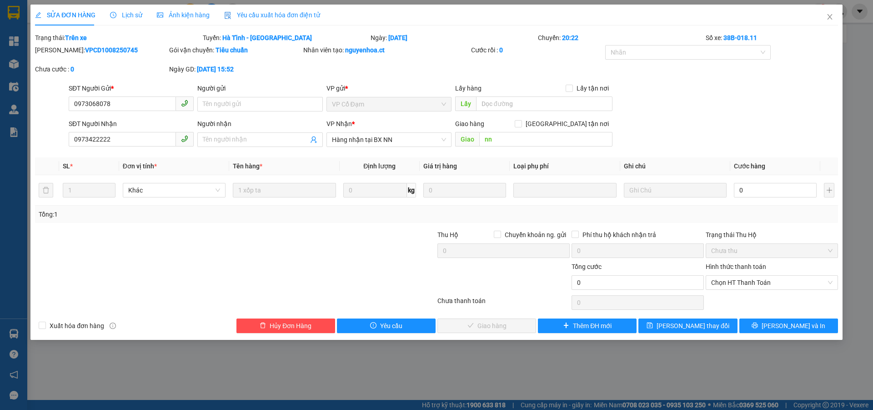
click at [128, 15] on span "Lịch sử" at bounding box center [126, 14] width 32 height 7
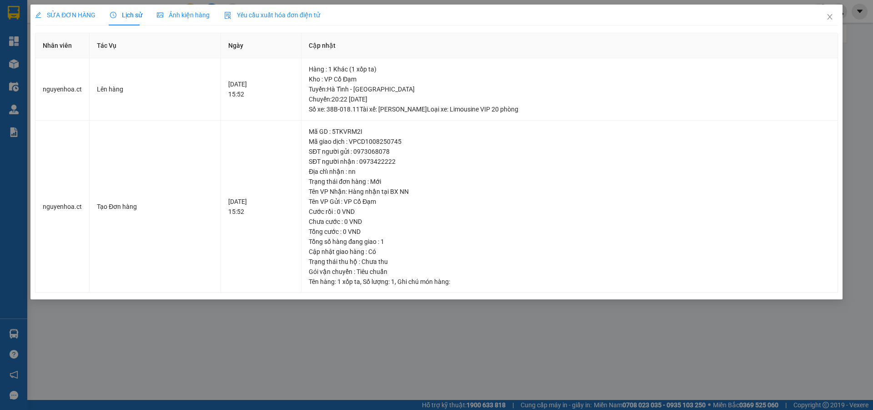
click at [80, 14] on span "SỬA ĐƠN HÀNG" at bounding box center [65, 14] width 60 height 7
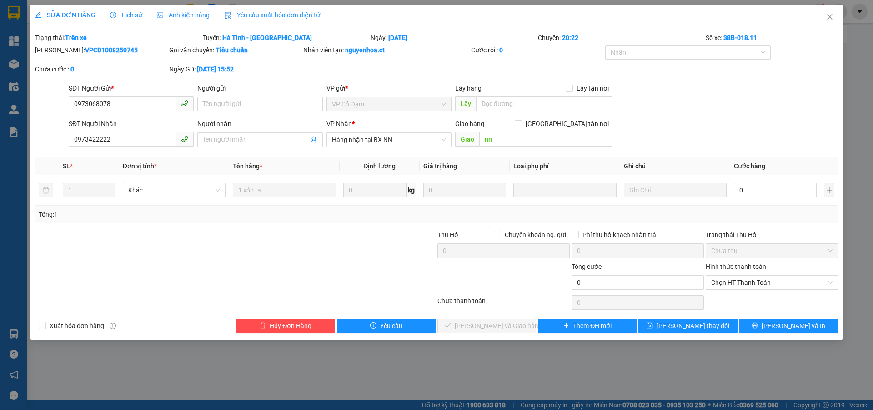
click at [138, 15] on span "Lịch sử" at bounding box center [126, 14] width 32 height 7
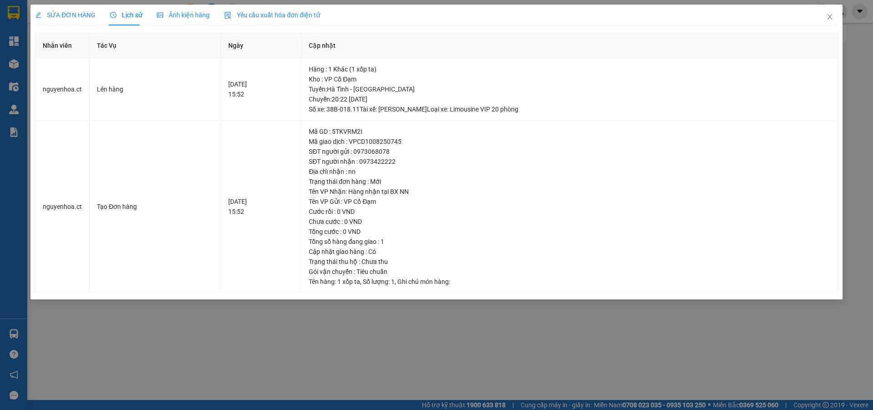
click at [74, 12] on span "SỬA ĐƠN HÀNG" at bounding box center [65, 14] width 60 height 7
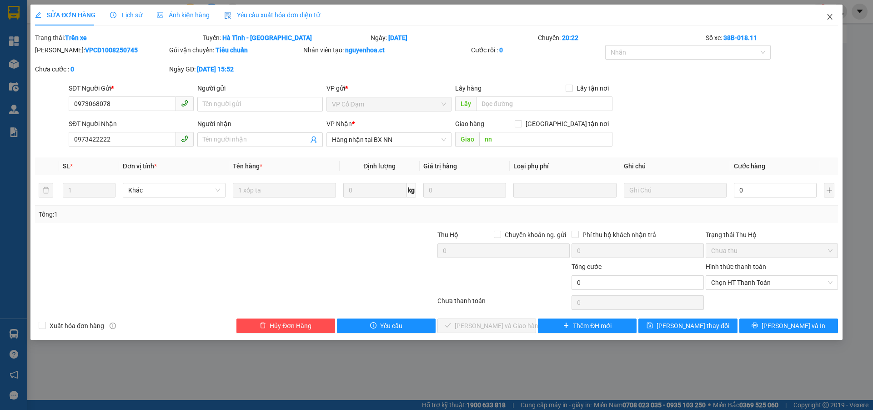
click at [835, 21] on span "Close" at bounding box center [829, 17] width 25 height 25
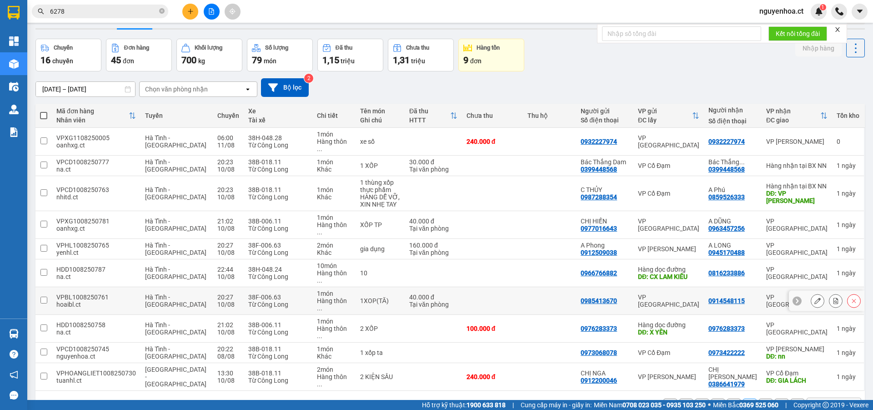
scroll to position [42, 0]
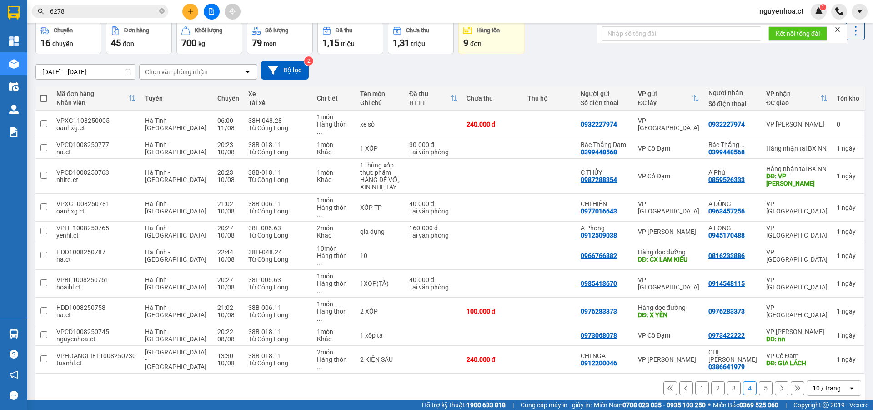
click at [761, 381] on button "5" at bounding box center [766, 388] width 14 height 14
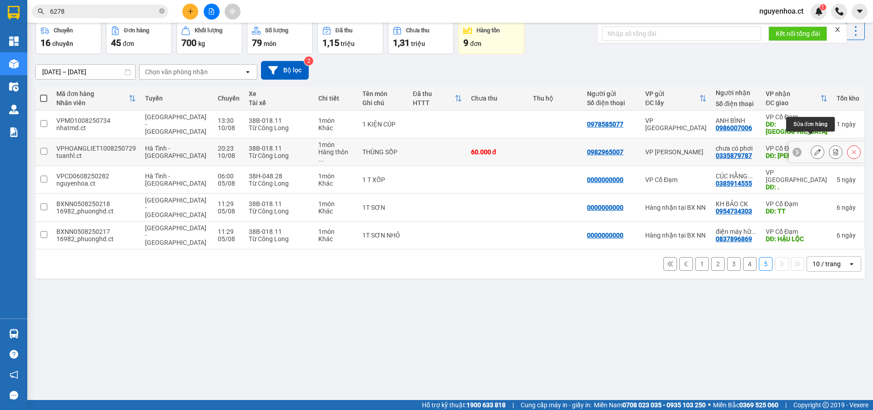
click at [814, 149] on icon at bounding box center [817, 152] width 6 height 6
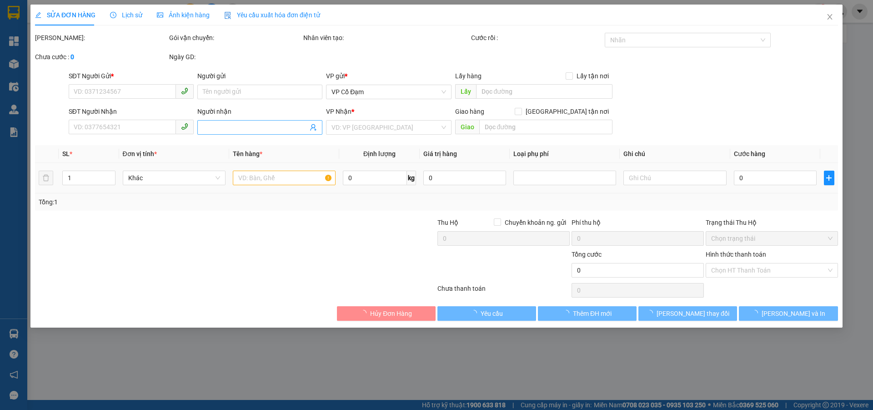
type input "0982965007"
type input "0335879787"
type input "chưa có phơi"
type input "[PERSON_NAME]"
type input "60.000"
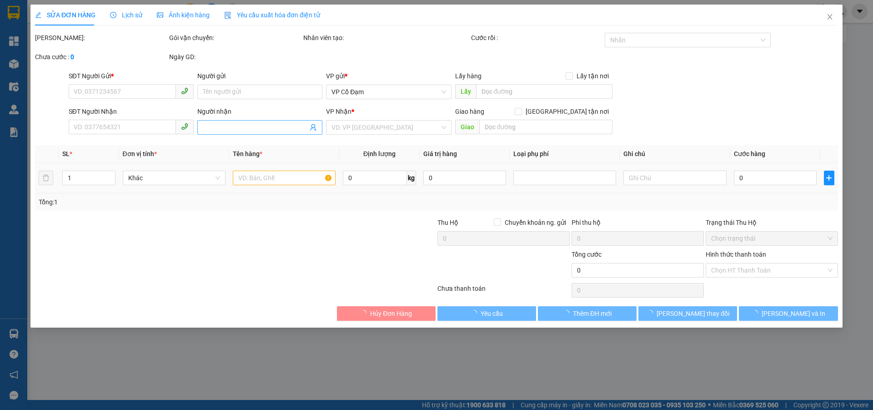
type input "60.000"
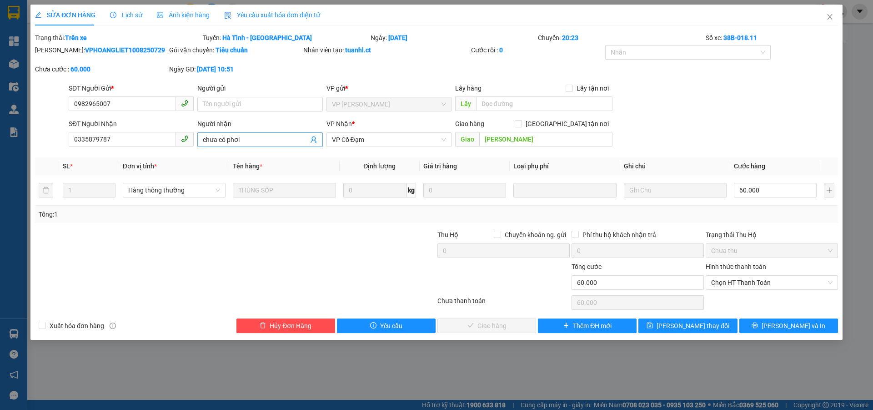
click at [267, 136] on input "chưa có phơi" at bounding box center [255, 140] width 105 height 10
type input "chưa có phơi x811 n10/8 về"
click at [699, 328] on span "[PERSON_NAME] thay đổi" at bounding box center [692, 326] width 73 height 10
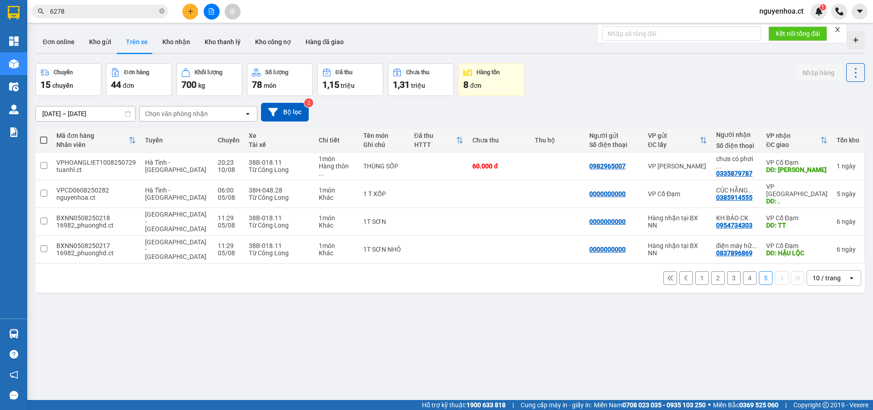
click at [743, 271] on button "4" at bounding box center [750, 278] width 14 height 14
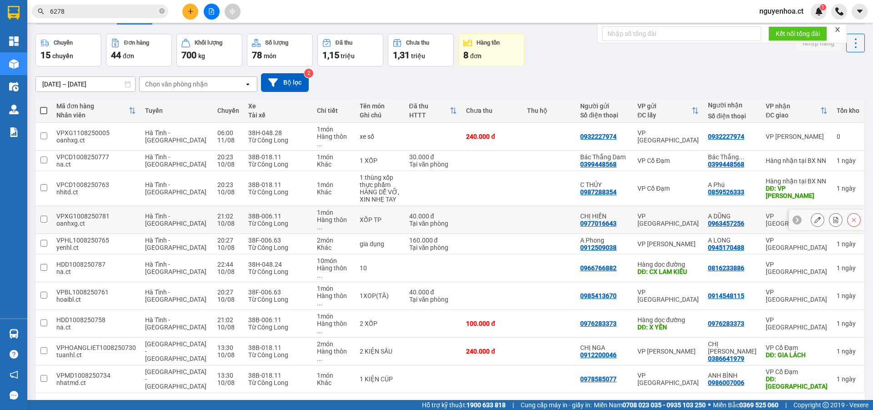
scroll to position [42, 0]
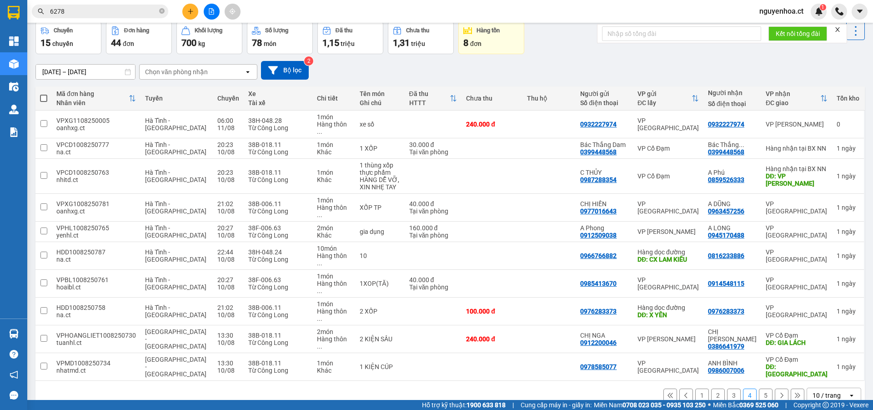
drag, startPoint x: 756, startPoint y: 341, endPoint x: 872, endPoint y: 321, distance: 118.1
click at [759, 388] on button "5" at bounding box center [766, 395] width 14 height 14
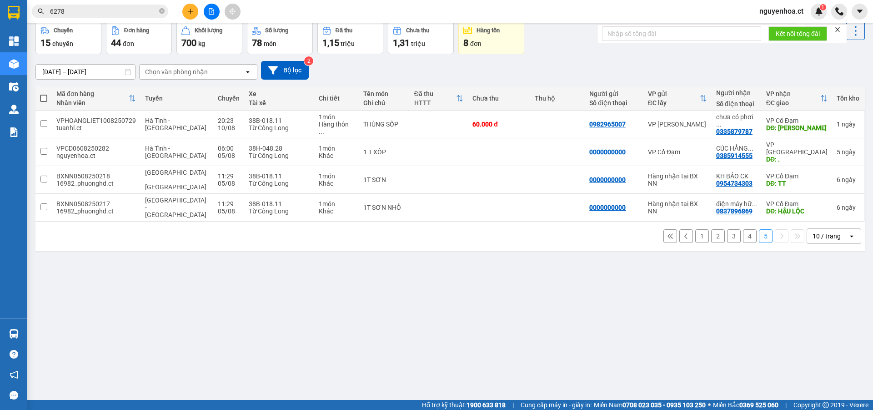
click at [743, 229] on button "4" at bounding box center [750, 236] width 14 height 14
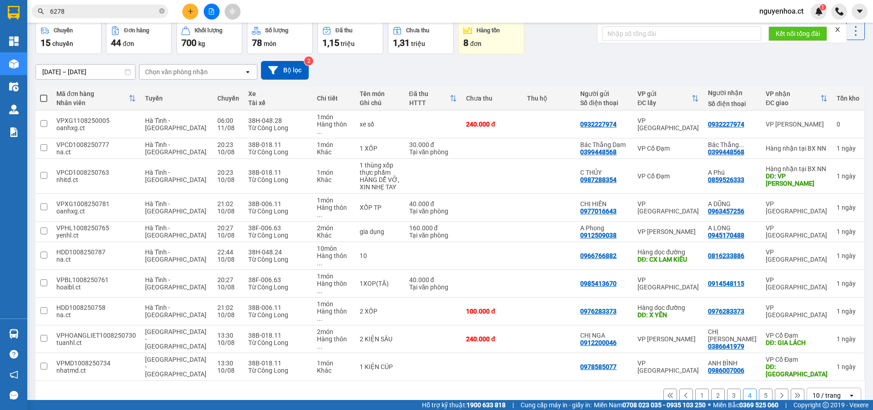
click at [759, 388] on button "5" at bounding box center [766, 395] width 14 height 14
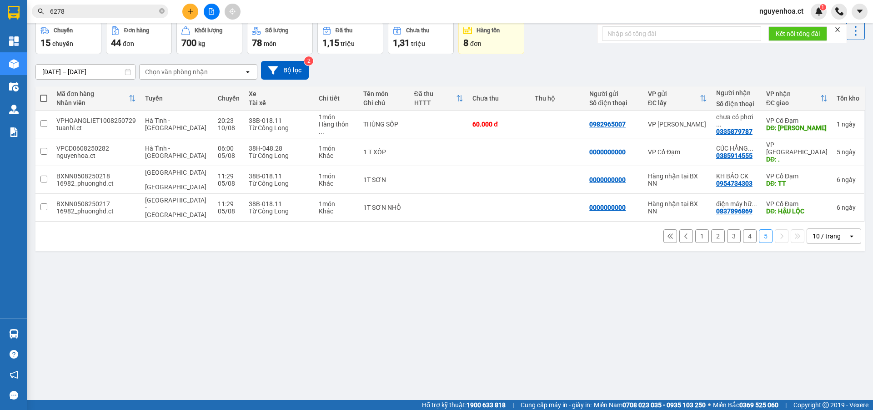
click at [743, 229] on button "4" at bounding box center [750, 236] width 14 height 14
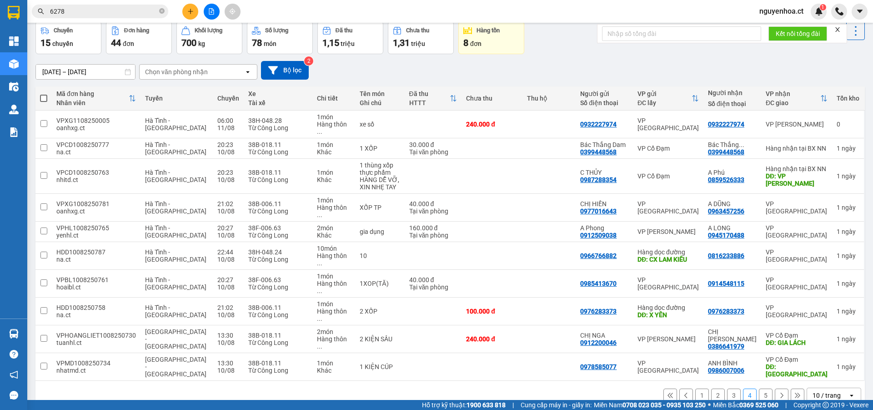
click at [165, 8] on span "6278" at bounding box center [100, 12] width 136 height 14
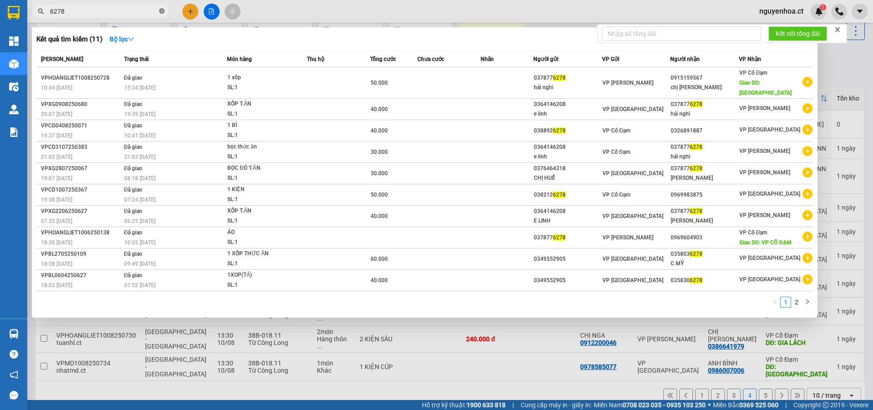
click at [163, 10] on icon "close-circle" at bounding box center [161, 10] width 5 height 5
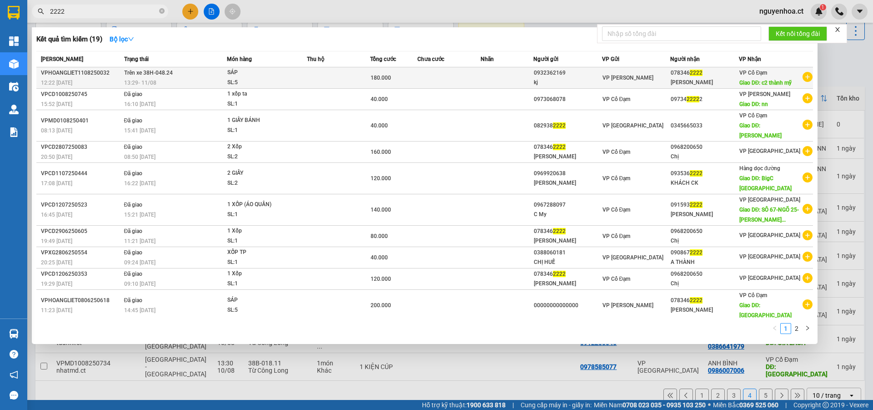
type input "2222"
click at [151, 71] on span "Trên xe 38H-048.24" at bounding box center [148, 73] width 49 height 6
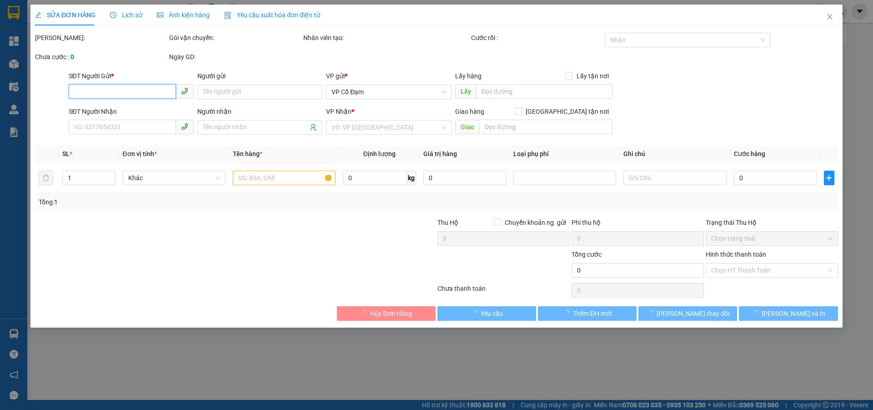
type input "0932362169"
type input "kj"
type input "0783462222"
type input "[PERSON_NAME]"
type input "c2 thành mỹ"
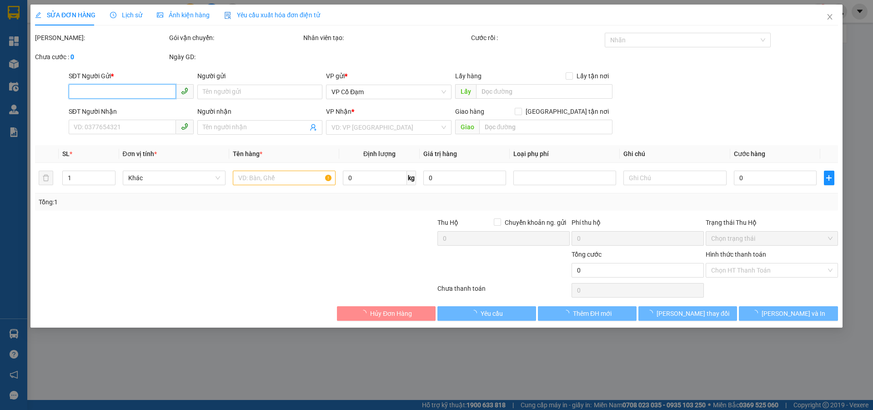
type input "180.000"
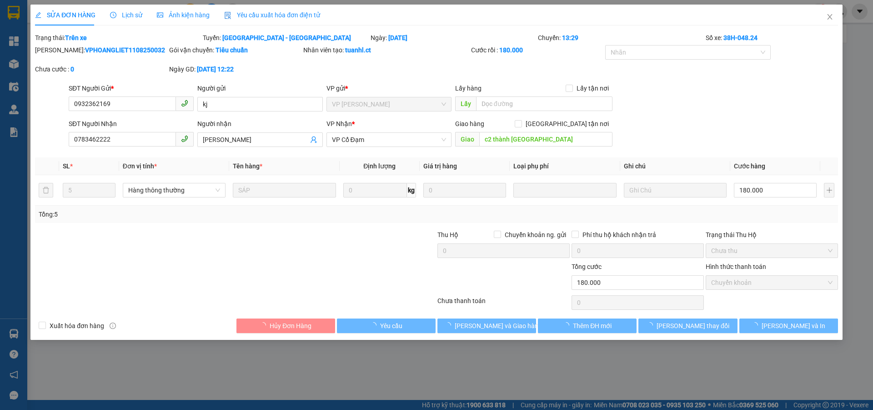
click at [128, 13] on span "Lịch sử" at bounding box center [126, 14] width 32 height 7
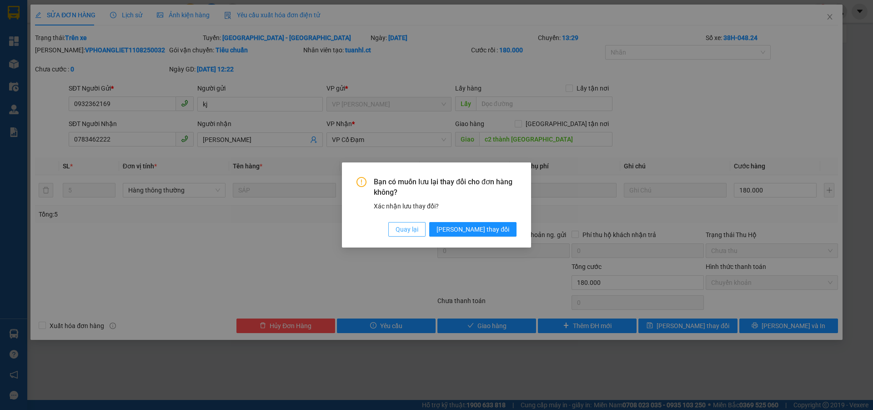
click at [418, 230] on span "Quay lại" at bounding box center [407, 229] width 23 height 10
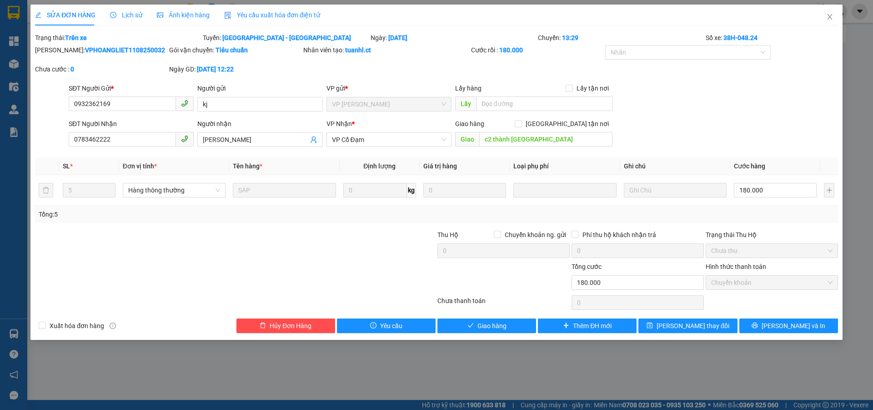
click at [124, 13] on span "Lịch sử" at bounding box center [126, 14] width 32 height 7
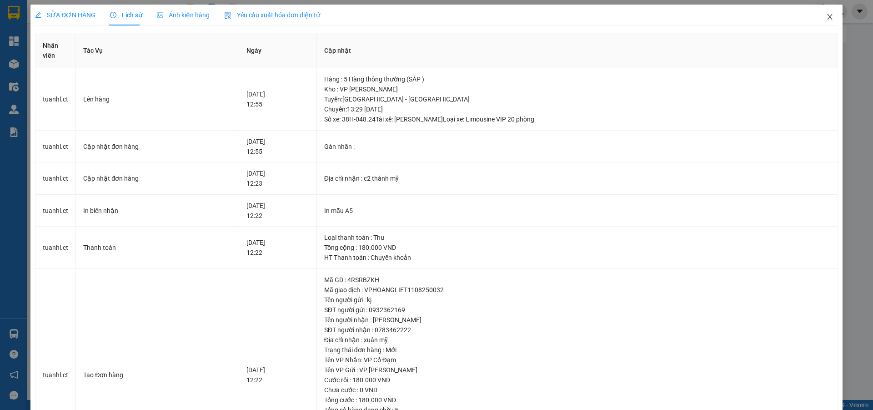
click at [826, 16] on icon "close" at bounding box center [829, 16] width 7 height 7
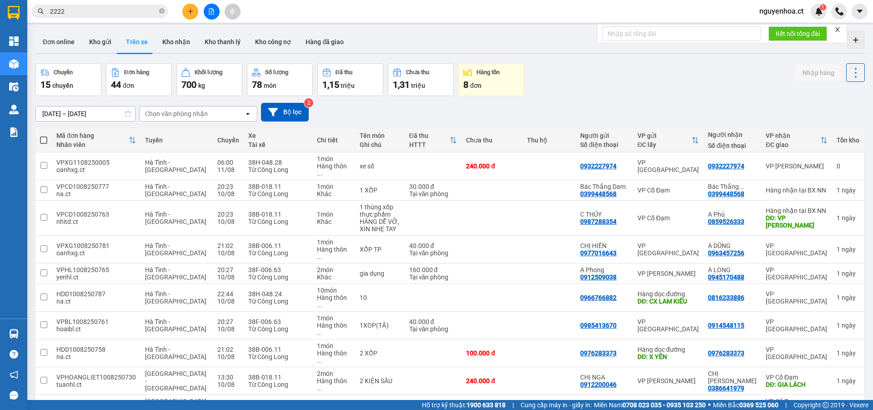
click at [131, 8] on input "2222" at bounding box center [103, 11] width 107 height 10
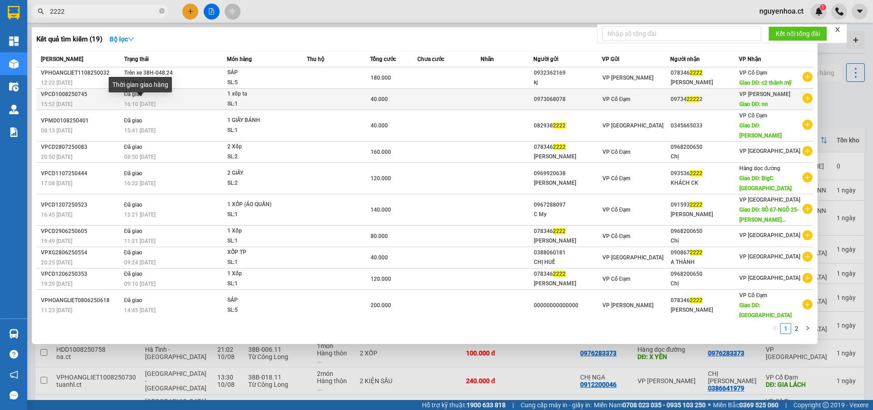
click at [153, 105] on span "16:10 - 11/08" at bounding box center [139, 104] width 31 height 6
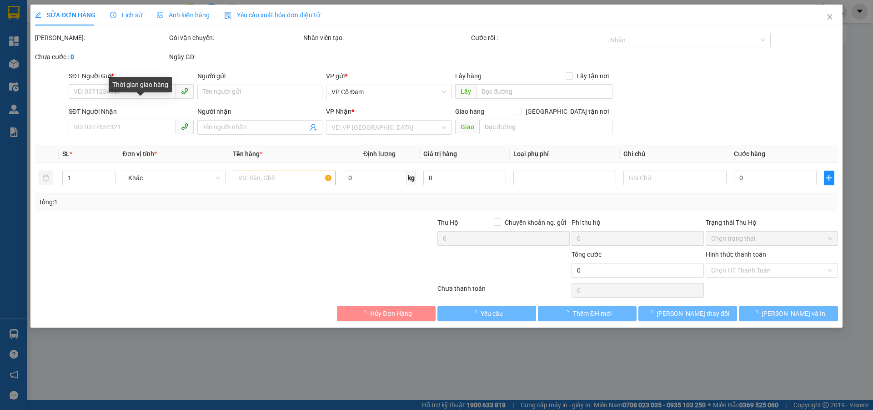
type input "0973068078"
type input "0973422222"
type input "nn"
type input "40.000"
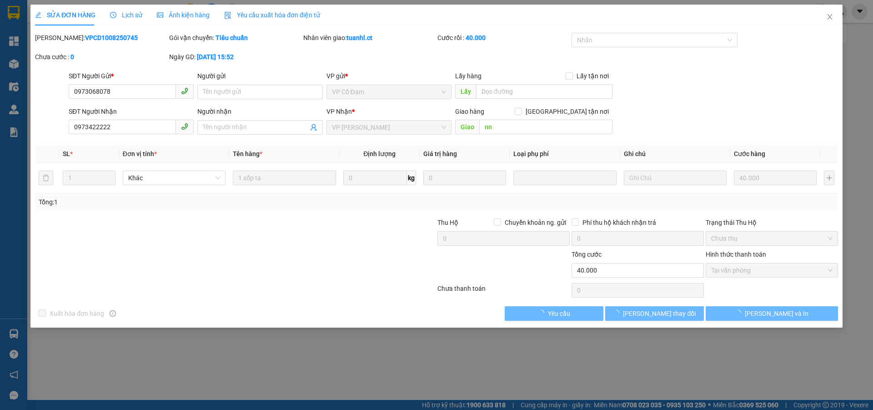
click at [128, 11] on span "Lịch sử" at bounding box center [126, 14] width 32 height 7
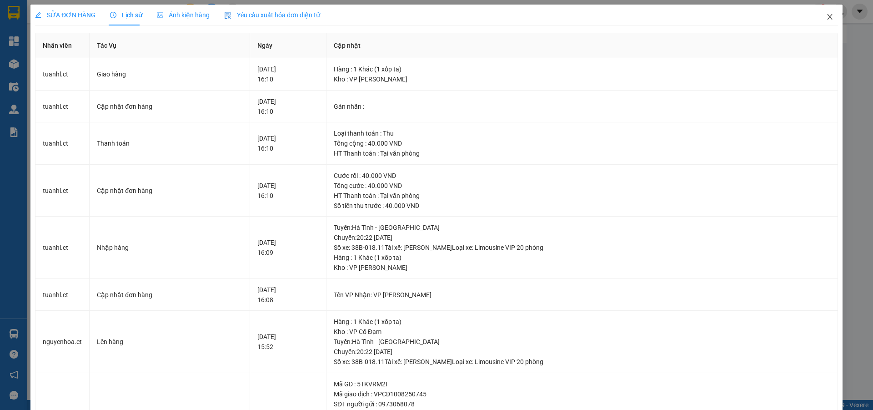
click at [826, 14] on icon "close" at bounding box center [829, 16] width 7 height 7
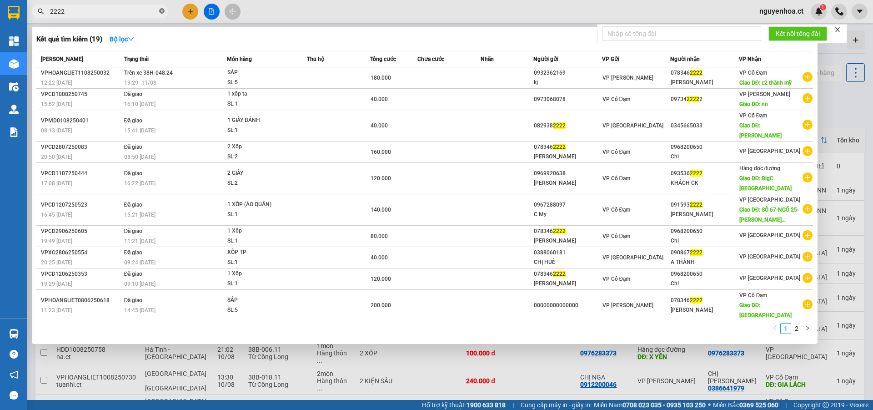
click at [161, 11] on icon "close-circle" at bounding box center [161, 10] width 5 height 5
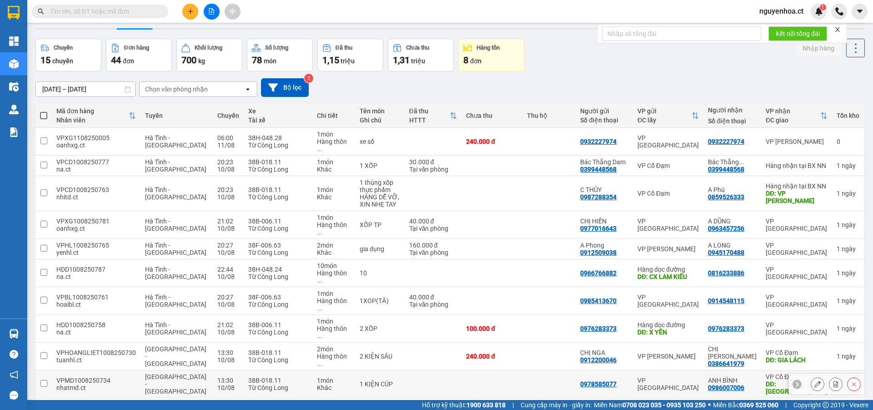
scroll to position [42, 0]
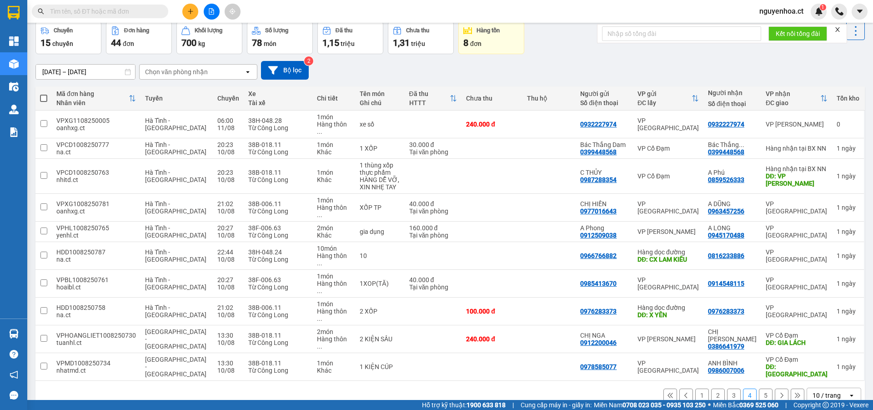
click at [775, 388] on button at bounding box center [782, 395] width 14 height 14
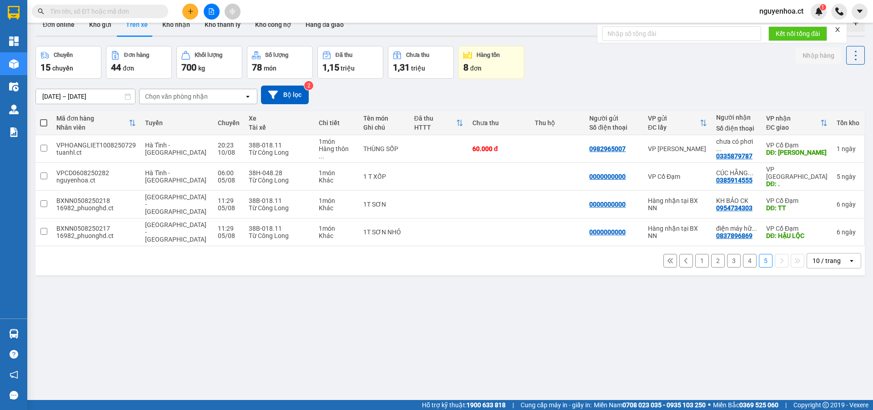
scroll to position [0, 0]
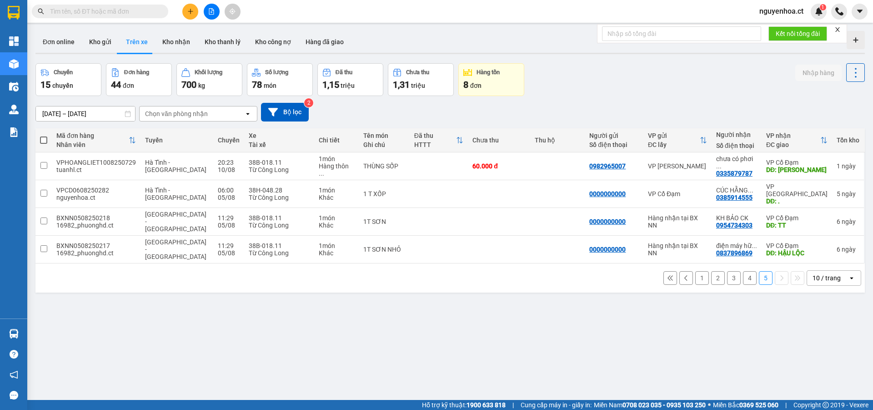
click at [743, 271] on button "4" at bounding box center [750, 278] width 14 height 14
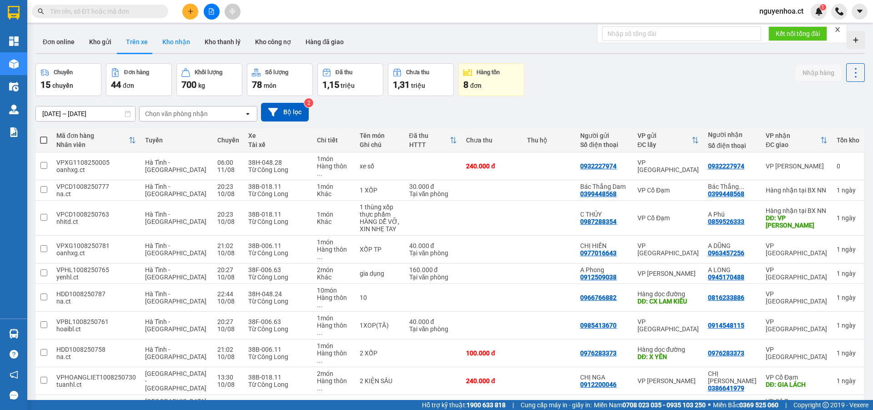
click at [182, 39] on button "Kho nhận" at bounding box center [176, 42] width 42 height 22
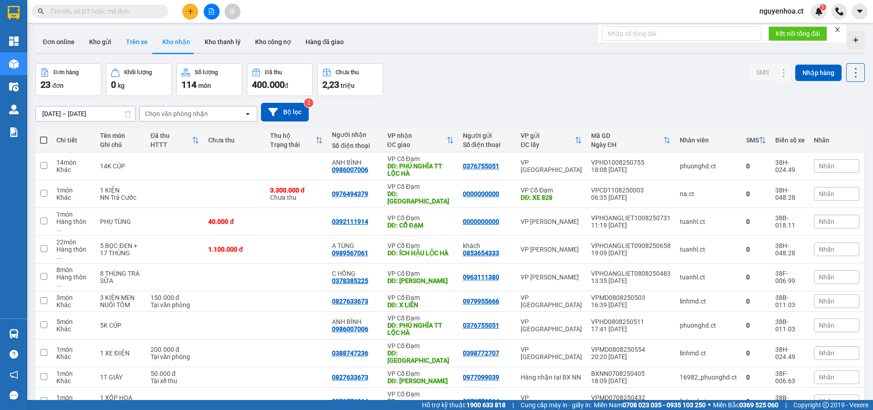
click at [131, 39] on button "Trên xe" at bounding box center [137, 42] width 36 height 22
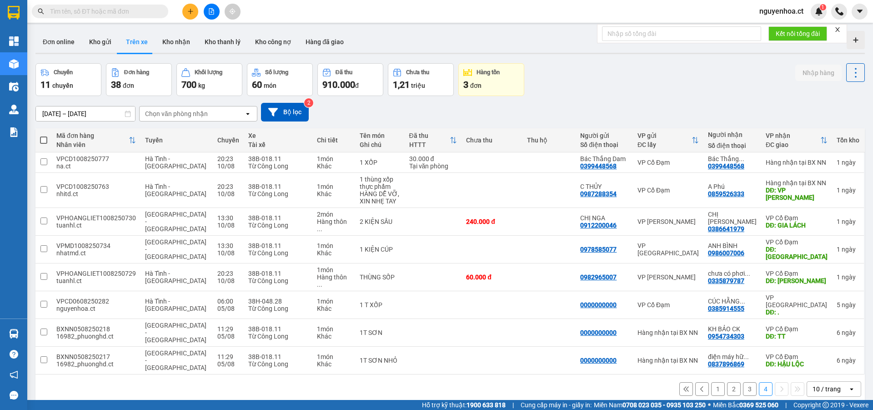
click at [148, 10] on input "text" at bounding box center [103, 11] width 107 height 10
paste input "0896042123"
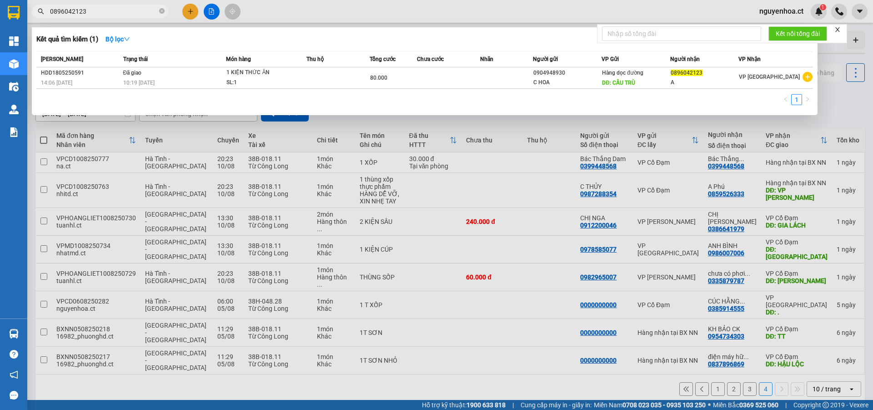
type input "0896042123"
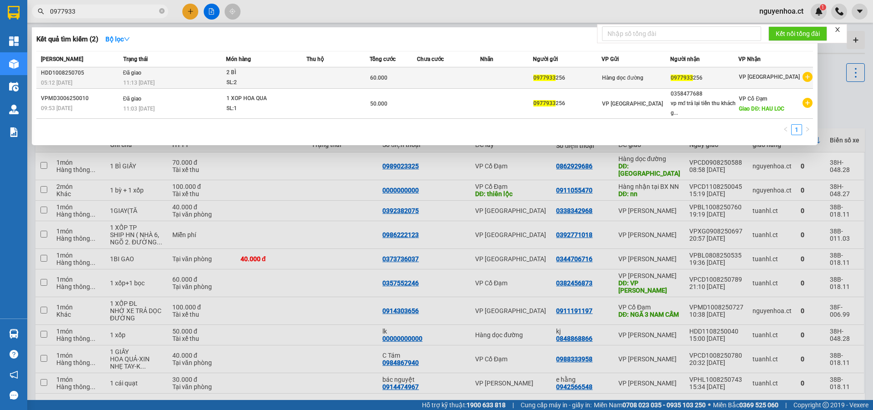
type input "0977933"
click at [145, 71] on td "Đã giao 11:13 [DATE]" at bounding box center [173, 77] width 105 height 21
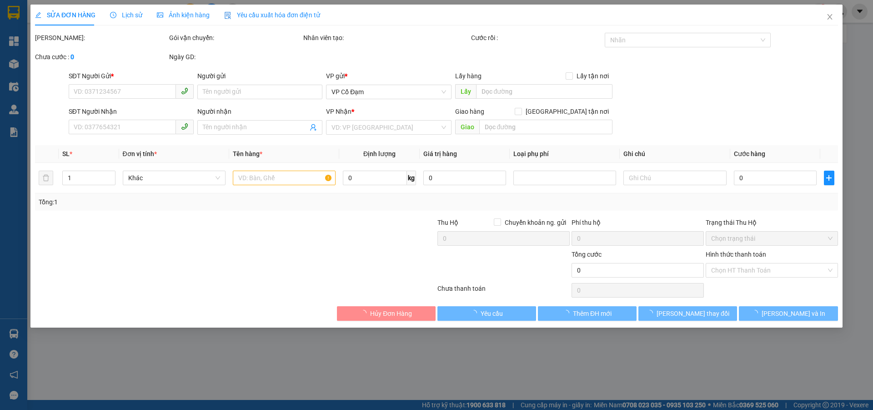
click at [134, 16] on span "Lịch sử" at bounding box center [126, 14] width 32 height 7
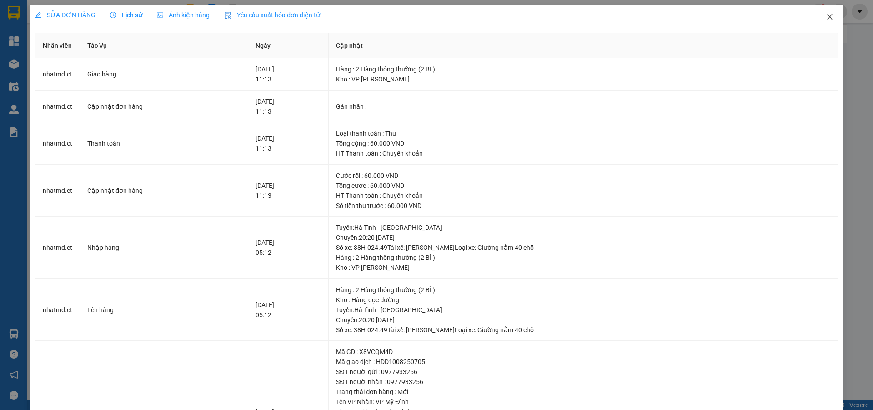
drag, startPoint x: 819, startPoint y: 16, endPoint x: 223, endPoint y: 25, distance: 596.5
click at [826, 15] on icon "close" at bounding box center [829, 16] width 7 height 7
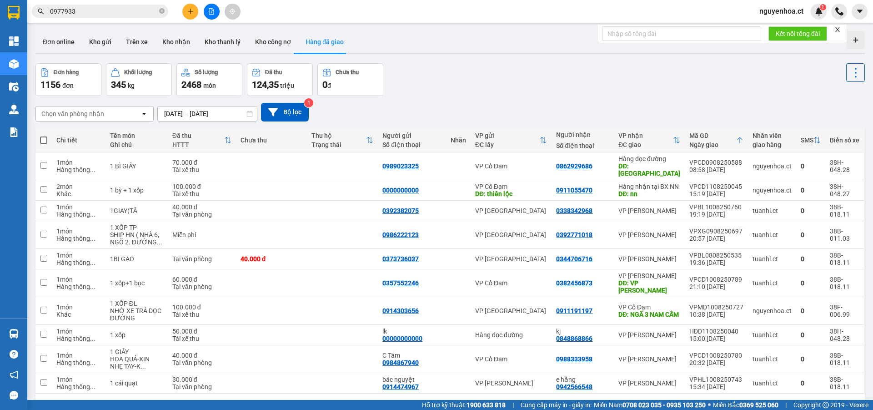
click at [161, 11] on icon "close-circle" at bounding box center [161, 10] width 5 height 5
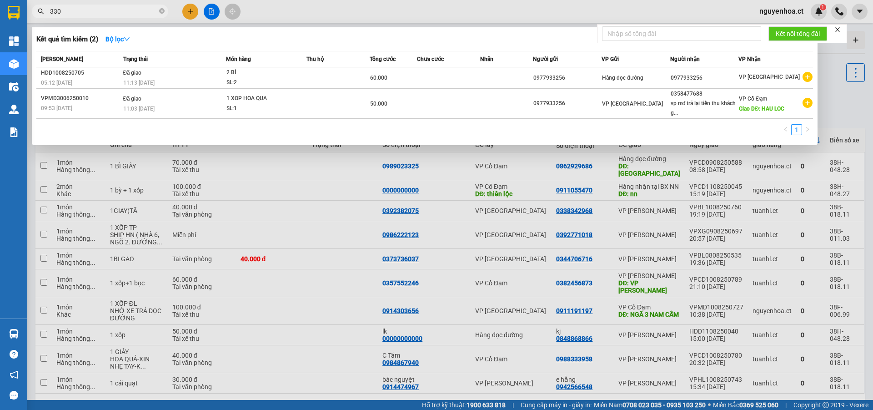
type input "3307"
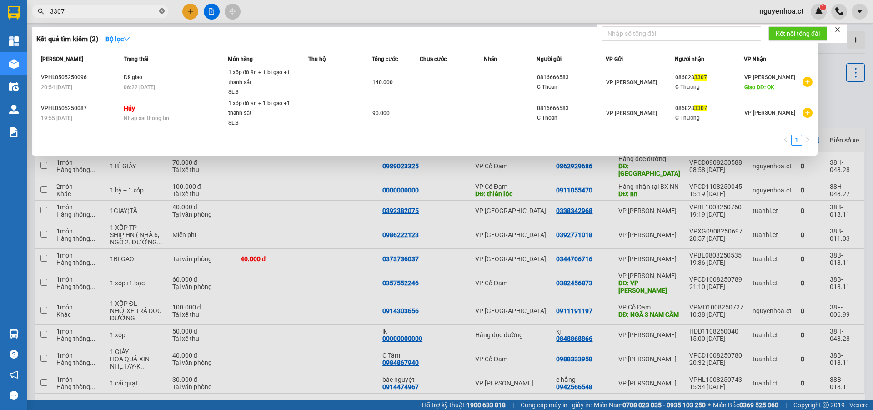
click at [162, 10] on icon "close-circle" at bounding box center [161, 10] width 5 height 5
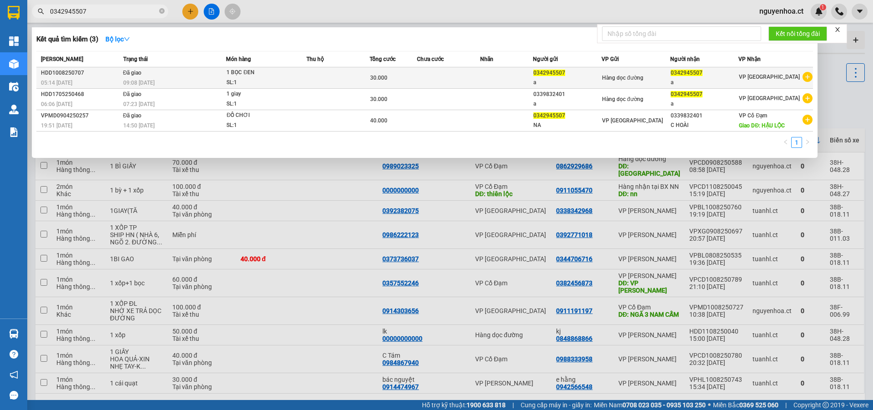
type input "0342945507"
click at [164, 79] on div "09:08 [DATE]" at bounding box center [174, 83] width 103 height 10
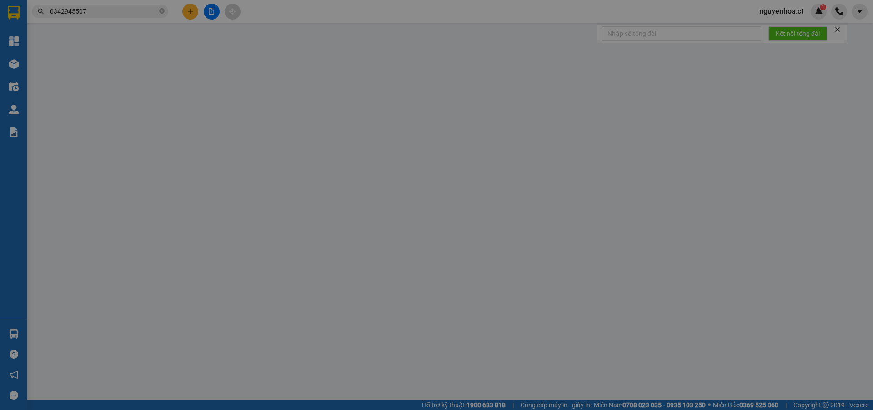
type input "0342945507"
type input "a"
type input "0342945507"
type input "a"
type input "30.000"
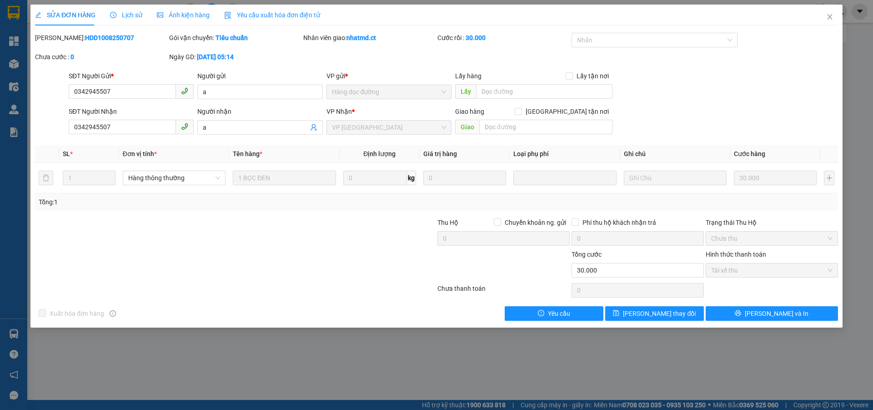
click at [131, 6] on div "SỬA ĐƠN HÀNG Lịch sử Ảnh kiện hàng Yêu cầu xuất hóa đơn điện tử Total Paid Fee …" at bounding box center [436, 205] width 873 height 410
click at [131, 19] on div "Lịch sử" at bounding box center [126, 15] width 32 height 10
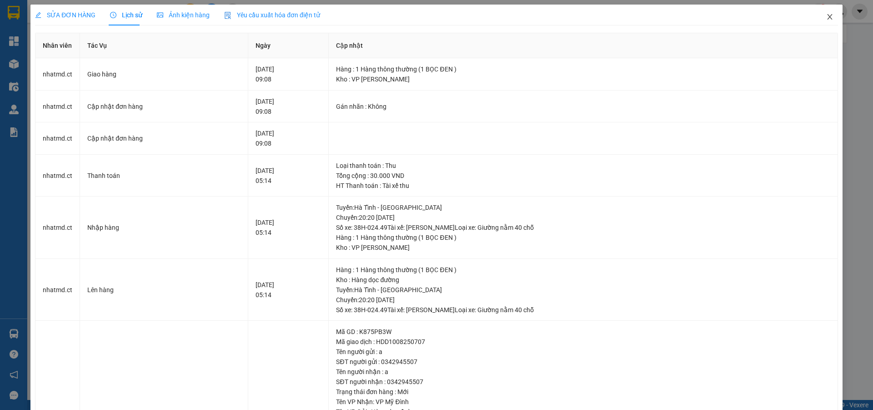
click at [827, 17] on icon "close" at bounding box center [829, 16] width 5 height 5
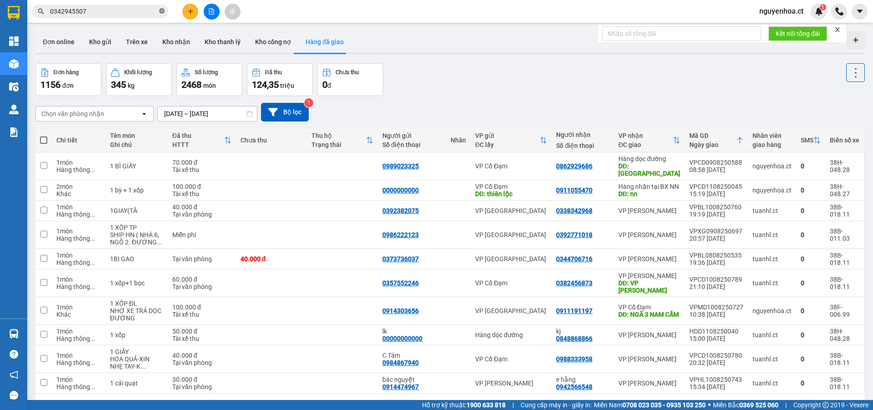
click at [160, 9] on icon "close-circle" at bounding box center [161, 10] width 5 height 5
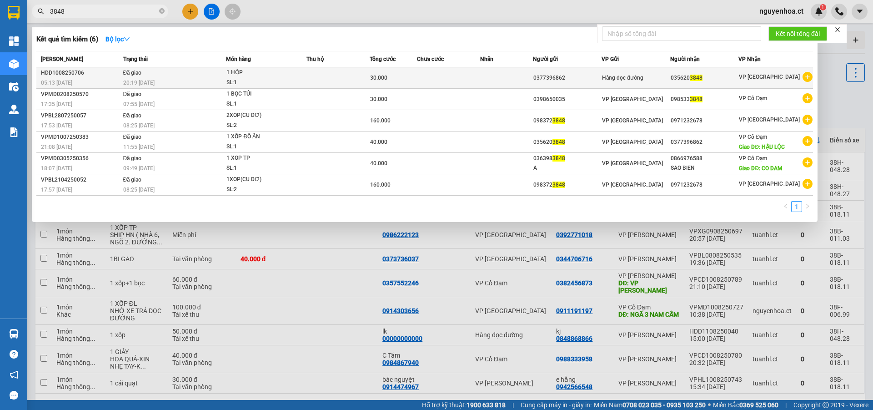
type input "3848"
click at [127, 70] on span "Đã giao" at bounding box center [132, 73] width 19 height 6
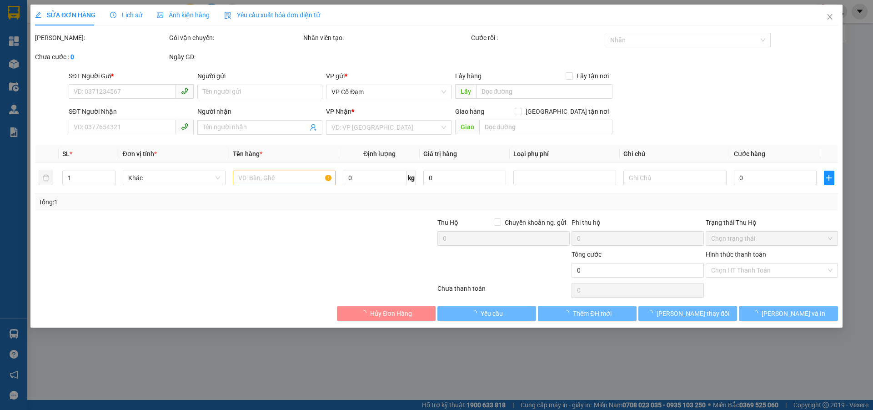
type input "0377396862"
type input "0356203848"
type input "30.000"
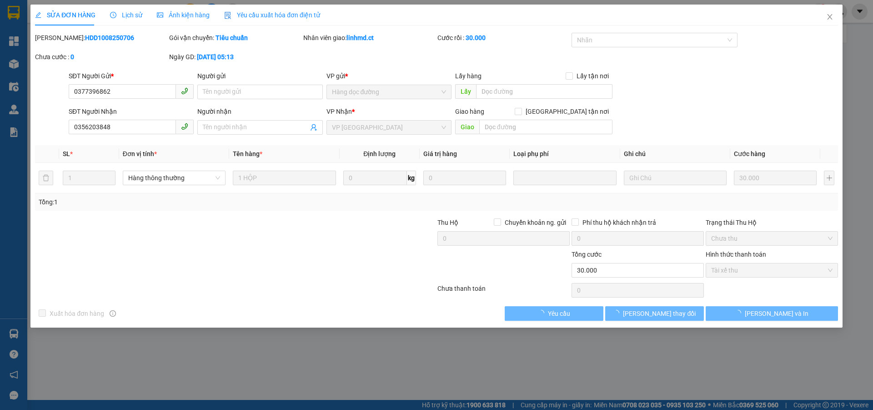
click at [138, 12] on span "Lịch sử" at bounding box center [126, 14] width 32 height 7
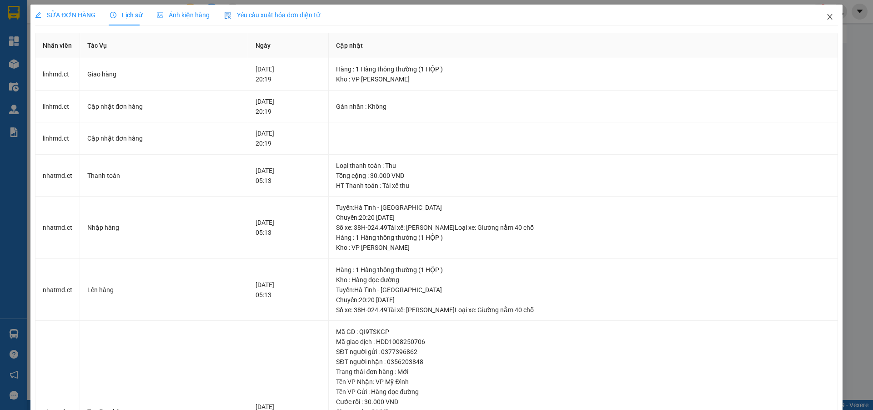
click at [826, 20] on icon "close" at bounding box center [829, 16] width 7 height 7
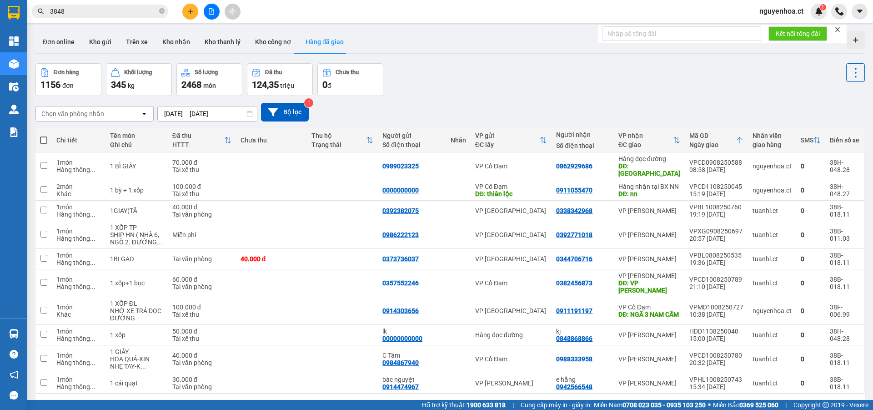
drag, startPoint x: 162, startPoint y: 11, endPoint x: 188, endPoint y: 11, distance: 25.5
click at [165, 11] on span "3848" at bounding box center [100, 12] width 136 height 14
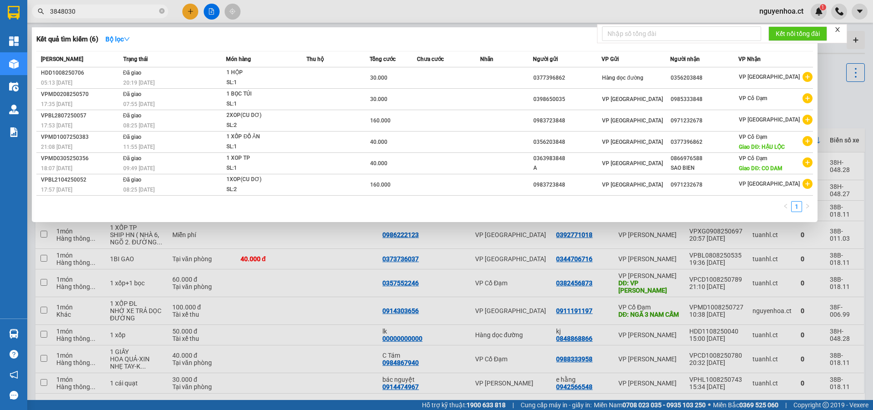
type input "38480302"
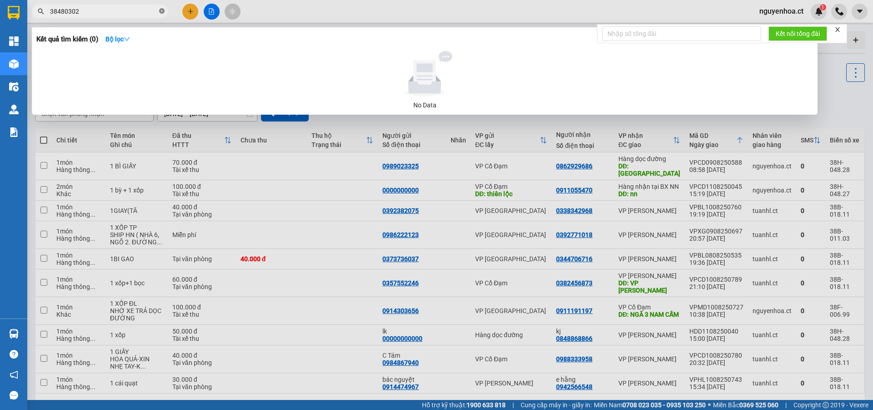
click at [163, 13] on icon "close-circle" at bounding box center [161, 10] width 5 height 5
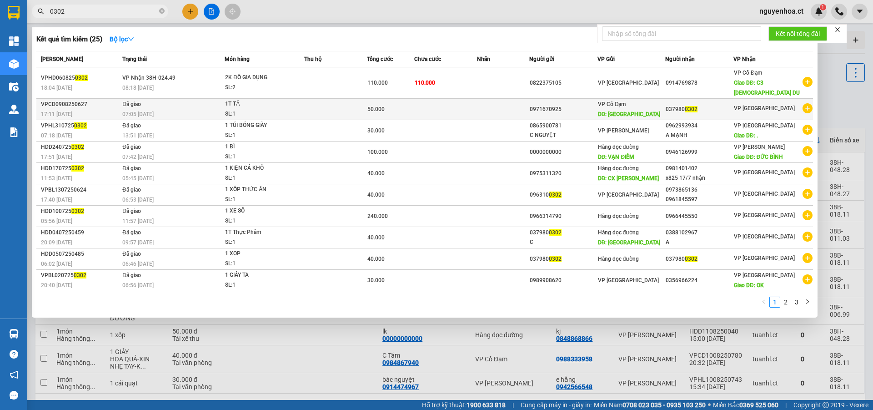
type input "0302"
click at [137, 109] on td "Đã giao 07:05 [DATE]" at bounding box center [172, 109] width 105 height 21
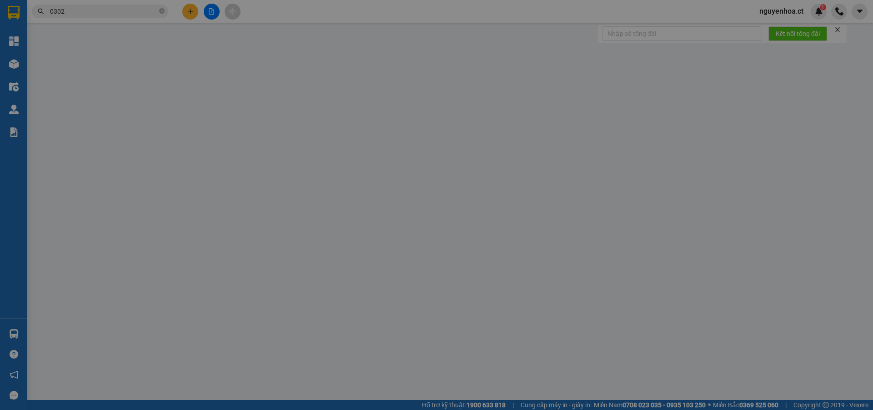
type input "0971670925"
type input "Thịnh Lộc"
type input "0379800302"
type input "50.000"
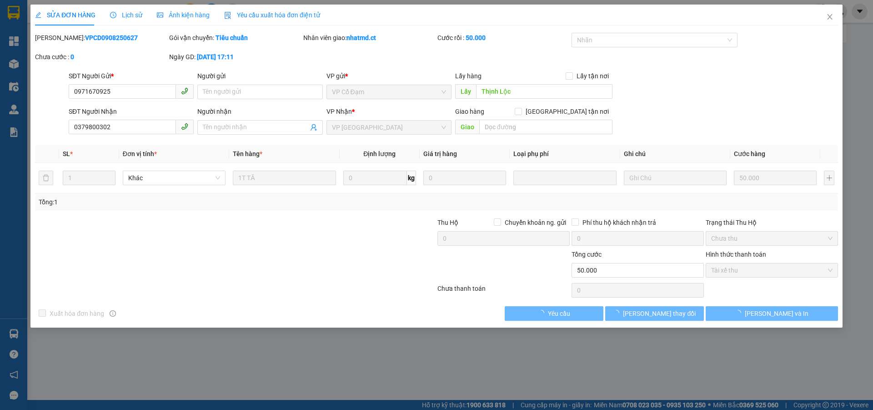
click at [127, 13] on span "Lịch sử" at bounding box center [126, 14] width 32 height 7
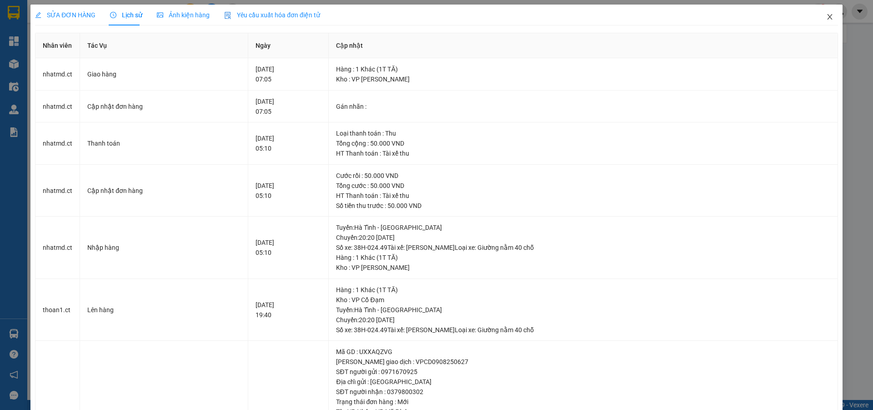
drag, startPoint x: 822, startPoint y: 15, endPoint x: 829, endPoint y: 0, distance: 15.9
click at [826, 14] on icon "close" at bounding box center [829, 16] width 7 height 7
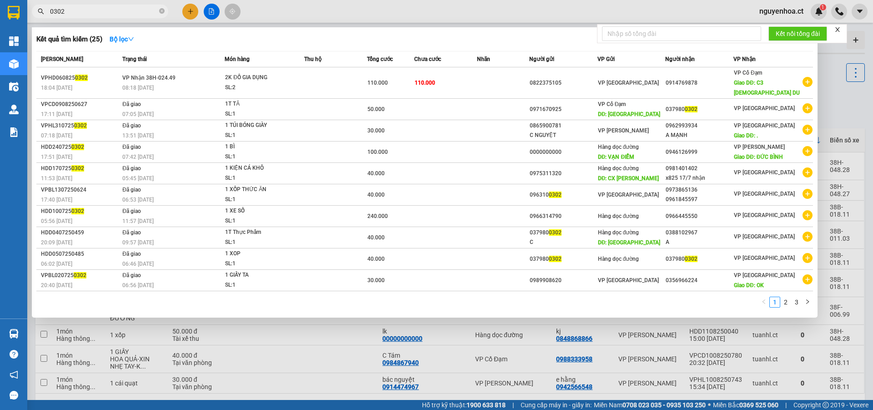
click at [110, 6] on span "0302" at bounding box center [100, 12] width 136 height 14
click at [162, 9] on icon "close-circle" at bounding box center [161, 10] width 5 height 5
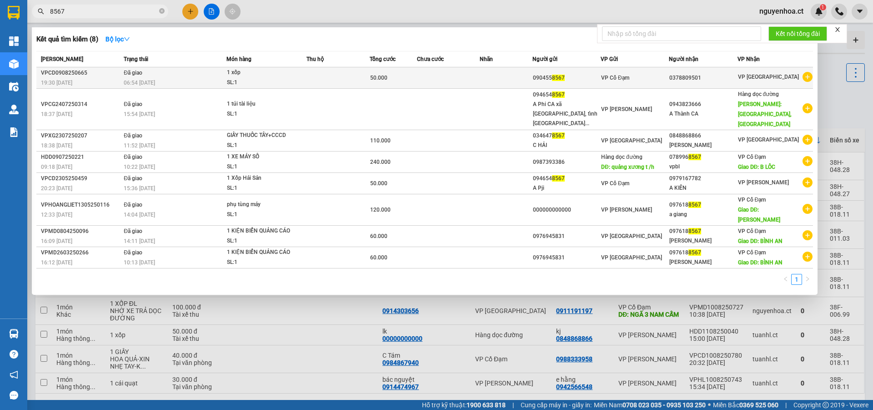
type input "8567"
click at [132, 84] on span "06:54 [DATE]" at bounding box center [139, 83] width 31 height 6
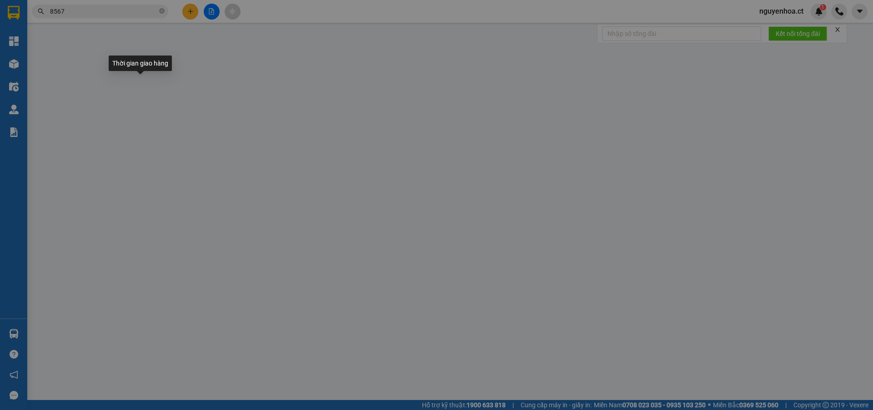
type input "0904558567"
type input "0378809501"
type input "50.000"
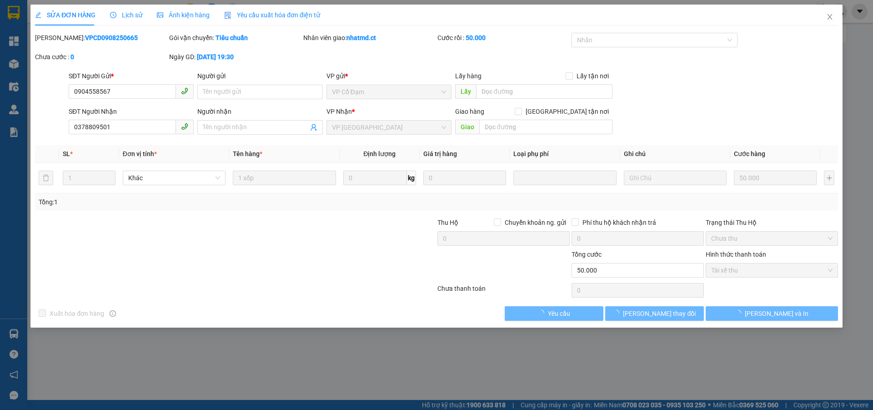
click at [134, 13] on span "Lịch sử" at bounding box center [126, 14] width 32 height 7
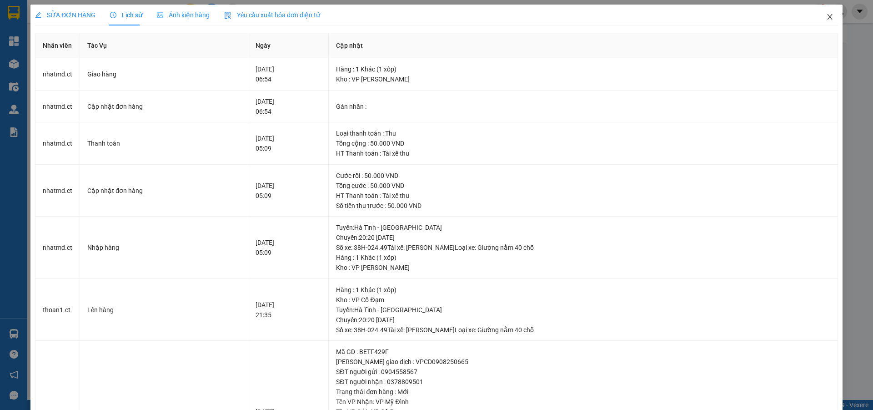
click at [826, 16] on icon "close" at bounding box center [829, 16] width 7 height 7
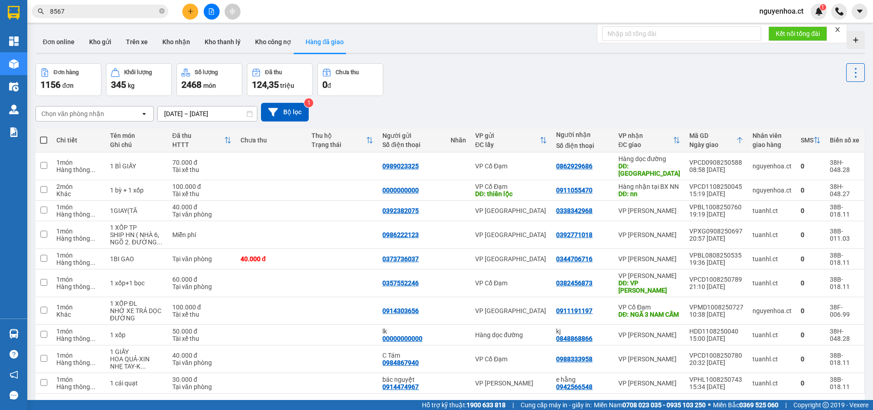
click at [154, 10] on input "8567" at bounding box center [103, 11] width 107 height 10
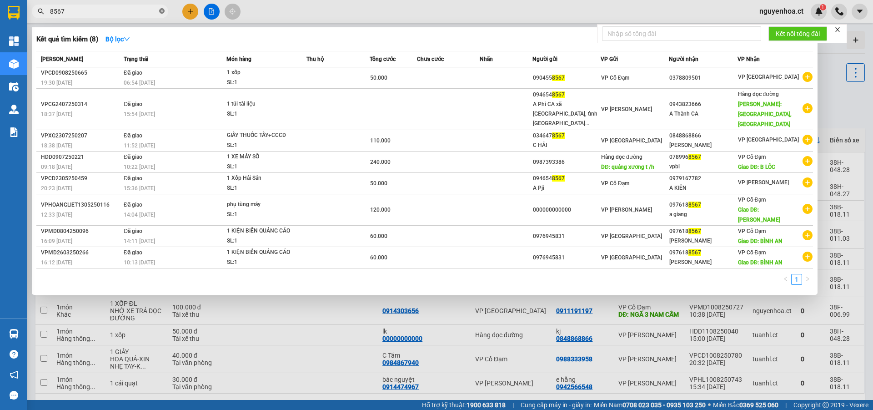
click at [159, 11] on icon "close-circle" at bounding box center [161, 10] width 5 height 5
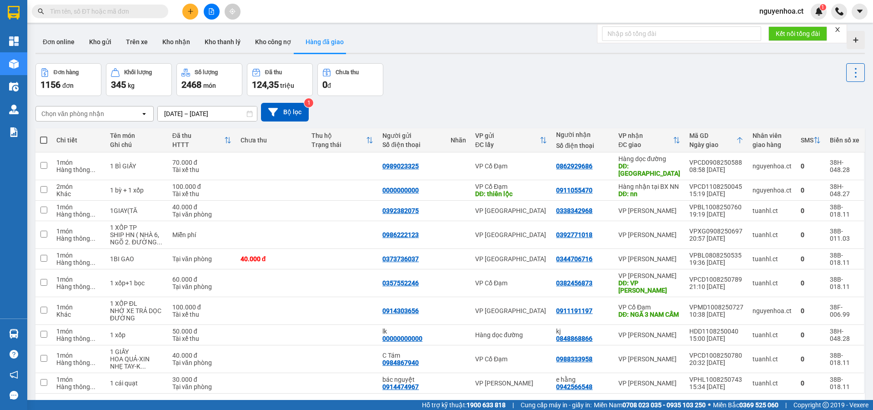
paste input "0765759645"
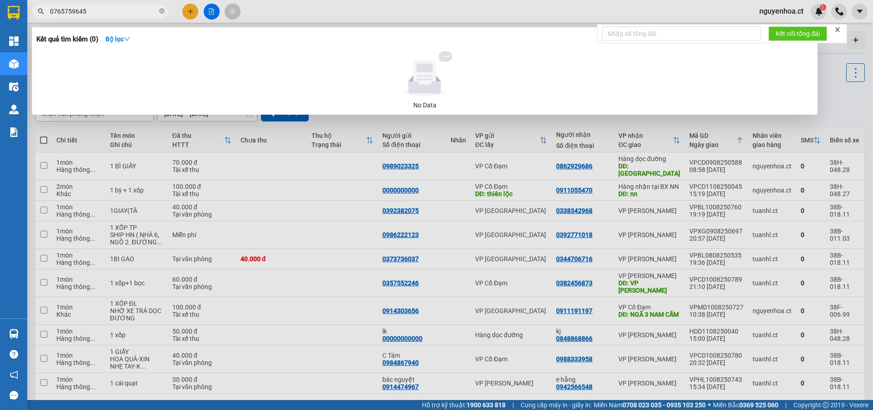
type input "0765759645"
click at [190, 11] on div at bounding box center [436, 205] width 873 height 410
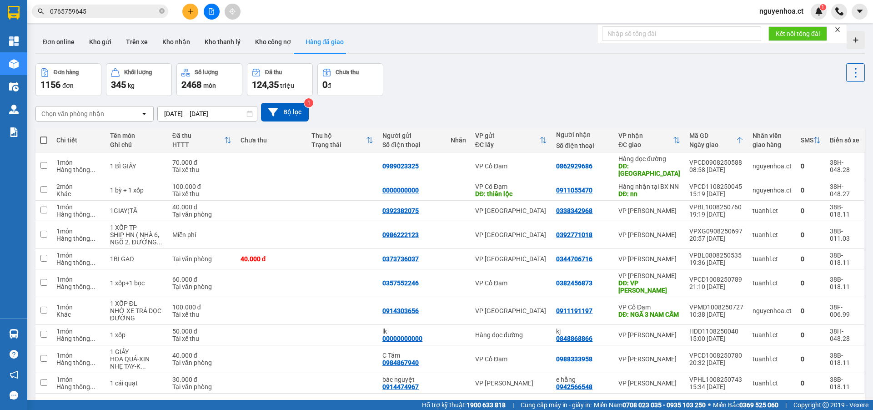
click at [193, 6] on button at bounding box center [190, 12] width 16 height 16
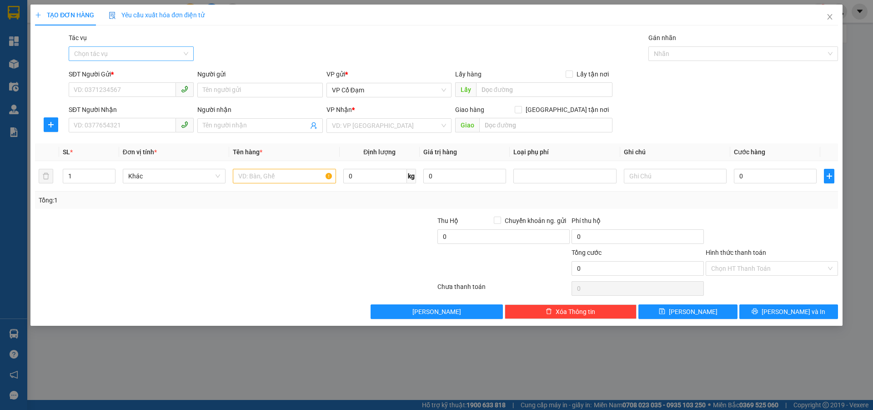
drag, startPoint x: 163, startPoint y: 50, endPoint x: 157, endPoint y: 50, distance: 5.5
click at [162, 50] on input "Tác vụ" at bounding box center [128, 54] width 108 height 14
click at [144, 70] on div "Nhập hàng lên xe" at bounding box center [131, 72] width 114 height 10
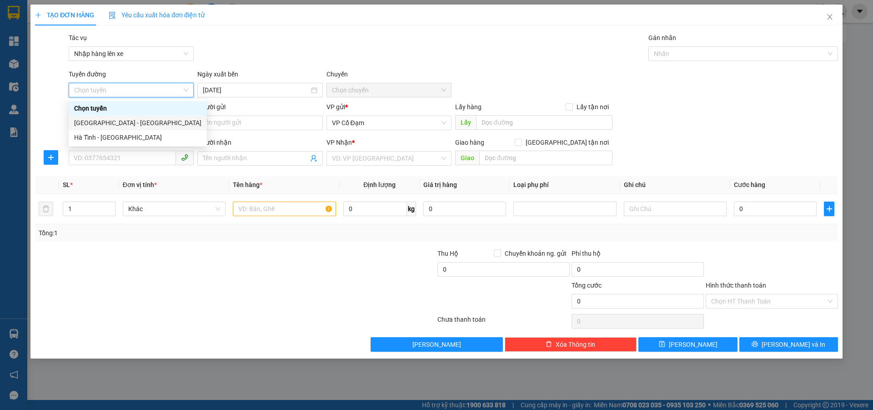
click at [123, 124] on div "[GEOGRAPHIC_DATA] - [GEOGRAPHIC_DATA]" at bounding box center [137, 123] width 127 height 10
type input "[DATE]"
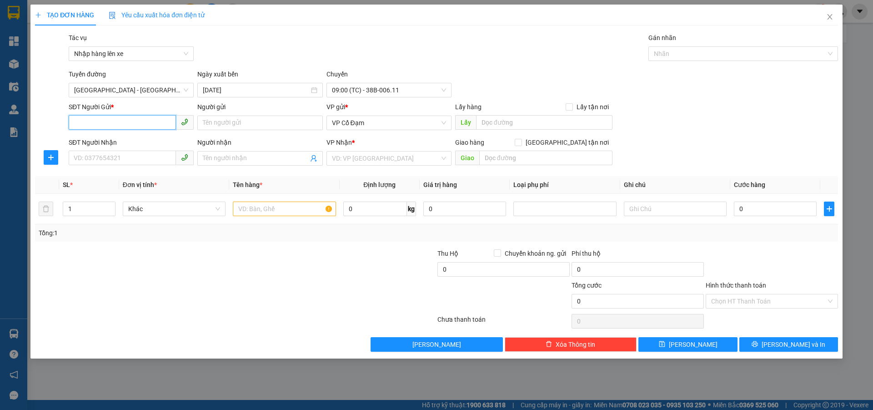
click at [117, 123] on input "SĐT Người Gửi *" at bounding box center [122, 122] width 107 height 15
paste input "0765759645"
type input "0765759645"
click at [101, 165] on input "SĐT Người Nhận" at bounding box center [122, 157] width 107 height 15
paste input "0765759645"
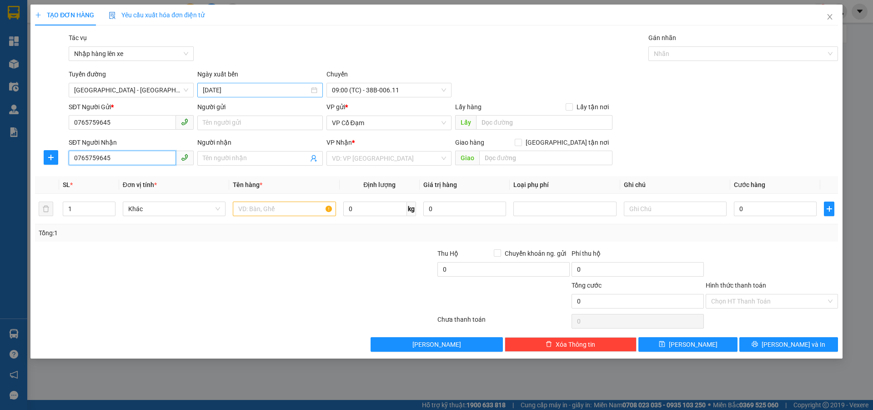
type input "0765759645"
click at [261, 90] on input "[DATE]" at bounding box center [256, 90] width 106 height 10
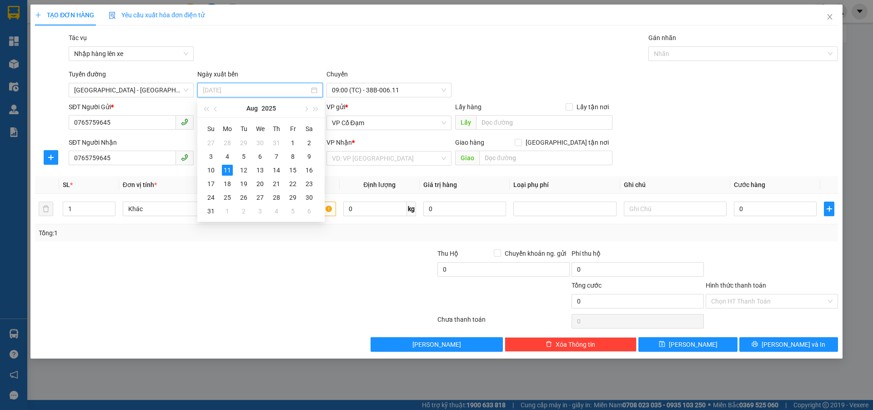
click at [212, 166] on div "10" at bounding box center [210, 170] width 11 height 11
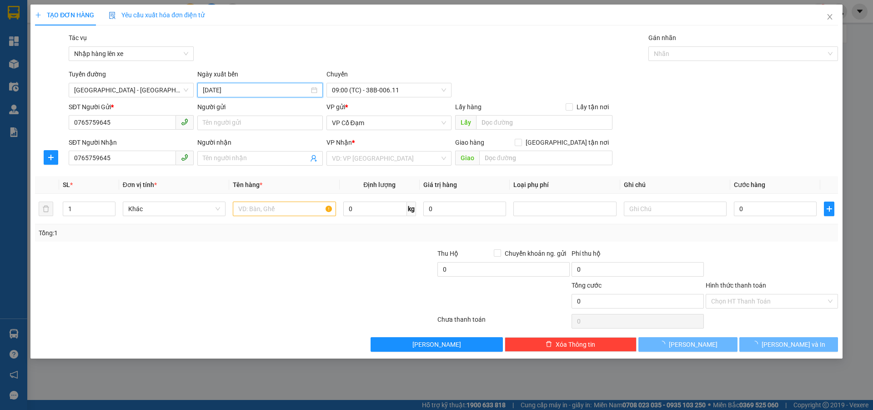
type input "[DATE]"
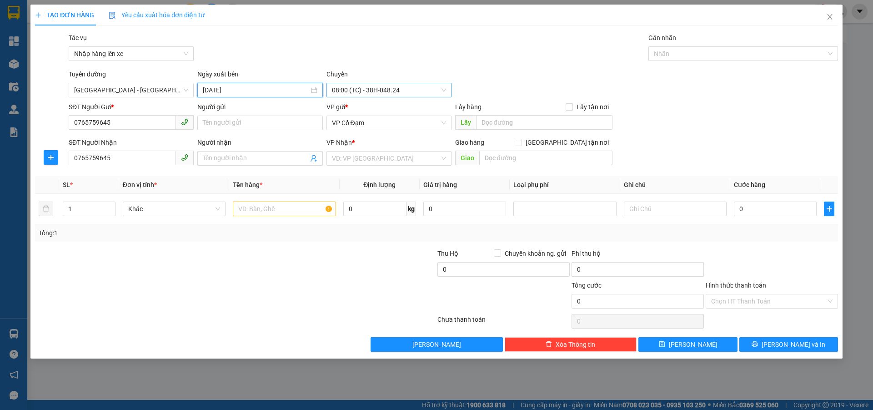
click at [370, 87] on span "08:00 (TC) - 38H-048.24" at bounding box center [389, 90] width 114 height 14
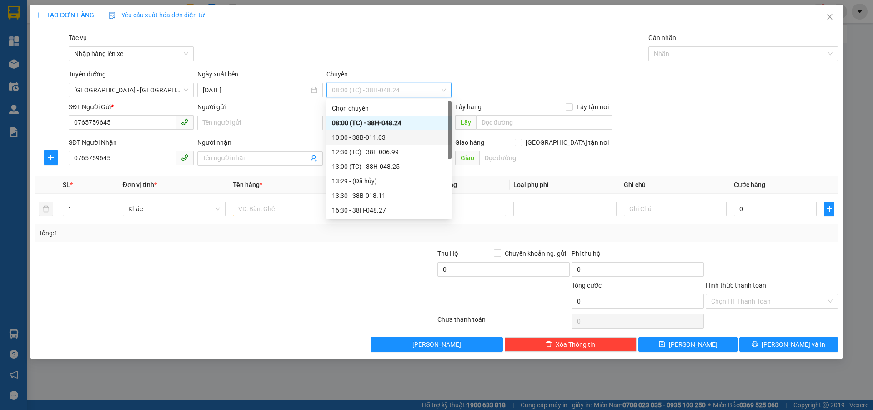
click at [382, 136] on div "10:00 - 38B-011.03" at bounding box center [389, 137] width 114 height 10
click at [262, 214] on input "text" at bounding box center [284, 208] width 103 height 15
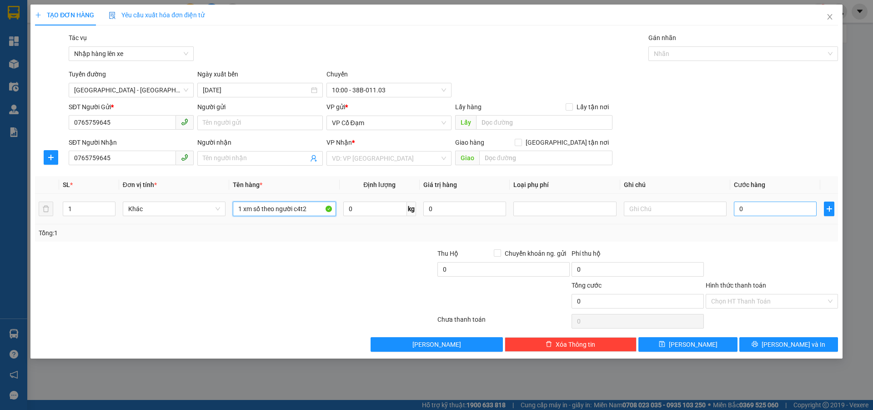
type input "1 xm số theo người c4t2"
click at [765, 208] on input "0" at bounding box center [775, 208] width 83 height 15
type input "2"
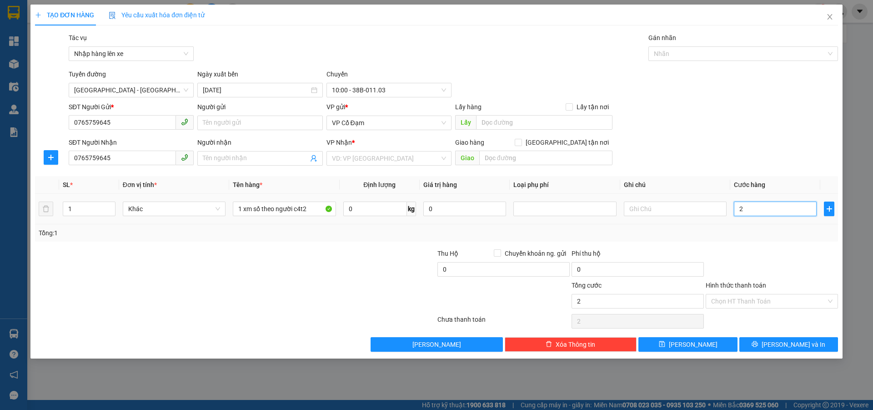
type input "24"
type input "240"
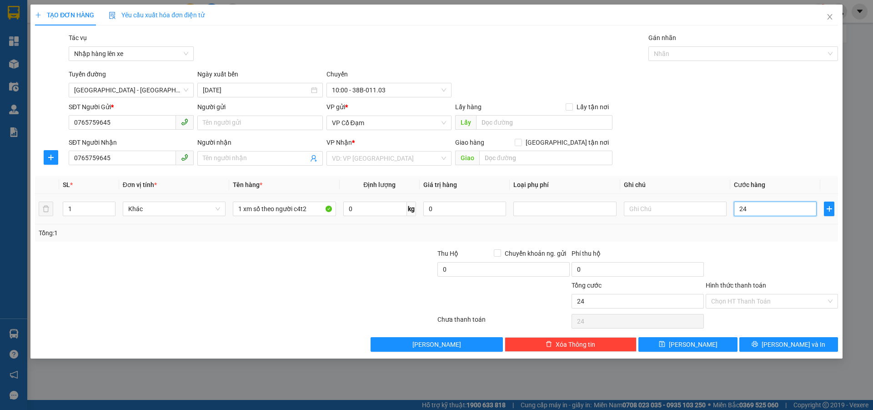
type input "240"
click at [738, 303] on input "Hình thức thanh toán" at bounding box center [768, 301] width 115 height 14
type input "240.000"
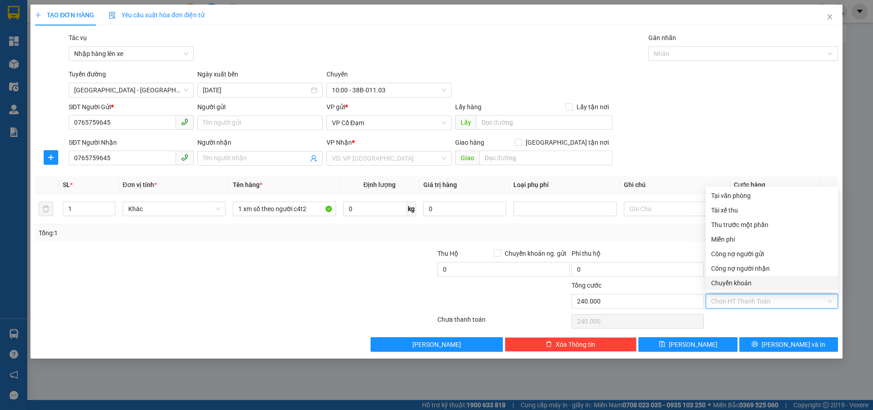
click at [736, 283] on div "Chuyển khoản" at bounding box center [771, 283] width 121 height 10
type input "0"
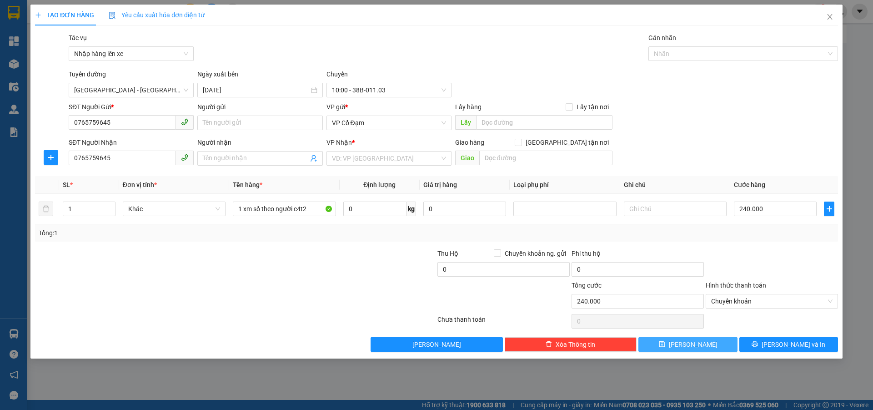
click at [690, 346] on span "[PERSON_NAME]" at bounding box center [693, 344] width 49 height 10
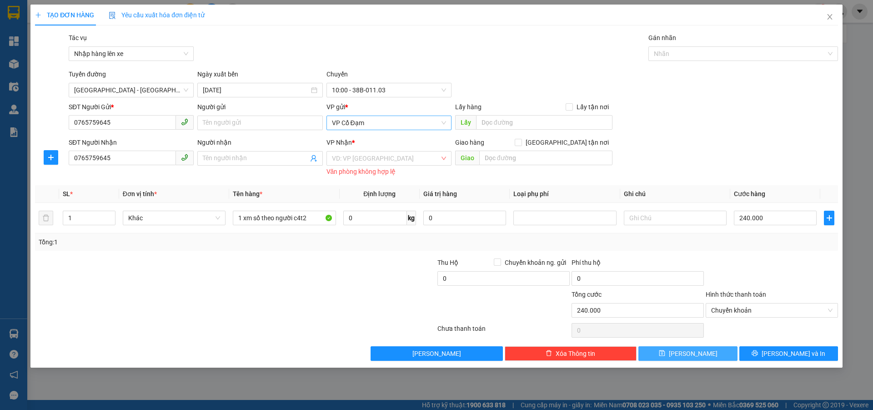
click at [402, 122] on span "VP Cổ Đạm" at bounding box center [389, 123] width 114 height 14
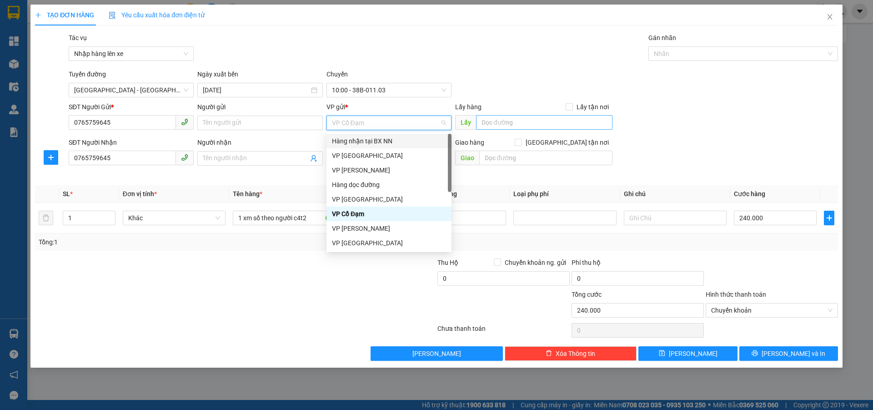
drag, startPoint x: 379, startPoint y: 139, endPoint x: 530, endPoint y: 125, distance: 151.1
click at [382, 137] on div "Hàng nhận tại BX NN" at bounding box center [389, 141] width 114 height 10
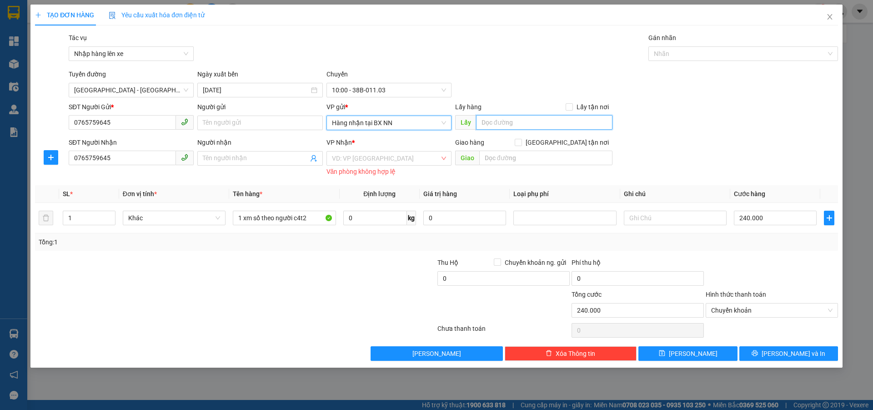
click at [536, 123] on input "text" at bounding box center [544, 122] width 136 height 15
type input "nn"
click at [387, 158] on input "search" at bounding box center [386, 158] width 108 height 14
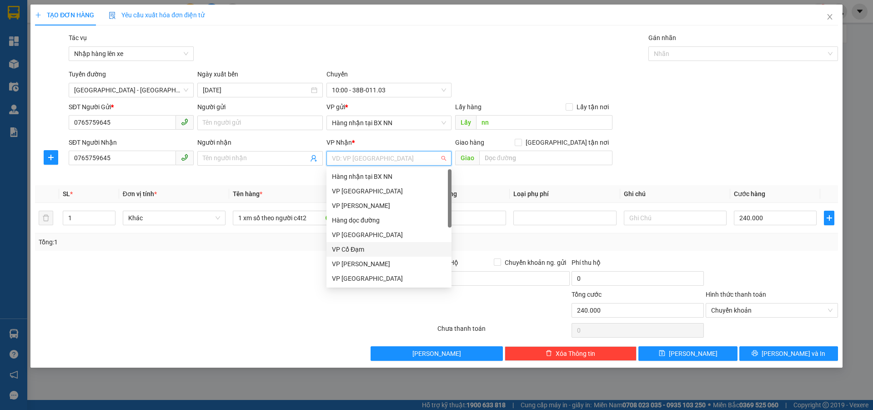
click at [359, 245] on div "VP Cổ Đạm" at bounding box center [389, 249] width 114 height 10
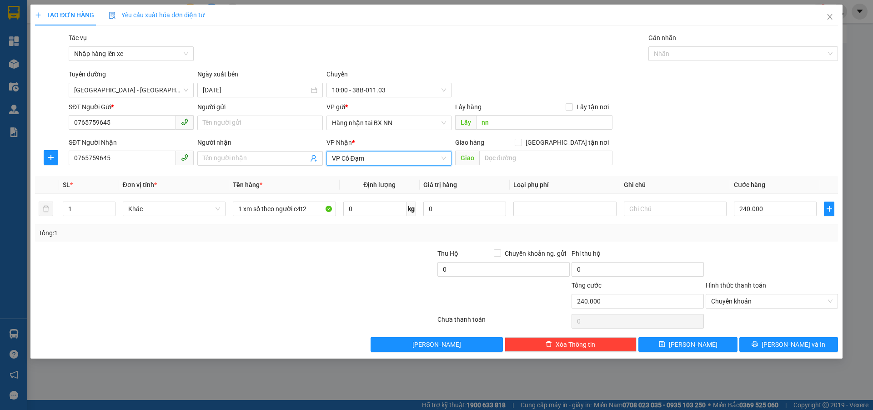
click at [384, 163] on span "VP Cổ Đạm" at bounding box center [389, 158] width 114 height 14
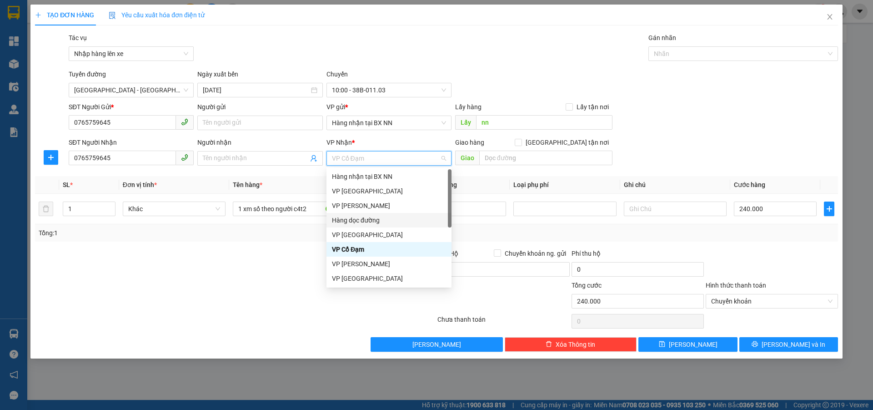
drag, startPoint x: 371, startPoint y: 216, endPoint x: 426, endPoint y: 175, distance: 68.9
click at [371, 218] on div "Hàng dọc đường" at bounding box center [389, 220] width 114 height 10
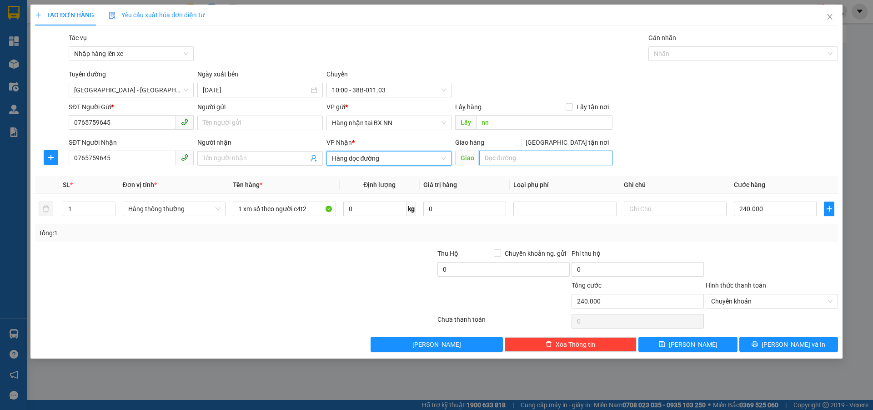
click at [506, 155] on input "text" at bounding box center [545, 157] width 133 height 15
type input "c"
click at [501, 153] on input "CBT" at bounding box center [545, 157] width 133 height 15
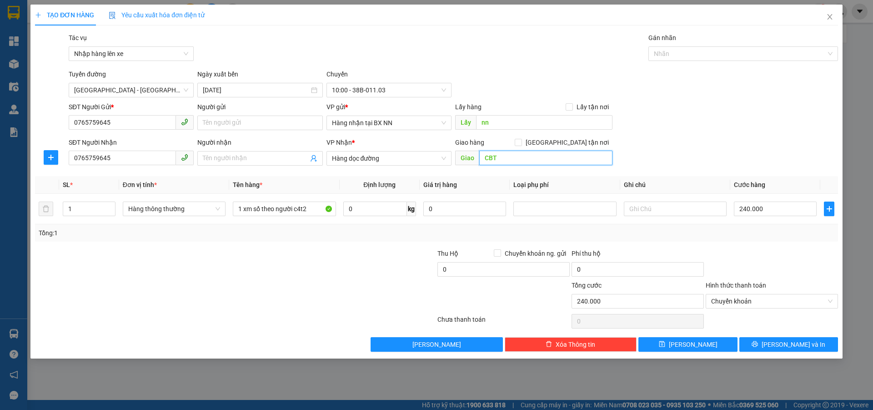
click at [501, 154] on input "CBT" at bounding box center [545, 157] width 133 height 15
type input "CBT 2"
click at [695, 346] on span "[PERSON_NAME]" at bounding box center [693, 344] width 49 height 10
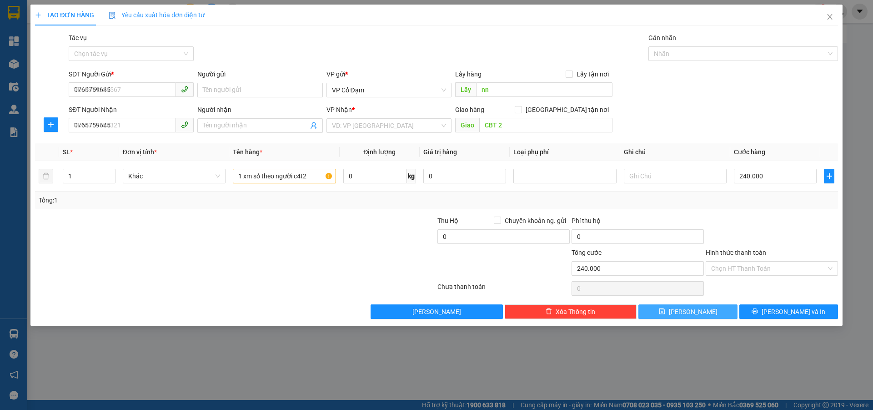
type input "0"
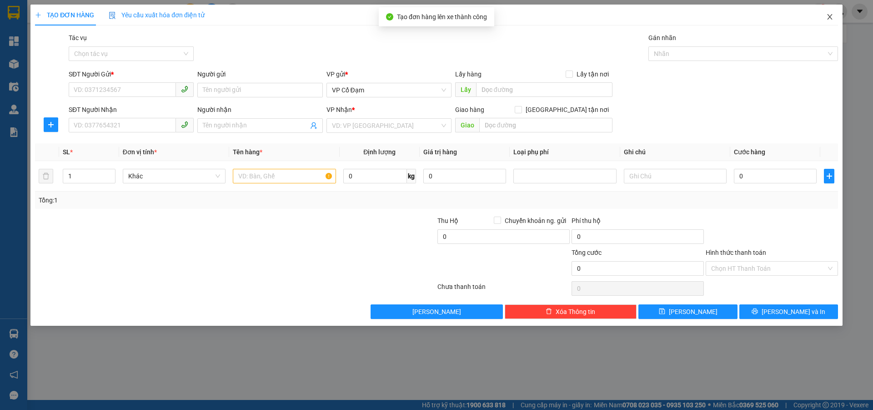
click at [831, 17] on icon "close" at bounding box center [829, 16] width 7 height 7
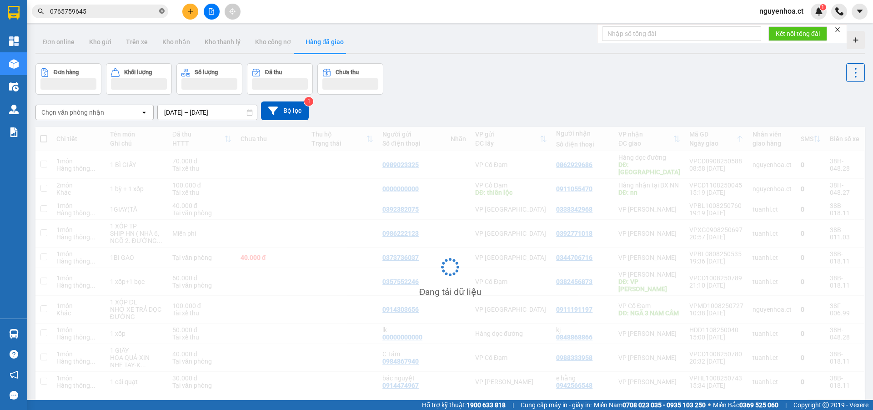
click at [160, 11] on icon "close-circle" at bounding box center [161, 10] width 5 height 5
paste input "0765759645"
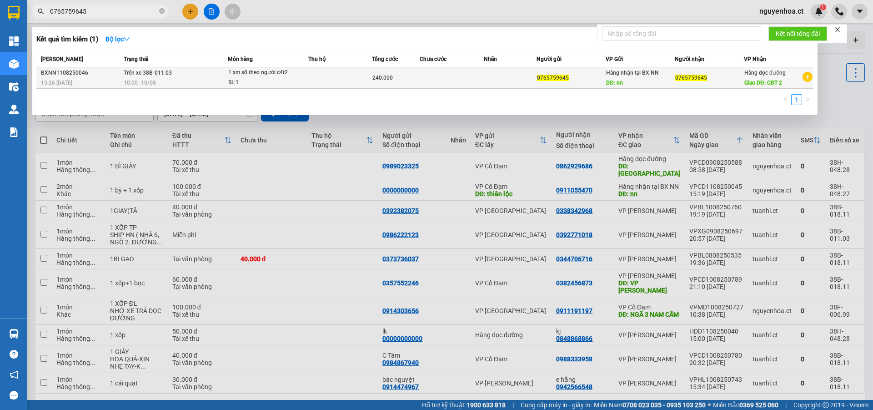
type input "0765759645"
click at [126, 75] on span "Trên xe 38B-011.03" at bounding box center [148, 73] width 48 height 6
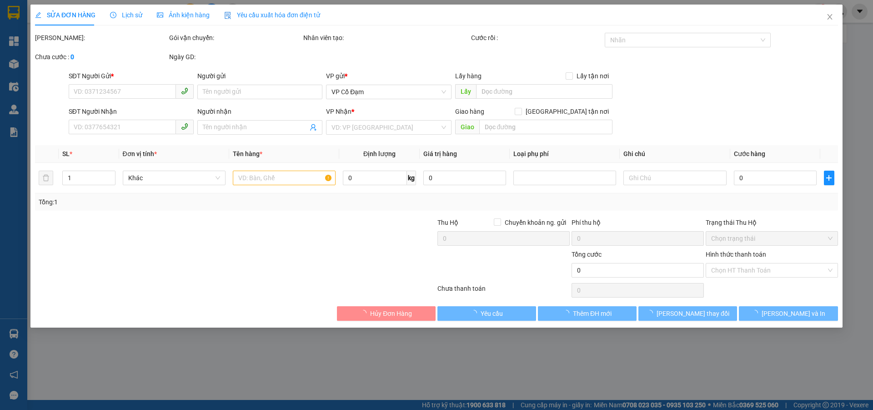
type input "0765759645"
type input "nn"
type input "0765759645"
type input "CBT 2"
type input "240.000"
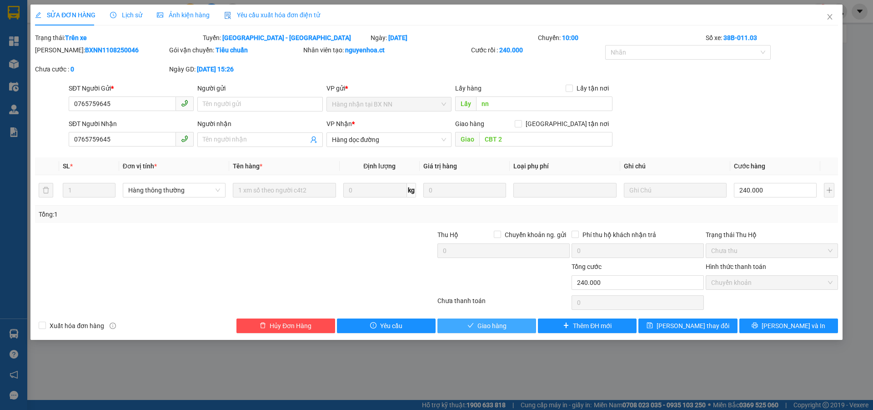
click at [496, 323] on span "Giao hàng" at bounding box center [491, 326] width 29 height 10
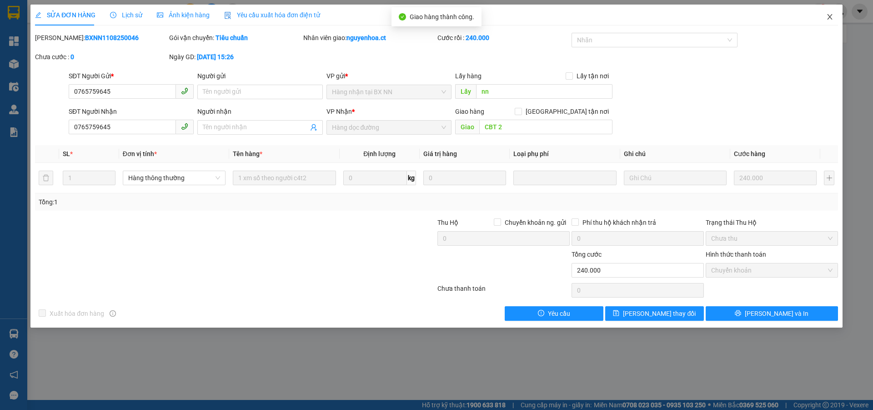
click at [829, 15] on icon "close" at bounding box center [829, 16] width 7 height 7
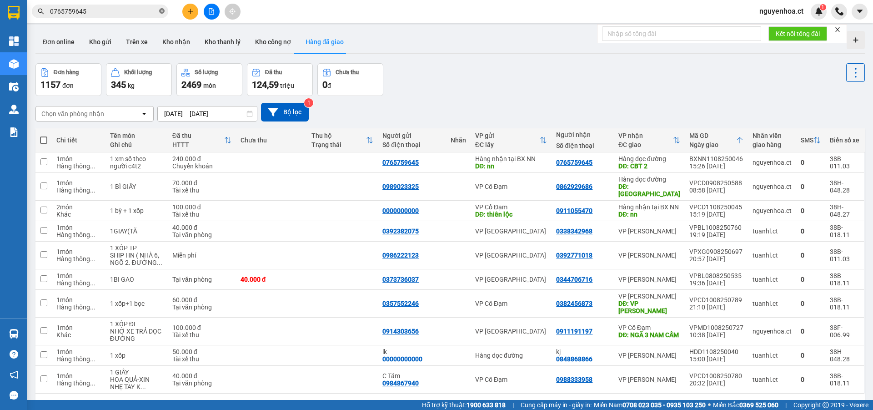
click at [162, 11] on icon "close-circle" at bounding box center [161, 10] width 5 height 5
paste input "0899634250"
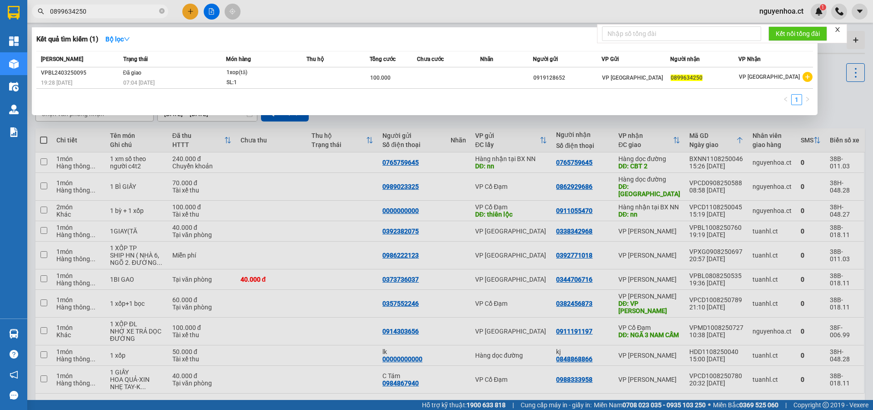
type input "0899634250"
click at [192, 8] on div at bounding box center [436, 205] width 873 height 410
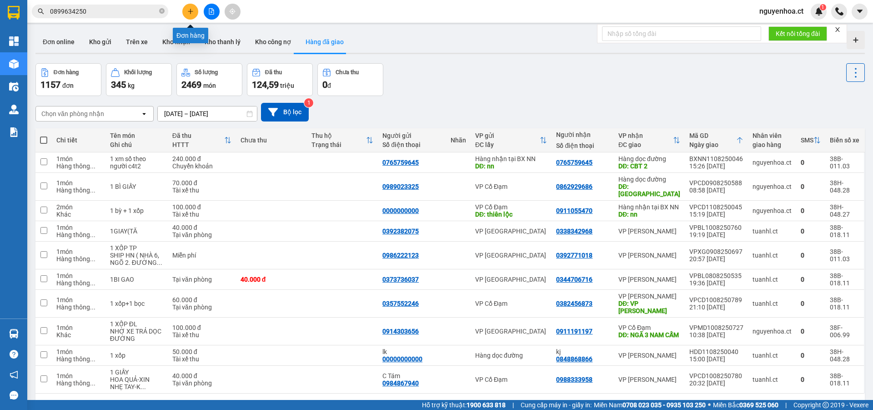
click at [194, 12] on button at bounding box center [190, 12] width 16 height 16
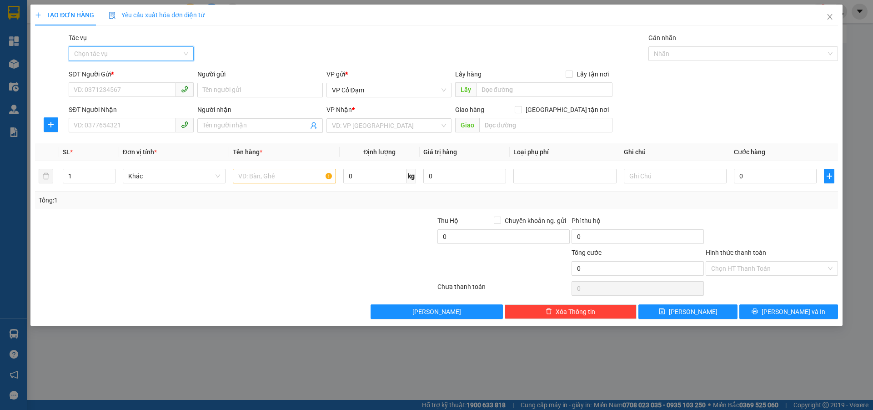
click at [109, 53] on input "Tác vụ" at bounding box center [128, 54] width 108 height 14
click at [106, 72] on div "Nhập hàng lên xe" at bounding box center [131, 72] width 114 height 10
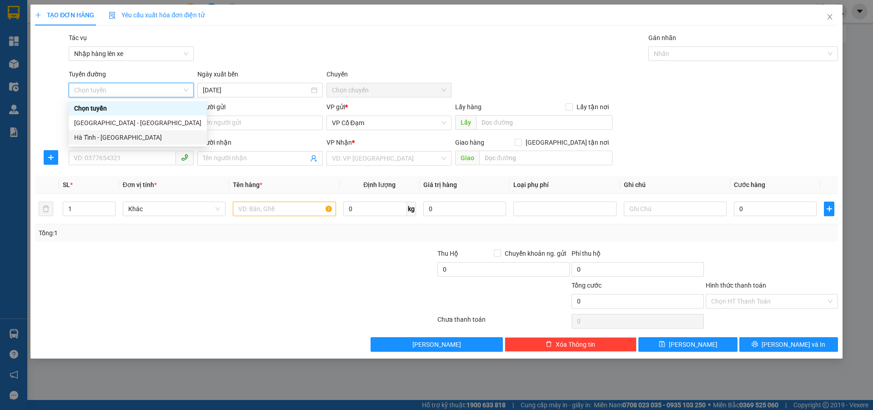
drag, startPoint x: 109, startPoint y: 138, endPoint x: 115, endPoint y: 126, distance: 13.4
click at [109, 136] on div "Hà Tĩnh - [GEOGRAPHIC_DATA]" at bounding box center [137, 137] width 127 height 10
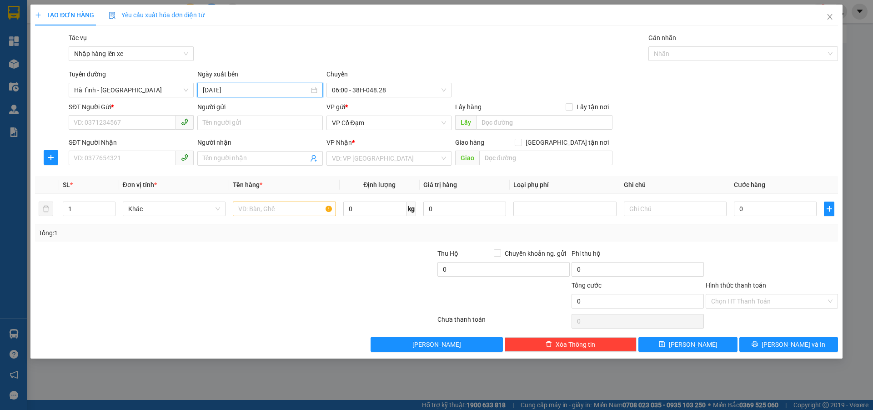
click at [240, 93] on input "[DATE]" at bounding box center [256, 90] width 106 height 10
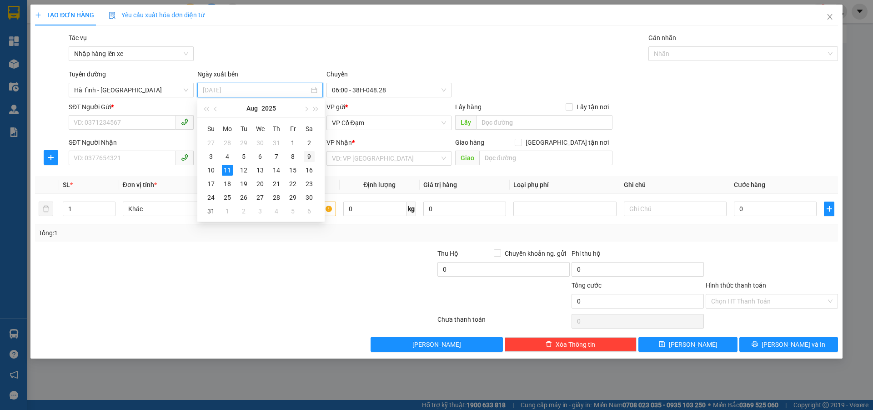
click at [308, 154] on div "9" at bounding box center [309, 156] width 11 height 11
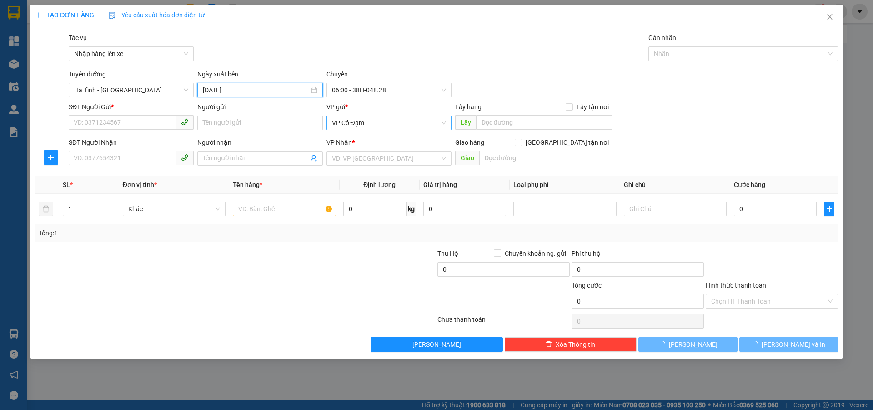
type input "[DATE]"
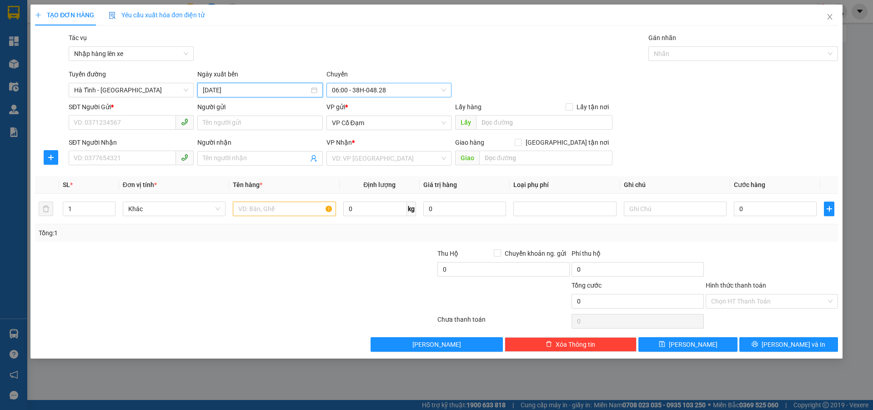
click at [403, 88] on span "06:00 - 38H-048.28" at bounding box center [389, 90] width 114 height 14
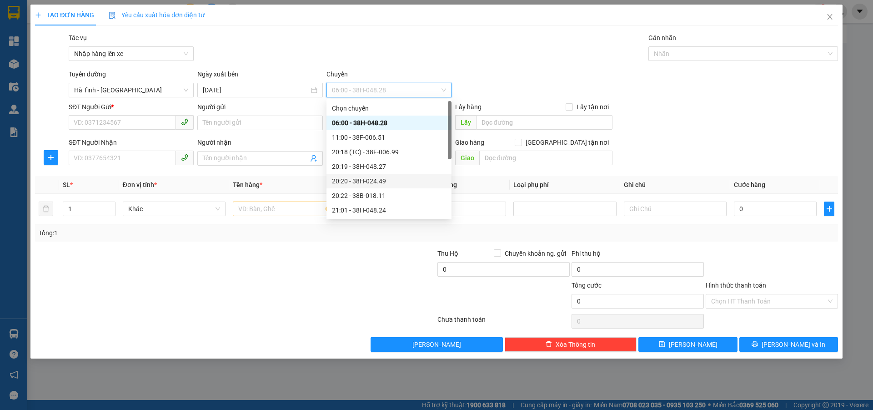
drag, startPoint x: 386, startPoint y: 178, endPoint x: 269, endPoint y: 169, distance: 117.2
click at [386, 178] on div "20:20 - 38H-024.49" at bounding box center [389, 181] width 114 height 10
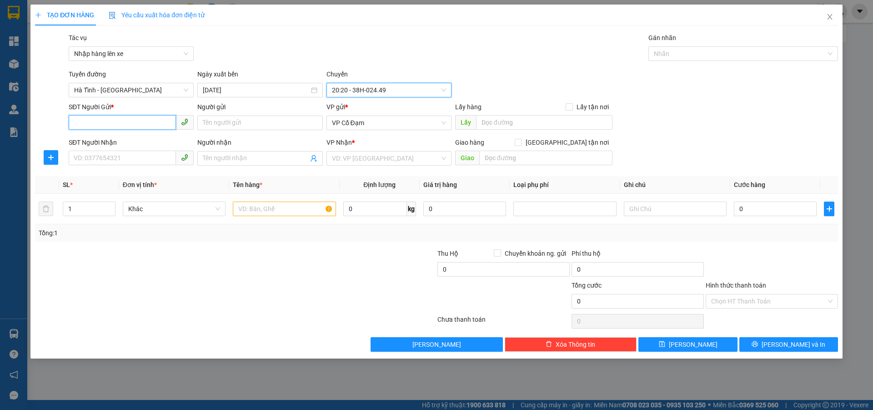
click at [121, 123] on input "SĐT Người Gửi *" at bounding box center [122, 122] width 107 height 15
paste input "0899634250"
type input "0899634250"
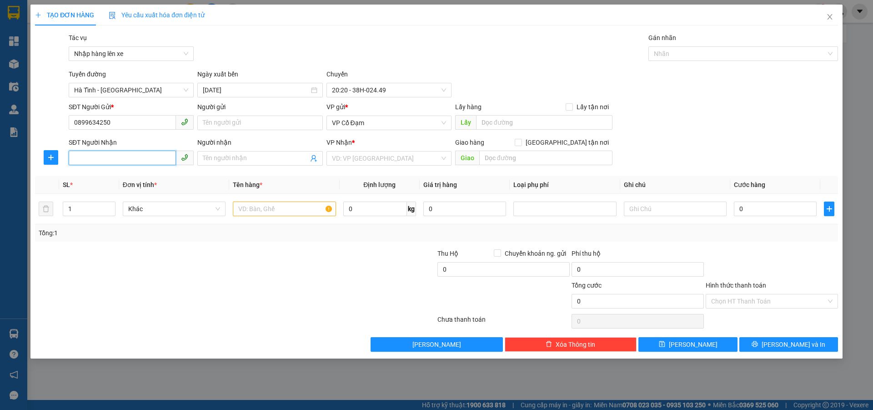
click at [107, 154] on input "SĐT Người Nhận" at bounding box center [122, 157] width 107 height 15
paste input "0899634250"
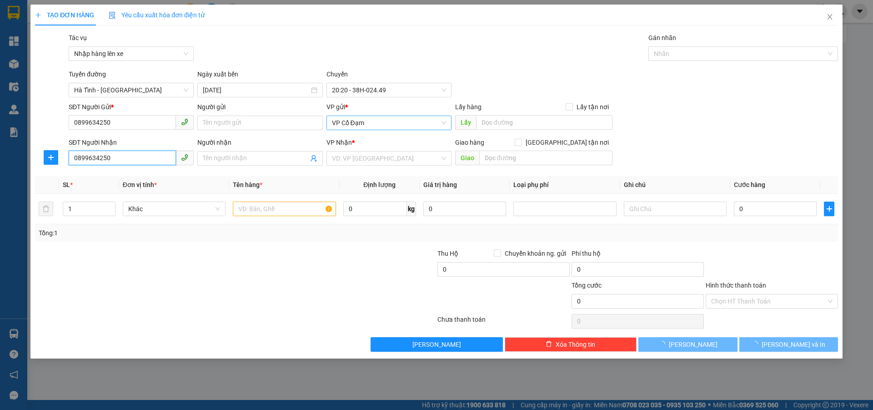
click at [373, 118] on span "VP Cổ Đạm" at bounding box center [389, 123] width 114 height 14
type input "0899634250"
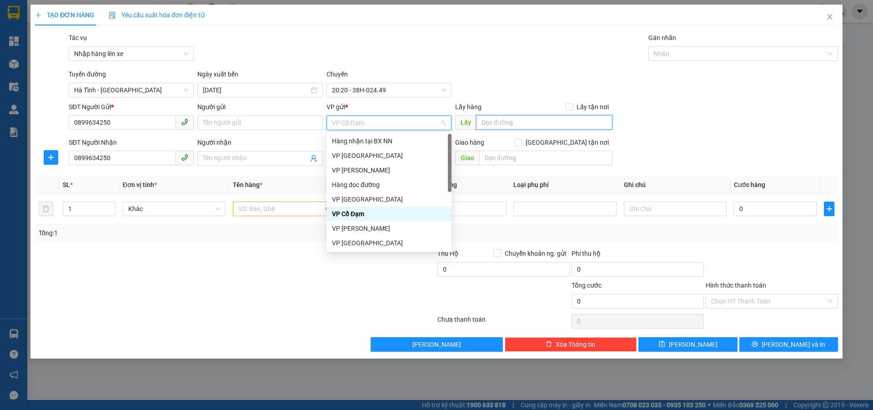
click at [506, 121] on input "text" at bounding box center [544, 122] width 136 height 15
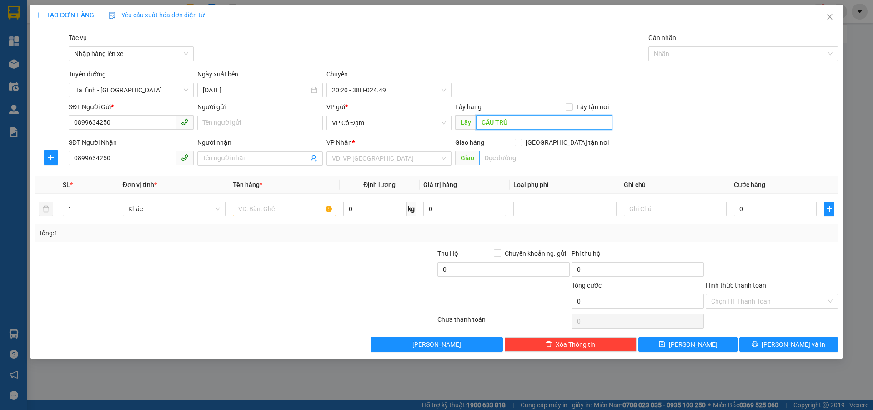
type input "CẦU TRÙ"
click at [519, 162] on input "text" at bounding box center [545, 157] width 133 height 15
click at [405, 150] on div "VP Nhận *" at bounding box center [388, 144] width 125 height 14
click at [391, 160] on input "search" at bounding box center [386, 158] width 108 height 14
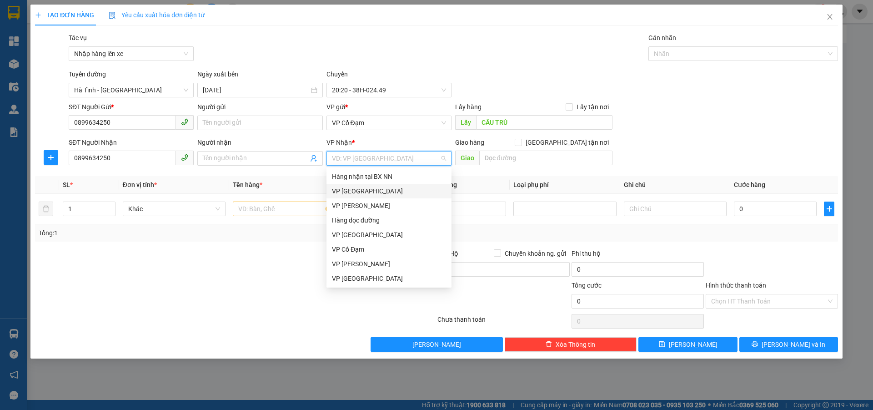
drag, startPoint x: 363, startPoint y: 187, endPoint x: 501, endPoint y: 167, distance: 139.2
click at [365, 186] on div "VP [GEOGRAPHIC_DATA]" at bounding box center [389, 191] width 114 height 10
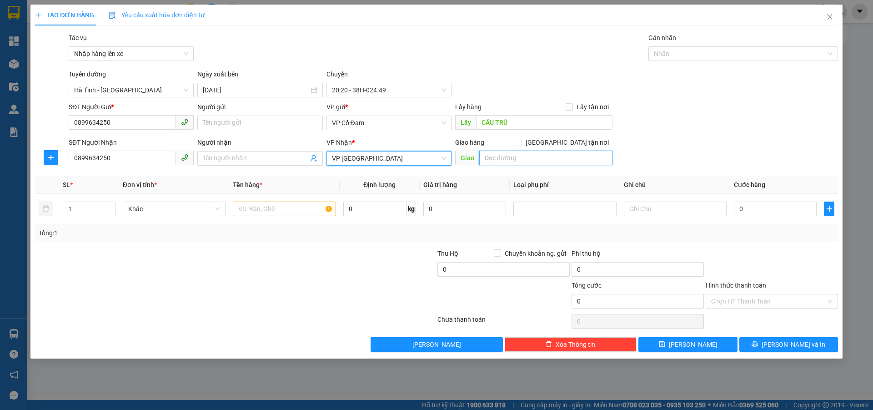
click at [507, 164] on input "text" at bounding box center [545, 157] width 133 height 15
type input "MĐ"
click at [287, 207] on input "text" at bounding box center [284, 208] width 103 height 15
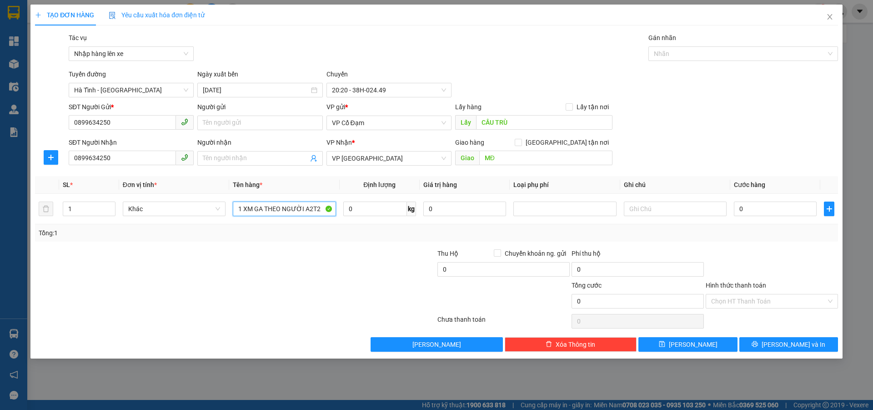
type input "1 XM GA THEO NGƯỜI A2T2"
click at [770, 205] on input "0" at bounding box center [775, 208] width 83 height 15
type input "2"
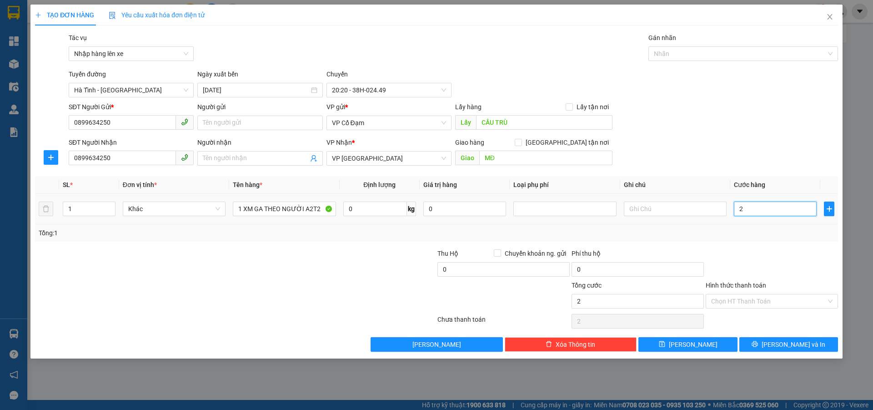
type input "28"
type input "280"
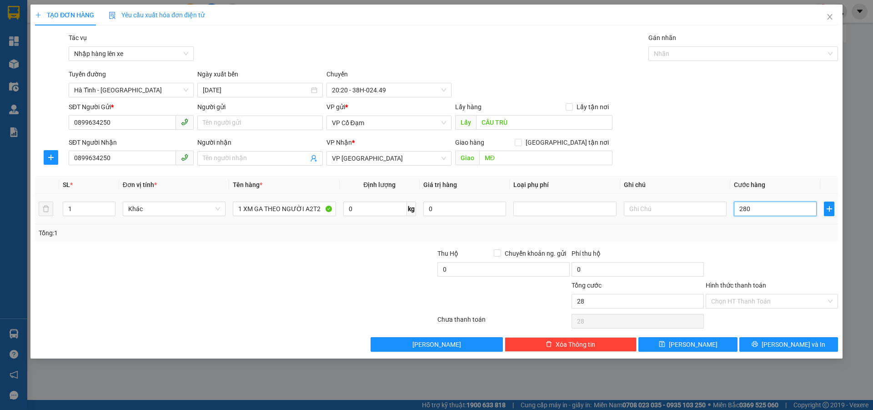
type input "280"
type input "280.000"
click at [742, 307] on input "Hình thức thanh toán" at bounding box center [768, 301] width 115 height 14
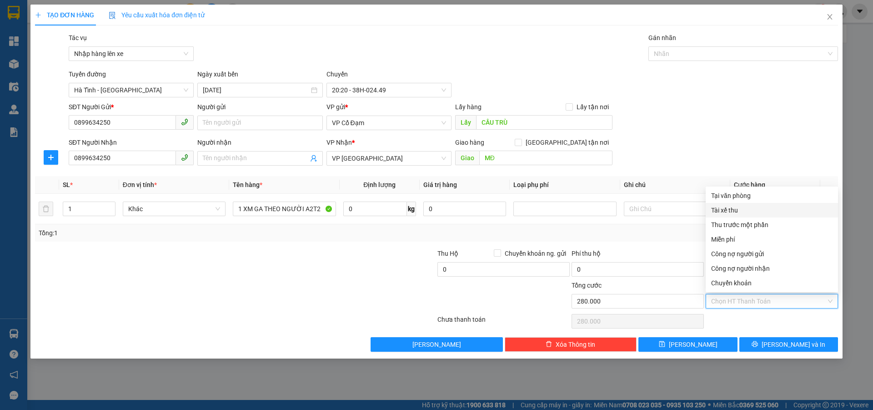
click at [726, 214] on div "Tài xế thu" at bounding box center [771, 210] width 121 height 10
type input "0"
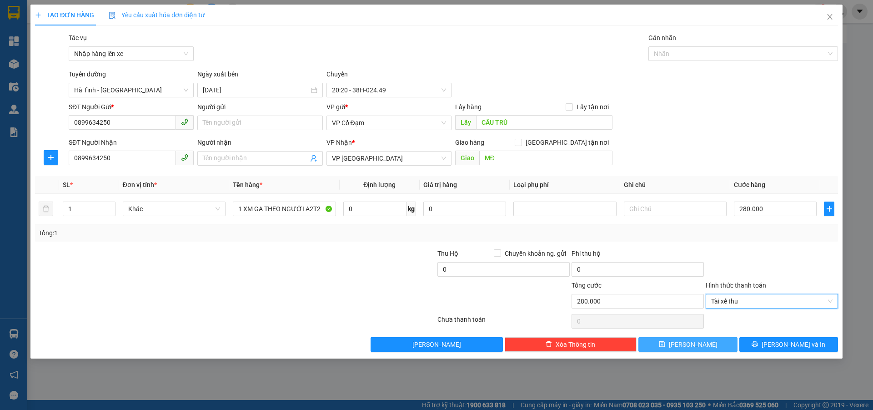
click at [689, 346] on span "[PERSON_NAME]" at bounding box center [693, 344] width 49 height 10
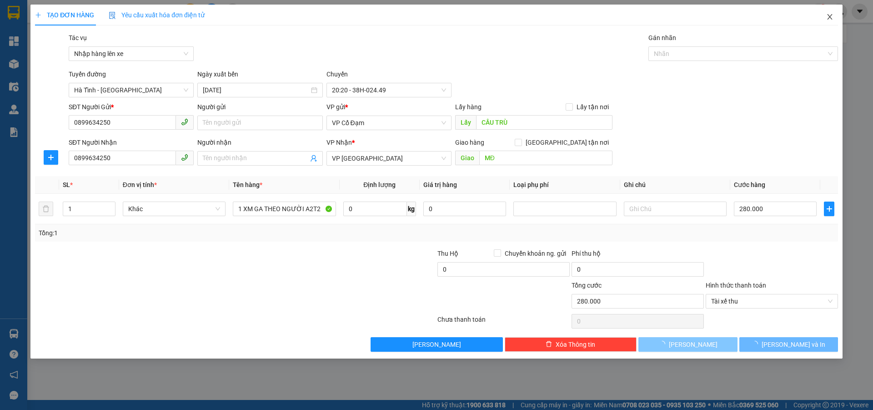
type input "0"
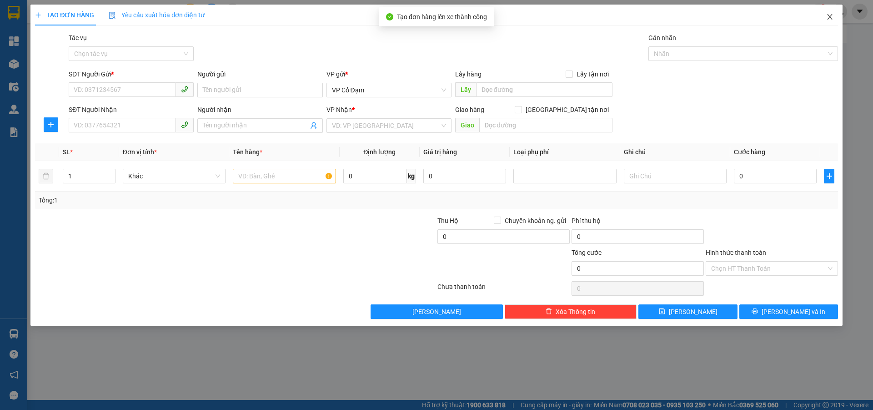
click at [828, 17] on icon "close" at bounding box center [829, 16] width 7 height 7
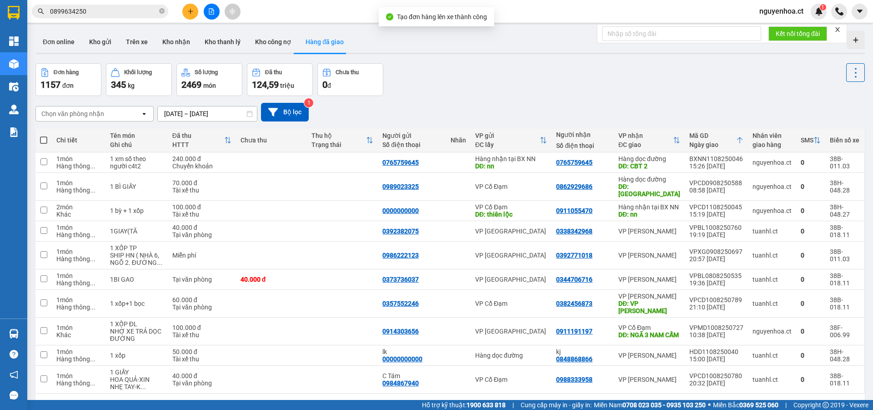
click at [163, 11] on icon "close-circle" at bounding box center [161, 10] width 5 height 5
paste input "0899634250"
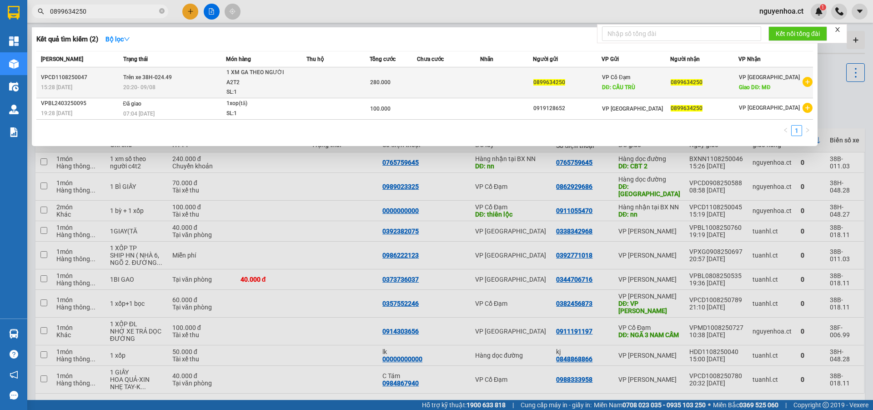
type input "0899634250"
click at [132, 79] on span "Trên xe 38H-024.49" at bounding box center [147, 77] width 49 height 6
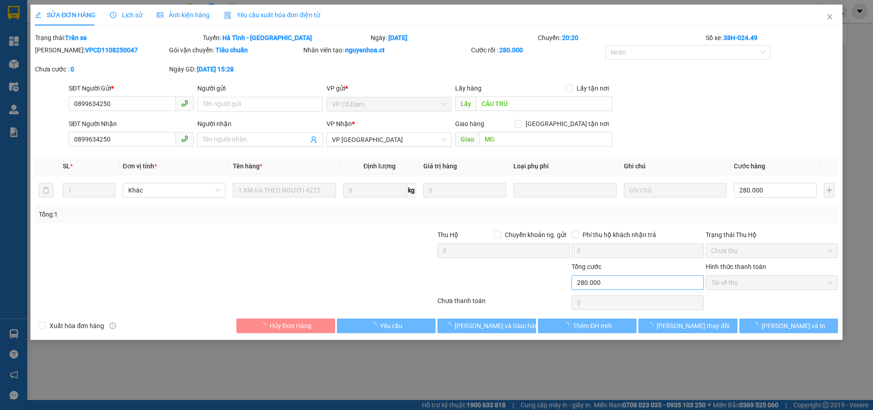
type input "0899634250"
type input "CẦU TRÙ"
type input "0899634250"
type input "MĐ"
type input "280.000"
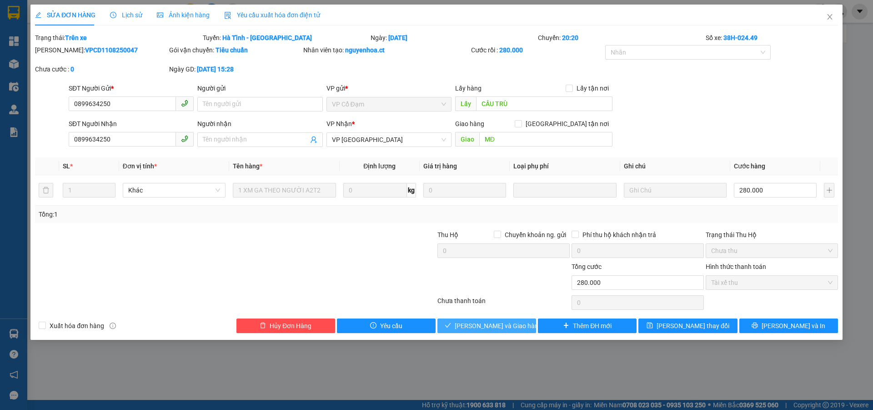
click at [509, 322] on span "[PERSON_NAME] và Giao hàng" at bounding box center [498, 326] width 87 height 10
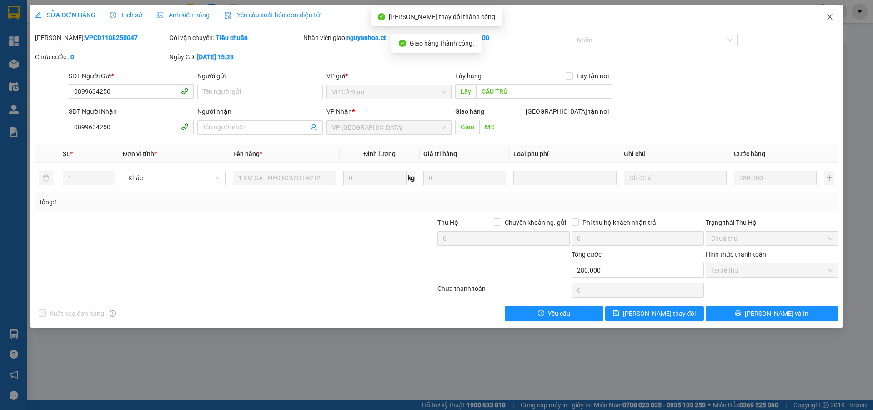
click at [832, 14] on icon "close" at bounding box center [829, 16] width 7 height 7
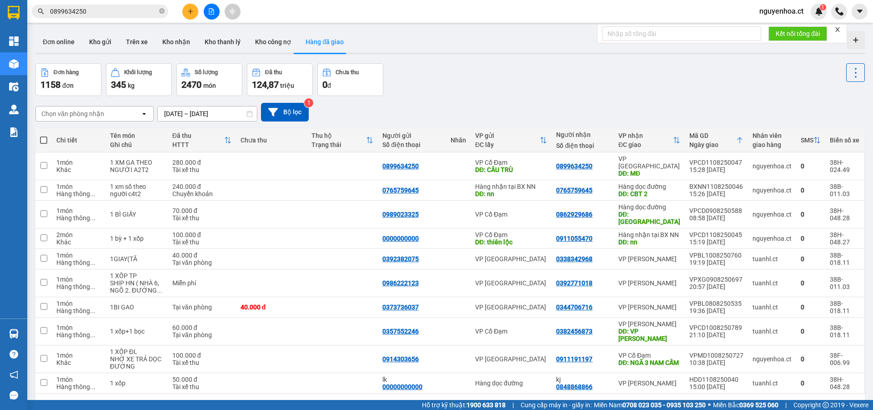
click at [165, 11] on span "0899634250" at bounding box center [100, 12] width 136 height 14
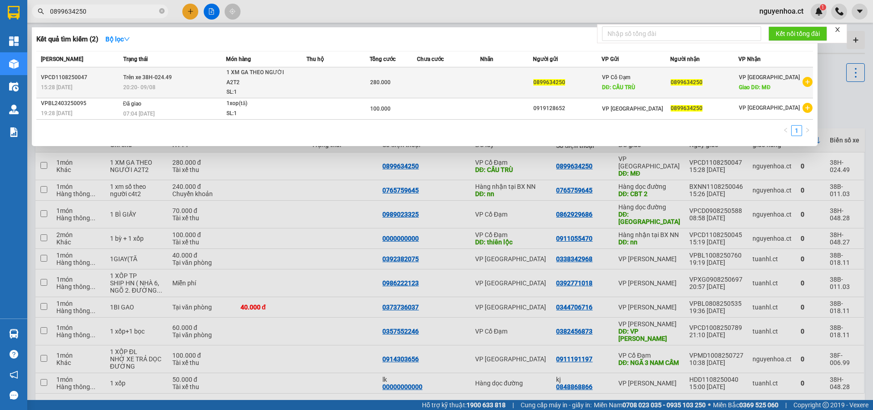
click at [156, 80] on span "Trên xe 38H-024.49" at bounding box center [147, 77] width 49 height 6
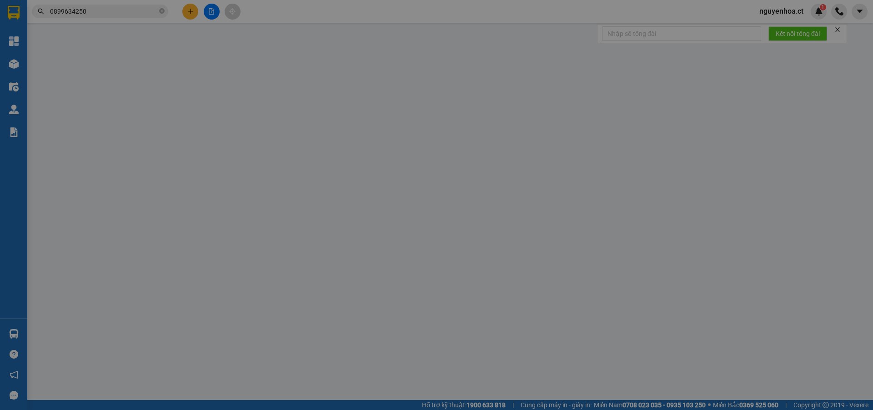
type input "0899634250"
type input "CẦU TRÙ"
type input "0899634250"
type input "MĐ"
type input "280.000"
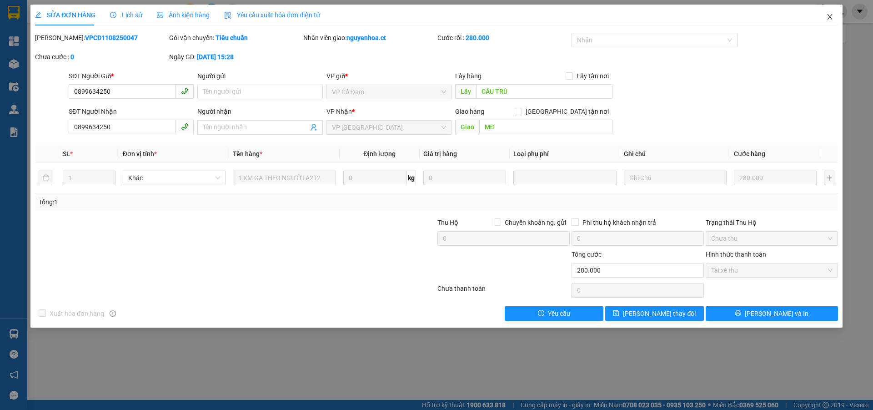
click at [827, 14] on icon "close" at bounding box center [829, 16] width 7 height 7
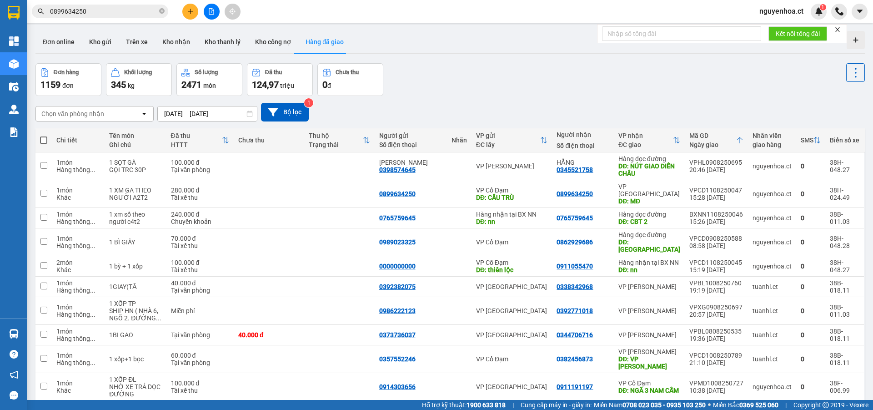
click at [166, 10] on span "0899634250" at bounding box center [100, 12] width 136 height 14
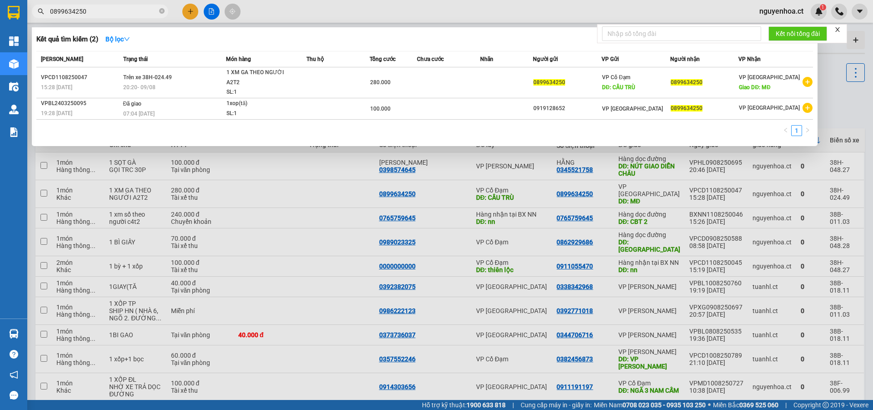
click at [161, 12] on icon "close-circle" at bounding box center [161, 10] width 5 height 5
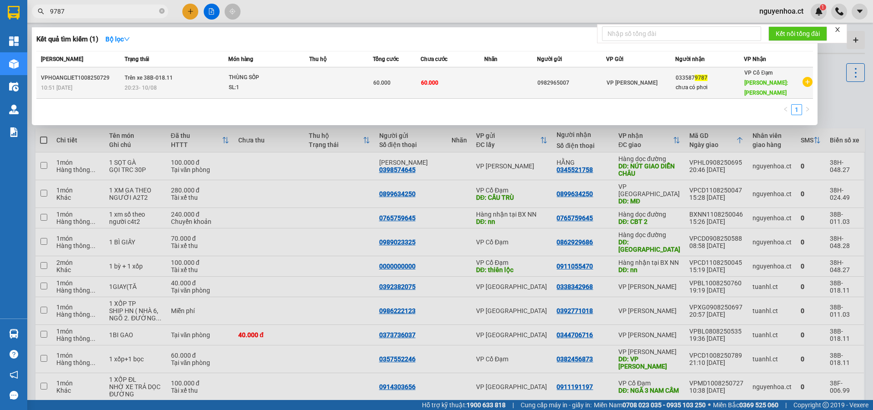
type input "9787"
click at [146, 76] on span "Trên xe 38B-018.11" at bounding box center [149, 77] width 48 height 7
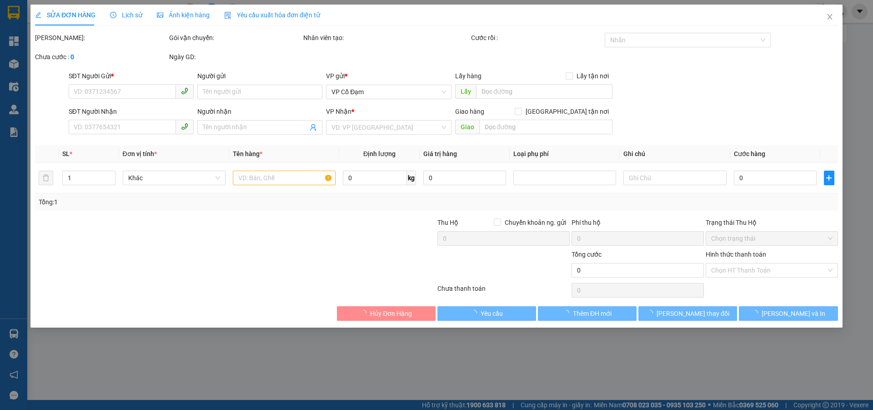
type input "0982965007"
type input "0335879787"
type input "chưa có phơi"
type input "[PERSON_NAME]"
type input "60.000"
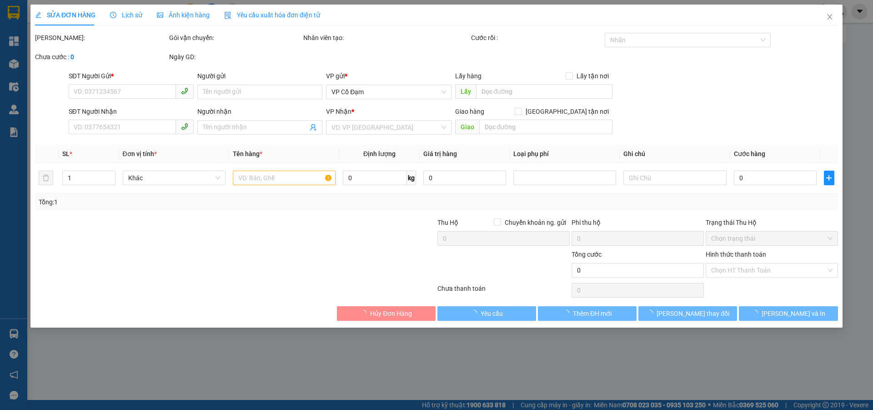
type input "60.000"
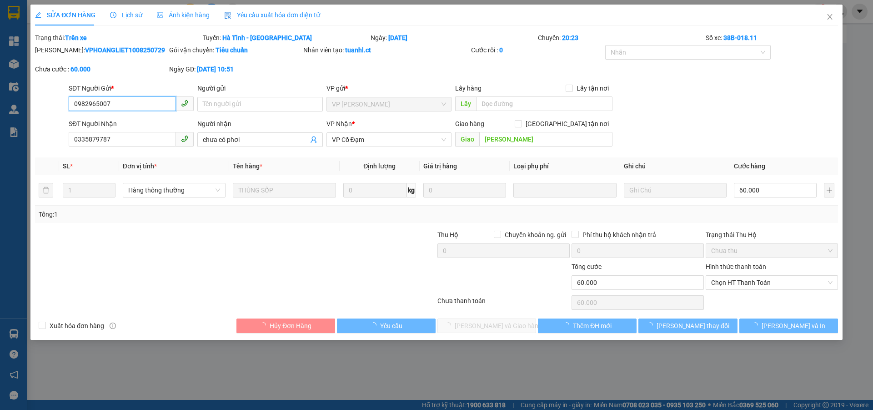
click at [130, 11] on span "Lịch sử" at bounding box center [126, 14] width 32 height 7
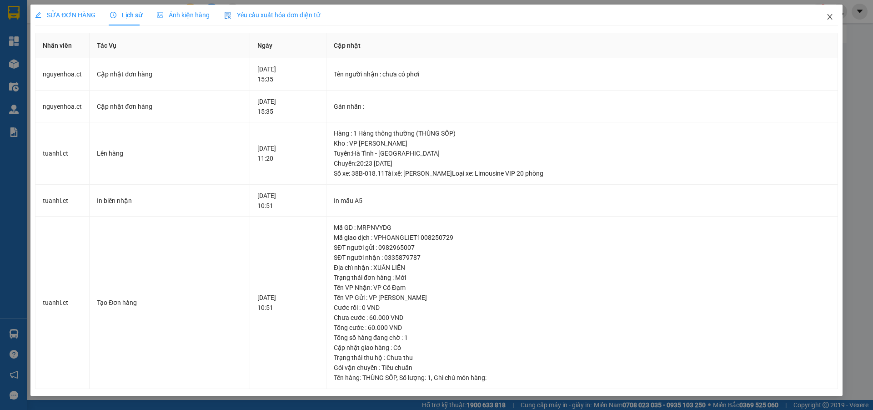
click at [827, 17] on icon "close" at bounding box center [829, 16] width 7 height 7
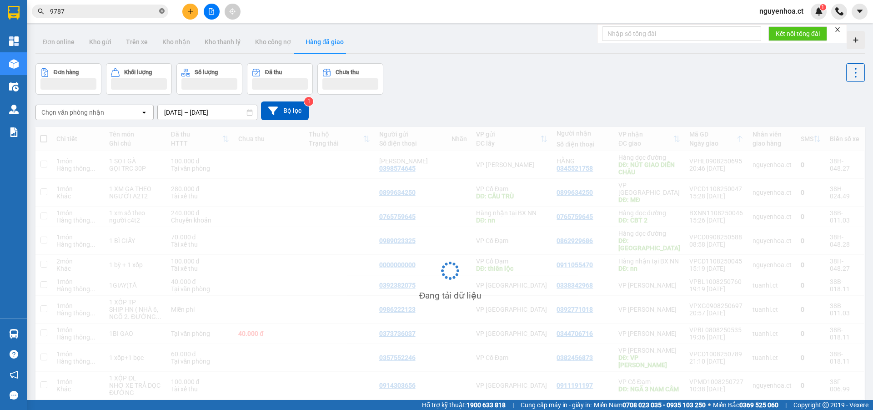
click at [161, 11] on icon "close-circle" at bounding box center [161, 10] width 5 height 5
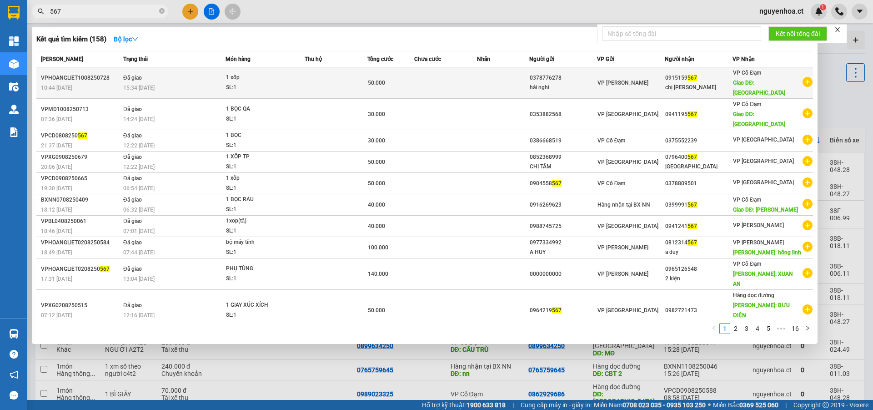
type input "567"
click at [145, 84] on span "15:34 [DATE]" at bounding box center [138, 87] width 31 height 7
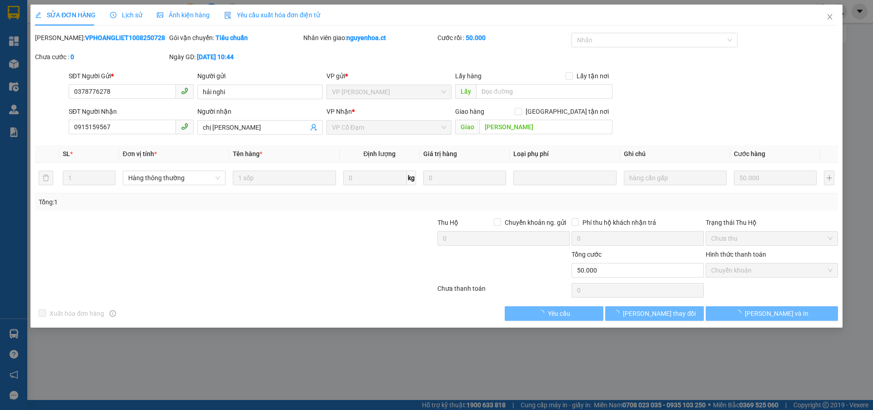
click at [131, 14] on span "Lịch sử" at bounding box center [126, 14] width 32 height 7
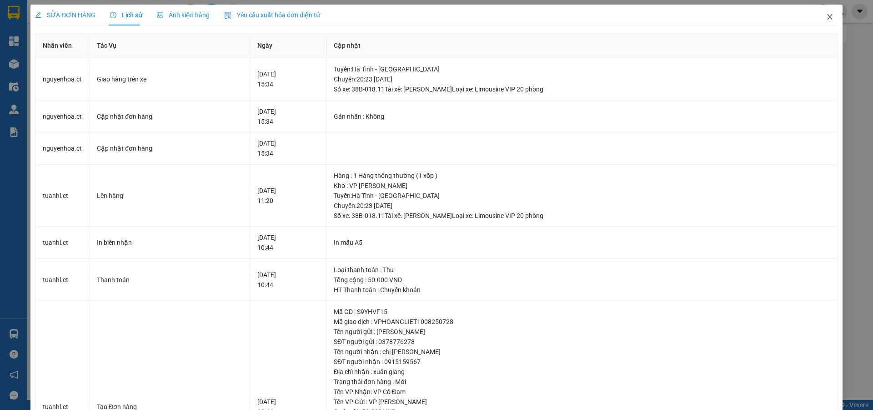
click at [826, 16] on icon "close" at bounding box center [829, 16] width 7 height 7
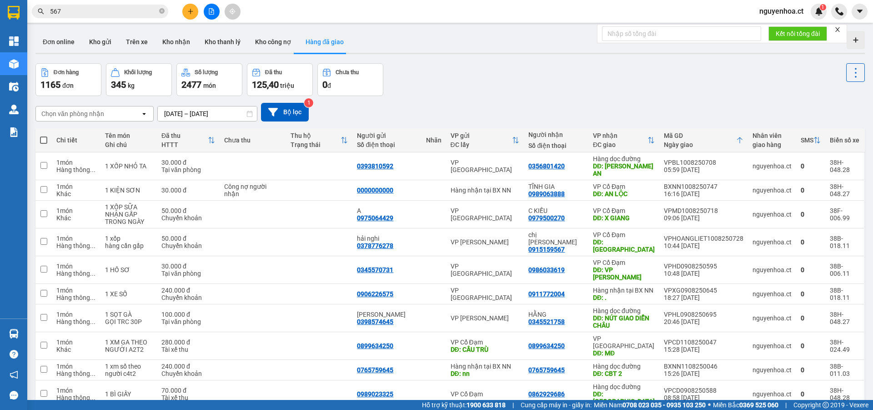
click at [111, 11] on input "567" at bounding box center [103, 11] width 107 height 10
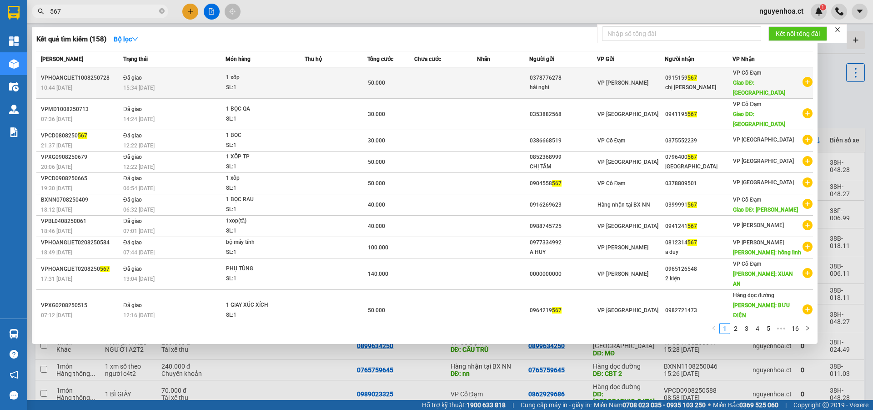
click at [148, 83] on div "15:34 [DATE]" at bounding box center [174, 88] width 102 height 10
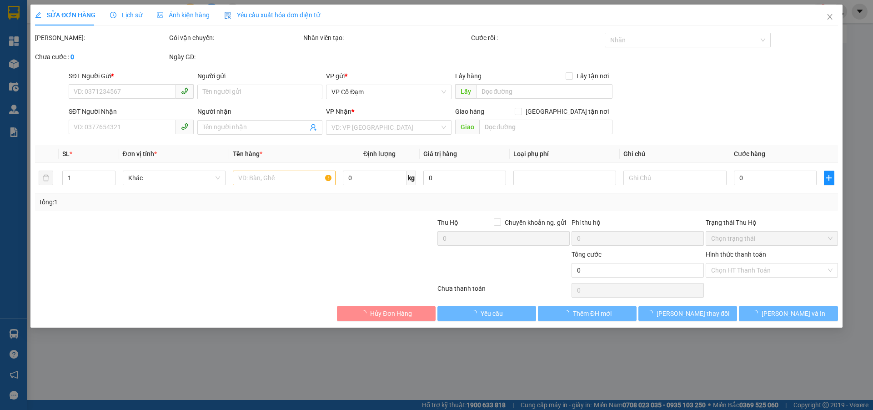
type input "0378776278"
type input "hải nghi"
type input "0915159567"
type input "chị [PERSON_NAME]"
type input "[PERSON_NAME]"
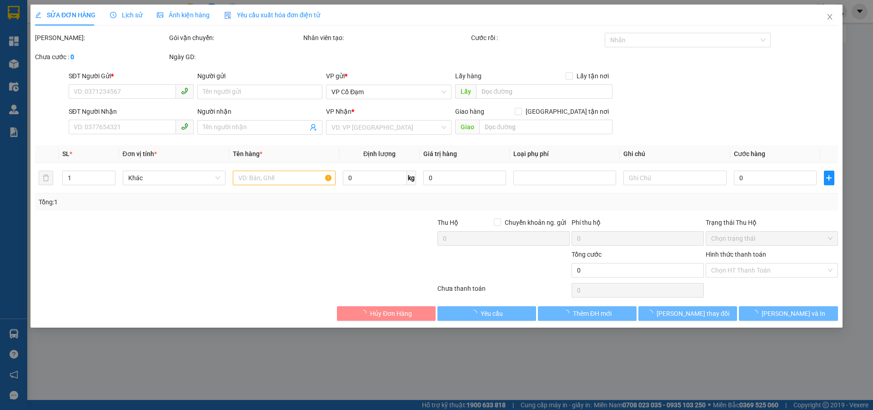
type input "50.000"
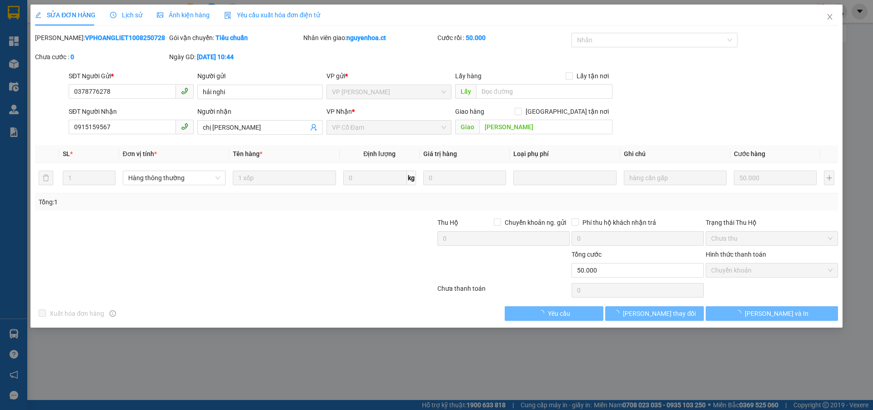
click at [128, 9] on div "Lịch sử" at bounding box center [126, 15] width 32 height 21
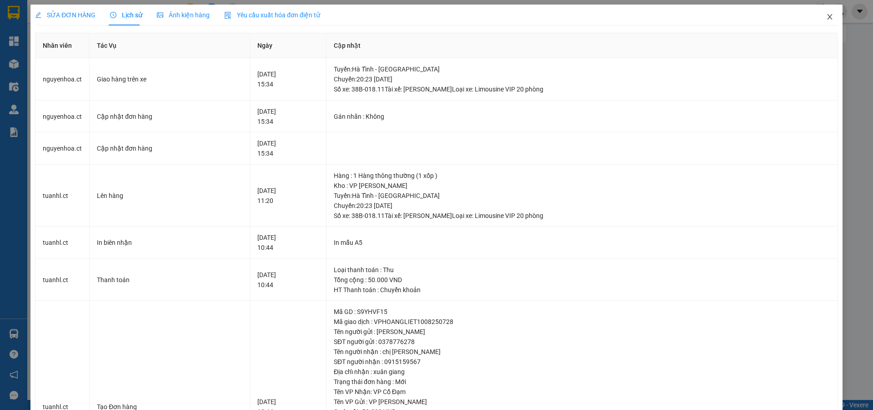
click at [826, 17] on icon "close" at bounding box center [829, 16] width 7 height 7
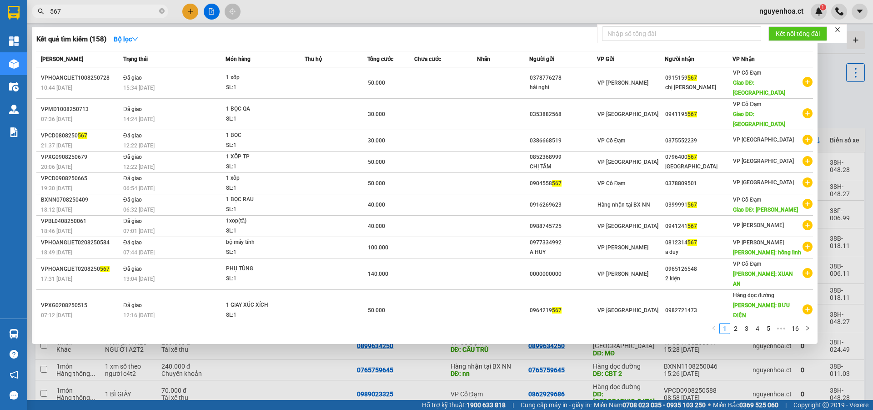
click at [114, 6] on span "567" at bounding box center [100, 12] width 136 height 14
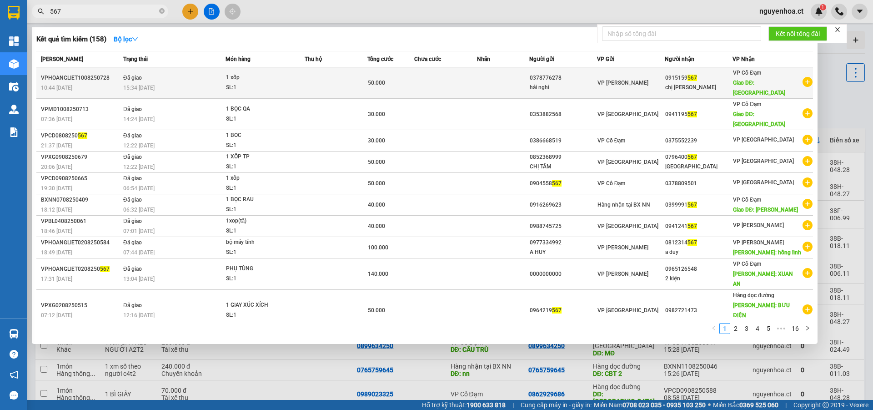
click at [128, 75] on span "Đã giao" at bounding box center [132, 78] width 19 height 6
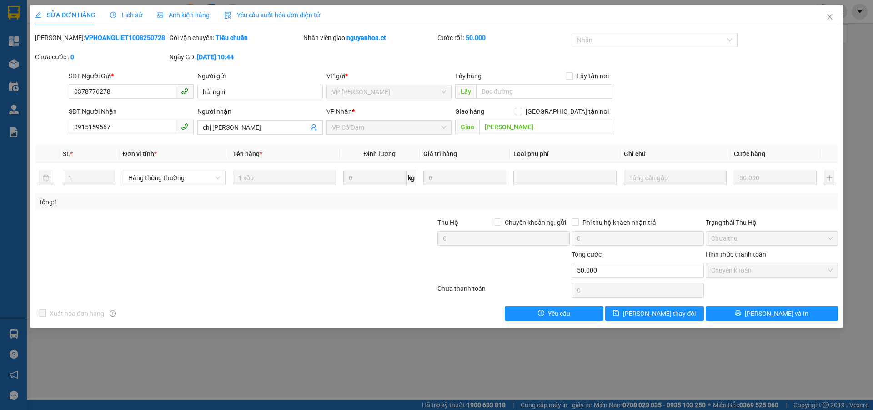
click at [121, 12] on span "Lịch sử" at bounding box center [126, 14] width 32 height 7
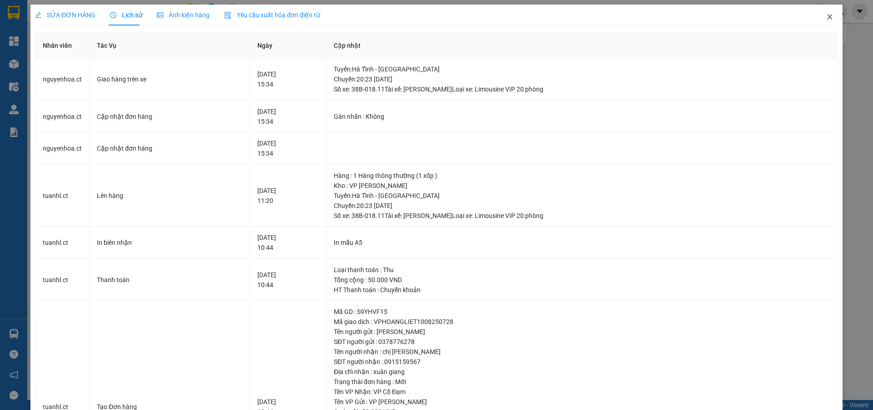
click at [826, 16] on icon "close" at bounding box center [829, 16] width 7 height 7
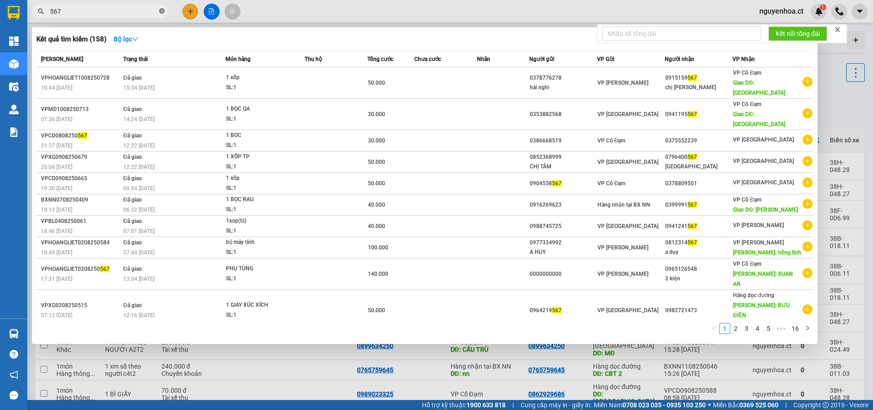
click at [161, 13] on icon "close-circle" at bounding box center [161, 10] width 5 height 5
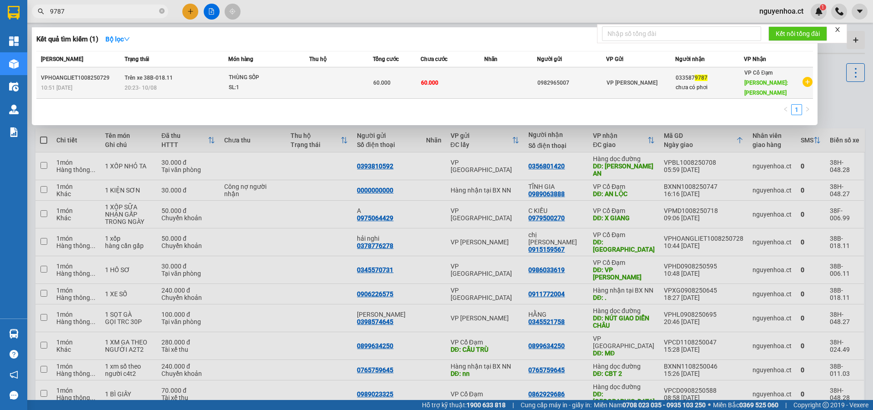
type input "9787"
click at [158, 83] on div "20:23 [DATE]" at bounding box center [176, 88] width 103 height 10
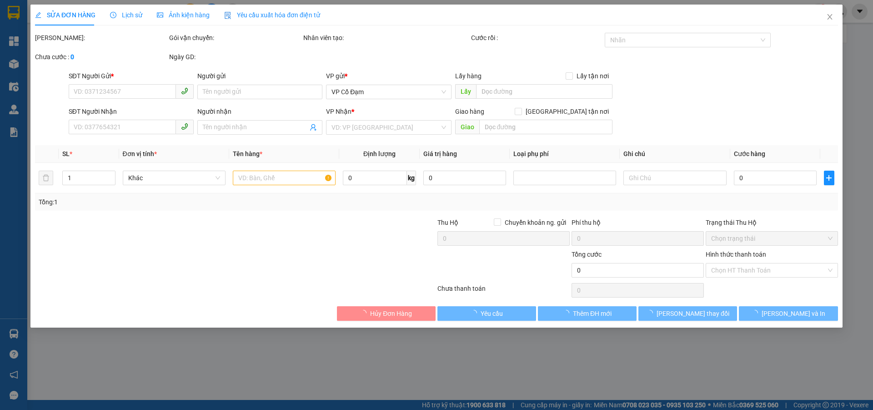
type input "0982965007"
type input "0335879787"
type input "chưa có phơi"
type input "[PERSON_NAME]"
type input "60.000"
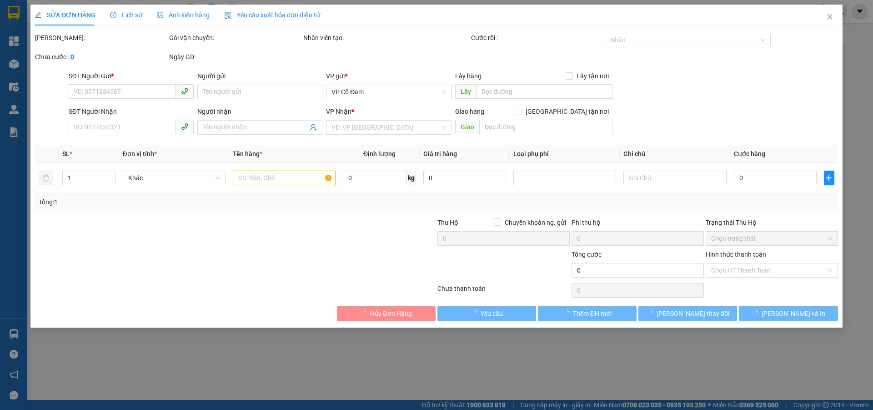
type input "60.000"
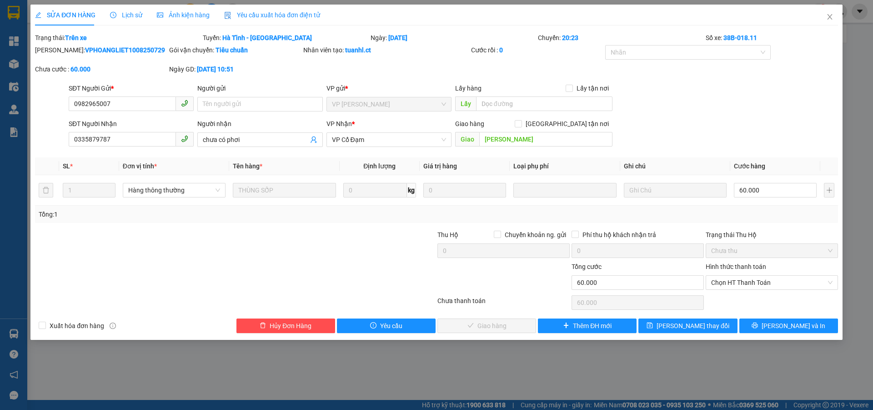
click at [128, 15] on span "Lịch sử" at bounding box center [126, 14] width 32 height 7
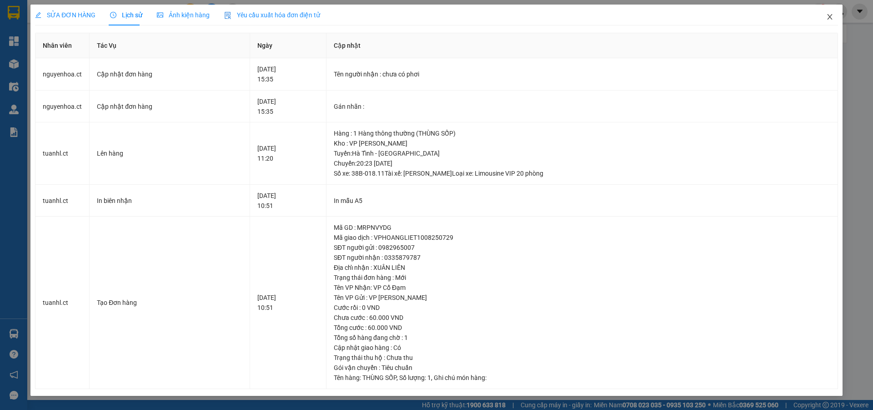
click at [831, 12] on span "Close" at bounding box center [829, 17] width 25 height 25
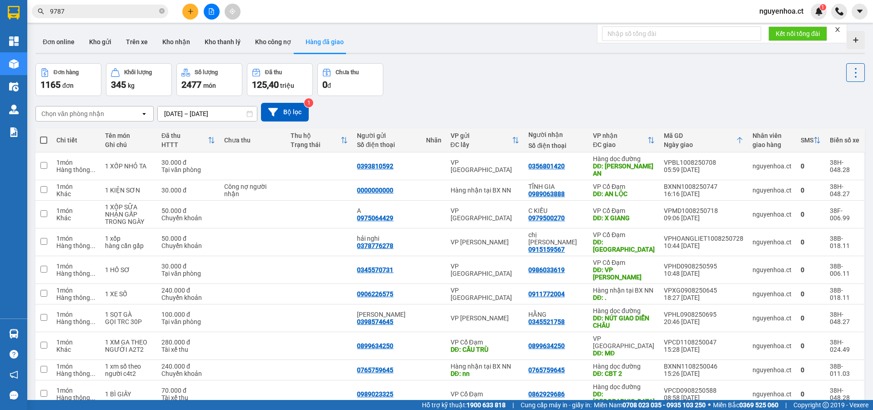
click at [115, 14] on input "9787" at bounding box center [103, 11] width 107 height 10
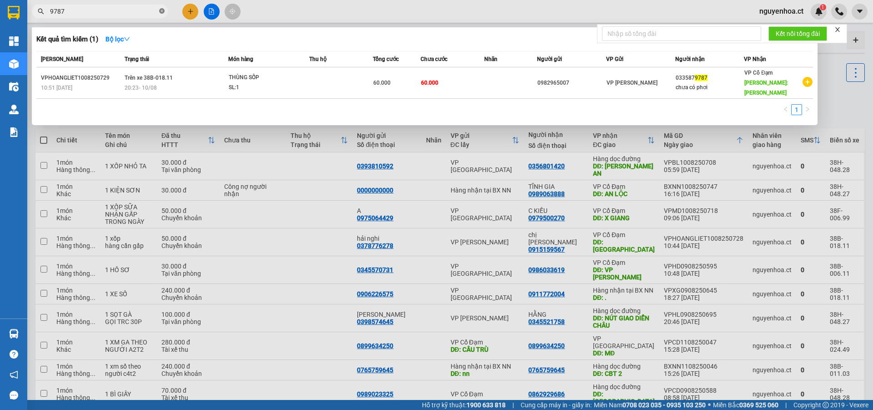
click at [162, 9] on icon "close-circle" at bounding box center [161, 10] width 5 height 5
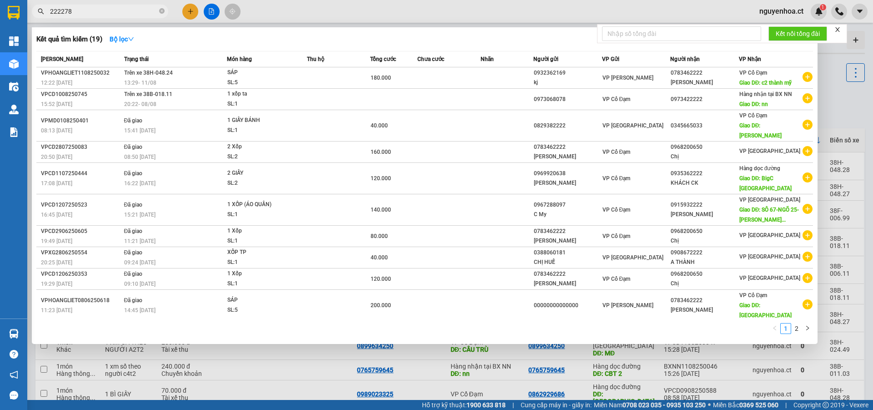
type input "2222787"
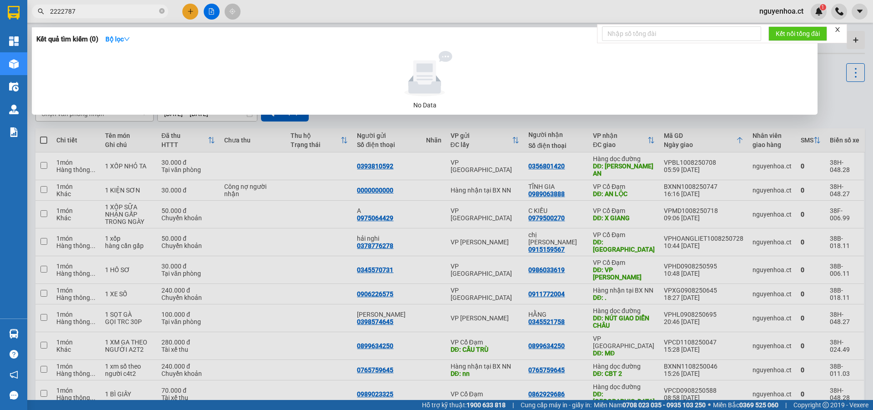
click at [164, 10] on icon "close-circle" at bounding box center [161, 10] width 5 height 5
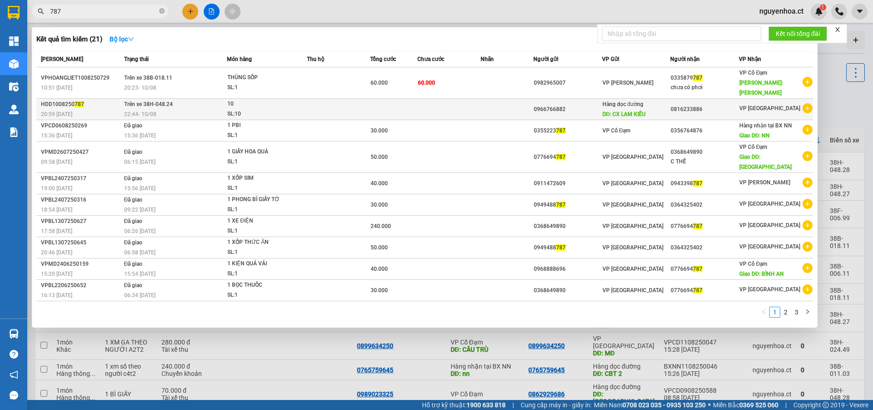
type input "787"
click at [148, 111] on span "22:44 [DATE]" at bounding box center [140, 114] width 32 height 6
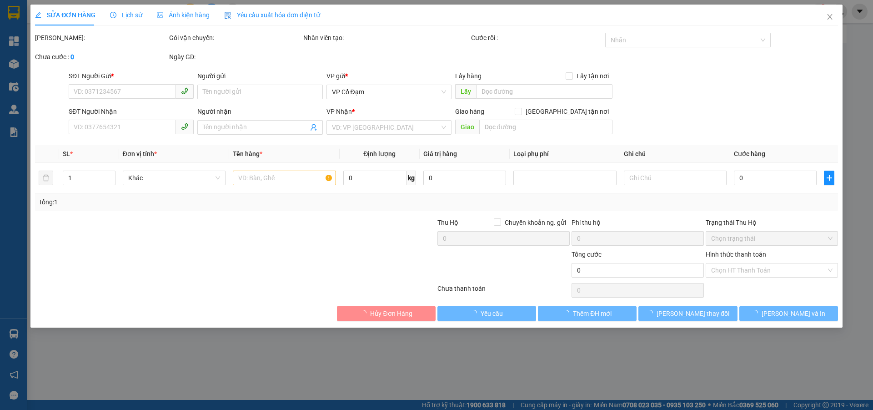
click at [131, 10] on div "Lịch sử" at bounding box center [126, 15] width 32 height 10
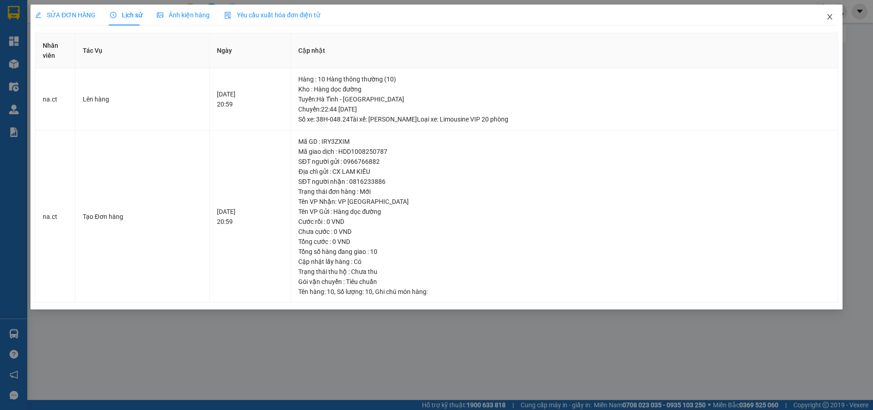
click at [829, 15] on icon "close" at bounding box center [829, 16] width 7 height 7
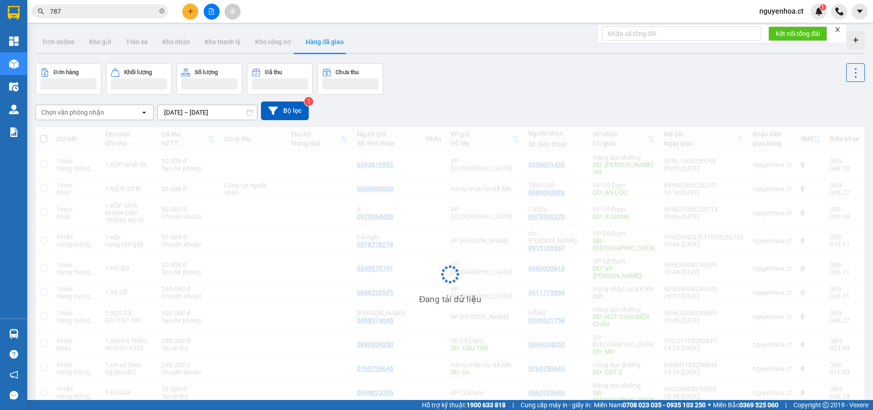
click at [149, 14] on input "787" at bounding box center [103, 11] width 107 height 10
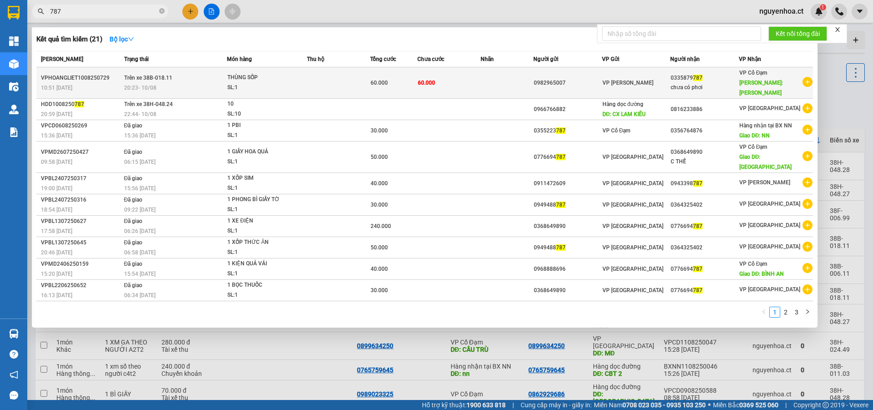
click at [146, 75] on span "Trên xe 38B-018.11" at bounding box center [148, 78] width 48 height 6
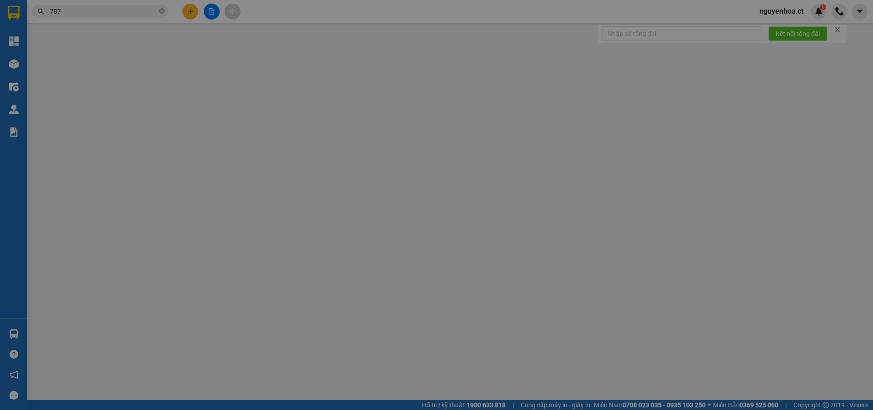
type input "0982965007"
type input "0335879787"
type input "chưa có phơi"
type input "[PERSON_NAME]"
type input "60.000"
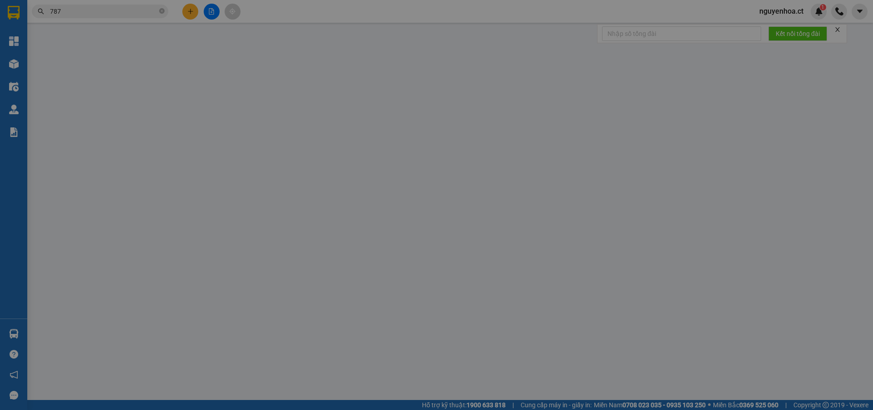
type input "60.000"
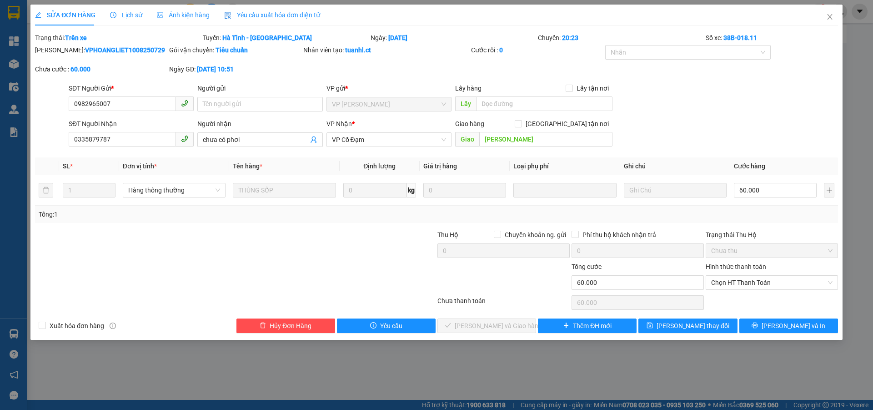
click at [134, 18] on span "Lịch sử" at bounding box center [126, 14] width 32 height 7
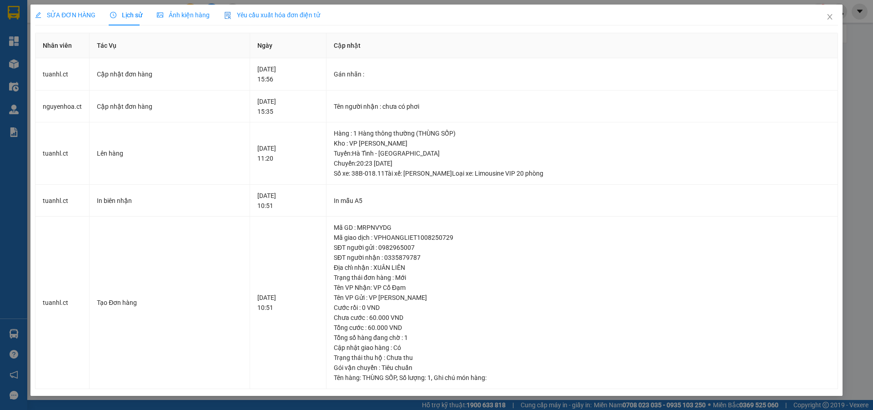
click at [74, 15] on span "SỬA ĐƠN HÀNG" at bounding box center [65, 14] width 60 height 7
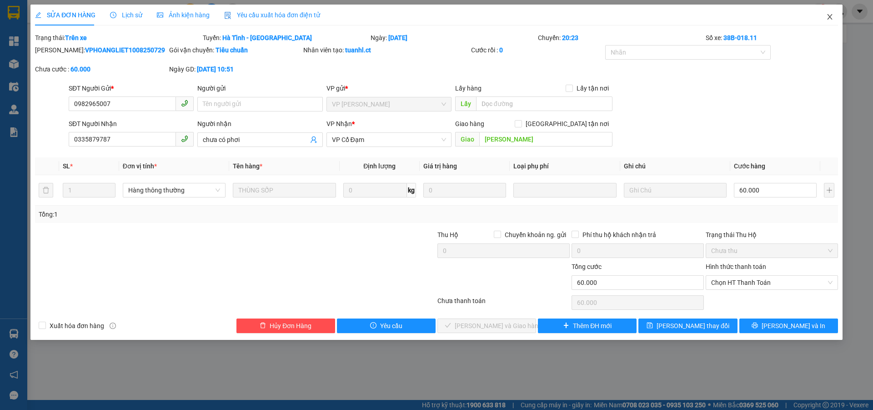
drag, startPoint x: 832, startPoint y: 17, endPoint x: 535, endPoint y: 2, distance: 297.2
click at [832, 16] on icon "close" at bounding box center [829, 16] width 7 height 7
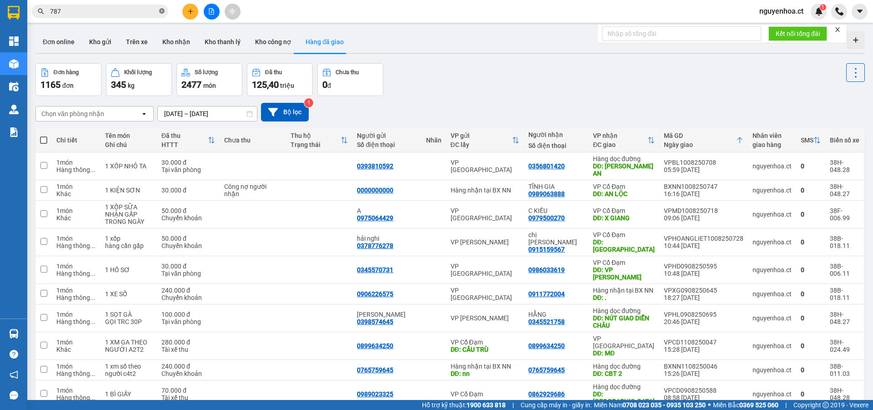
click at [163, 11] on icon "close-circle" at bounding box center [161, 10] width 5 height 5
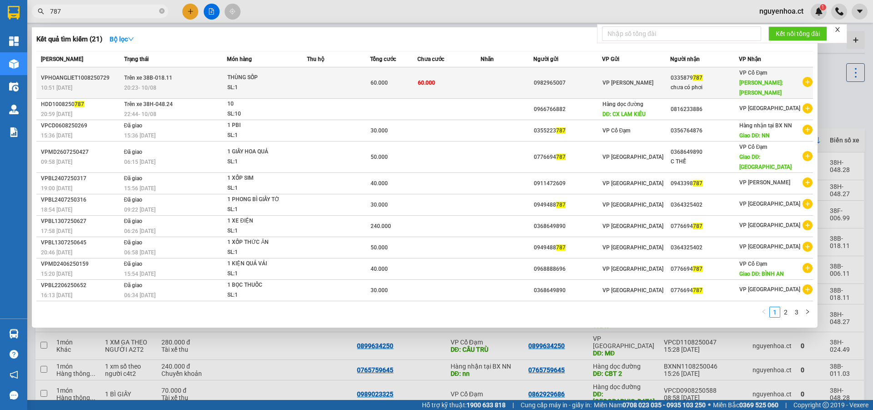
type input "787"
click at [152, 84] on span "20:23 [DATE]" at bounding box center [140, 87] width 32 height 7
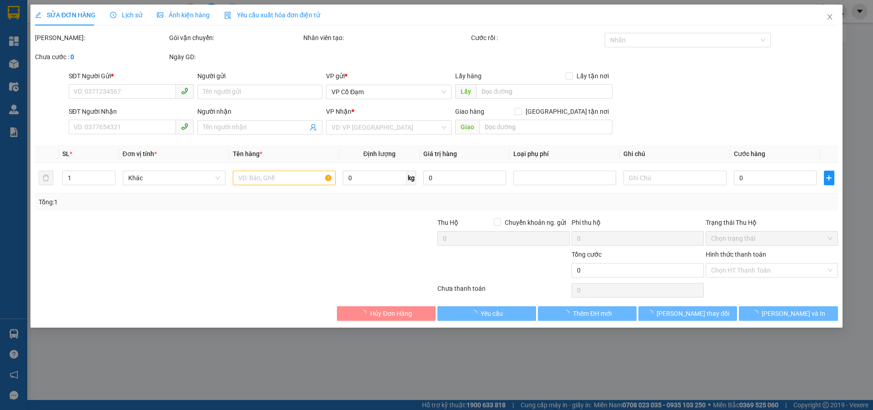
type input "0982965007"
type input "0335879787"
type input "chưa có phơi"
type input "[PERSON_NAME]"
type input "60.000"
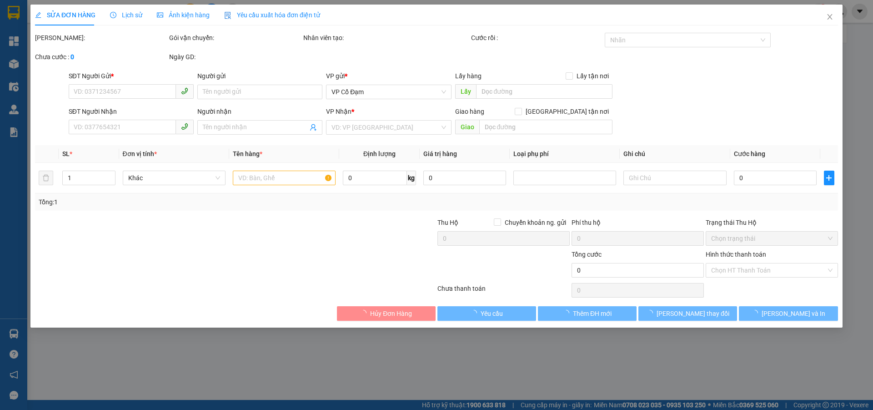
type input "60.000"
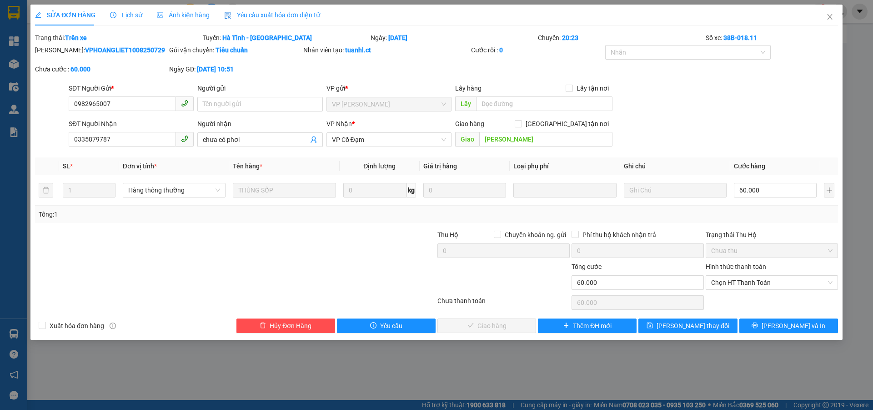
click at [126, 13] on span "Lịch sử" at bounding box center [126, 14] width 32 height 7
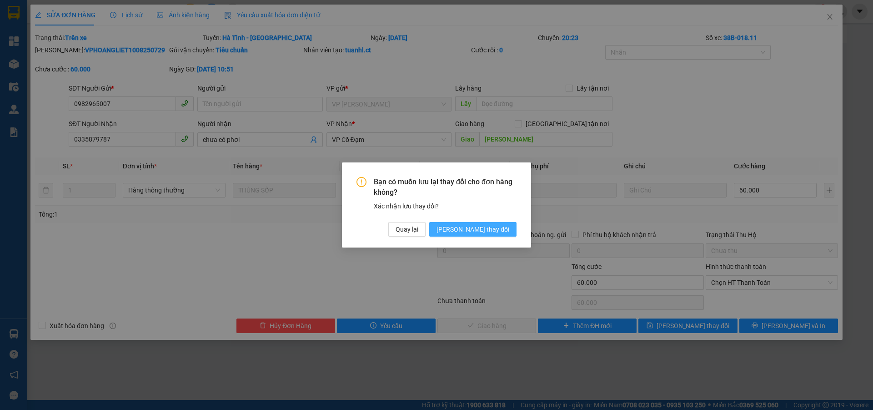
click at [496, 228] on span "[PERSON_NAME] thay đổi" at bounding box center [472, 229] width 73 height 10
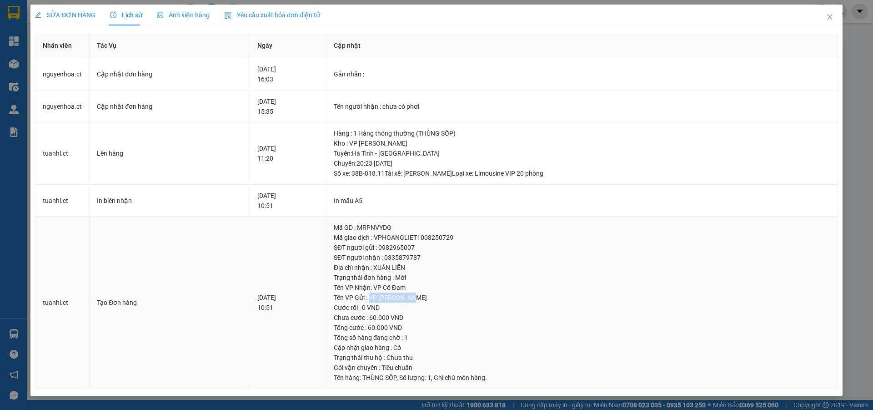
drag, startPoint x: 393, startPoint y: 297, endPoint x: 456, endPoint y: 301, distance: 63.3
click at [456, 301] on div "Tên VP Gửi : VP [PERSON_NAME]" at bounding box center [582, 297] width 496 height 10
drag, startPoint x: 397, startPoint y: 288, endPoint x: 437, endPoint y: 288, distance: 40.5
click at [437, 288] on div "Tên VP Nhận: VP Cổ Đạm" at bounding box center [582, 287] width 496 height 10
drag, startPoint x: 421, startPoint y: 301, endPoint x: 407, endPoint y: 220, distance: 83.0
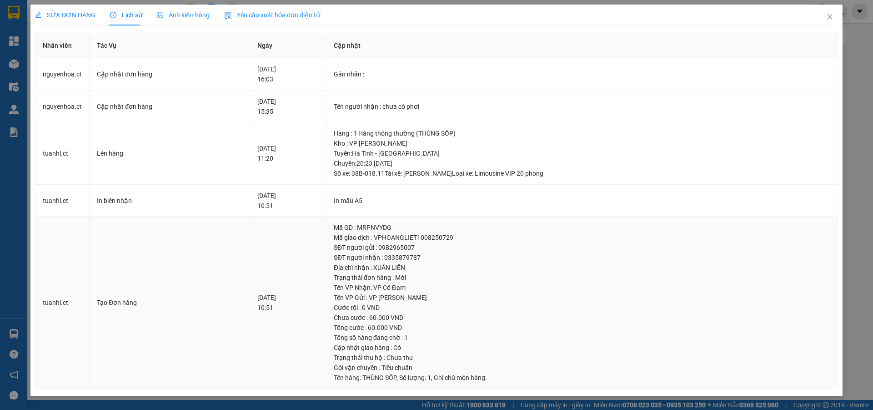
click at [420, 295] on div "Tên VP Gửi : VP [PERSON_NAME]" at bounding box center [582, 297] width 496 height 10
click at [91, 12] on span "SỬA ĐƠN HÀNG" at bounding box center [65, 14] width 60 height 7
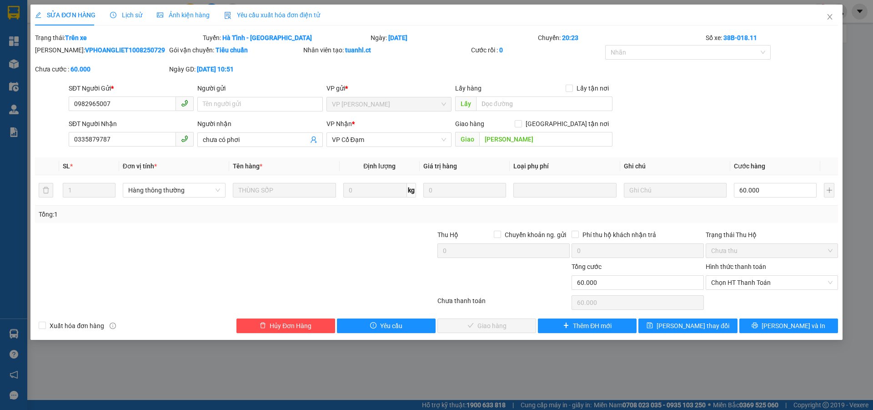
click at [129, 13] on span "Lịch sử" at bounding box center [126, 14] width 32 height 7
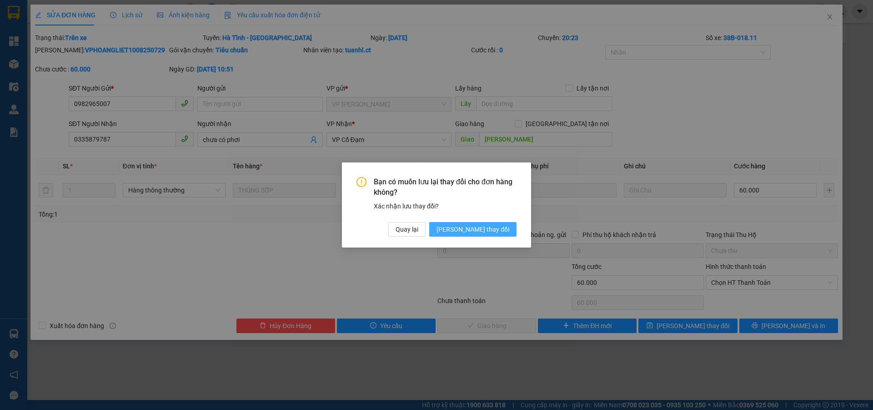
click at [484, 228] on span "[PERSON_NAME] thay đổi" at bounding box center [472, 229] width 73 height 10
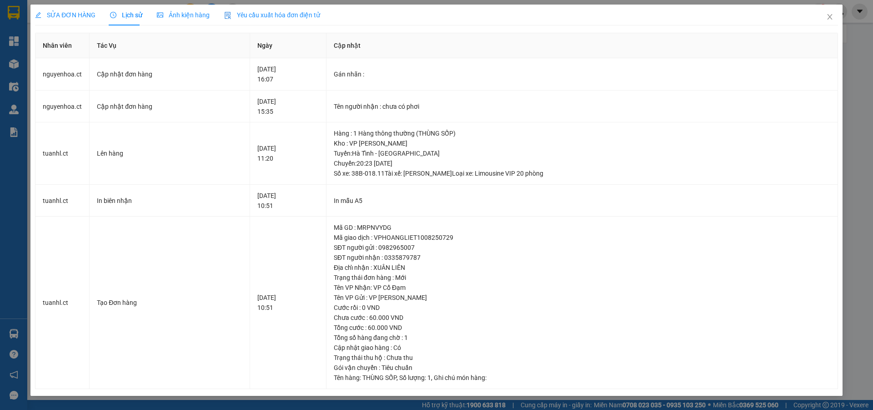
click at [70, 11] on span "SỬA ĐƠN HÀNG" at bounding box center [65, 14] width 60 height 7
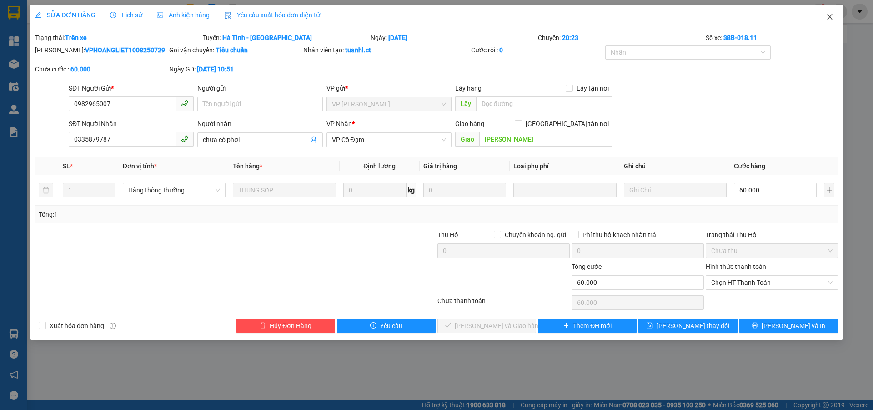
click at [831, 18] on icon "close" at bounding box center [829, 16] width 7 height 7
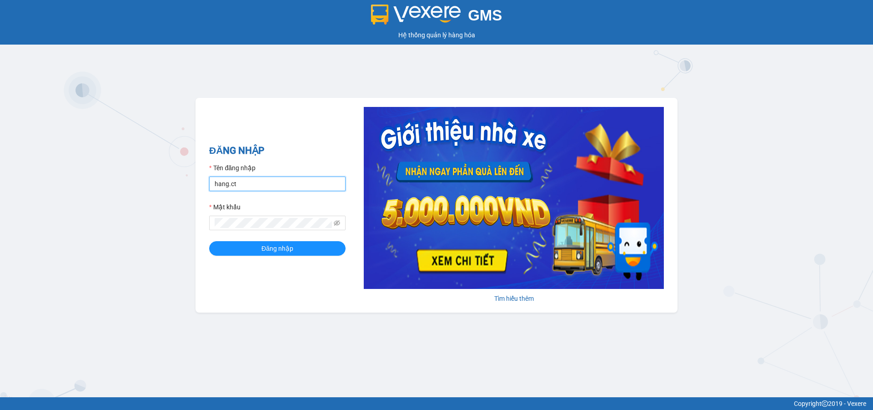
drag, startPoint x: 256, startPoint y: 185, endPoint x: 264, endPoint y: 181, distance: 9.1
click at [256, 185] on input "hang.ct" at bounding box center [277, 183] width 136 height 15
type input "nguyenhoa.ct"
click at [337, 223] on icon "eye-invisible" at bounding box center [337, 222] width 6 height 5
click at [197, 226] on div "ĐĂNG NHẬP Tên đăng nhập nguyenhoa.ct Mật khẩu Đăng nhập Tìm hiểu thêm" at bounding box center [436, 205] width 482 height 215
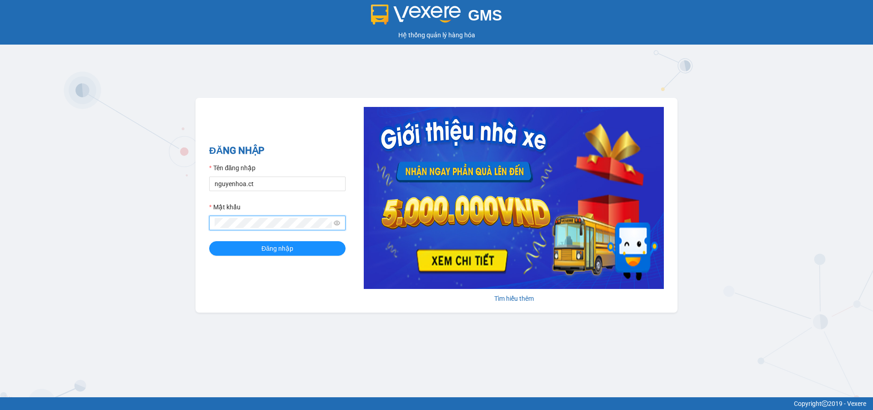
click at [209, 241] on button "Đăng nhập" at bounding box center [277, 248] width 136 height 15
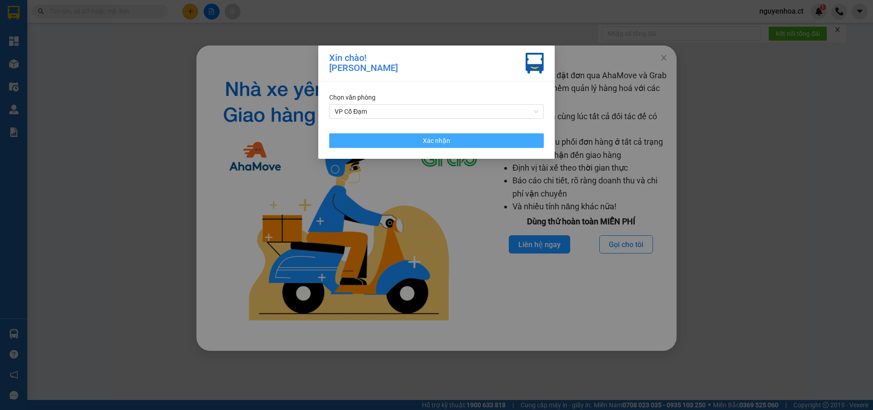
click at [480, 146] on button "Xác nhận" at bounding box center [436, 140] width 215 height 15
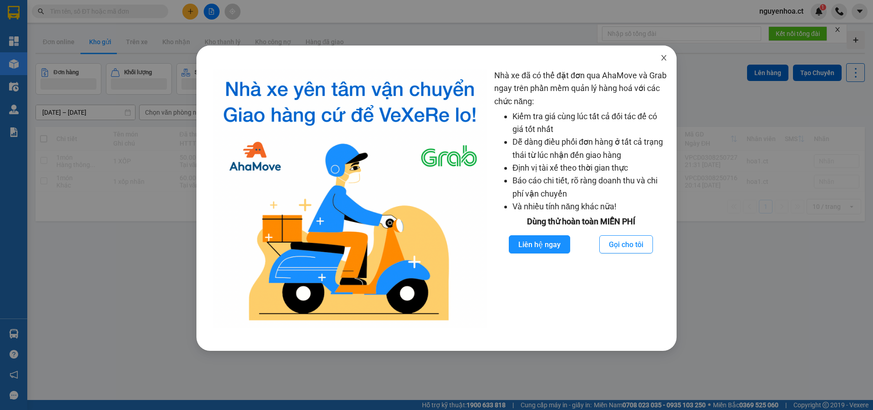
click at [663, 58] on icon "close" at bounding box center [663, 57] width 5 height 5
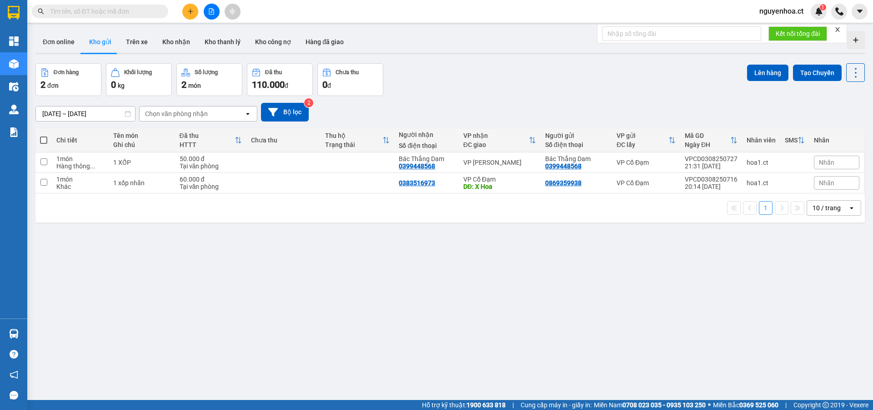
click at [154, 8] on input "text" at bounding box center [103, 11] width 107 height 10
paste input "0896042123"
type input "0896042123"
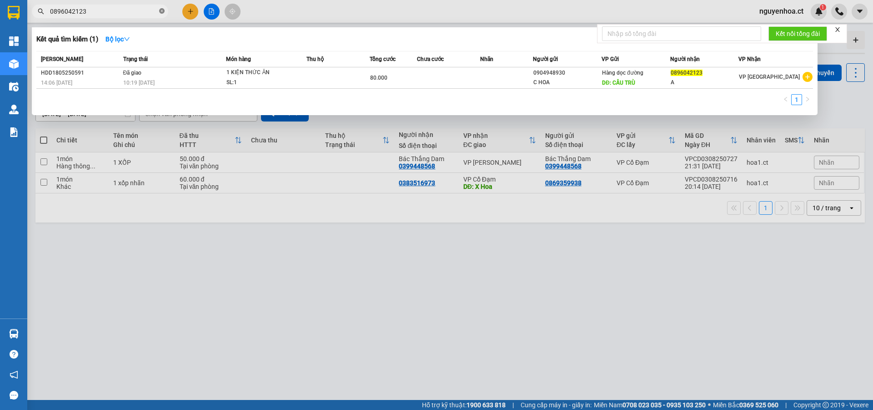
click at [160, 9] on icon "close-circle" at bounding box center [161, 10] width 5 height 5
